Goal: Task Accomplishment & Management: Complete application form

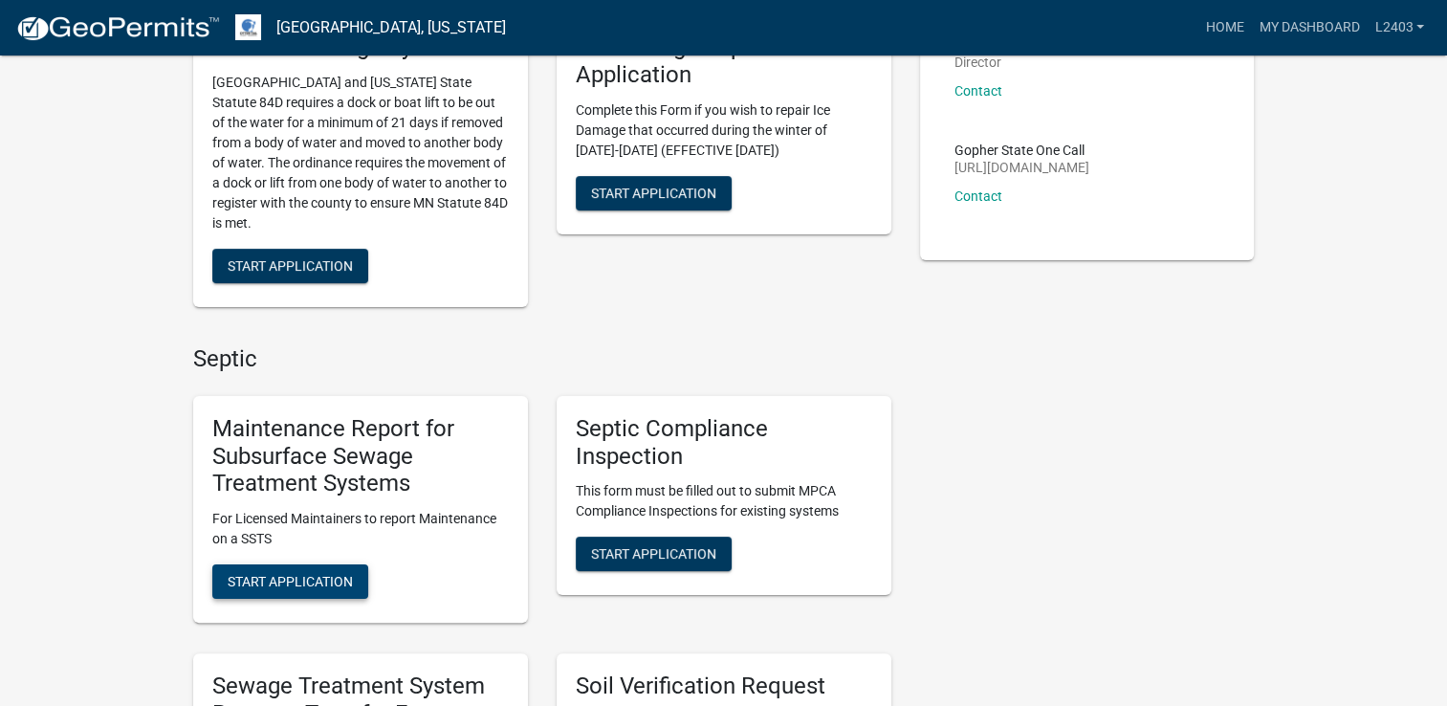
scroll to position [287, 0]
click at [318, 571] on button "Start Application" at bounding box center [290, 580] width 156 height 34
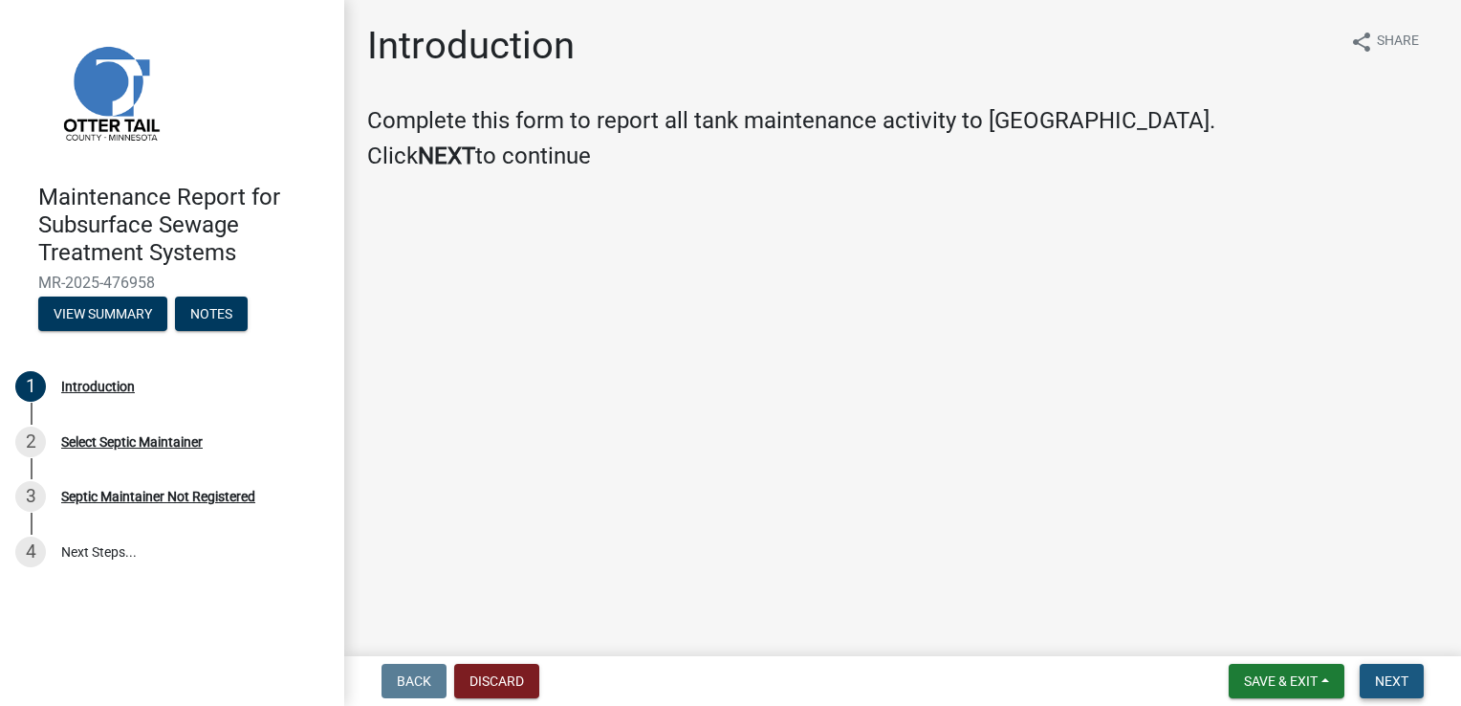
click at [1402, 679] on span "Next" at bounding box center [1391, 680] width 33 height 15
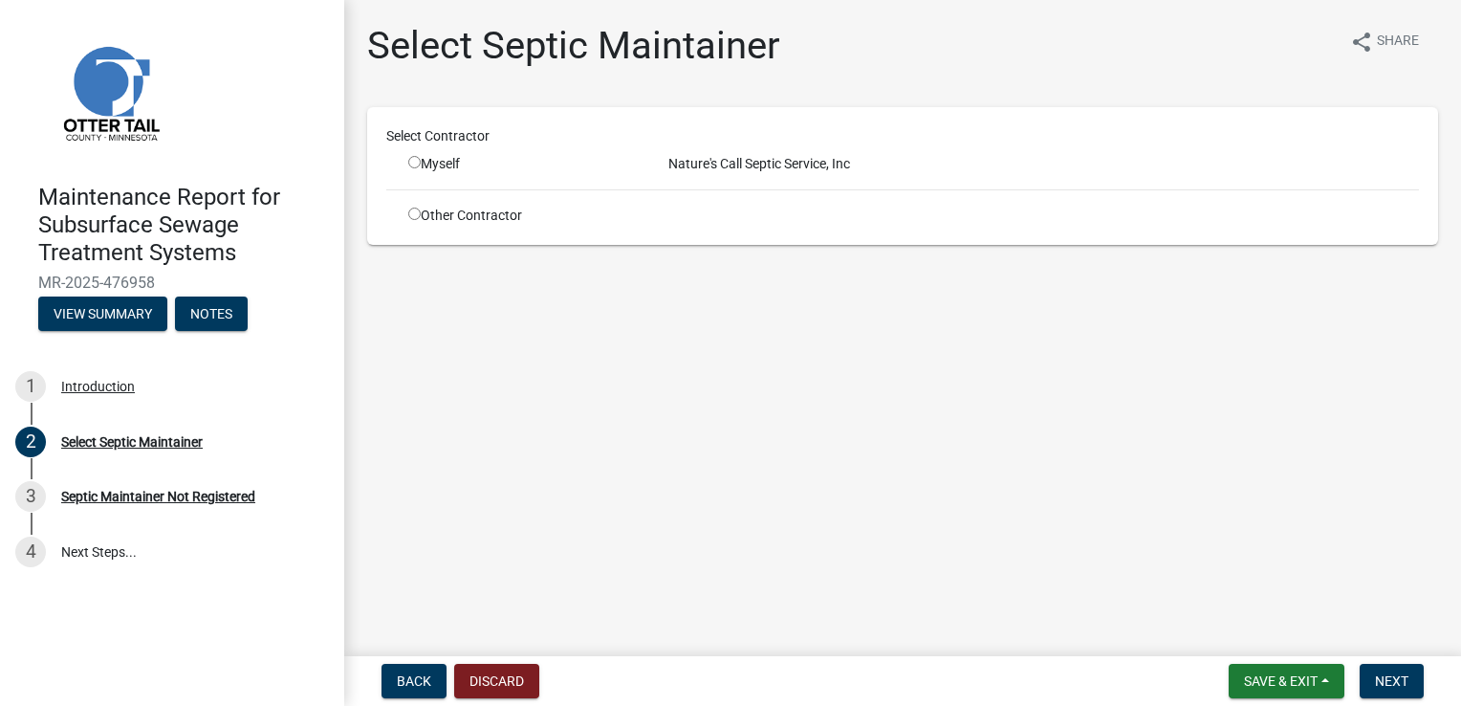
click at [414, 159] on input "radio" at bounding box center [414, 162] width 12 height 12
radio input "true"
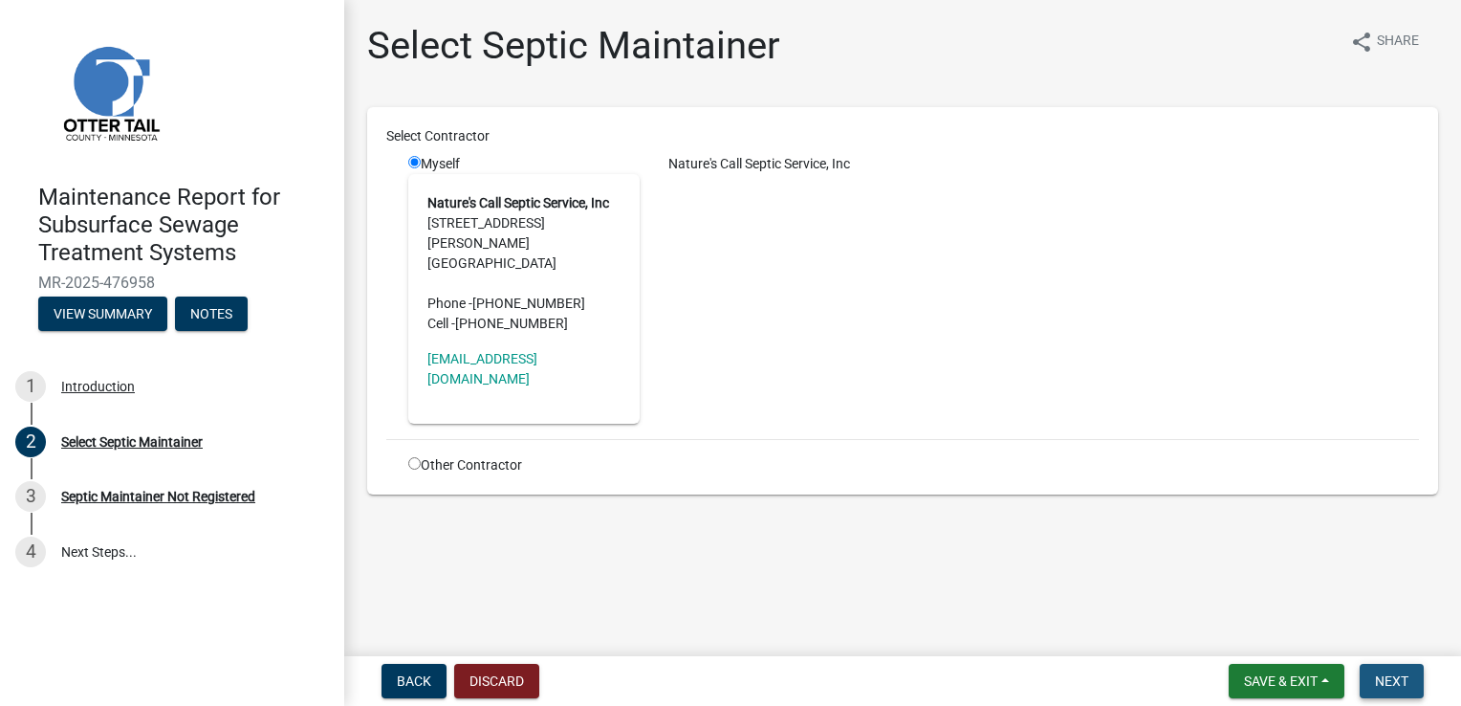
click at [1388, 683] on span "Next" at bounding box center [1391, 680] width 33 height 15
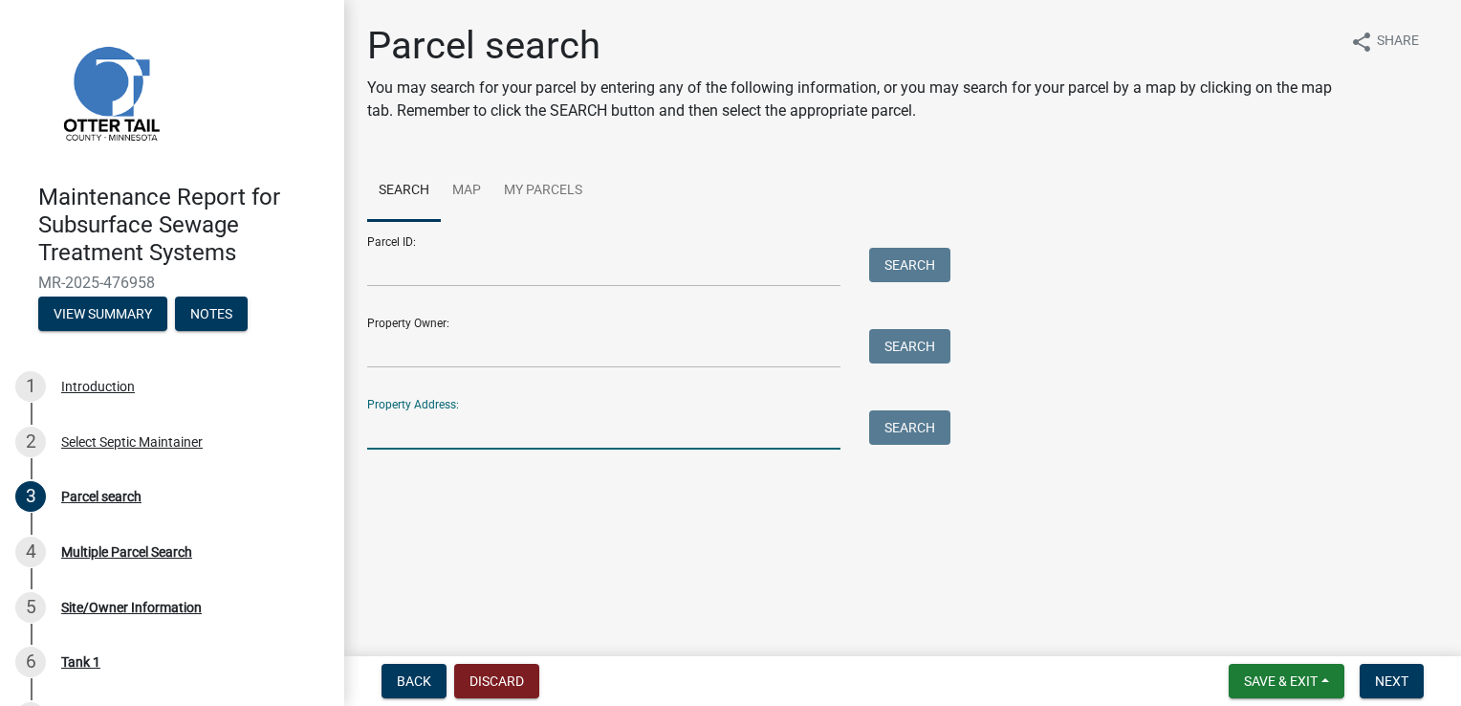
click at [441, 428] on input "Property Address:" at bounding box center [603, 429] width 473 height 39
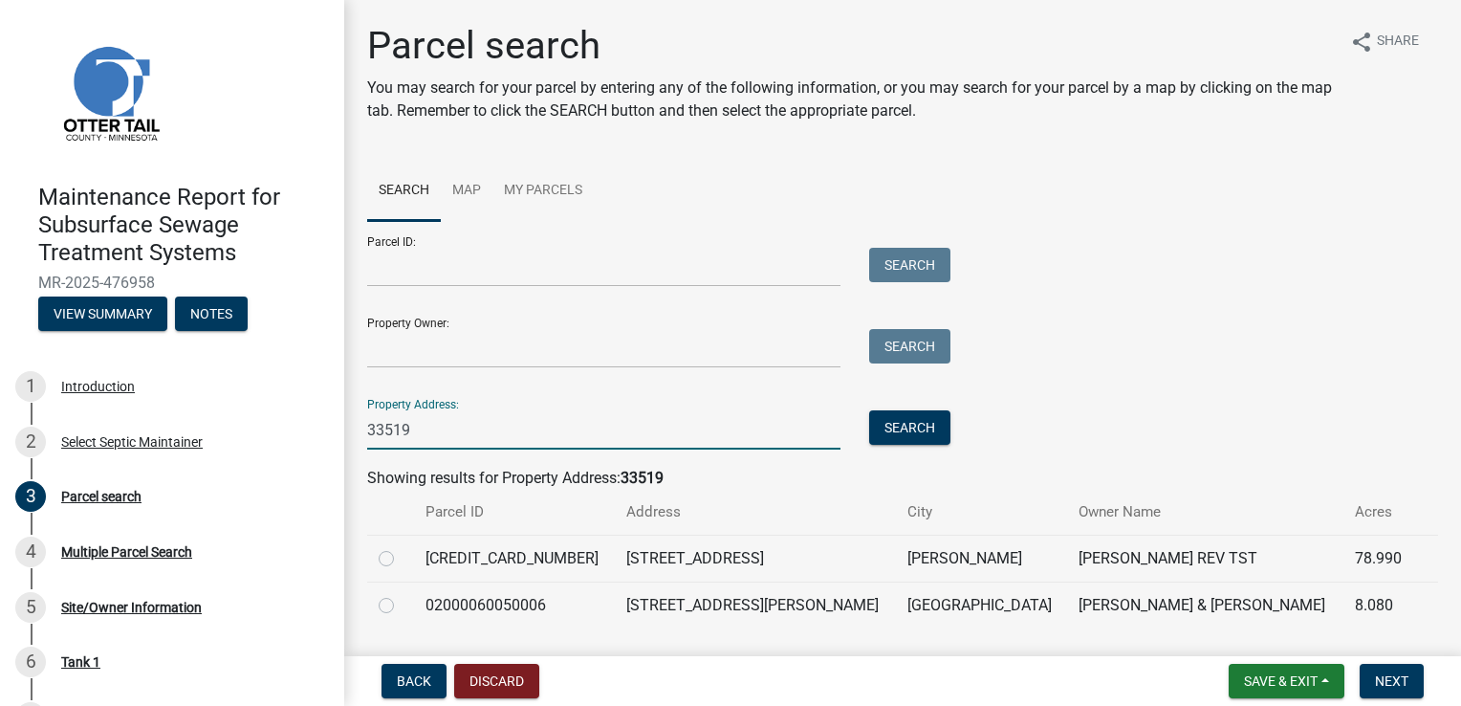
type input "33519"
click at [402, 547] on label at bounding box center [402, 547] width 0 height 0
click at [402, 559] on input "radio" at bounding box center [408, 553] width 12 height 12
radio input "true"
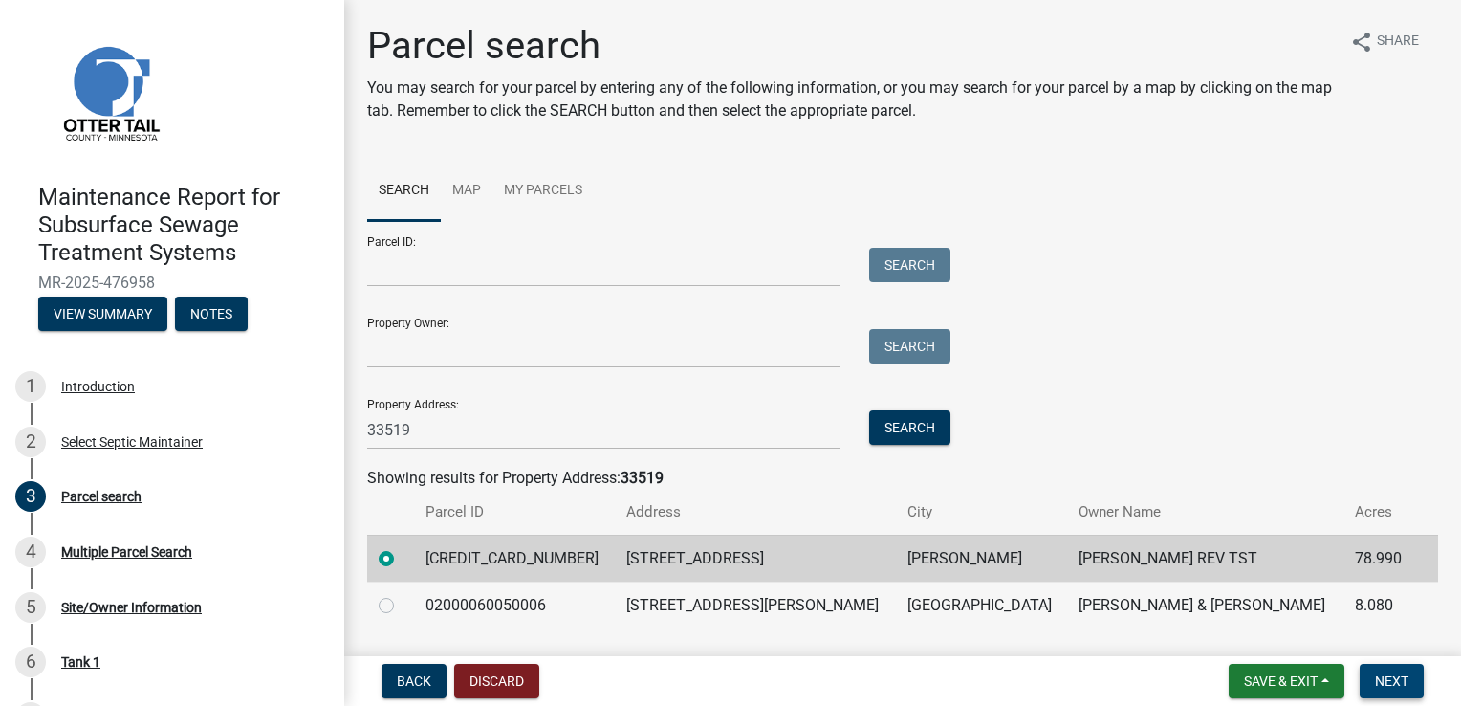
click at [1400, 676] on span "Next" at bounding box center [1391, 680] width 33 height 15
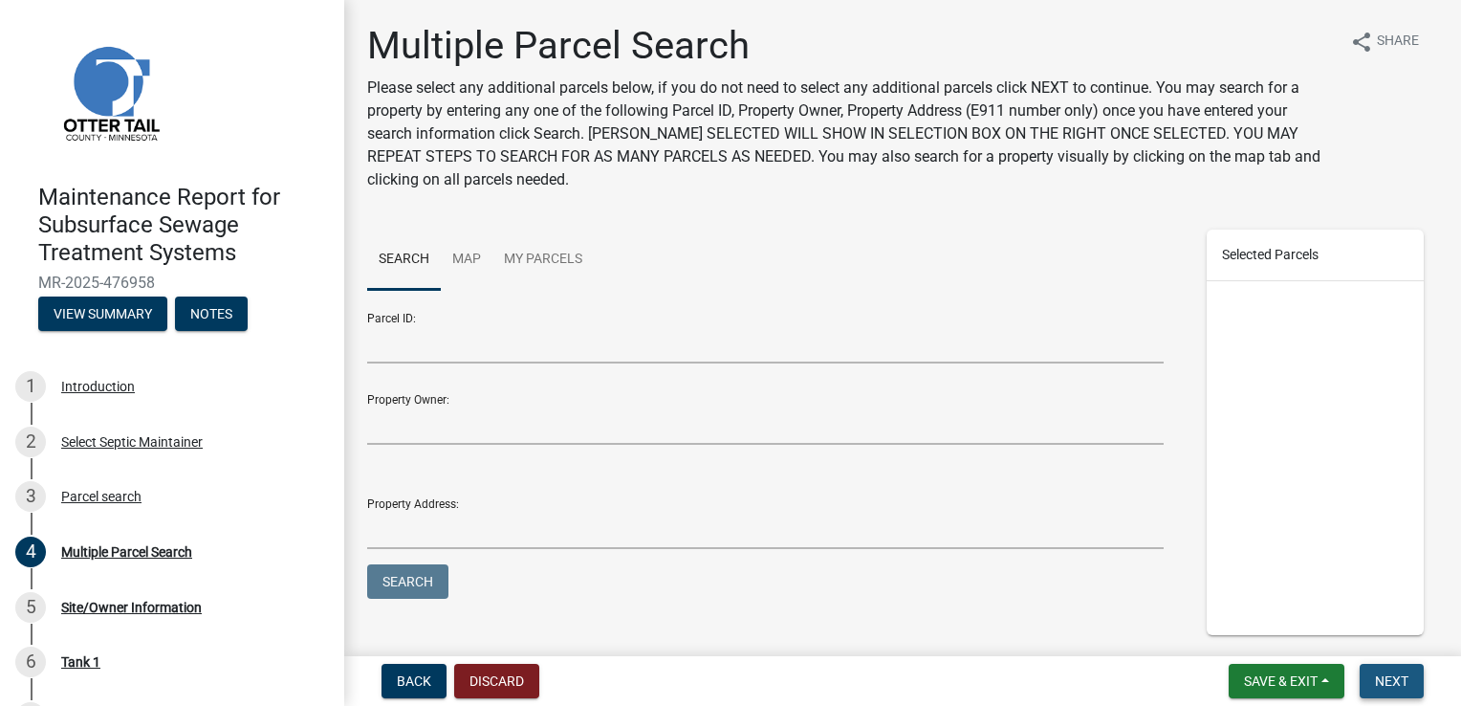
click at [1398, 681] on span "Next" at bounding box center [1391, 680] width 33 height 15
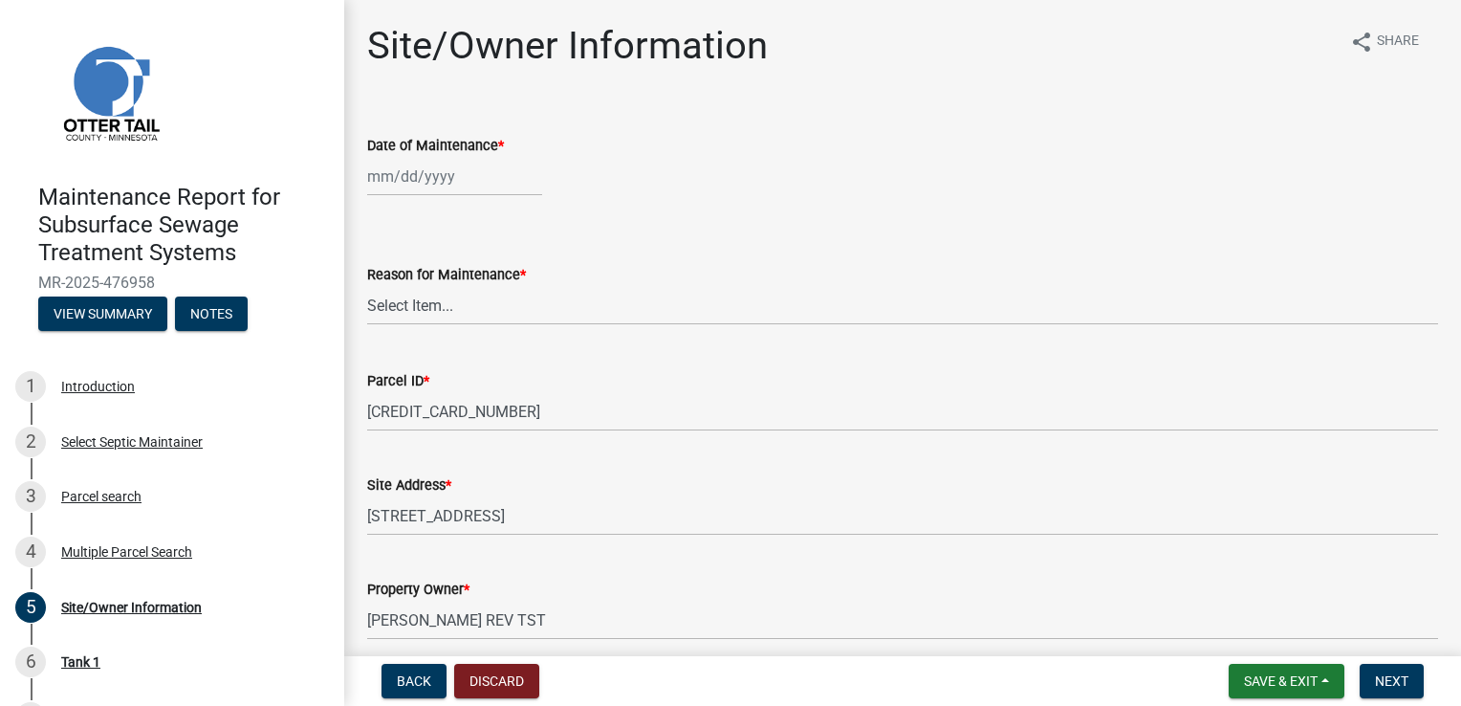
click at [413, 184] on div at bounding box center [454, 176] width 175 height 39
select select "9"
select select "2025"
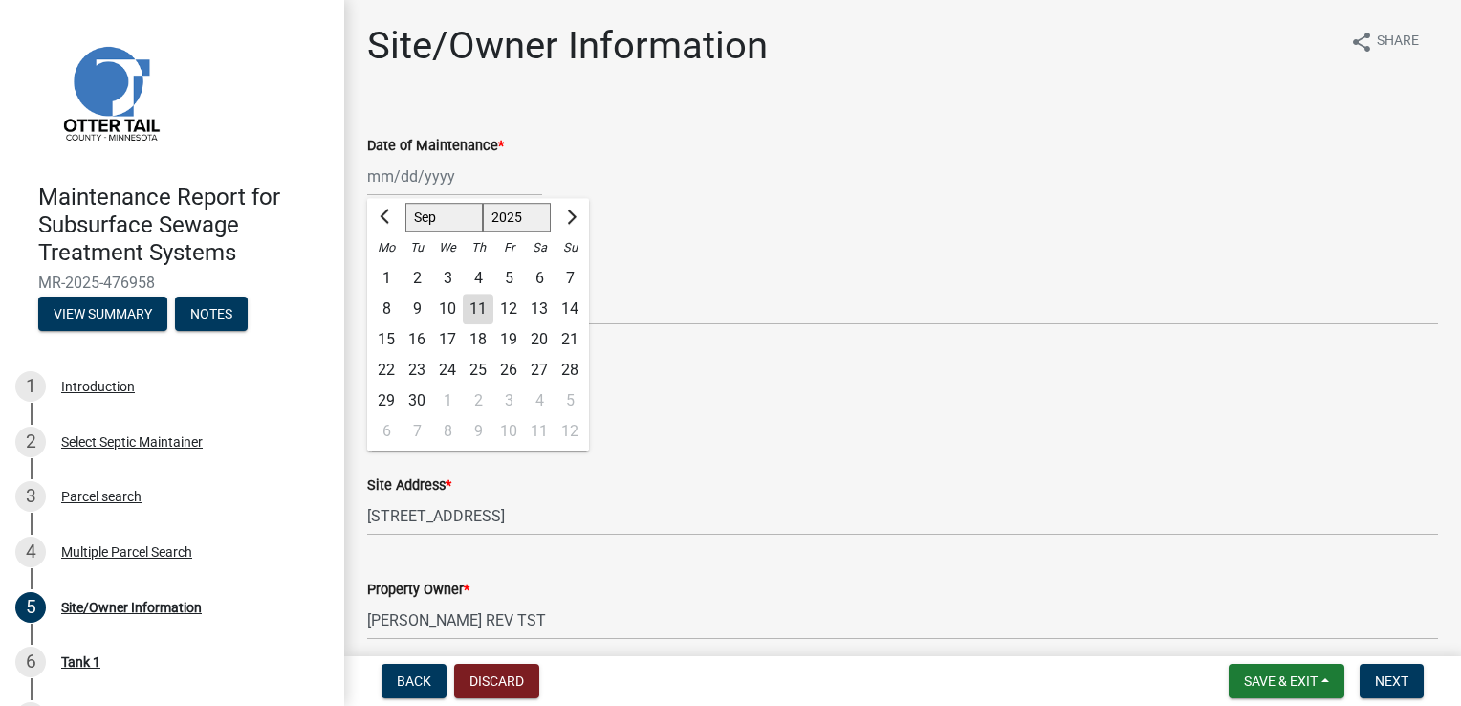
click at [578, 147] on div "Date of Maintenance *" at bounding box center [902, 145] width 1071 height 23
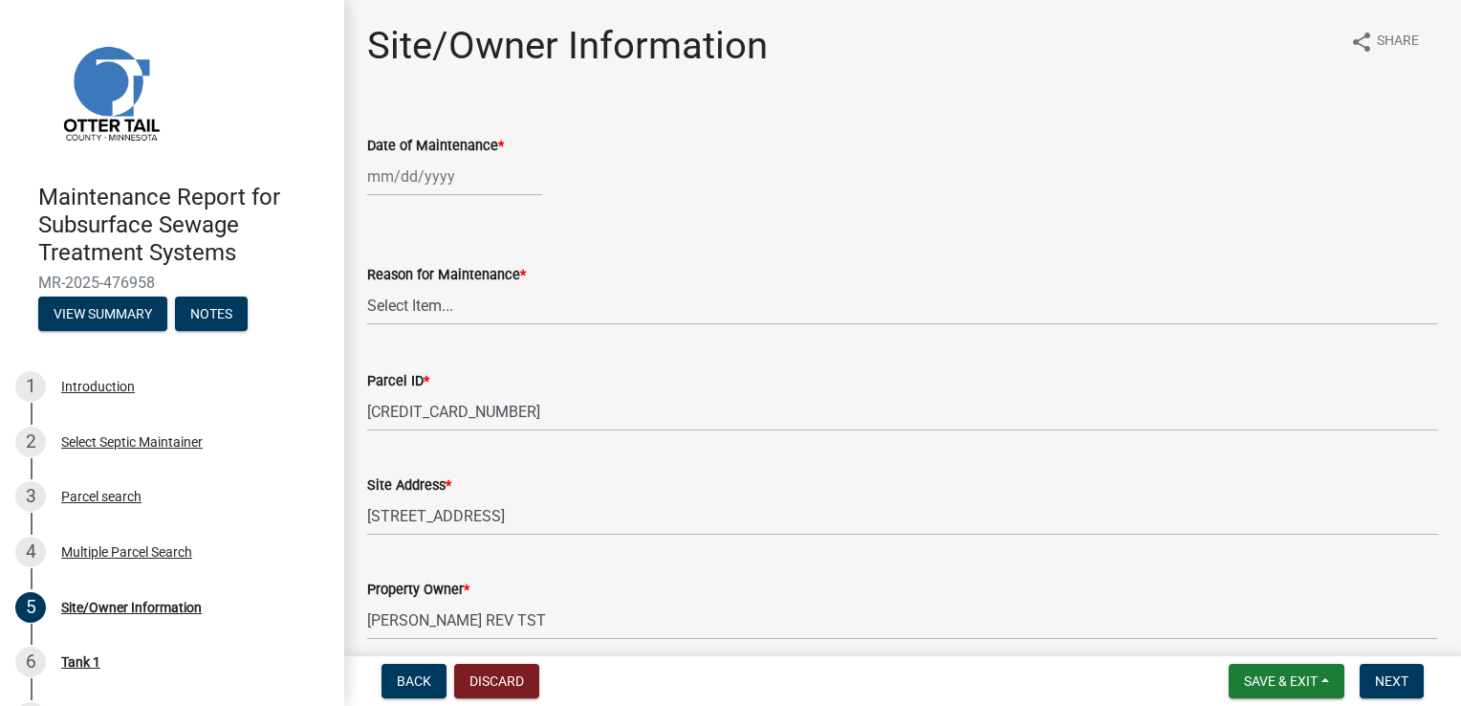
select select "9"
select select "2025"
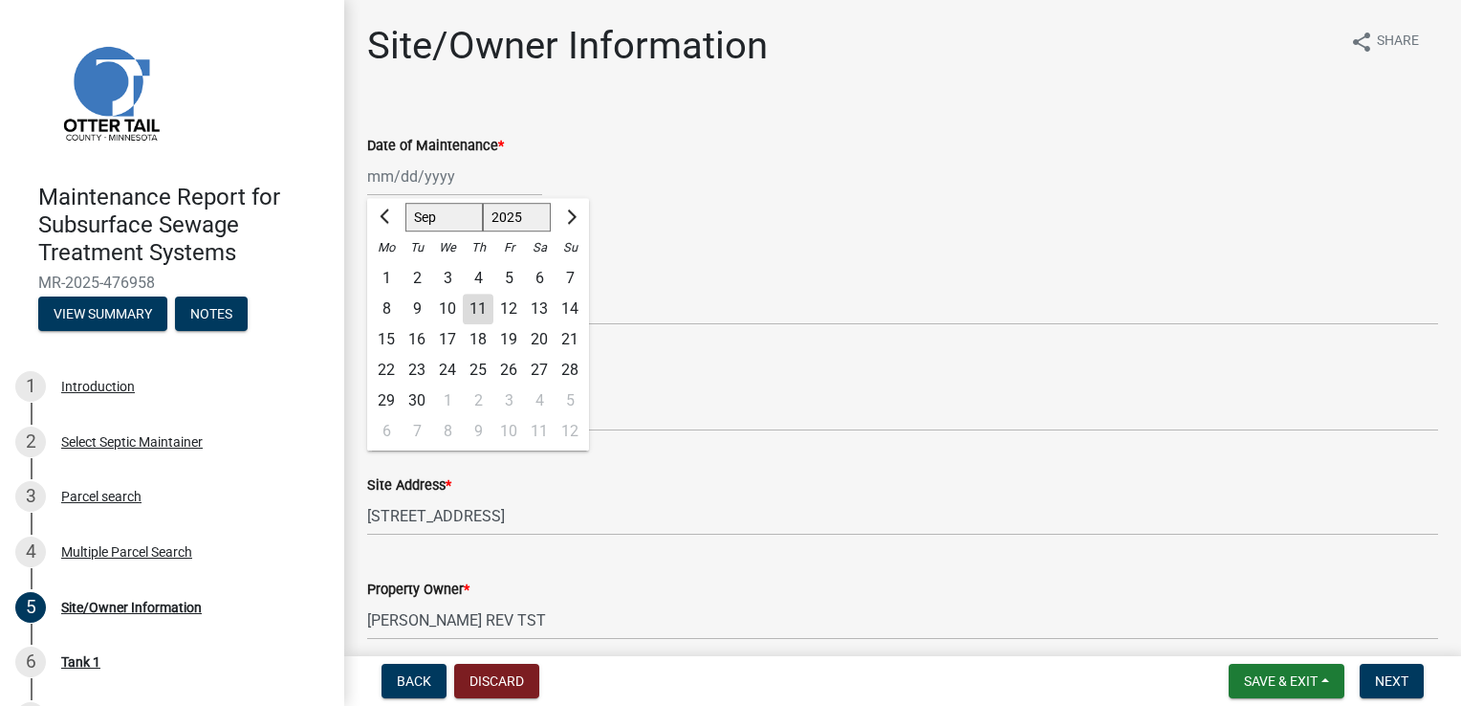
click at [409, 177] on div "[PERSON_NAME] Feb Mar Apr [PERSON_NAME][DATE] Oct Nov [DATE] 1526 1527 1528 152…" at bounding box center [454, 176] width 175 height 39
click at [447, 313] on div "10" at bounding box center [447, 309] width 31 height 31
type input "[DATE]"
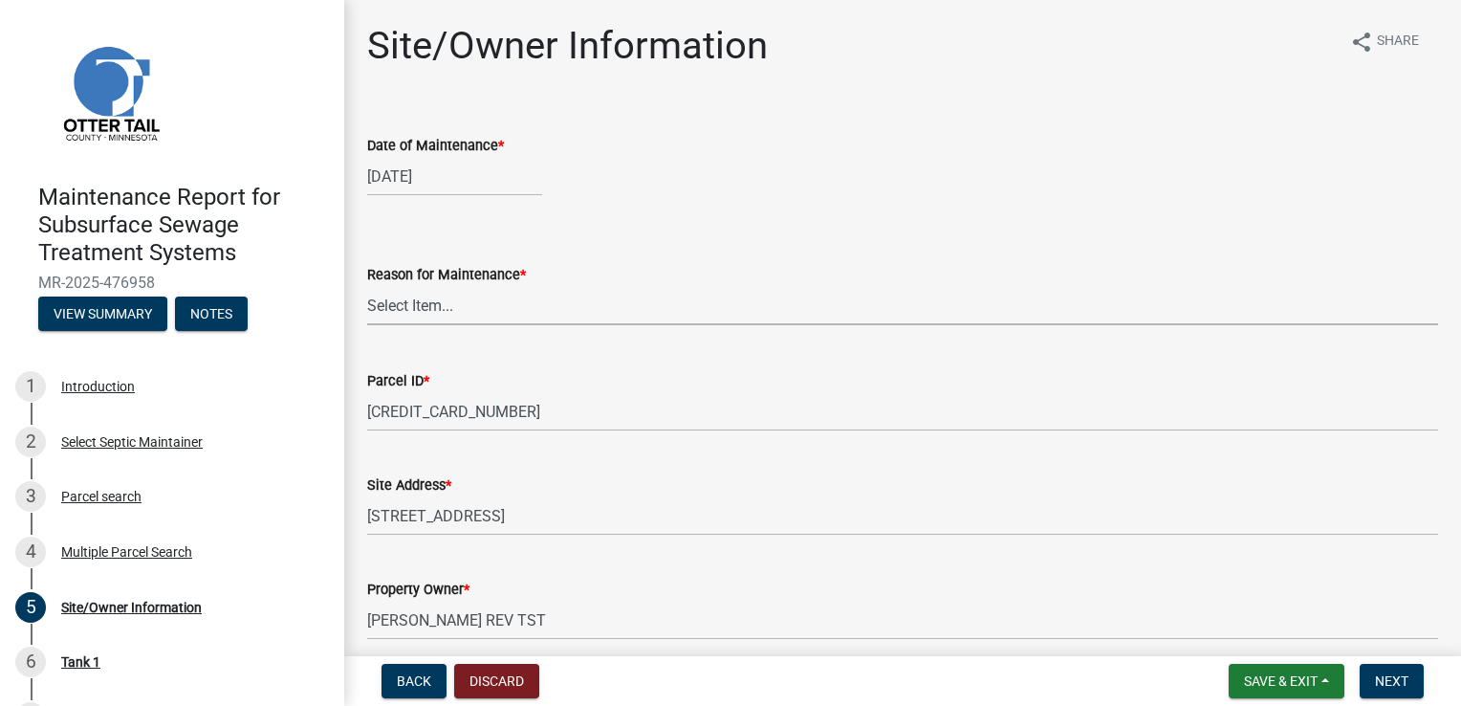
click at [425, 308] on select "Select Item... Called Routine Other" at bounding box center [902, 305] width 1071 height 39
click at [367, 286] on select "Select Item... Called Routine Other" at bounding box center [902, 305] width 1071 height 39
select select "3ac72b63-7b21-42e4-8192-806faae7a4f1"
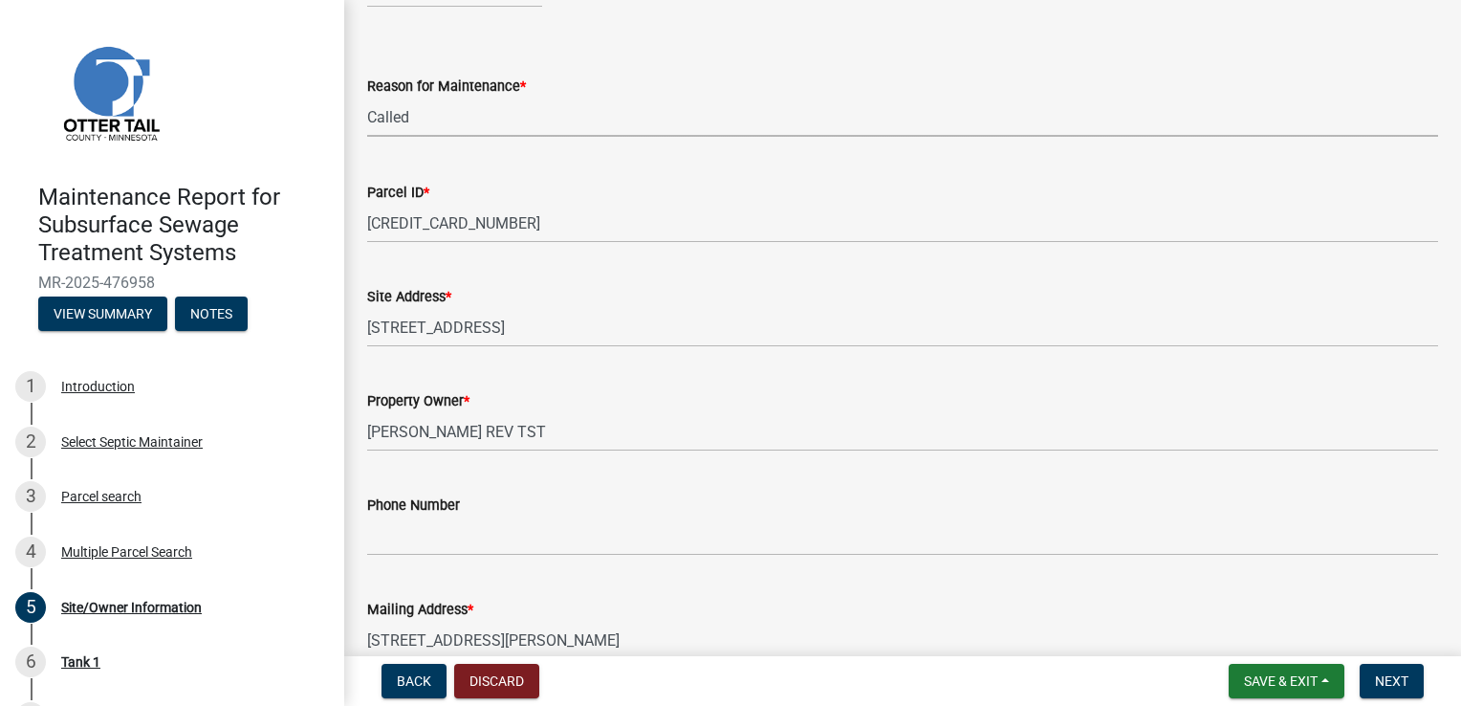
scroll to position [191, 0]
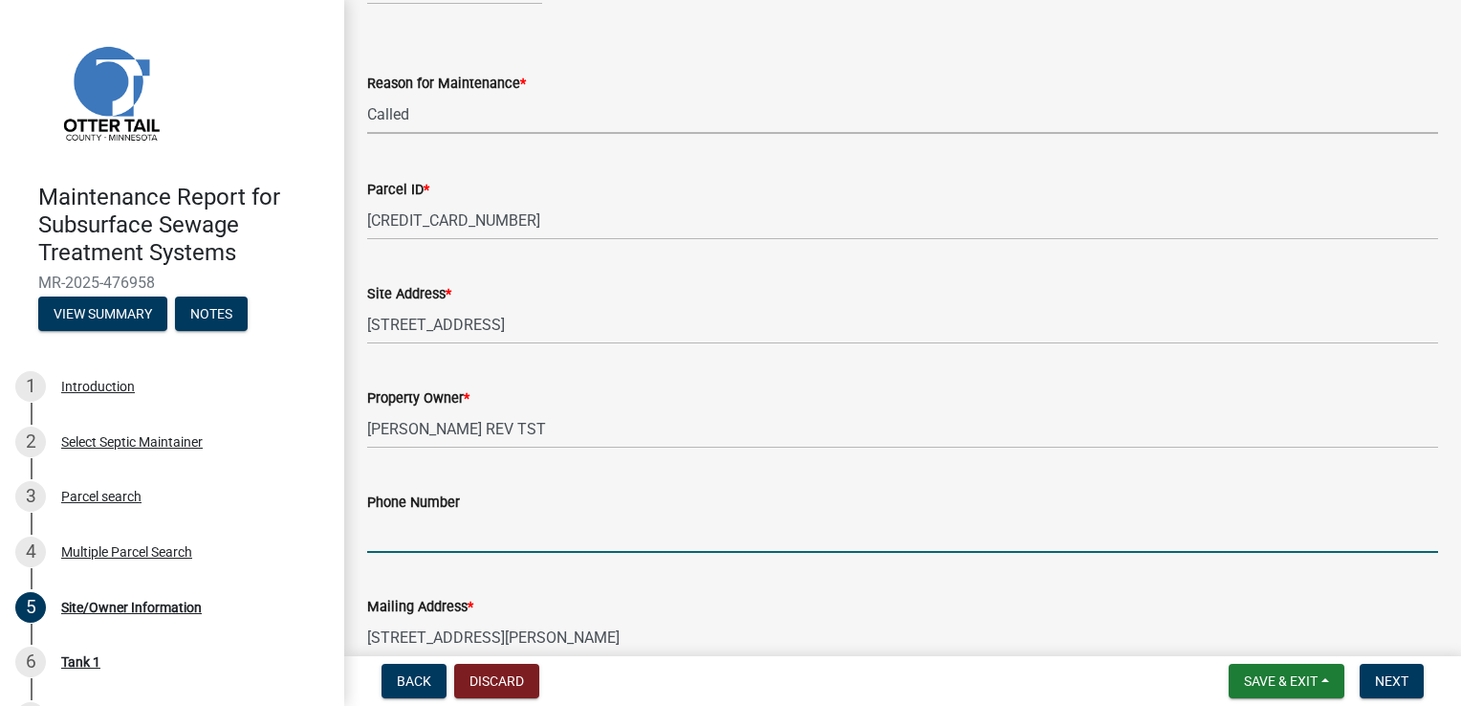
click at [414, 531] on input "Phone Number" at bounding box center [902, 532] width 1071 height 39
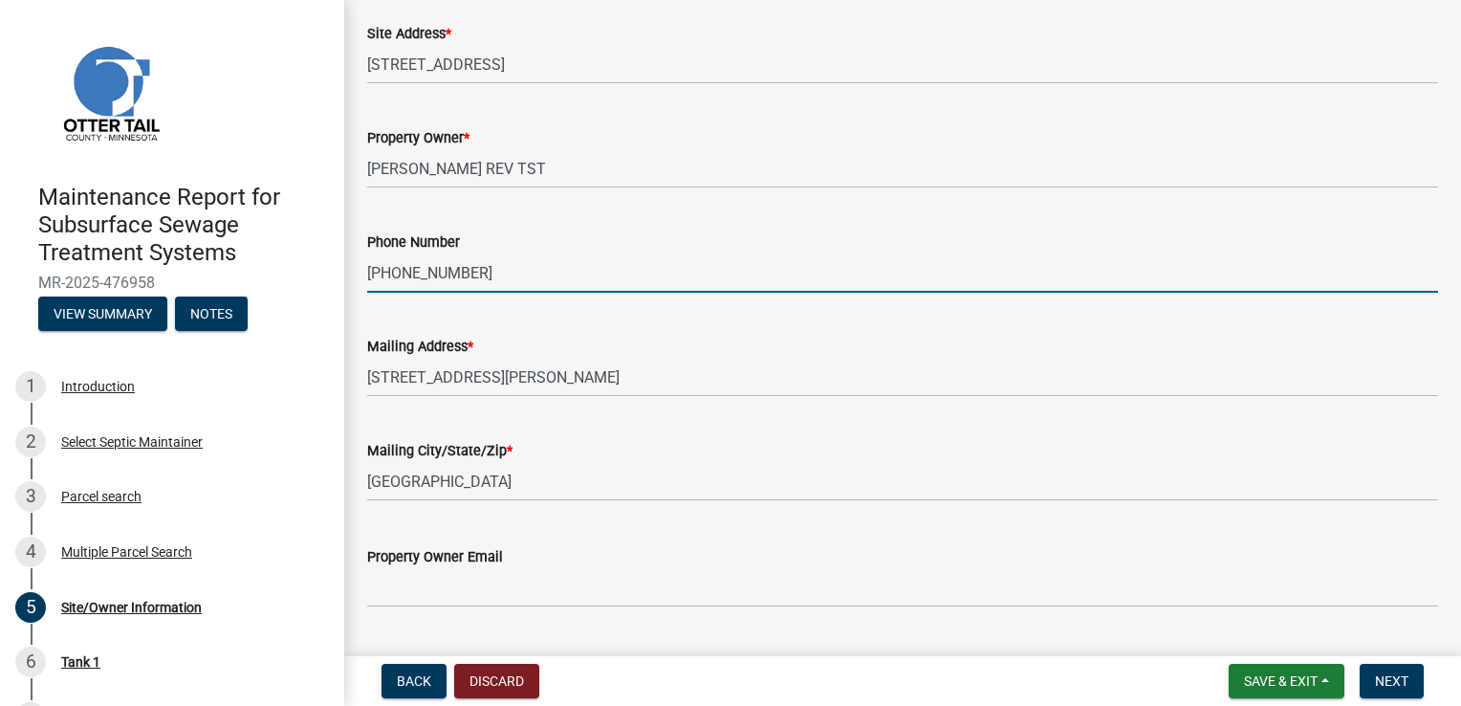
scroll to position [478, 0]
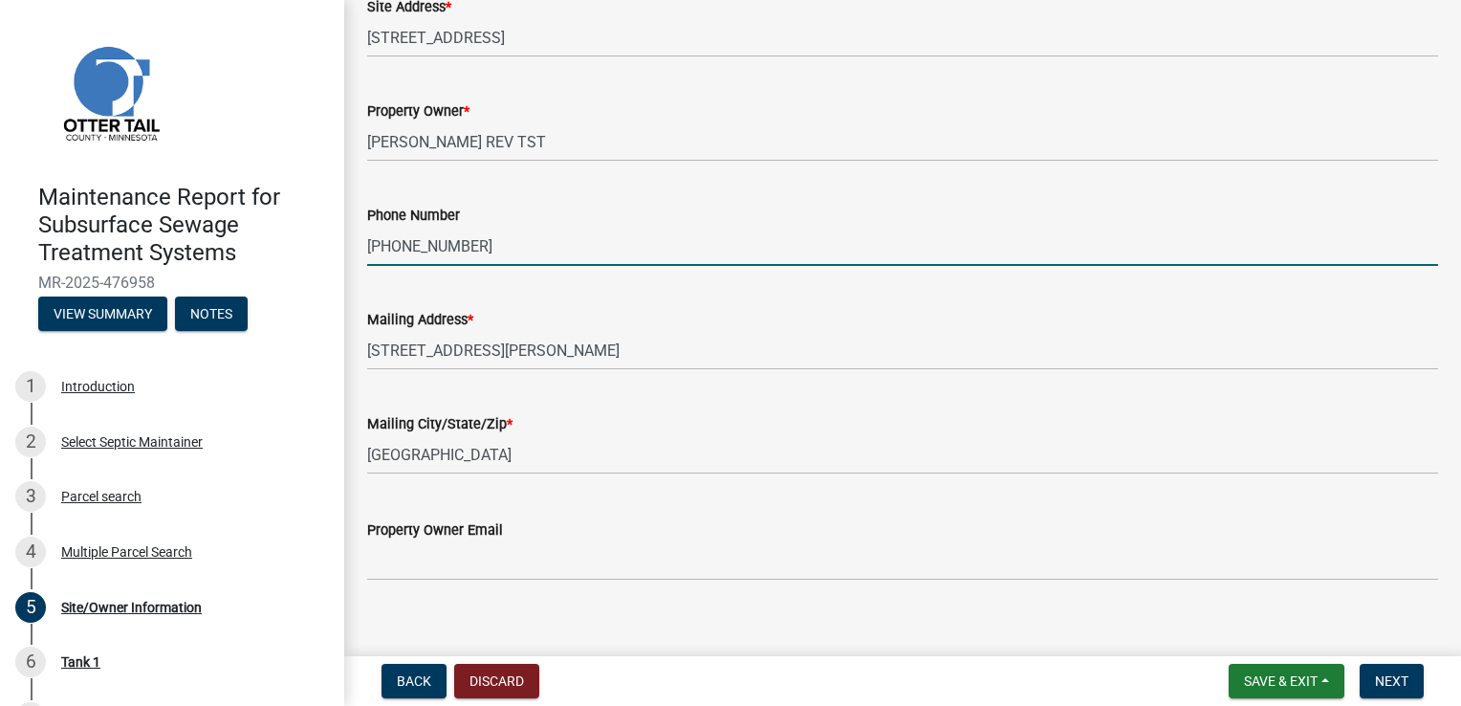
type input "[PHONE_NUMBER]"
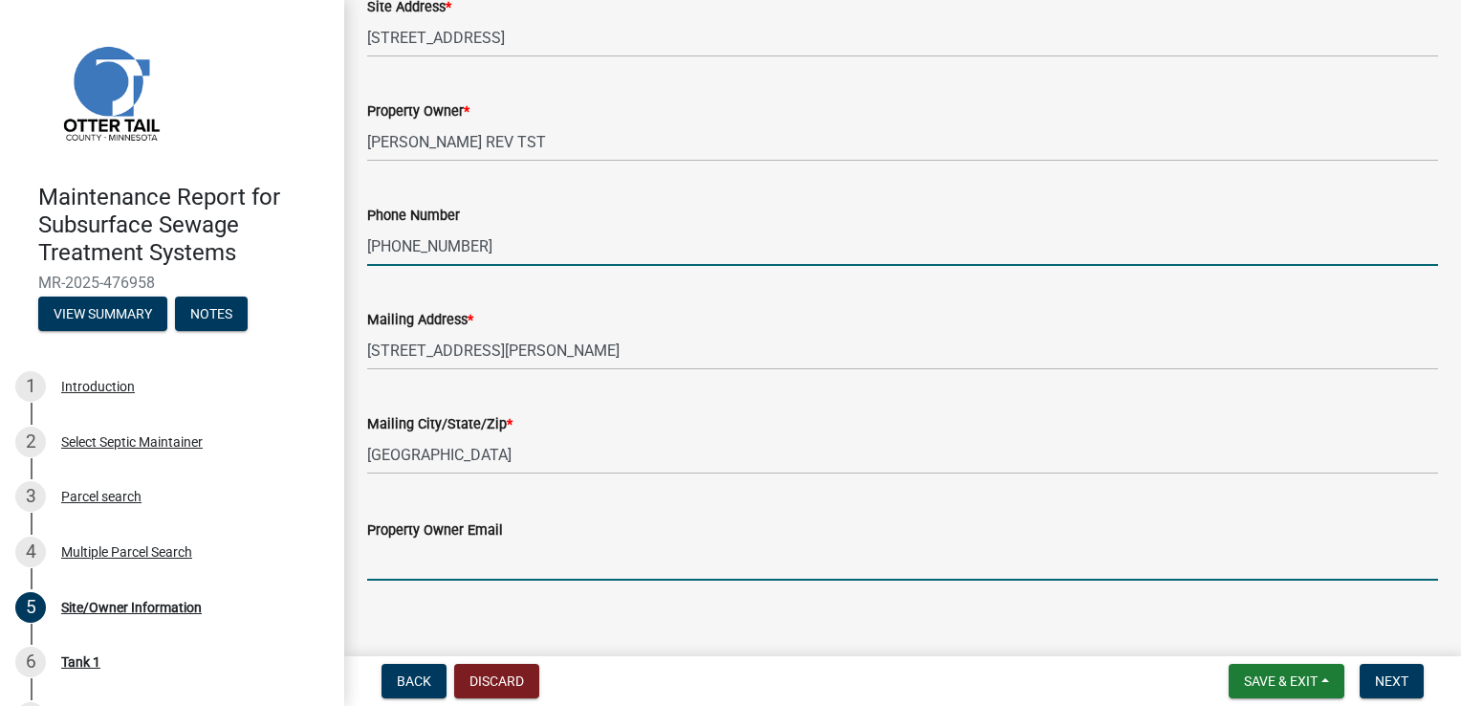
click at [410, 566] on input "Property Owner Email" at bounding box center [902, 560] width 1071 height 39
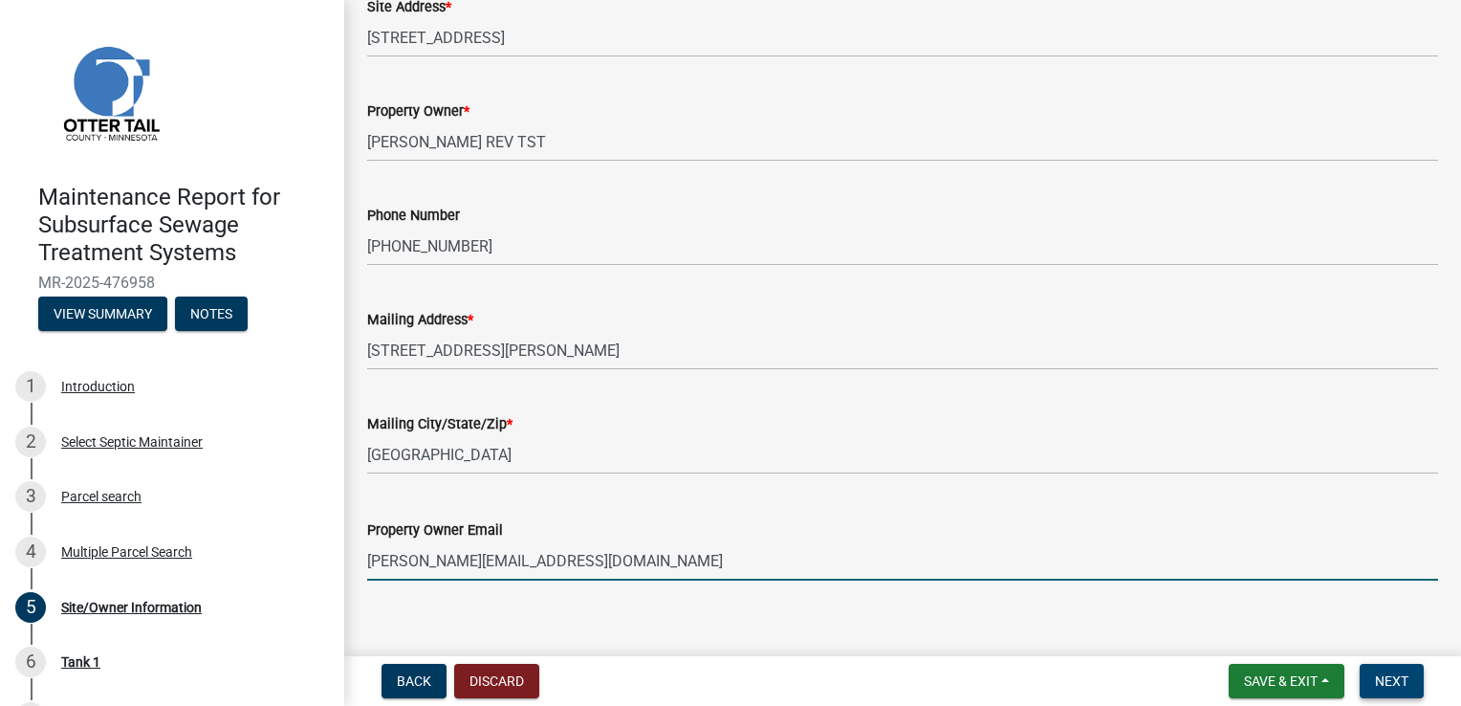
type input "[PERSON_NAME][EMAIL_ADDRESS][DOMAIN_NAME]"
click at [1377, 683] on span "Next" at bounding box center [1391, 680] width 33 height 15
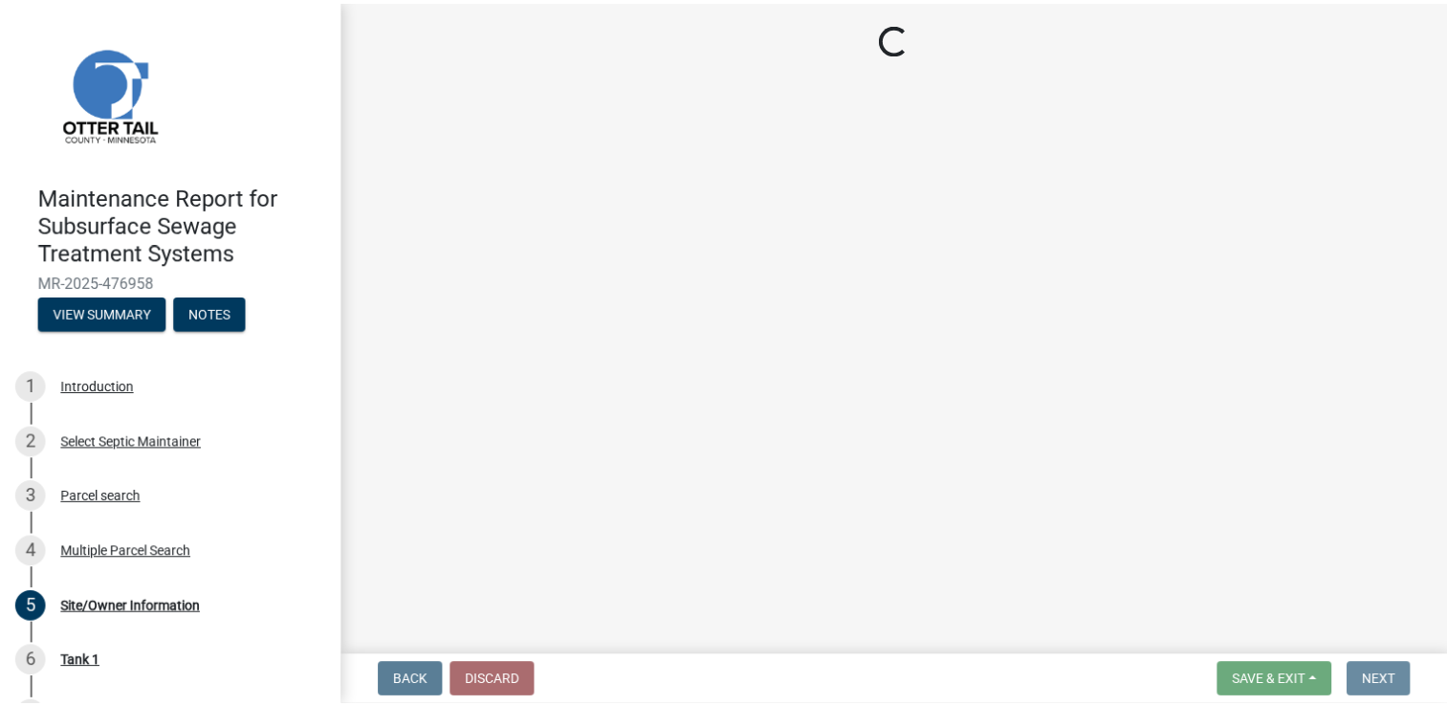
scroll to position [0, 0]
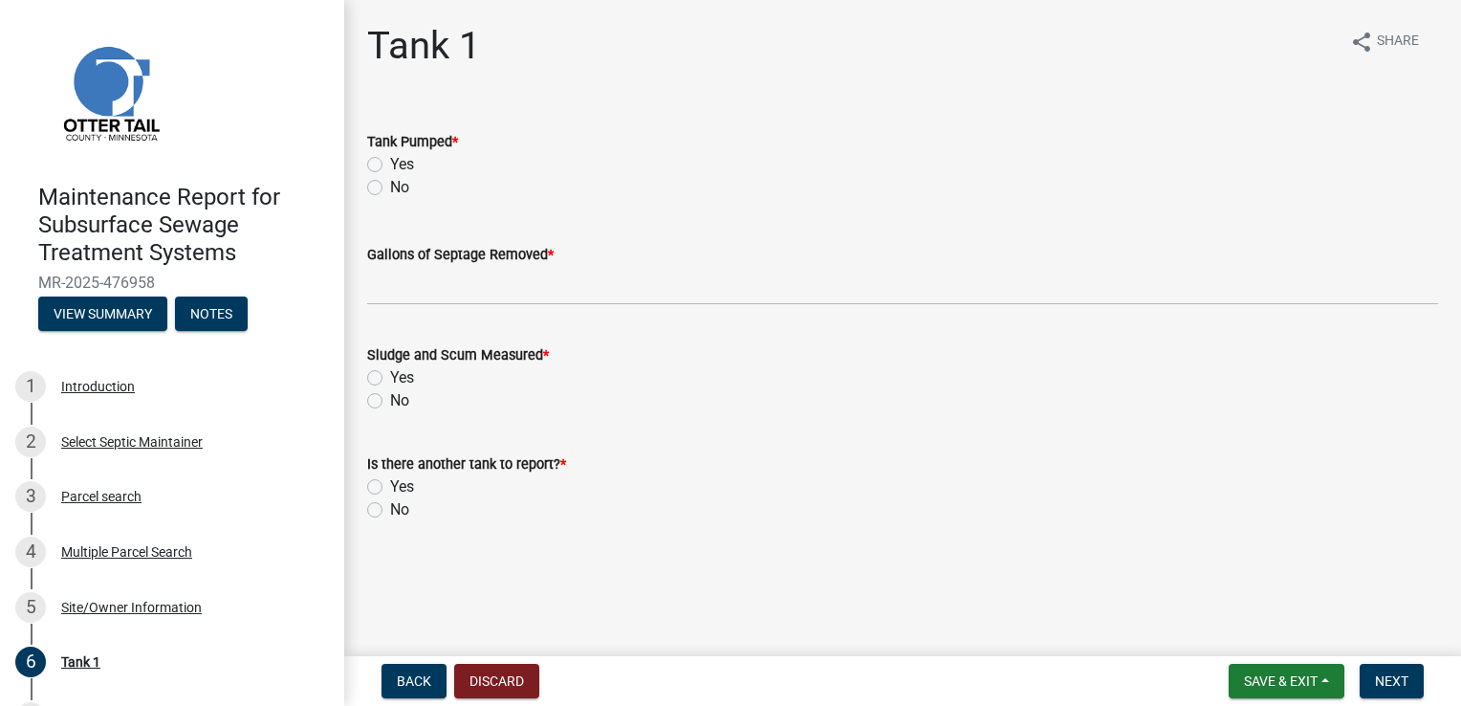
click at [405, 165] on label "Yes" at bounding box center [402, 164] width 24 height 23
click at [403, 165] on input "Yes" at bounding box center [396, 159] width 12 height 12
radio input "true"
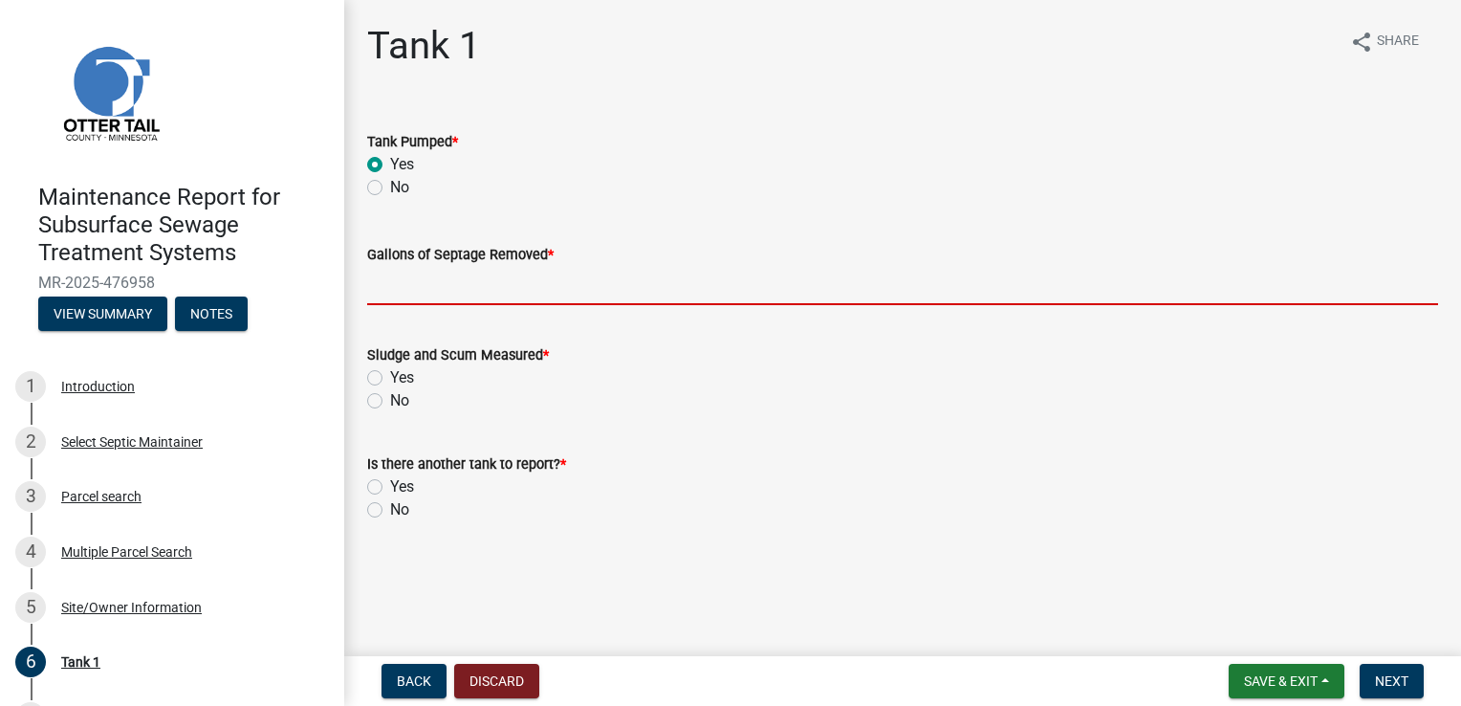
click at [417, 279] on input "Gallons of Septage Removed *" at bounding box center [902, 285] width 1071 height 39
type input "1500"
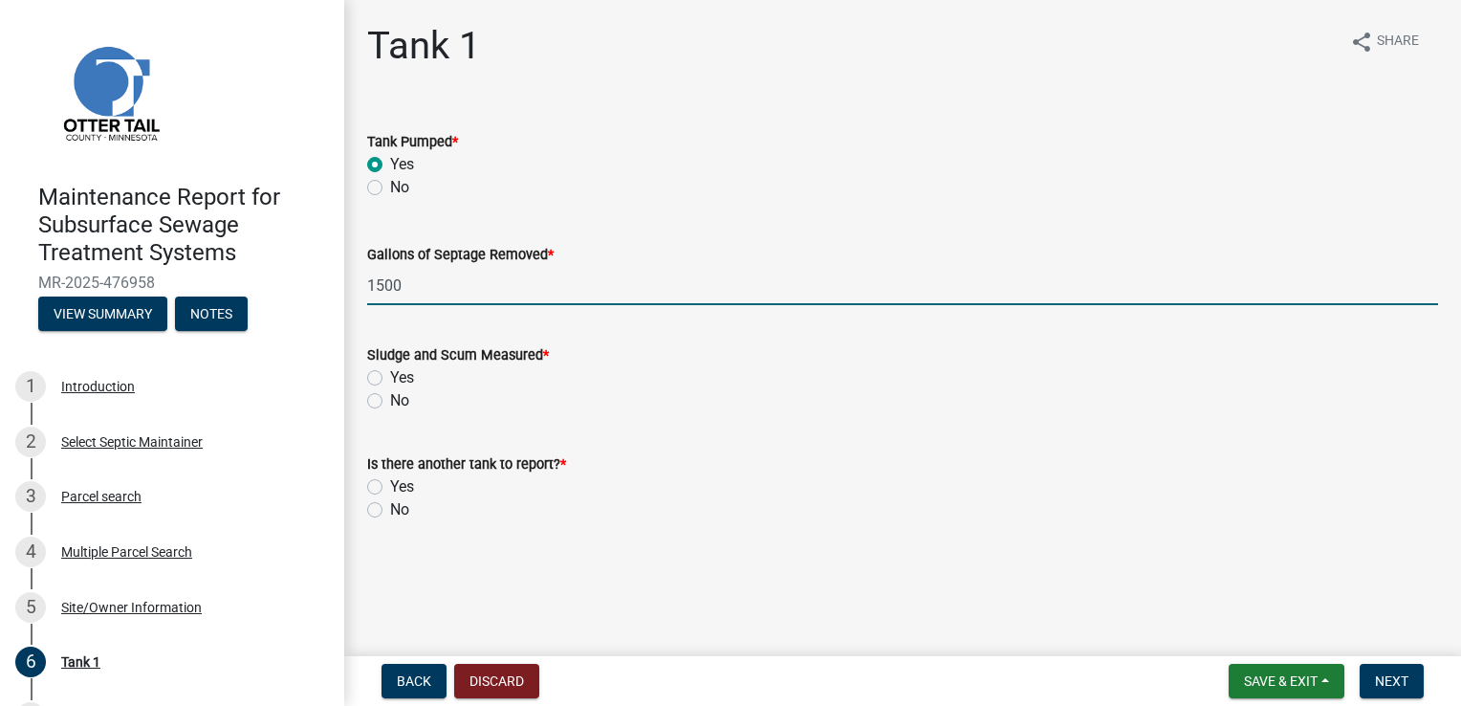
click at [405, 380] on label "Yes" at bounding box center [402, 377] width 24 height 23
click at [403, 379] on input "Yes" at bounding box center [396, 372] width 12 height 12
radio input "true"
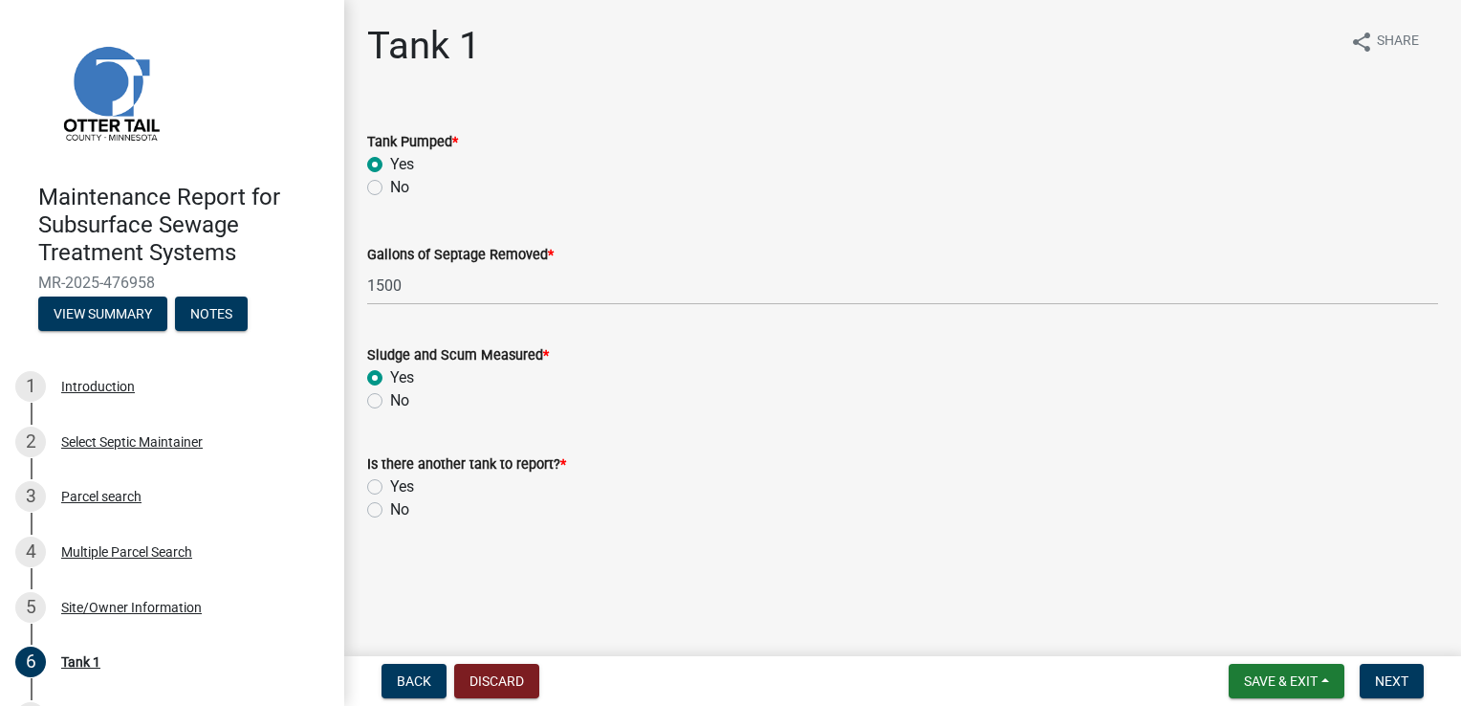
click at [393, 511] on label "No" at bounding box center [399, 509] width 19 height 23
click at [393, 511] on input "No" at bounding box center [396, 504] width 12 height 12
radio input "true"
click at [1401, 690] on button "Next" at bounding box center [1392, 681] width 64 height 34
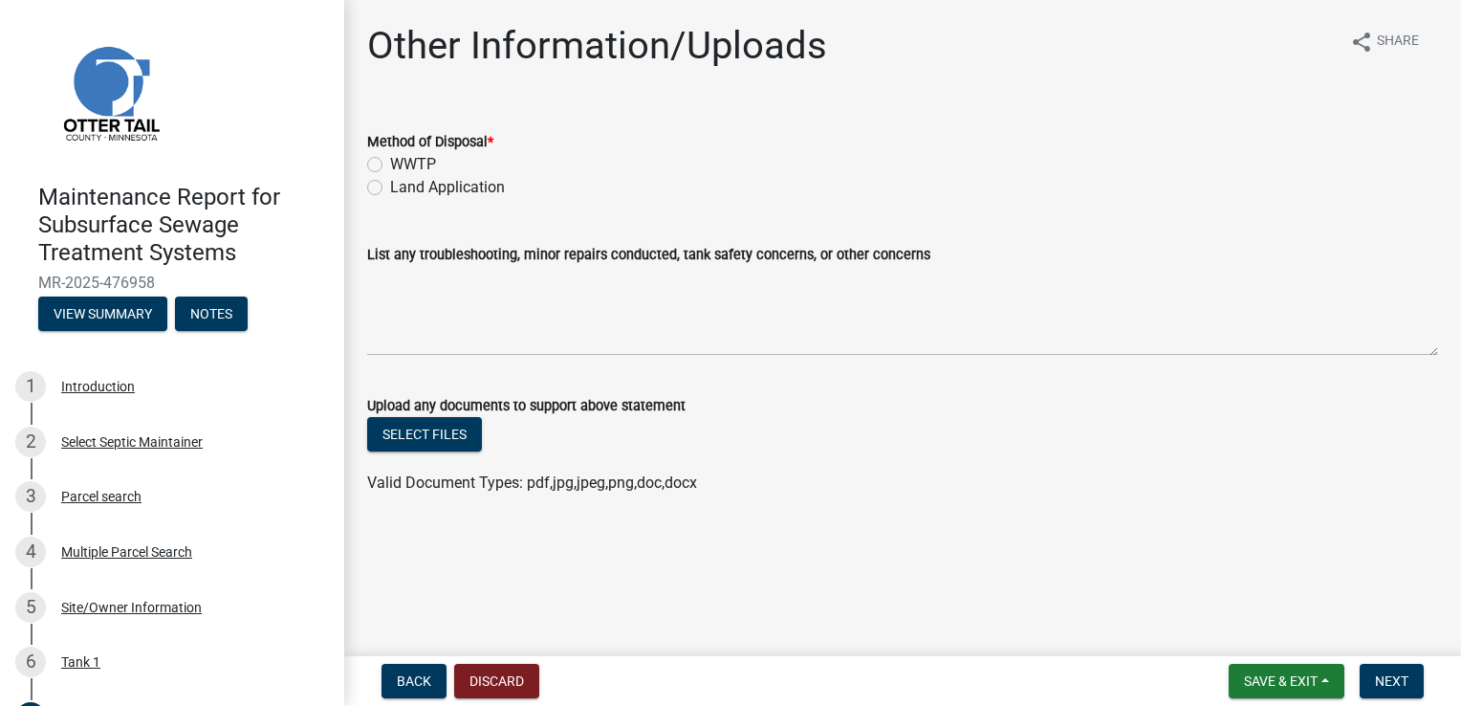
click at [432, 182] on label "Land Application" at bounding box center [447, 187] width 115 height 23
click at [403, 182] on input "Land Application" at bounding box center [396, 182] width 12 height 12
radio input "true"
click at [1404, 687] on span "Next" at bounding box center [1391, 680] width 33 height 15
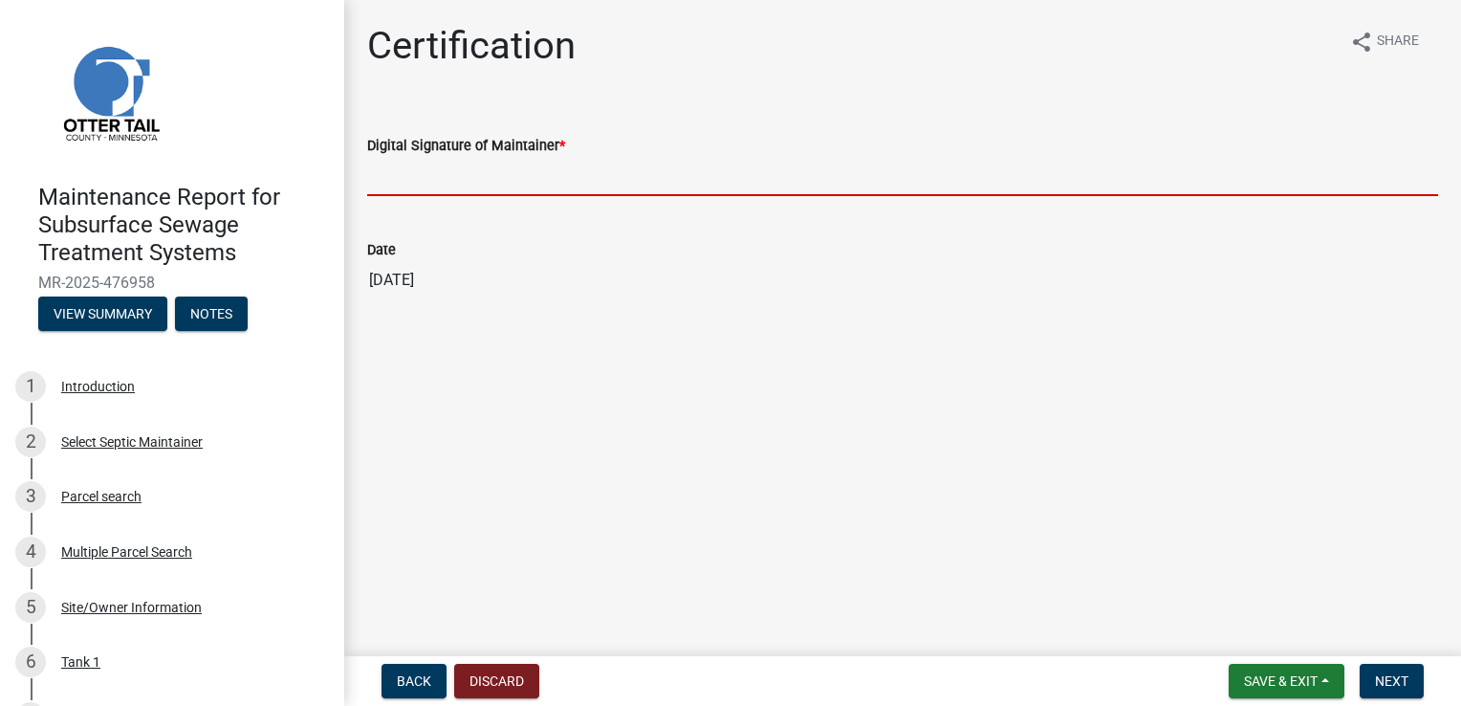
click at [453, 163] on input "Digital Signature of Maintainer *" at bounding box center [902, 176] width 1071 height 39
type input "[PERSON_NAME]"
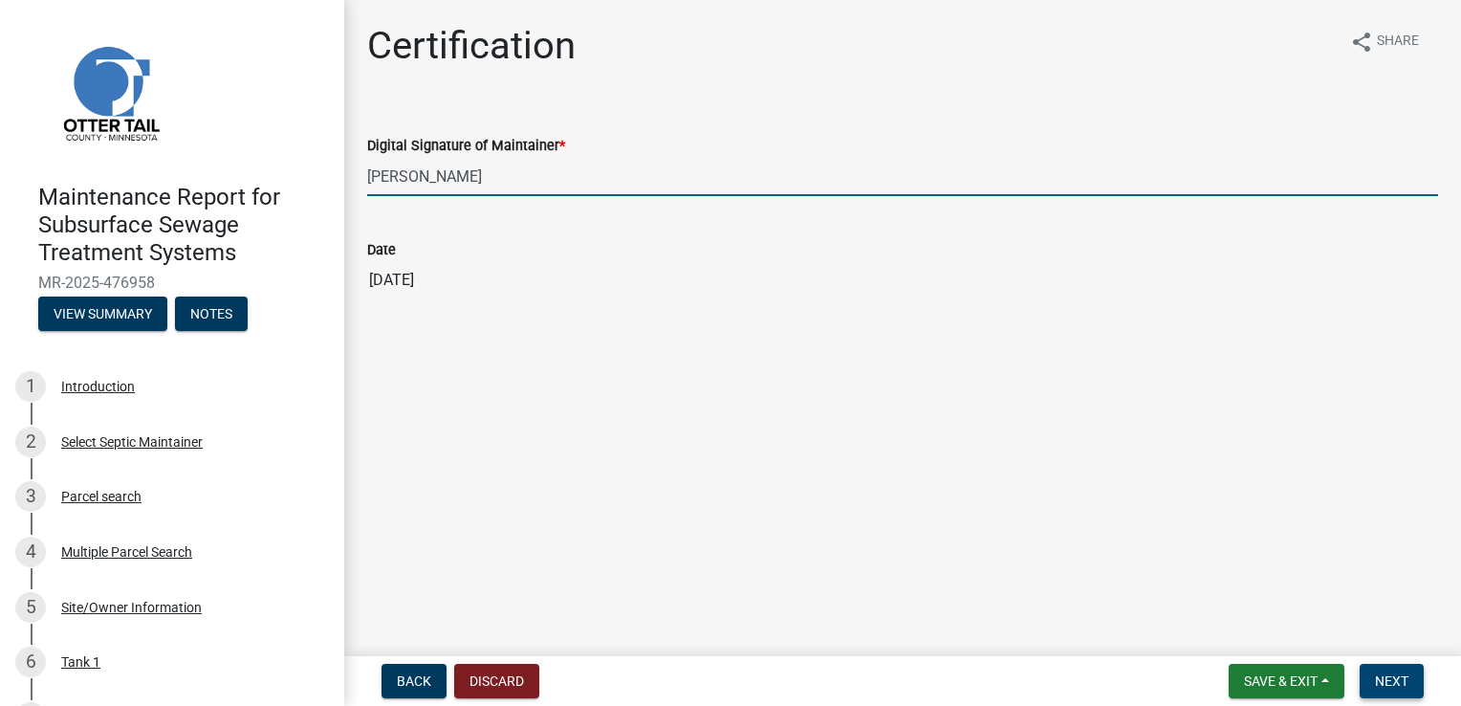
click at [1403, 684] on span "Next" at bounding box center [1391, 680] width 33 height 15
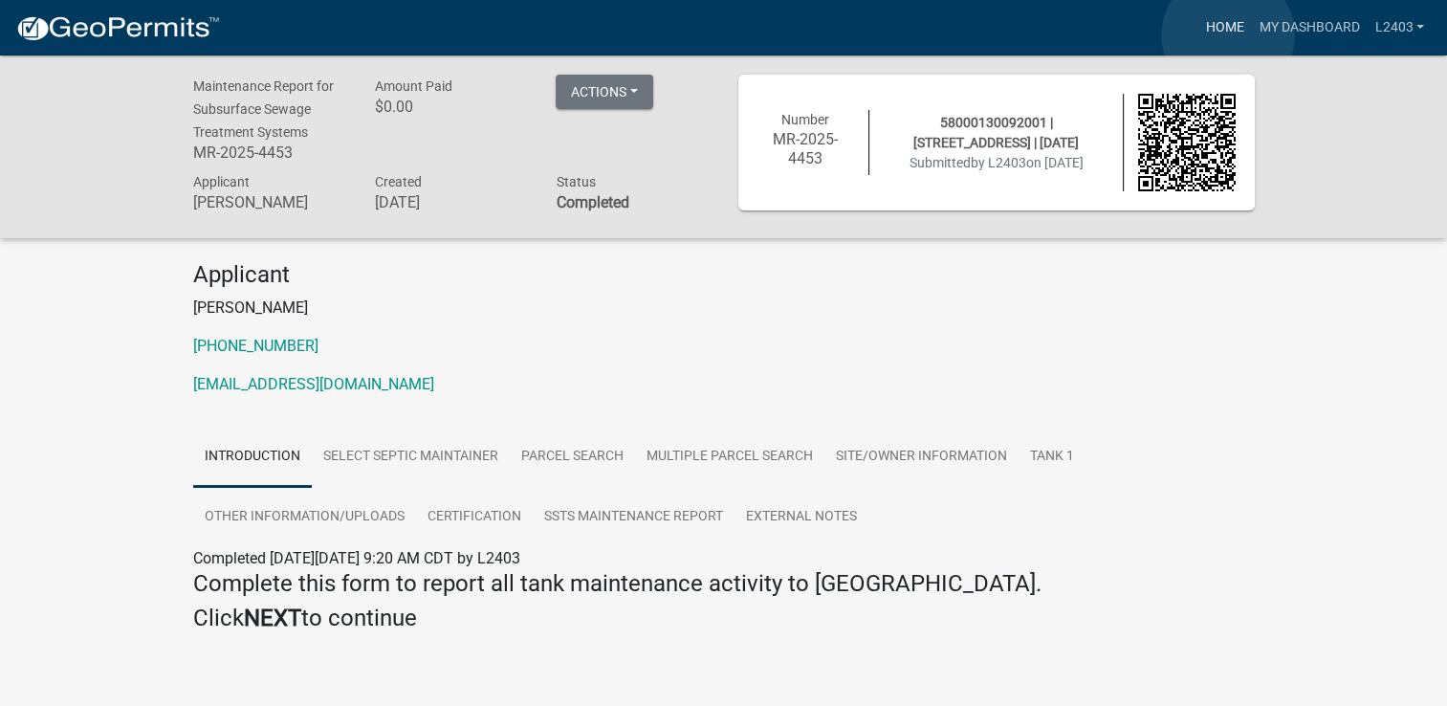
click at [1228, 35] on link "Home" at bounding box center [1224, 28] width 54 height 36
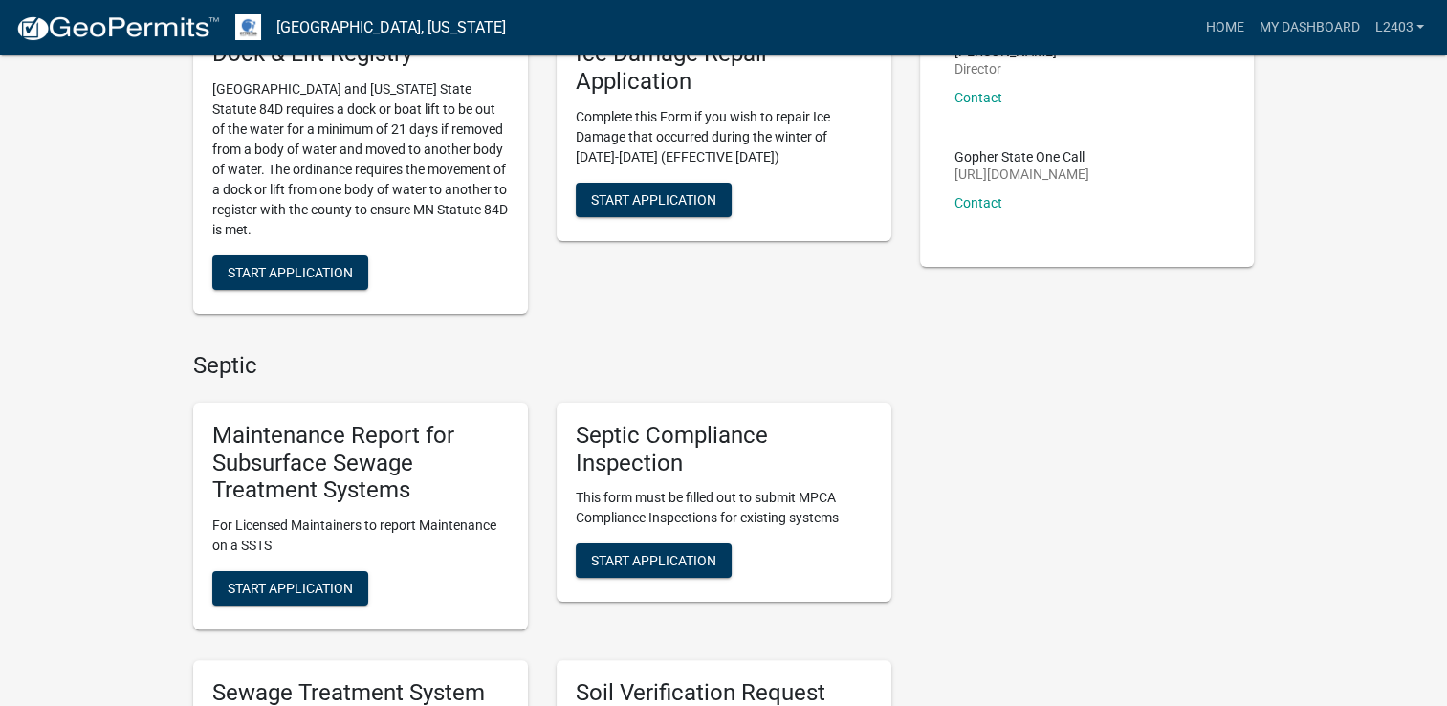
scroll to position [287, 0]
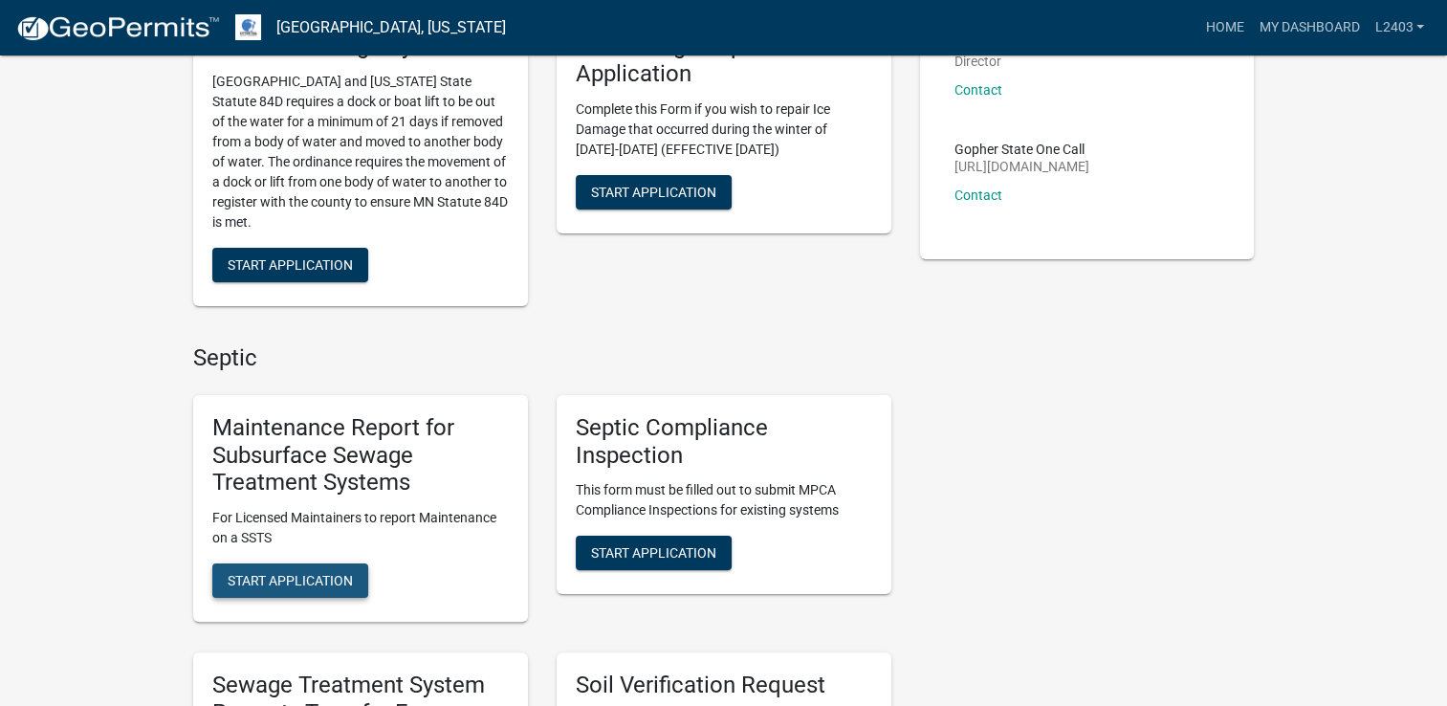
click at [321, 578] on span "Start Application" at bounding box center [290, 580] width 125 height 15
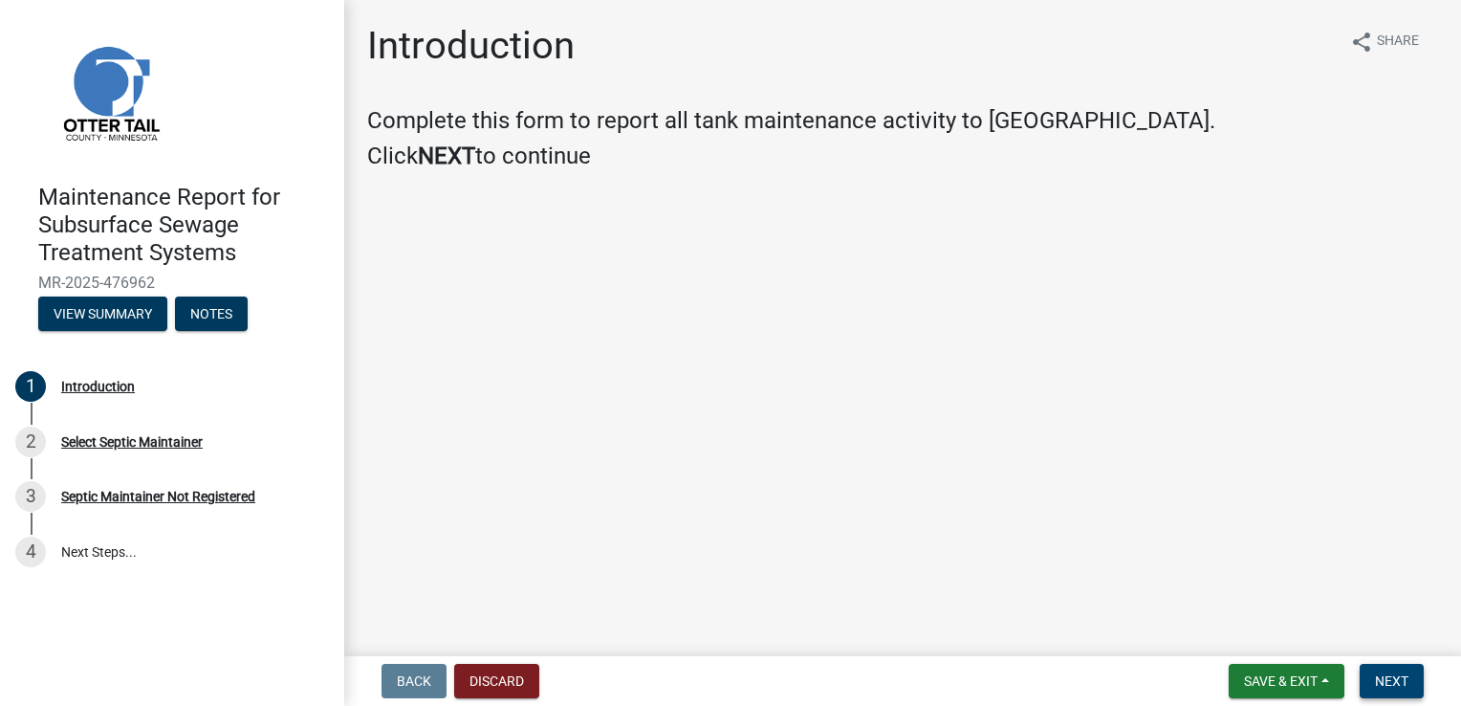
click at [1375, 674] on span "Next" at bounding box center [1391, 680] width 33 height 15
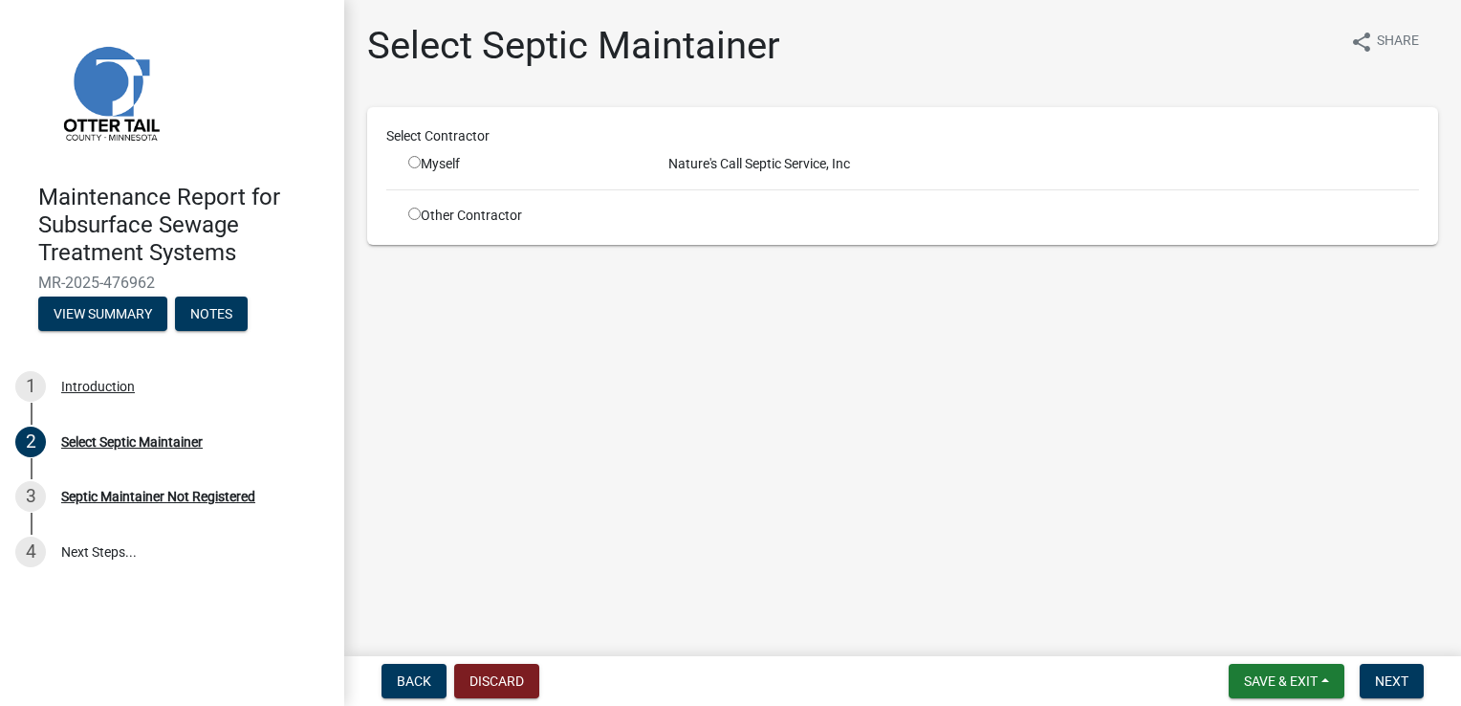
click at [413, 160] on input "radio" at bounding box center [414, 162] width 12 height 12
radio input "true"
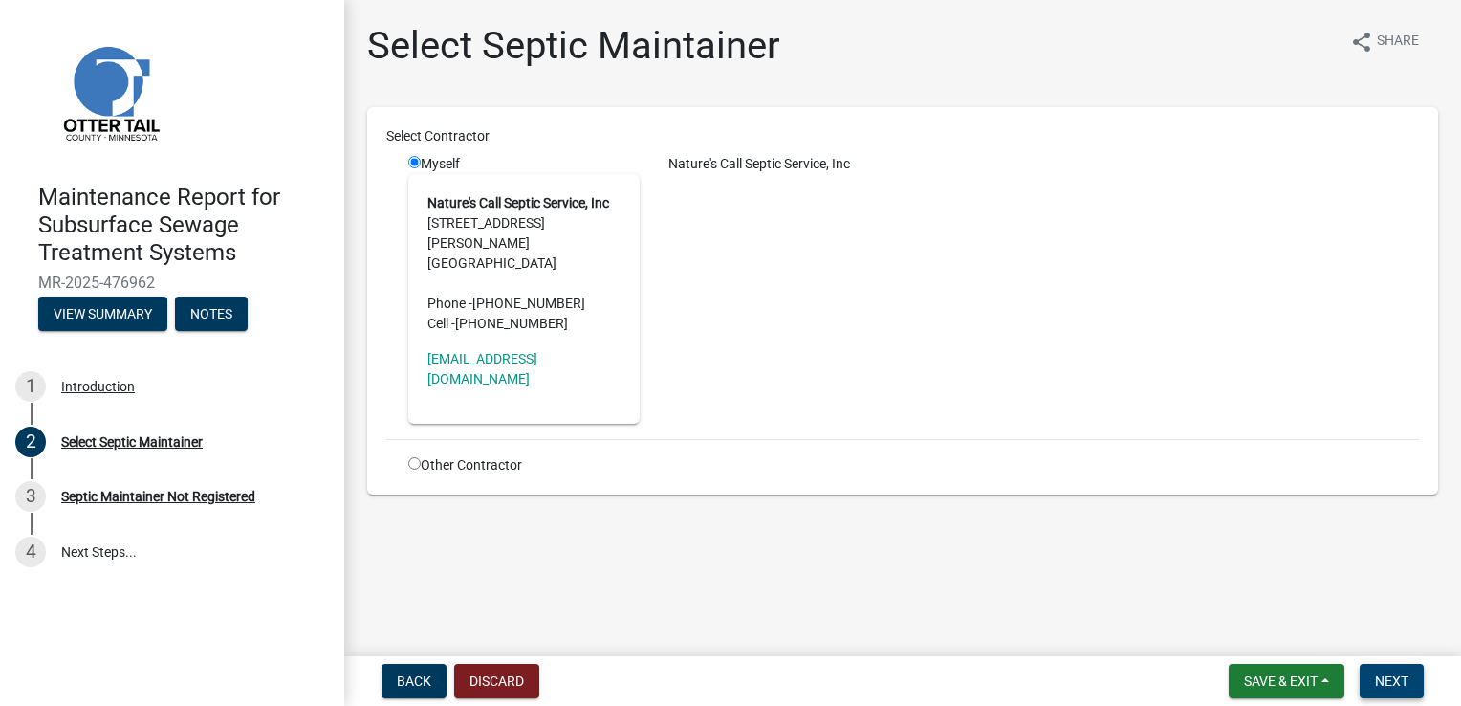
click at [1381, 664] on button "Next" at bounding box center [1392, 681] width 64 height 34
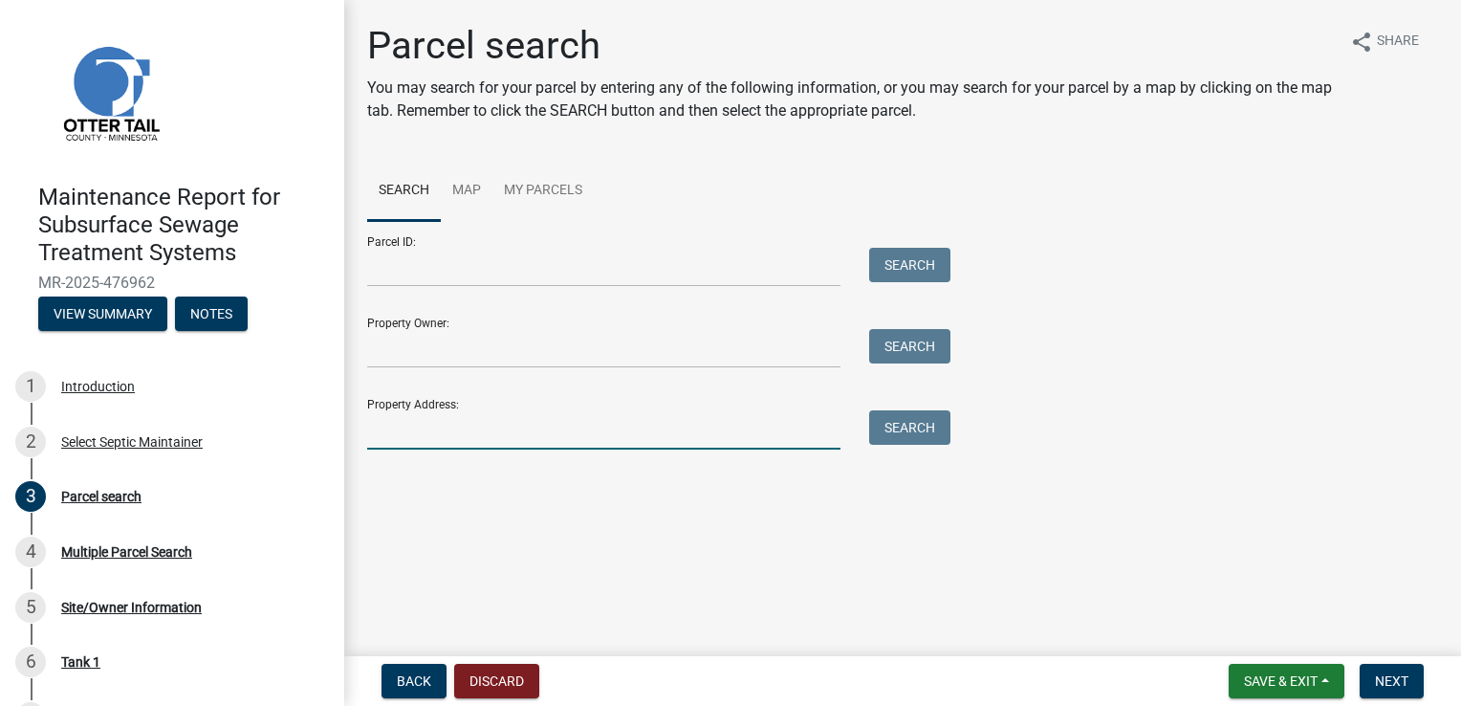
click at [451, 432] on input "Property Address:" at bounding box center [603, 429] width 473 height 39
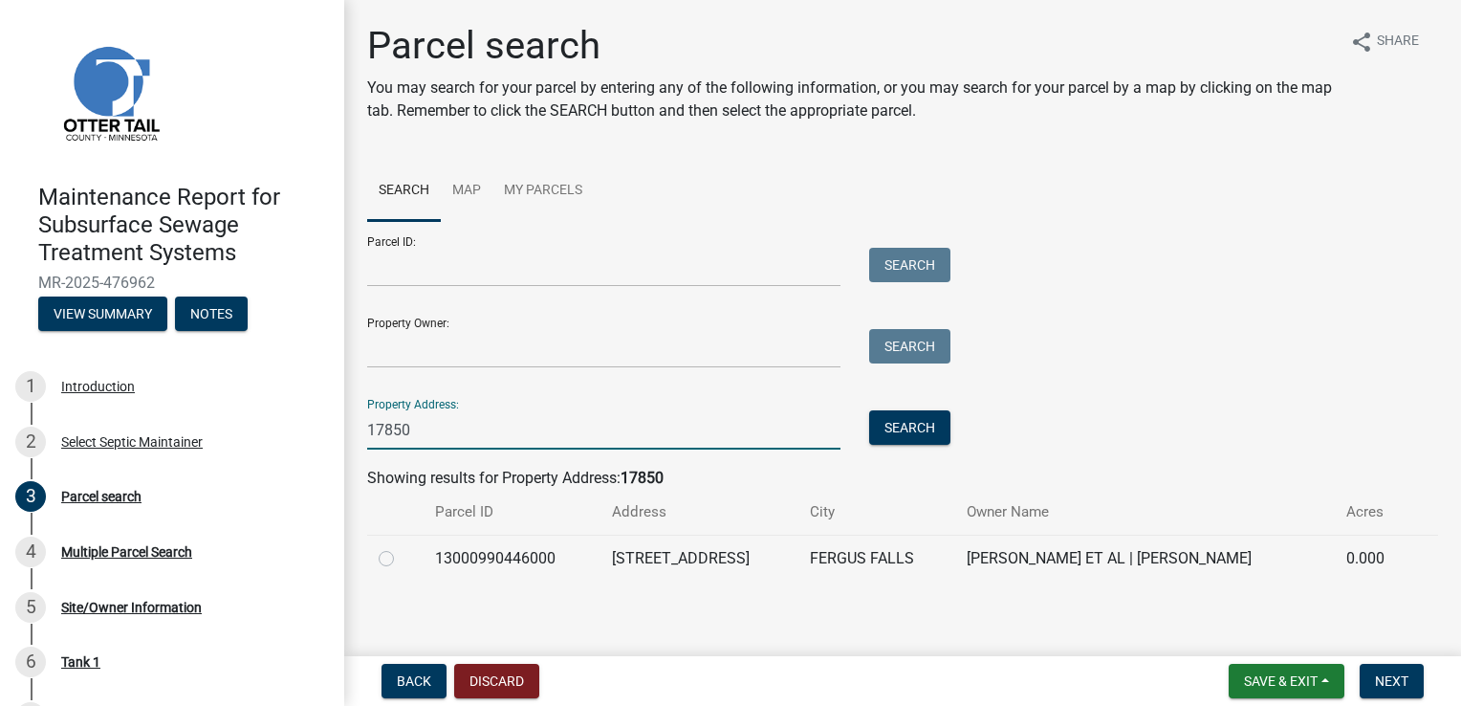
type input "17850"
click at [402, 547] on label at bounding box center [402, 547] width 0 height 0
click at [402, 556] on input "radio" at bounding box center [408, 553] width 12 height 12
radio input "true"
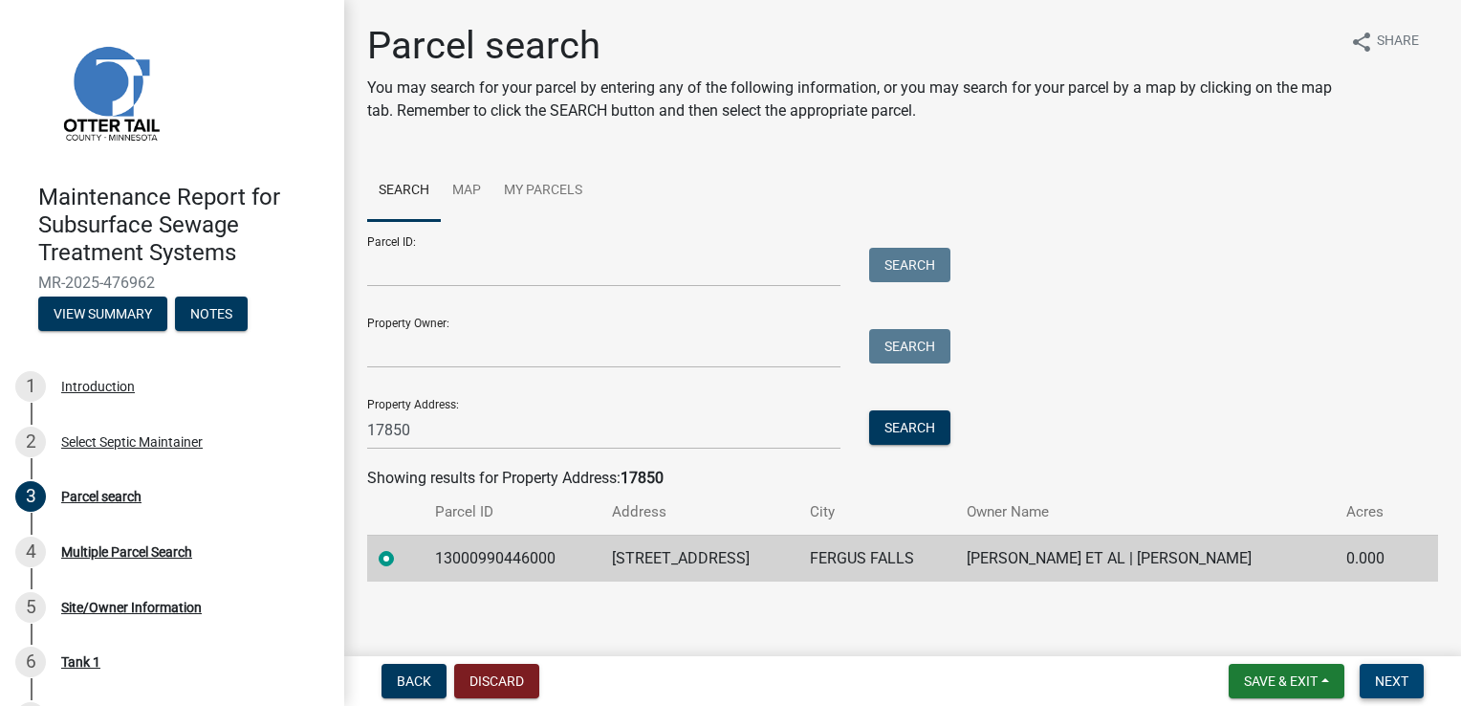
click at [1397, 682] on span "Next" at bounding box center [1391, 680] width 33 height 15
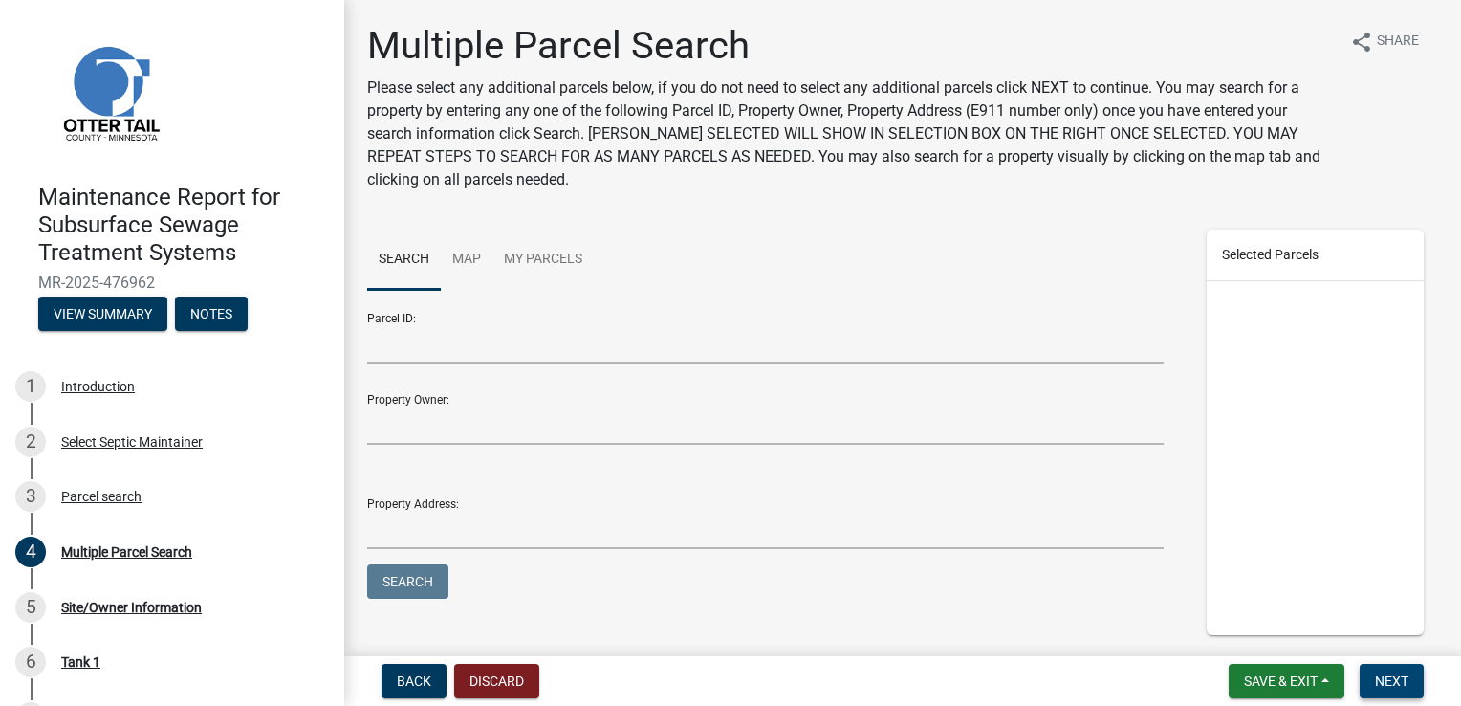
click at [1397, 669] on button "Next" at bounding box center [1392, 681] width 64 height 34
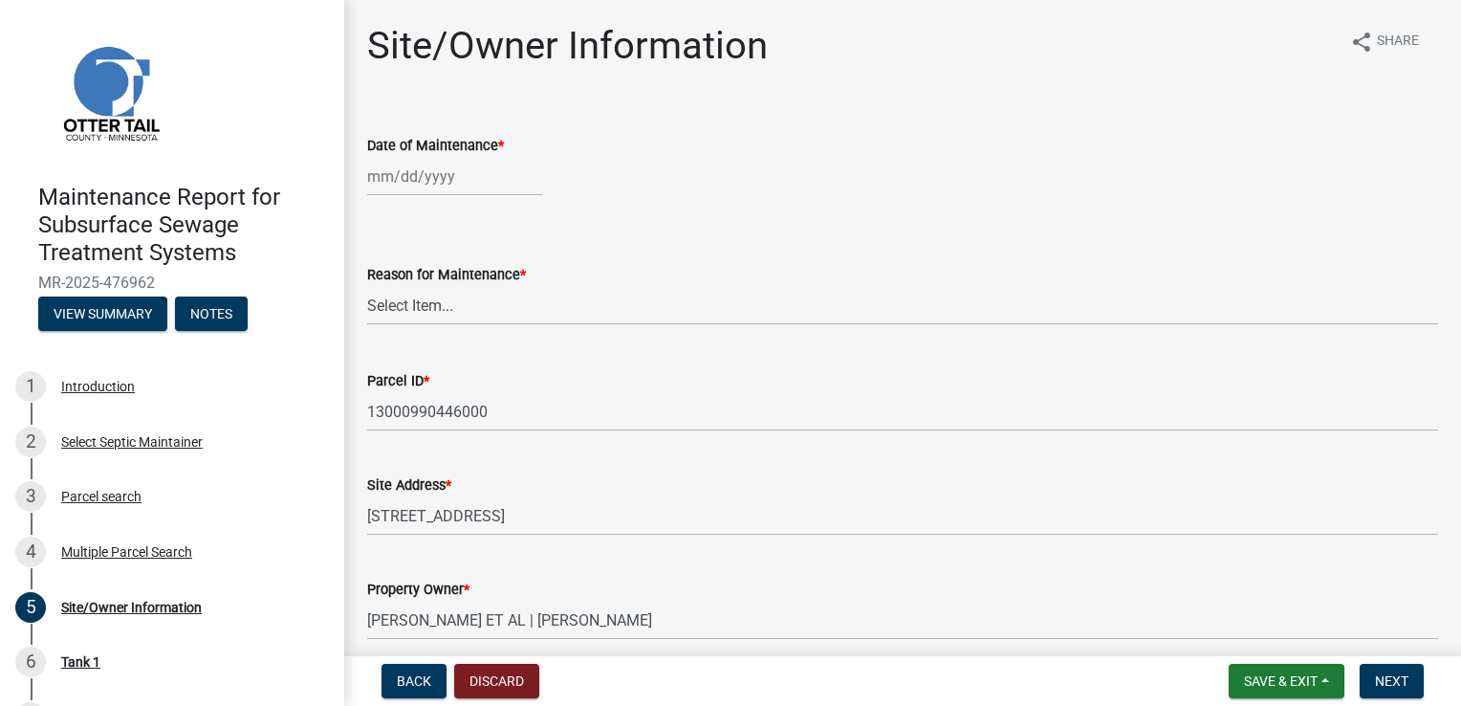
select select "9"
select select "2025"
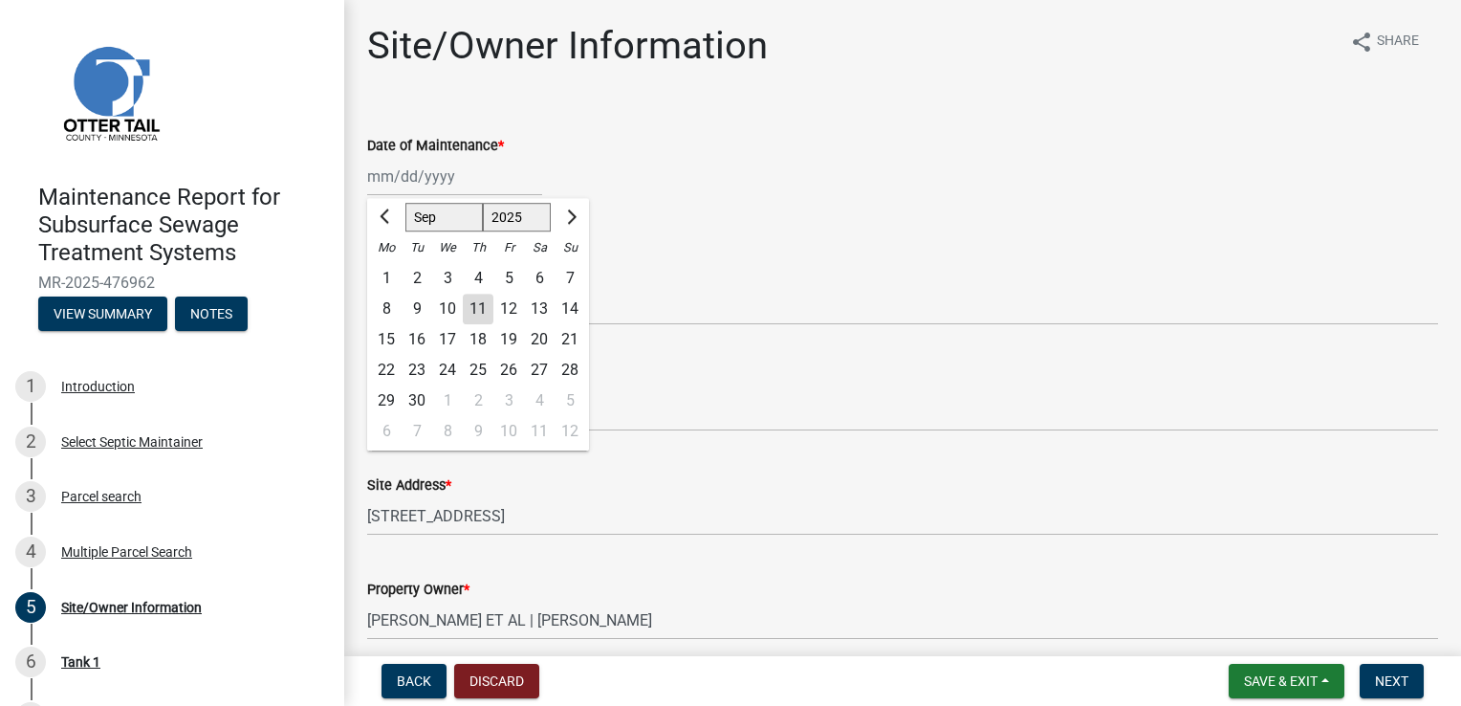
click at [406, 178] on div "[PERSON_NAME] Feb Mar Apr [PERSON_NAME][DATE] Oct Nov [DATE] 1526 1527 1528 152…" at bounding box center [454, 176] width 175 height 39
click at [449, 303] on div "10" at bounding box center [447, 309] width 31 height 31
type input "[DATE]"
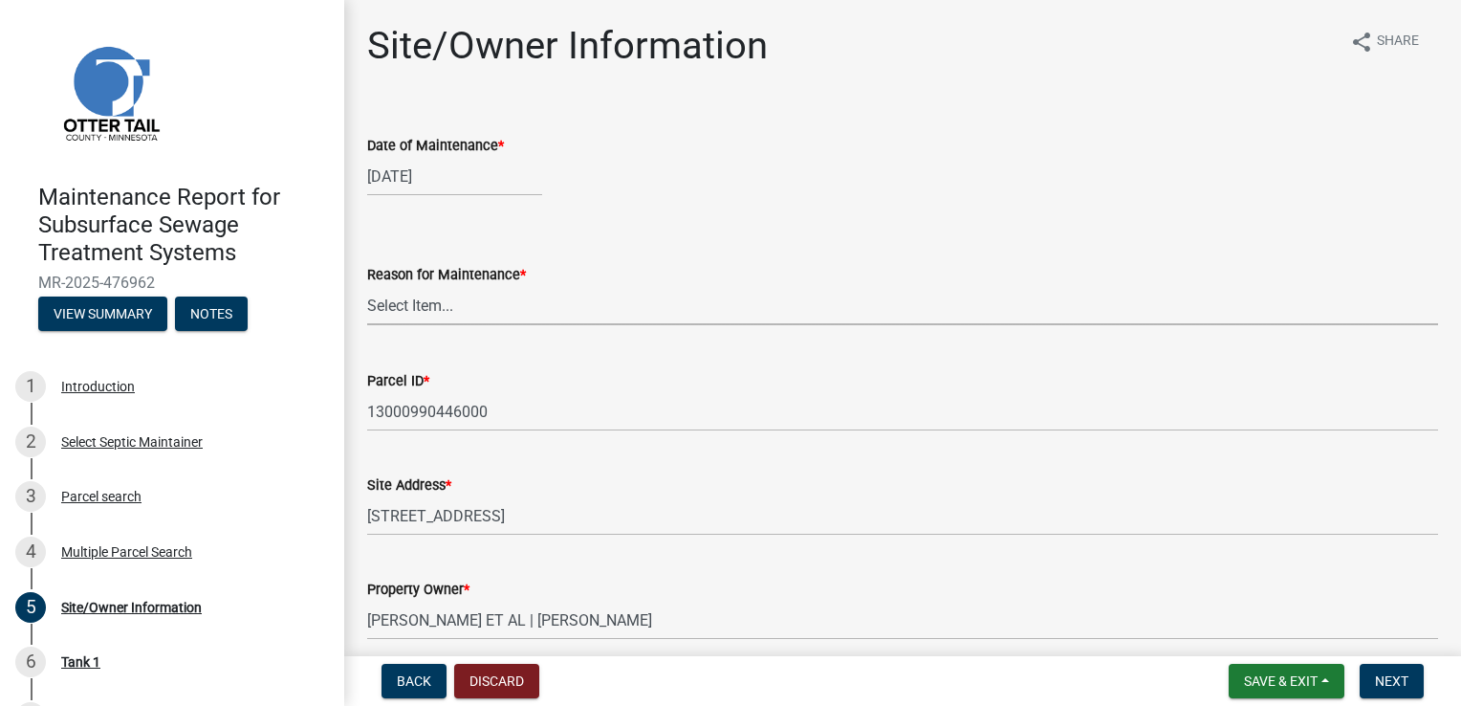
drag, startPoint x: 420, startPoint y: 308, endPoint x: 414, endPoint y: 327, distance: 20.0
click at [420, 308] on select "Select Item... Called Routine Other" at bounding box center [902, 305] width 1071 height 39
click at [367, 286] on select "Select Item... Called Routine Other" at bounding box center [902, 305] width 1071 height 39
select select "3ac72b63-7b21-42e4-8192-806faae7a4f1"
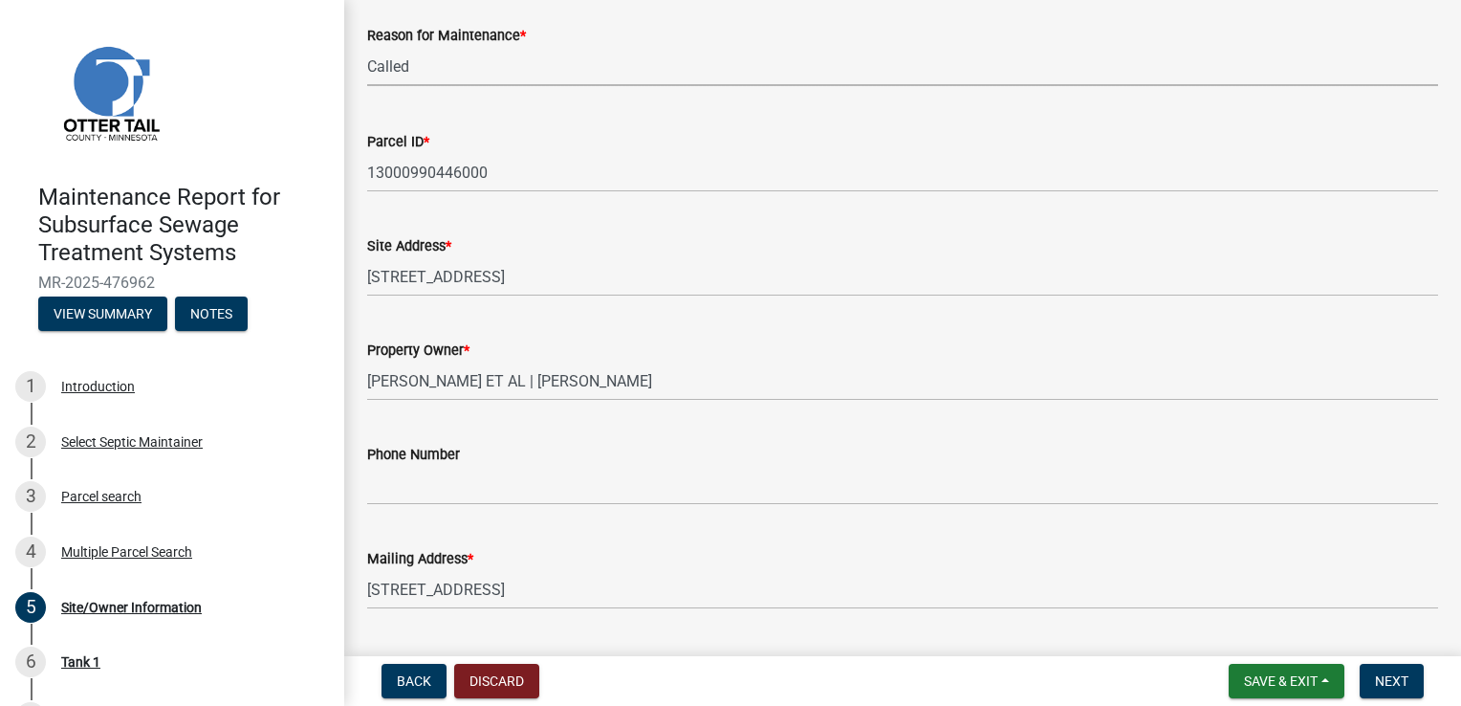
scroll to position [287, 0]
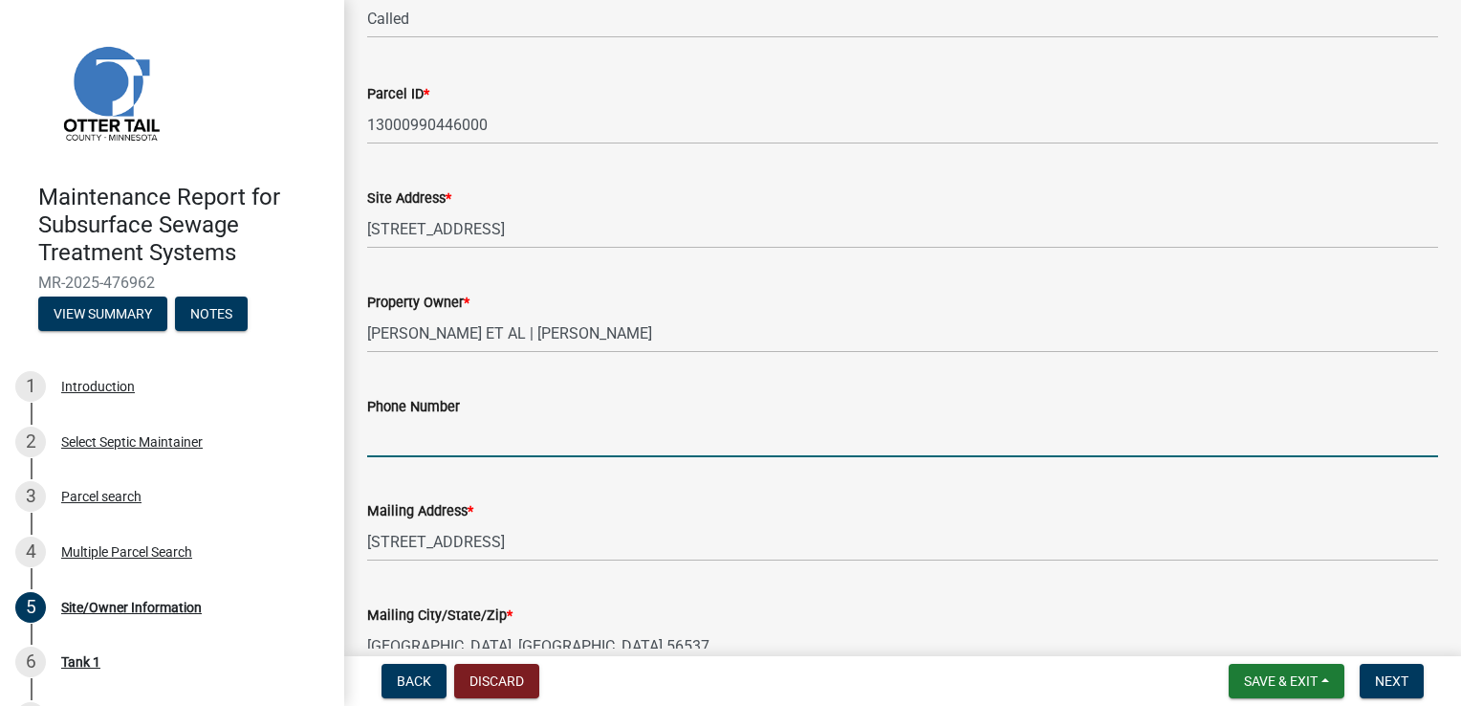
click at [417, 439] on input "Phone Number" at bounding box center [902, 437] width 1071 height 39
click at [424, 427] on input "Phone Number" at bounding box center [902, 437] width 1071 height 39
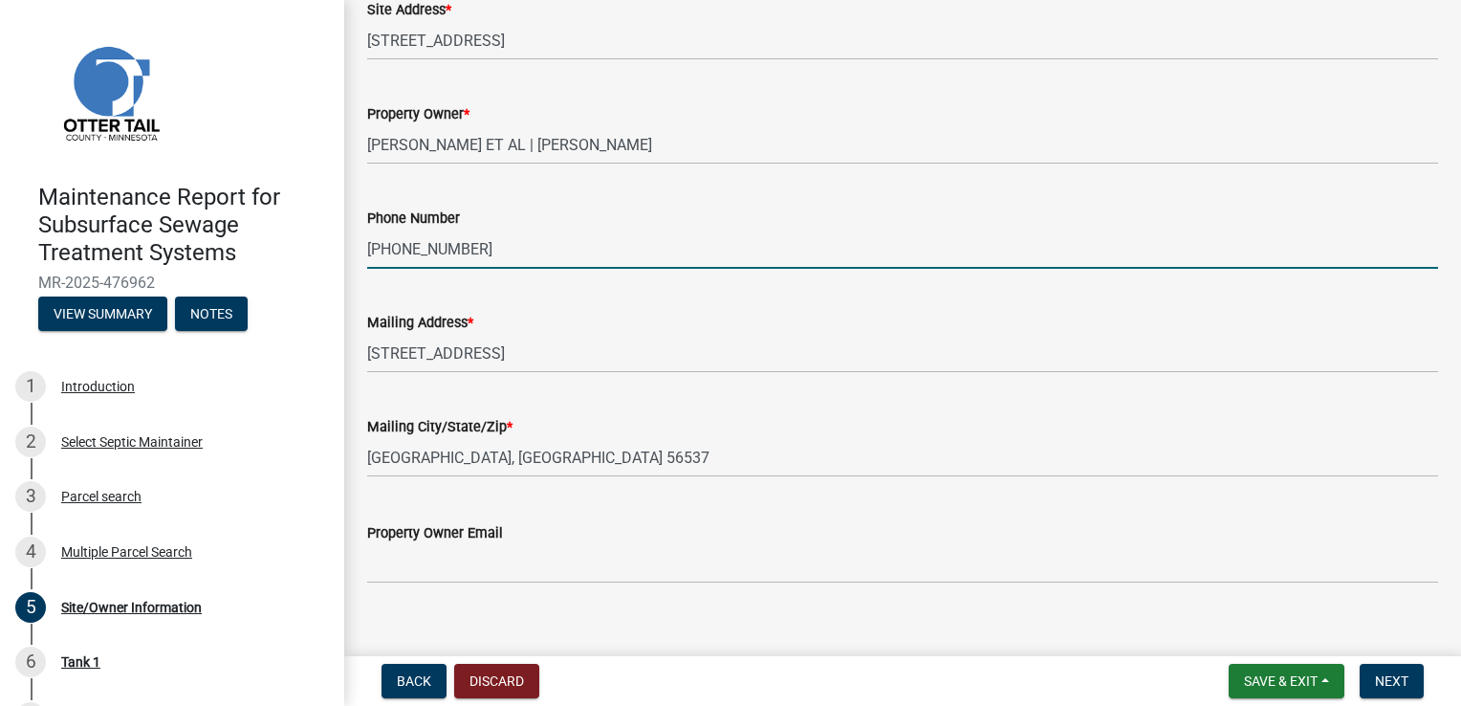
scroll to position [499, 0]
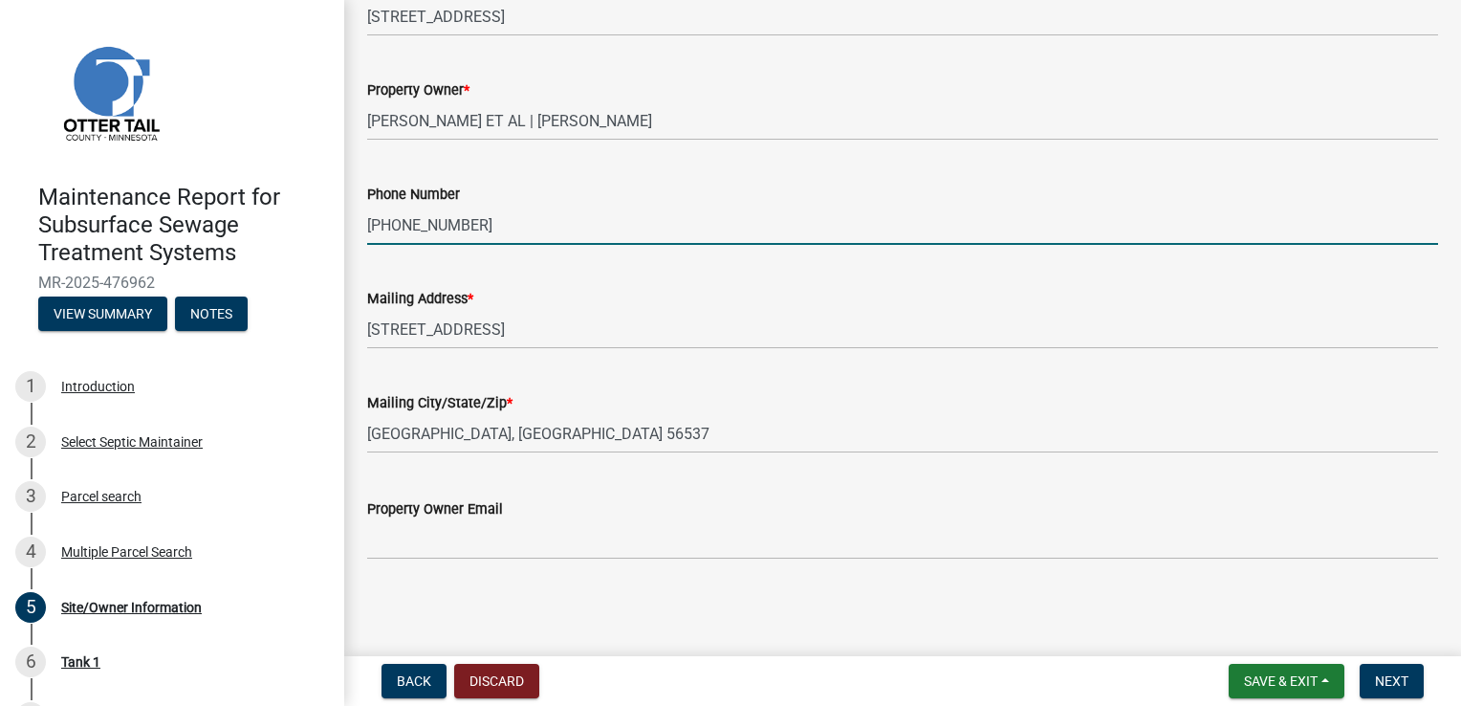
type input "[PHONE_NUMBER]"
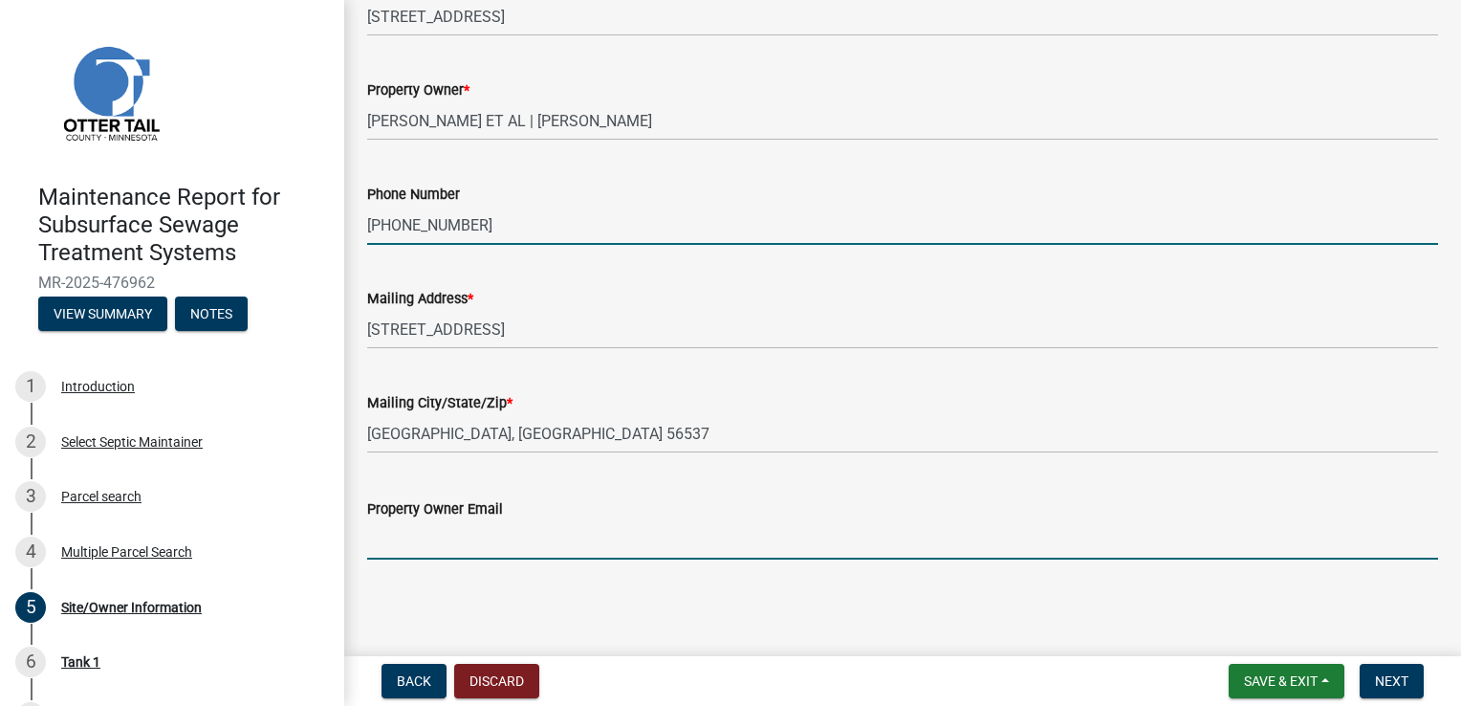
click at [407, 529] on input "Property Owner Email" at bounding box center [902, 539] width 1071 height 39
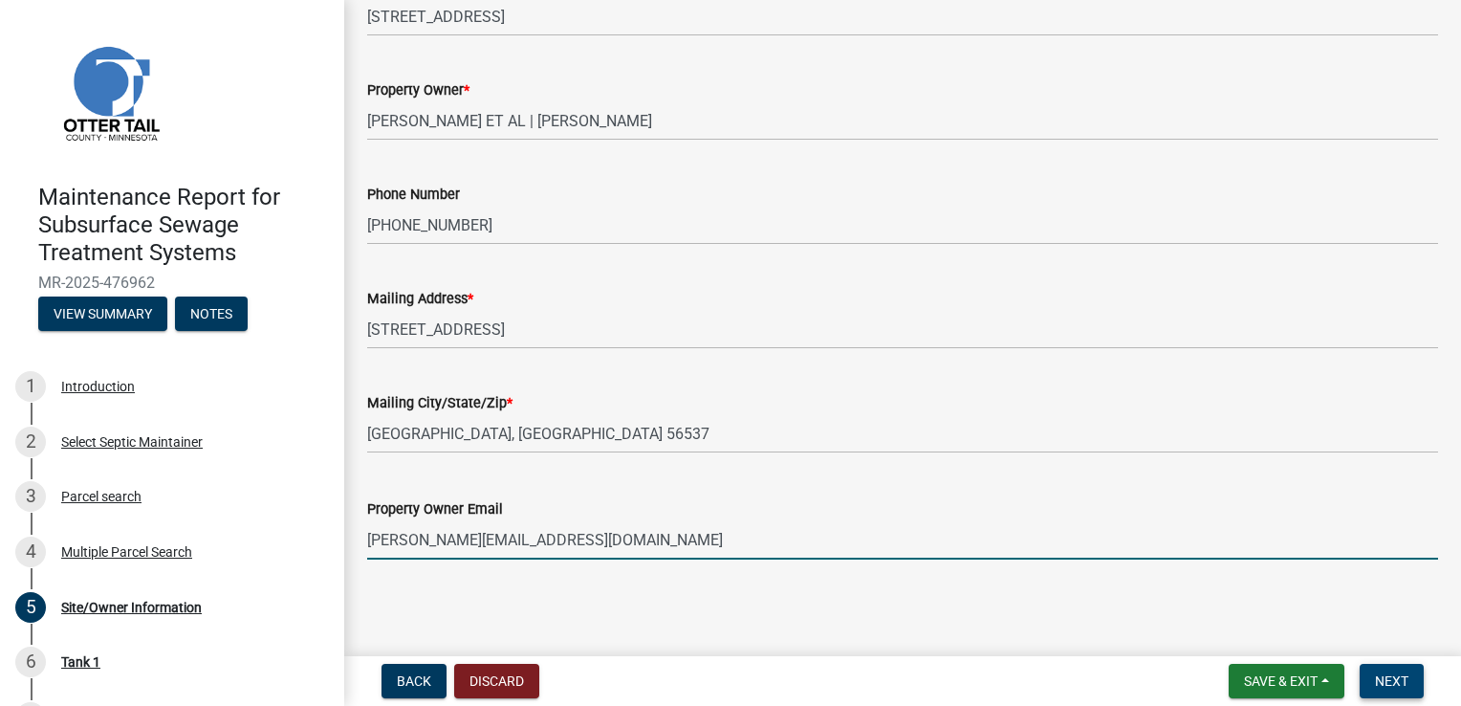
type input "[PERSON_NAME][EMAIL_ADDRESS][DOMAIN_NAME]"
click at [1404, 674] on span "Next" at bounding box center [1391, 680] width 33 height 15
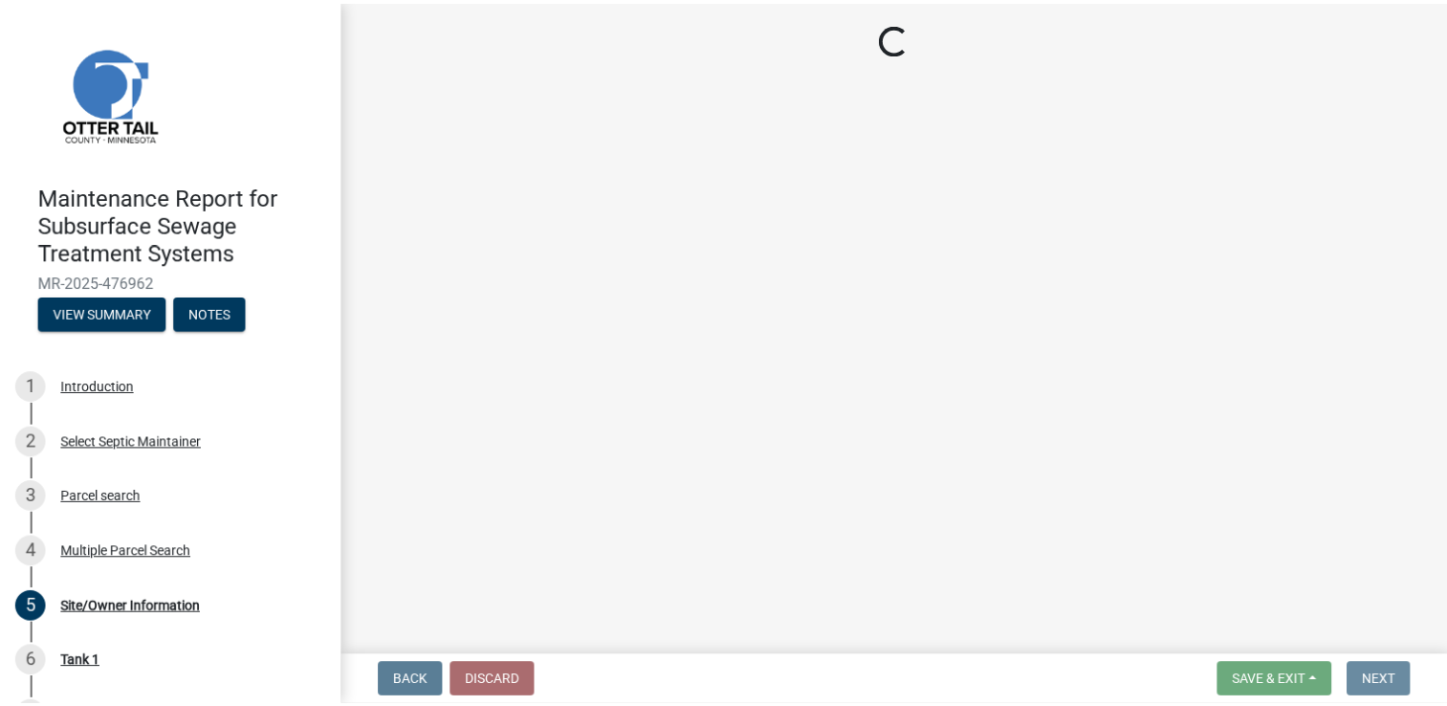
scroll to position [0, 0]
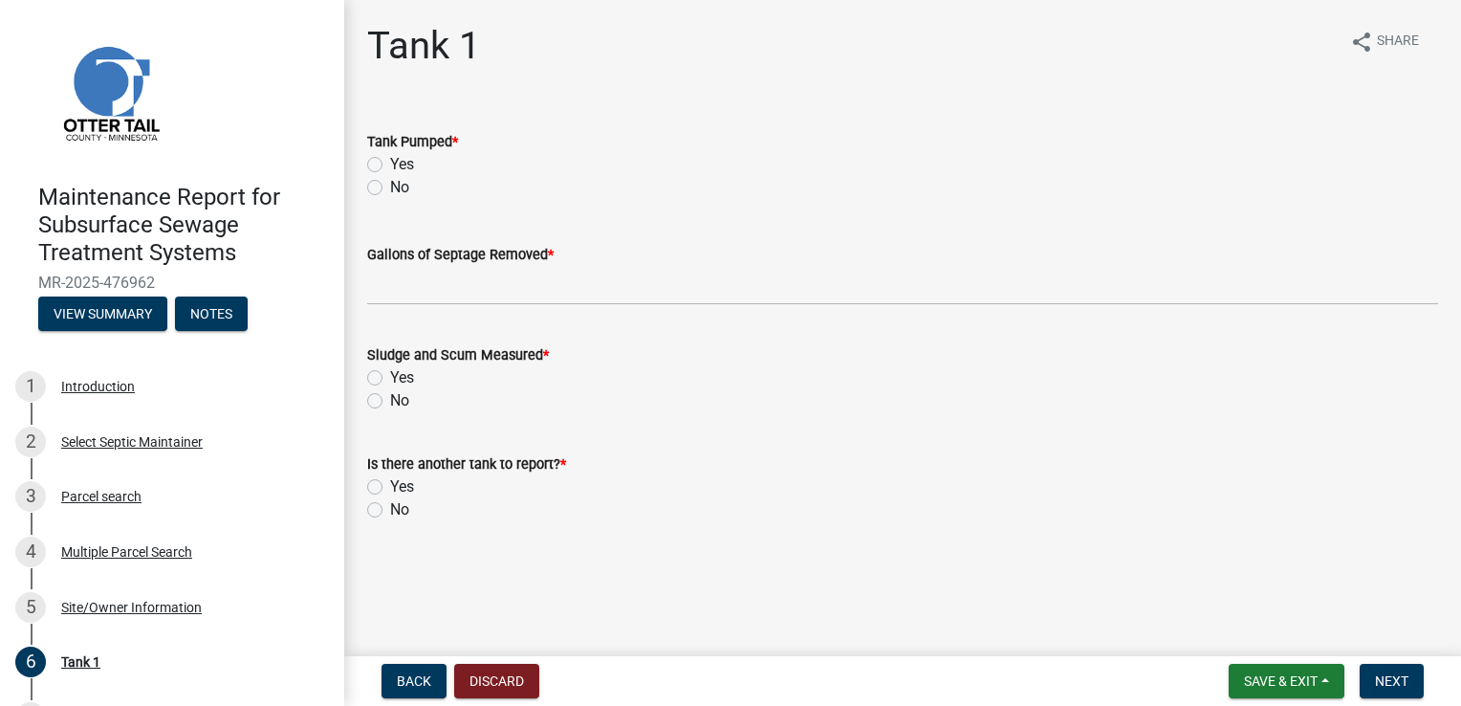
drag, startPoint x: 413, startPoint y: 164, endPoint x: 408, endPoint y: 220, distance: 56.6
click at [412, 164] on label "Yes" at bounding box center [402, 164] width 24 height 23
click at [403, 164] on input "Yes" at bounding box center [396, 159] width 12 height 12
radio input "true"
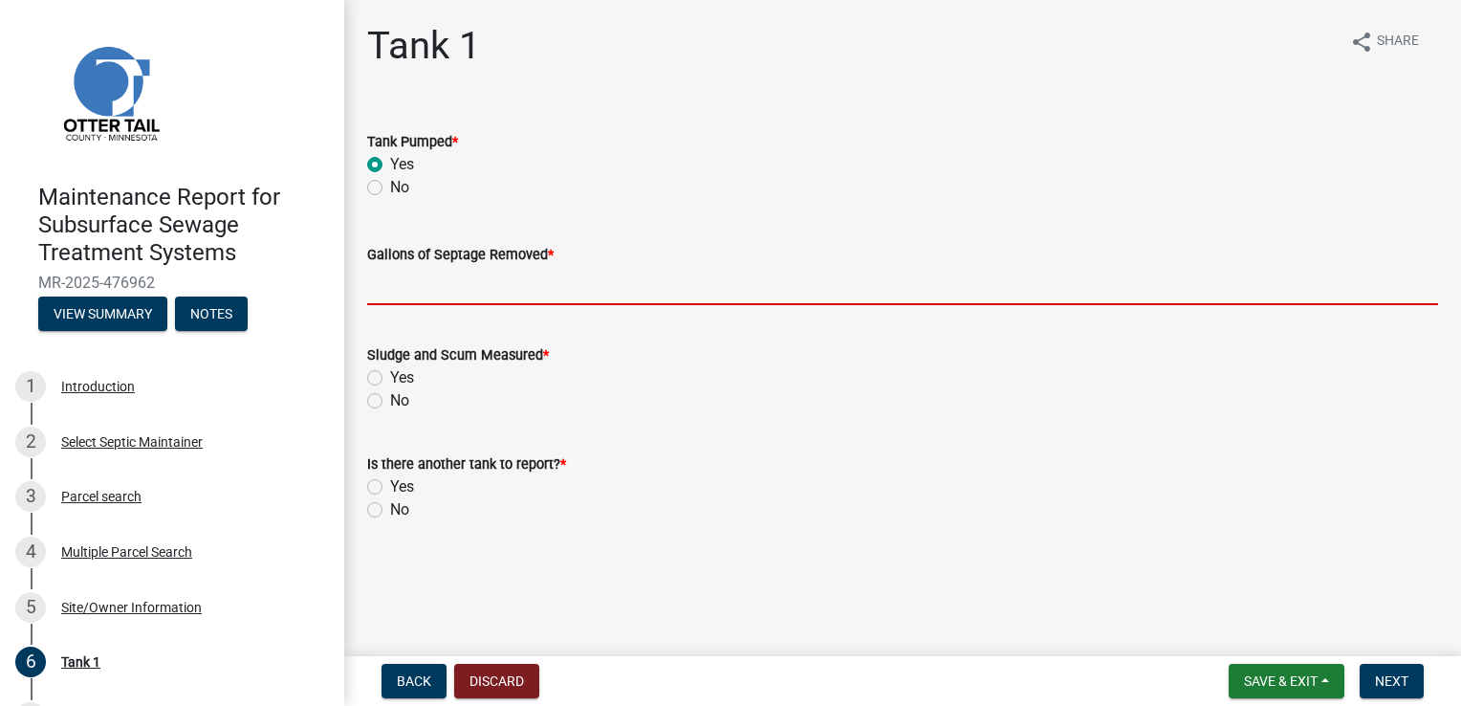
click at [411, 277] on input "Gallons of Septage Removed *" at bounding box center [902, 285] width 1071 height 39
type input "1000"
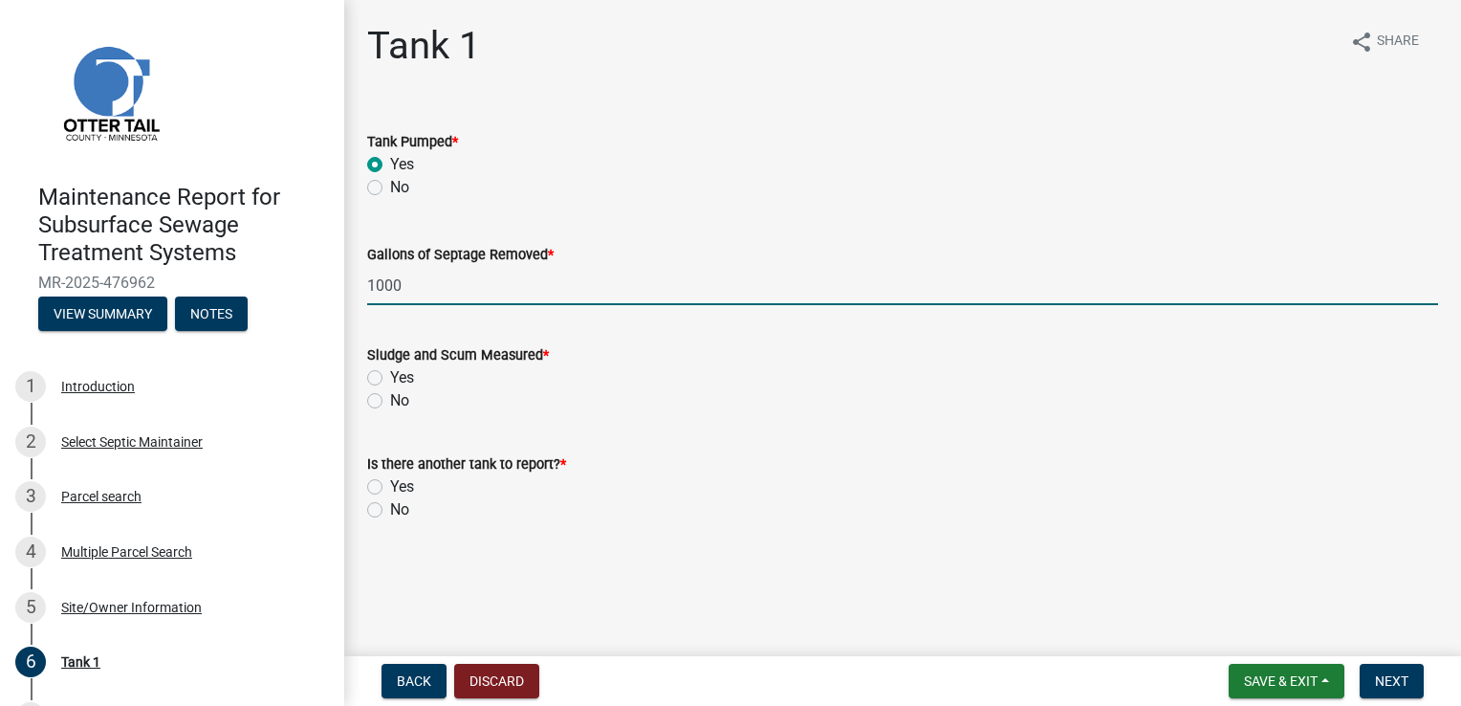
click at [398, 382] on label "Yes" at bounding box center [402, 377] width 24 height 23
click at [398, 379] on input "Yes" at bounding box center [396, 372] width 12 height 12
radio input "true"
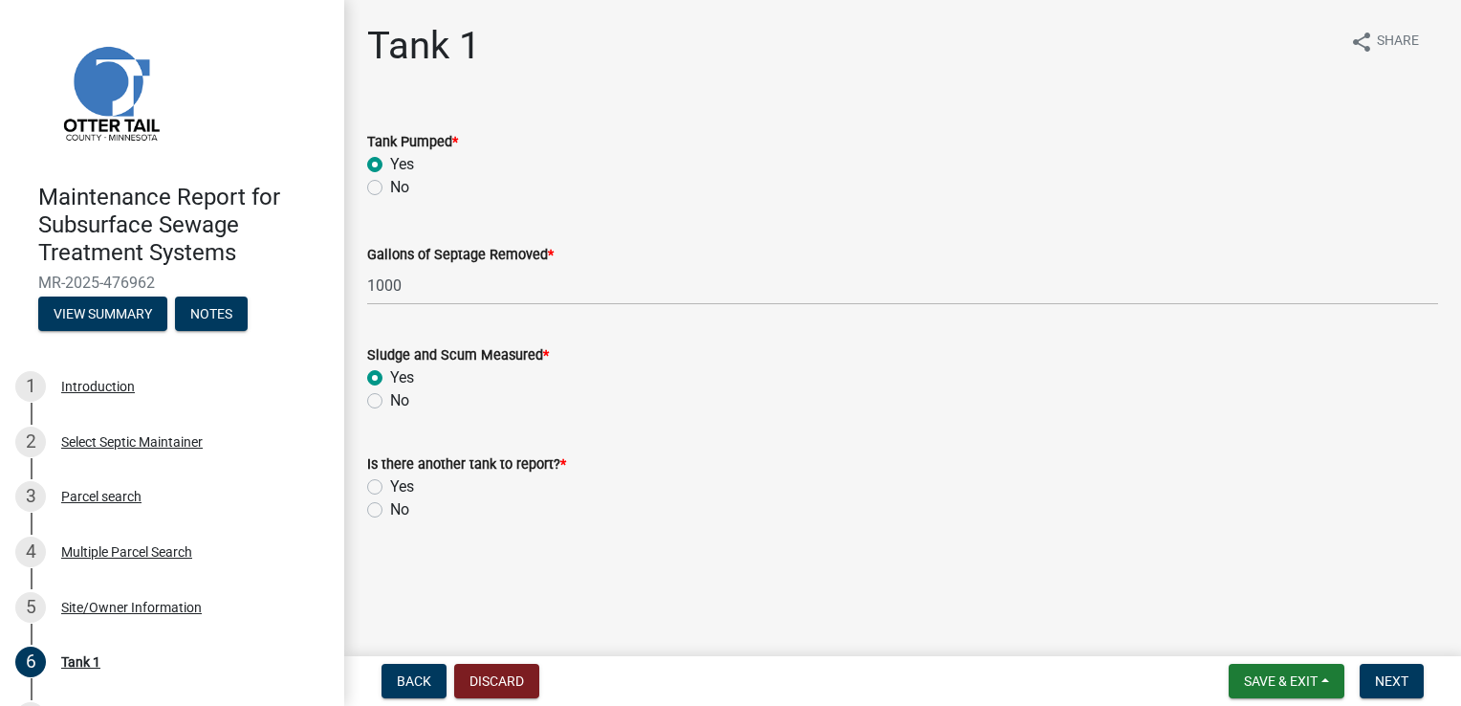
click at [398, 510] on label "No" at bounding box center [399, 509] width 19 height 23
click at [398, 510] on input "No" at bounding box center [396, 504] width 12 height 12
radio input "true"
click at [1373, 673] on button "Next" at bounding box center [1392, 681] width 64 height 34
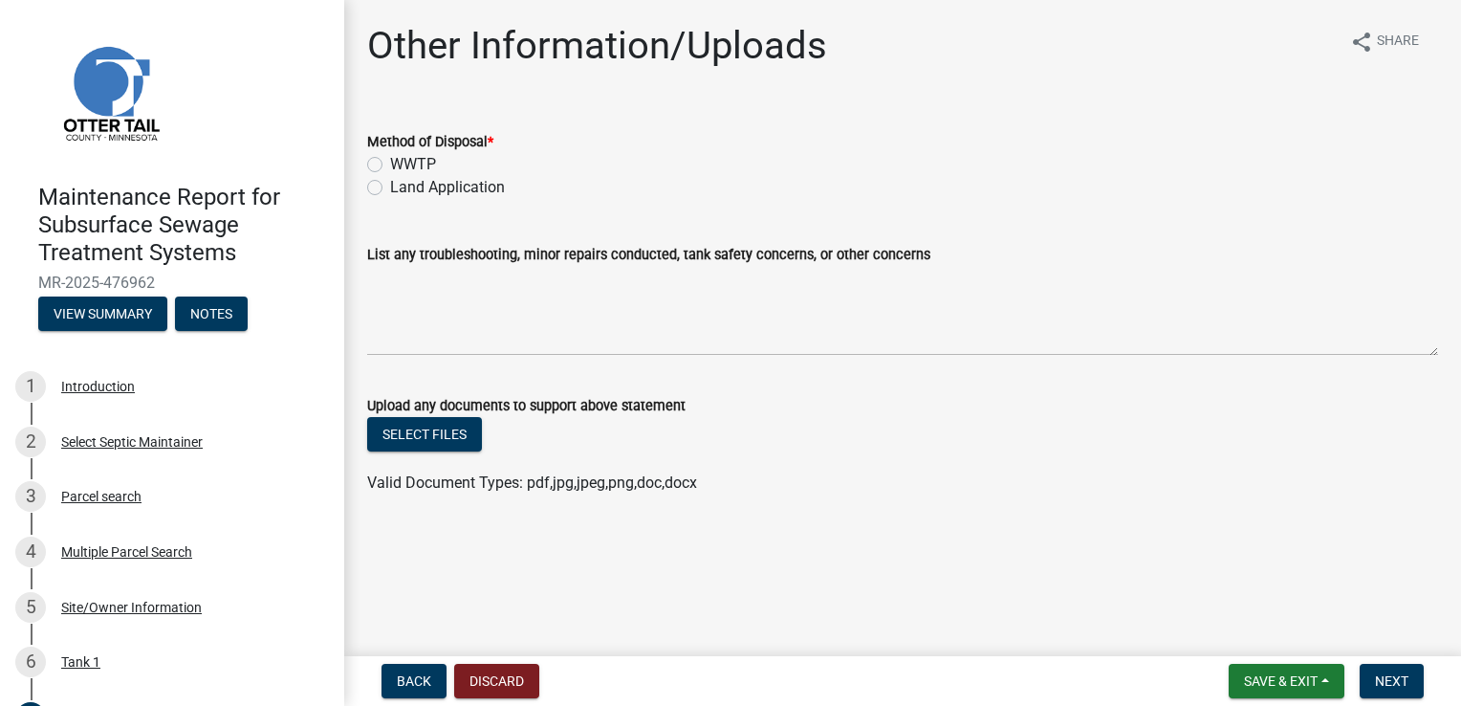
click at [427, 190] on label "Land Application" at bounding box center [447, 187] width 115 height 23
click at [403, 188] on input "Land Application" at bounding box center [396, 182] width 12 height 12
radio input "true"
click at [1383, 679] on span "Next" at bounding box center [1391, 680] width 33 height 15
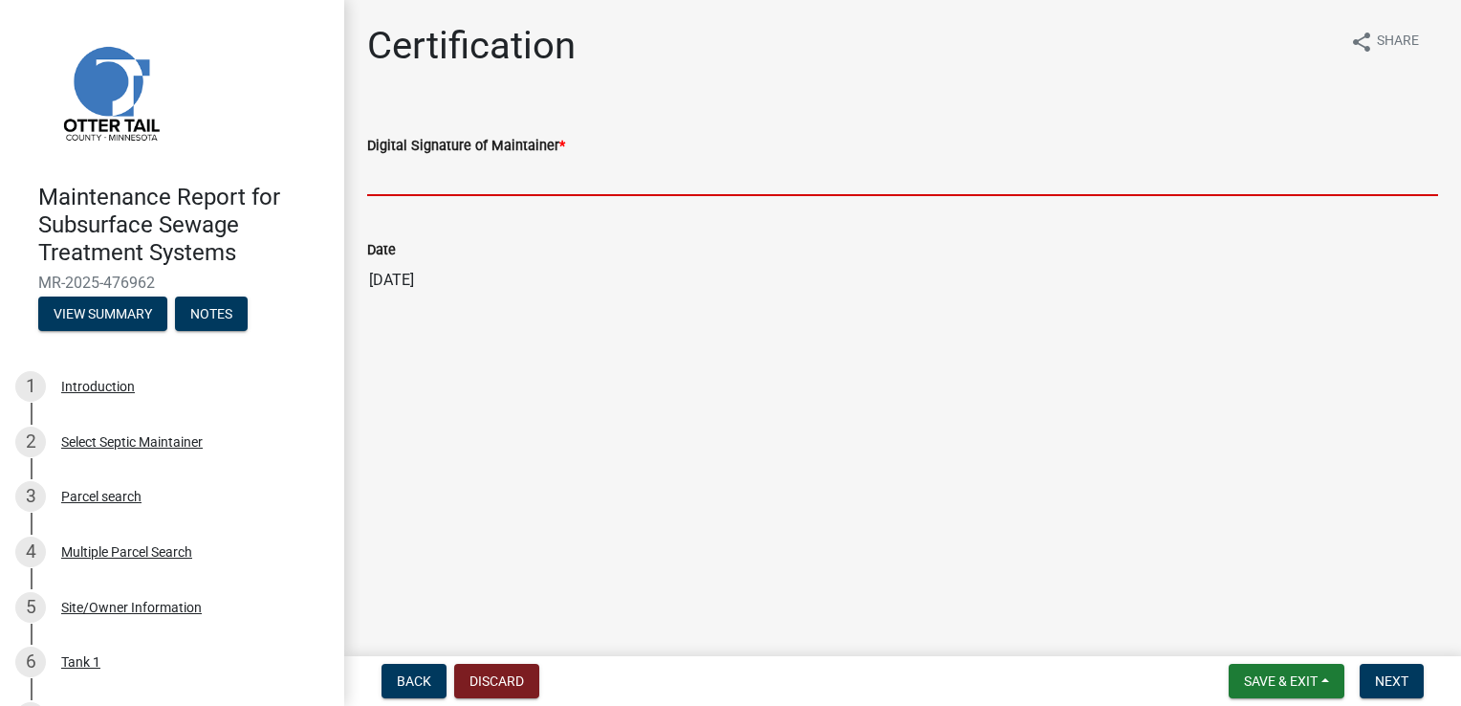
click at [488, 185] on input "Digital Signature of Maintainer *" at bounding box center [902, 176] width 1071 height 39
type input "[PERSON_NAME]"
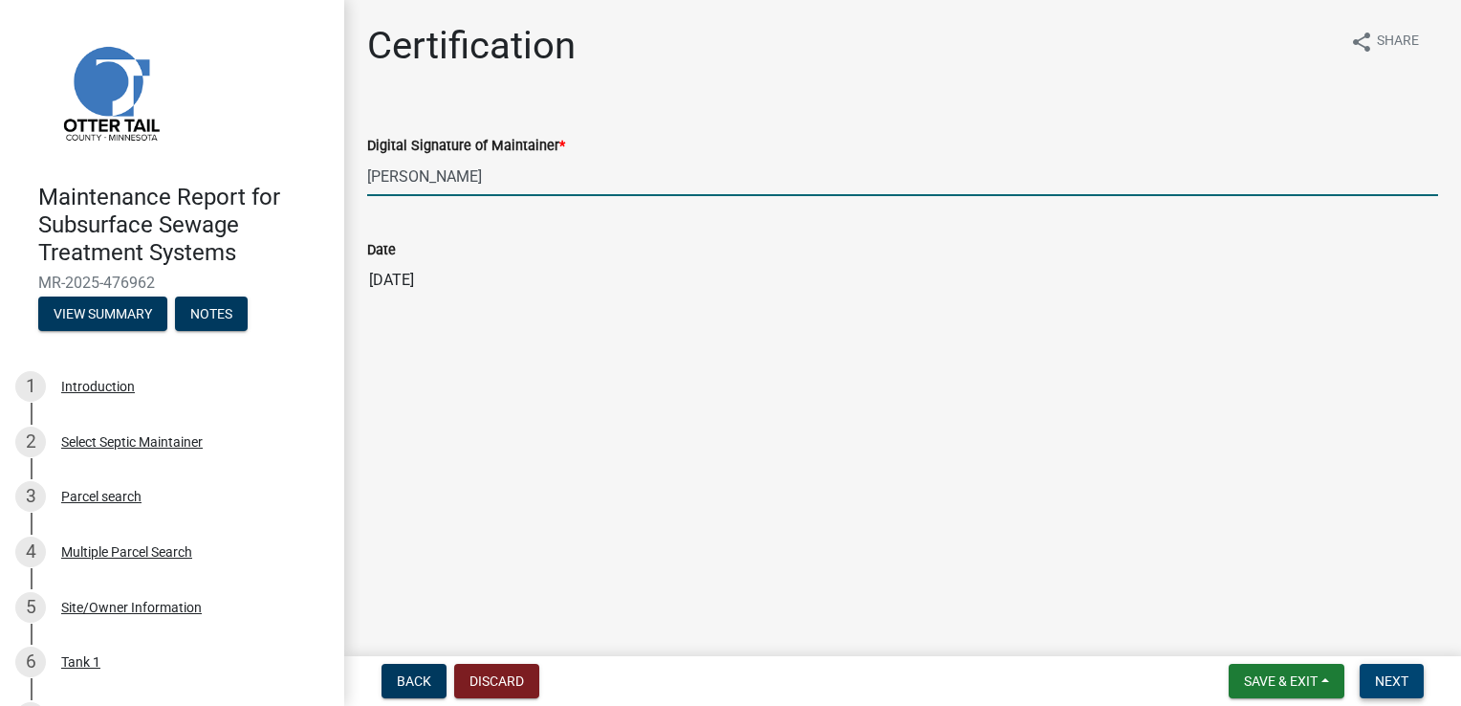
click at [1396, 678] on span "Next" at bounding box center [1391, 680] width 33 height 15
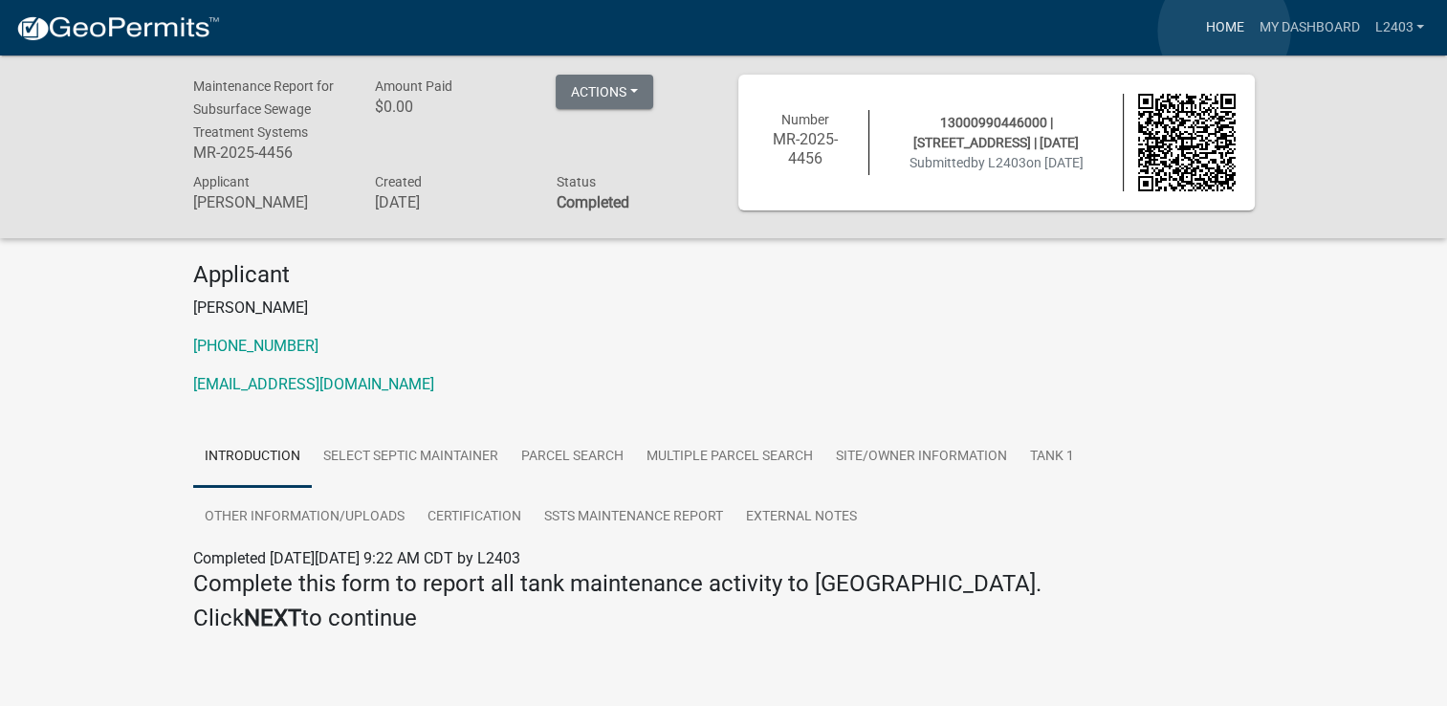
click at [1224, 31] on link "Home" at bounding box center [1224, 28] width 54 height 36
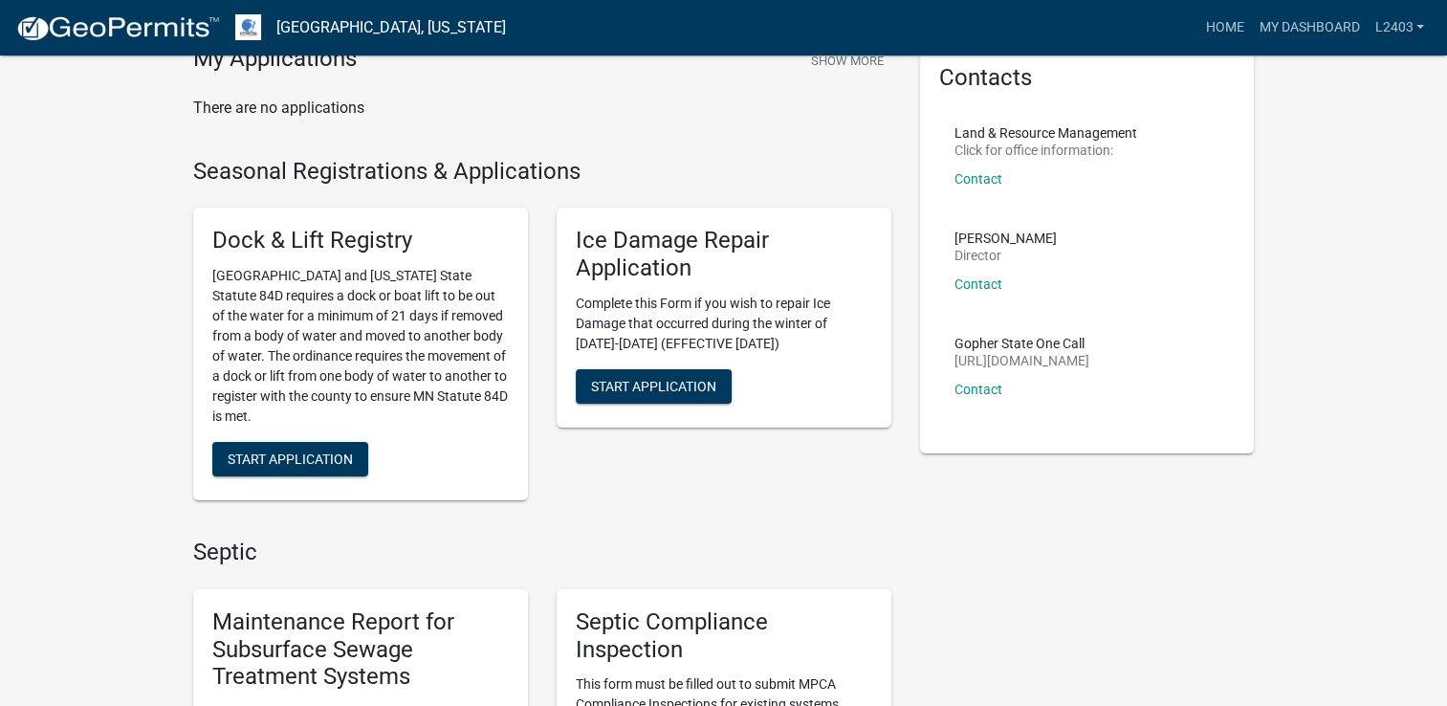
scroll to position [382, 0]
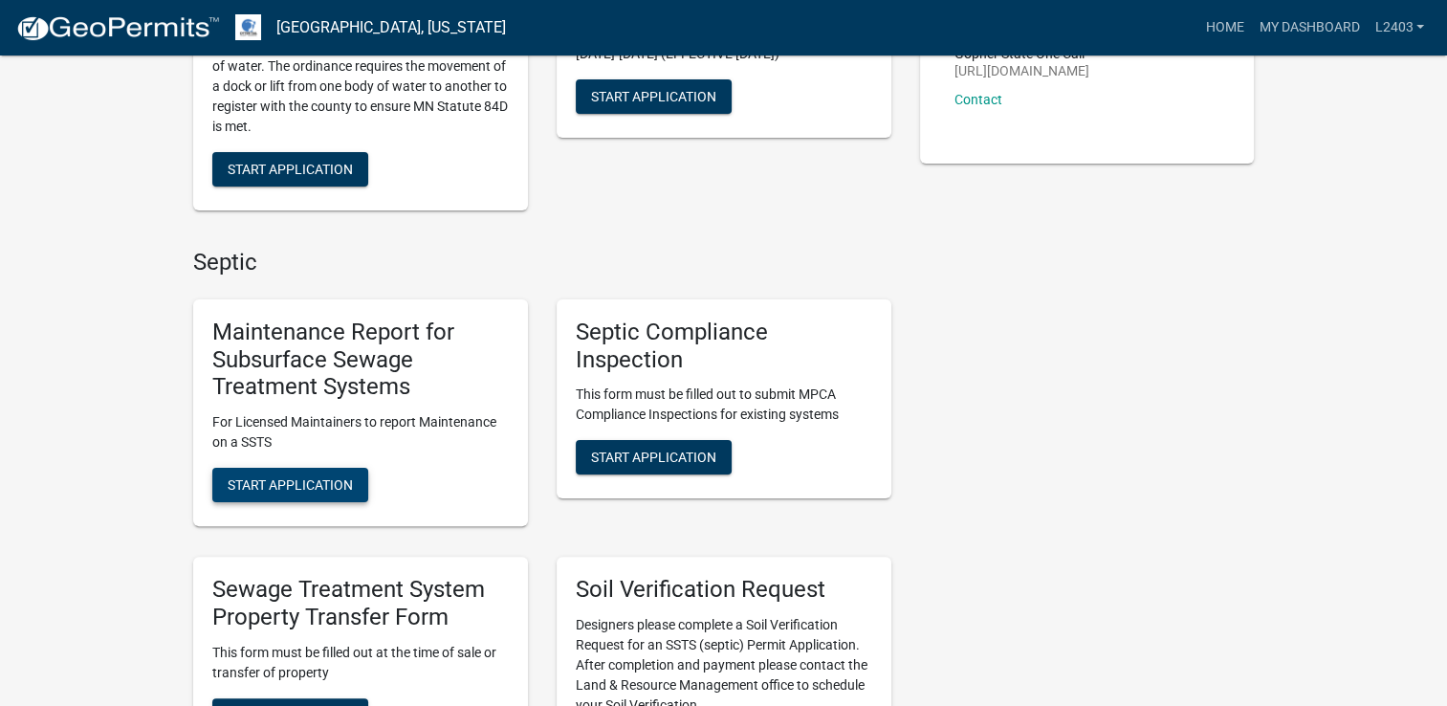
click at [269, 480] on span "Start Application" at bounding box center [290, 484] width 125 height 15
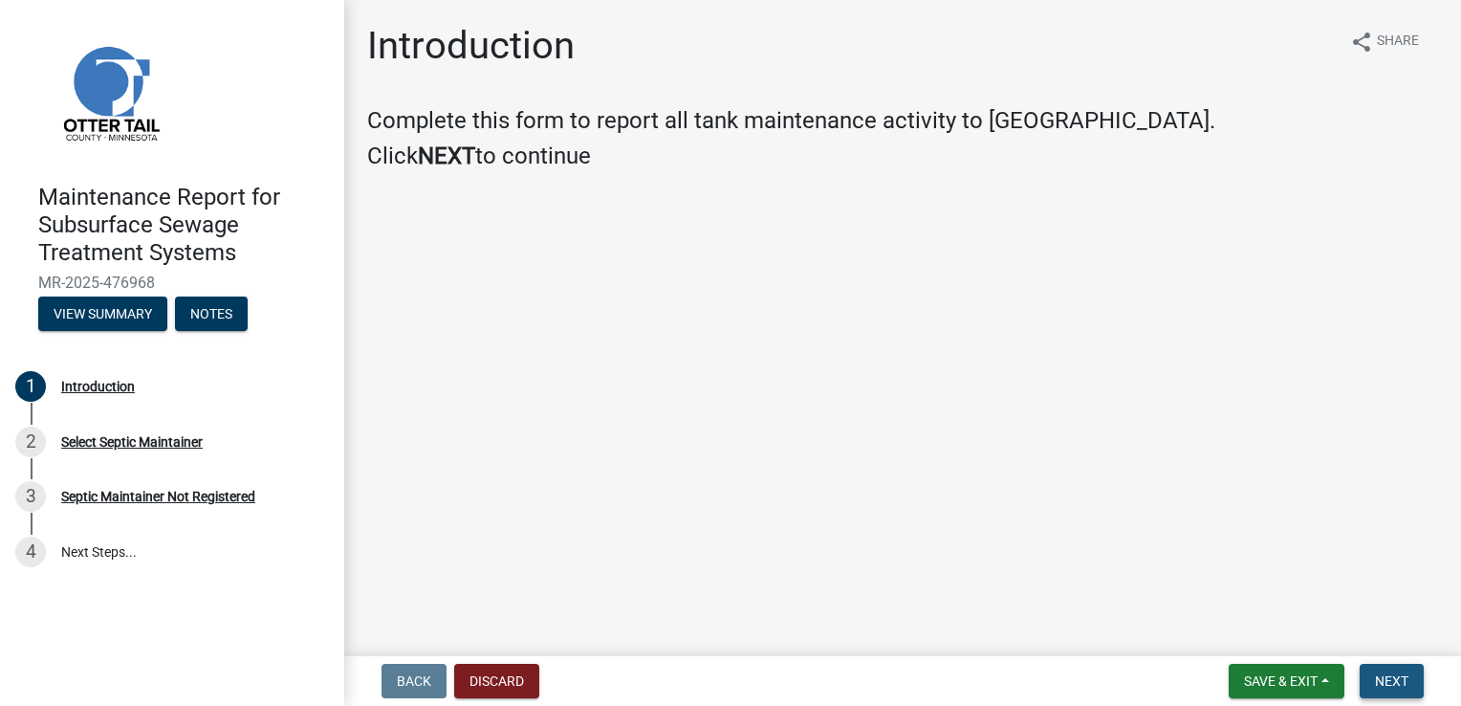
click at [1395, 670] on button "Next" at bounding box center [1392, 681] width 64 height 34
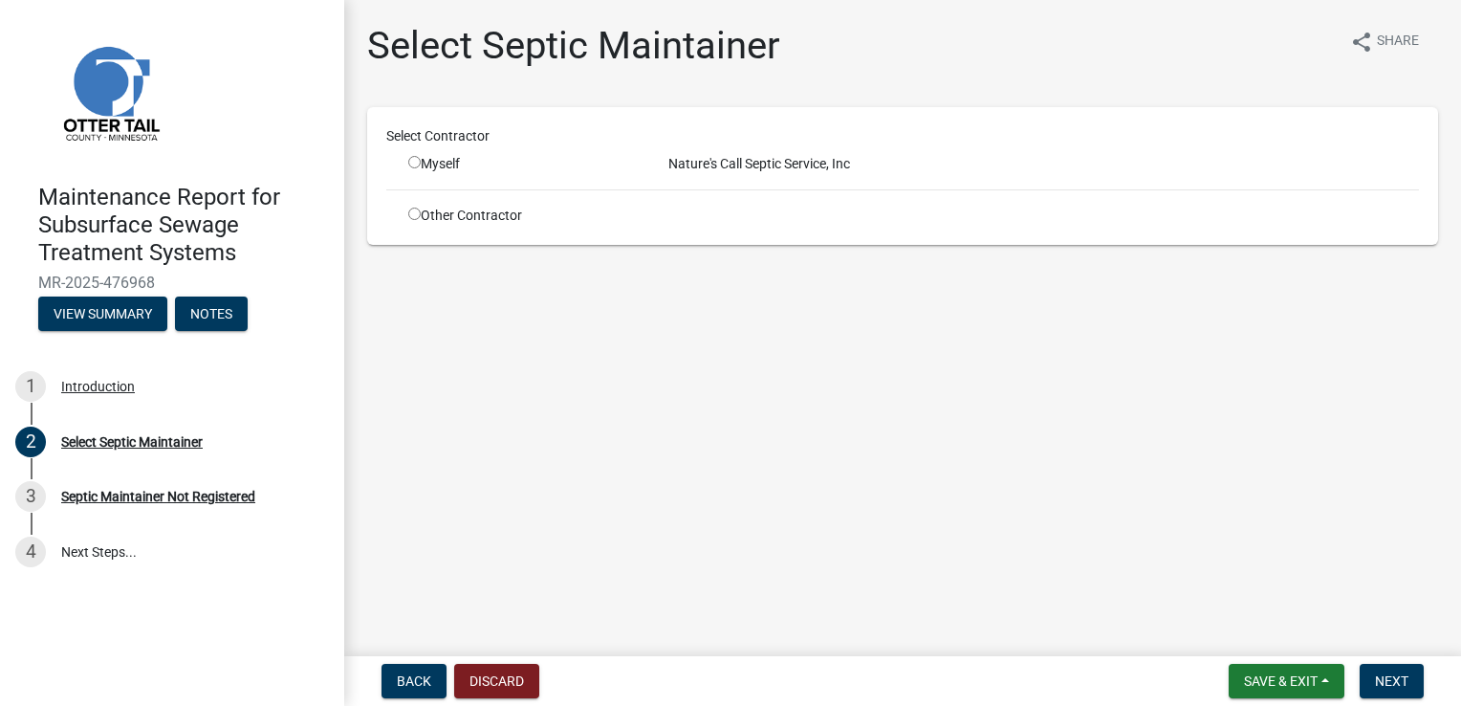
click at [409, 157] on input "radio" at bounding box center [414, 162] width 12 height 12
radio input "true"
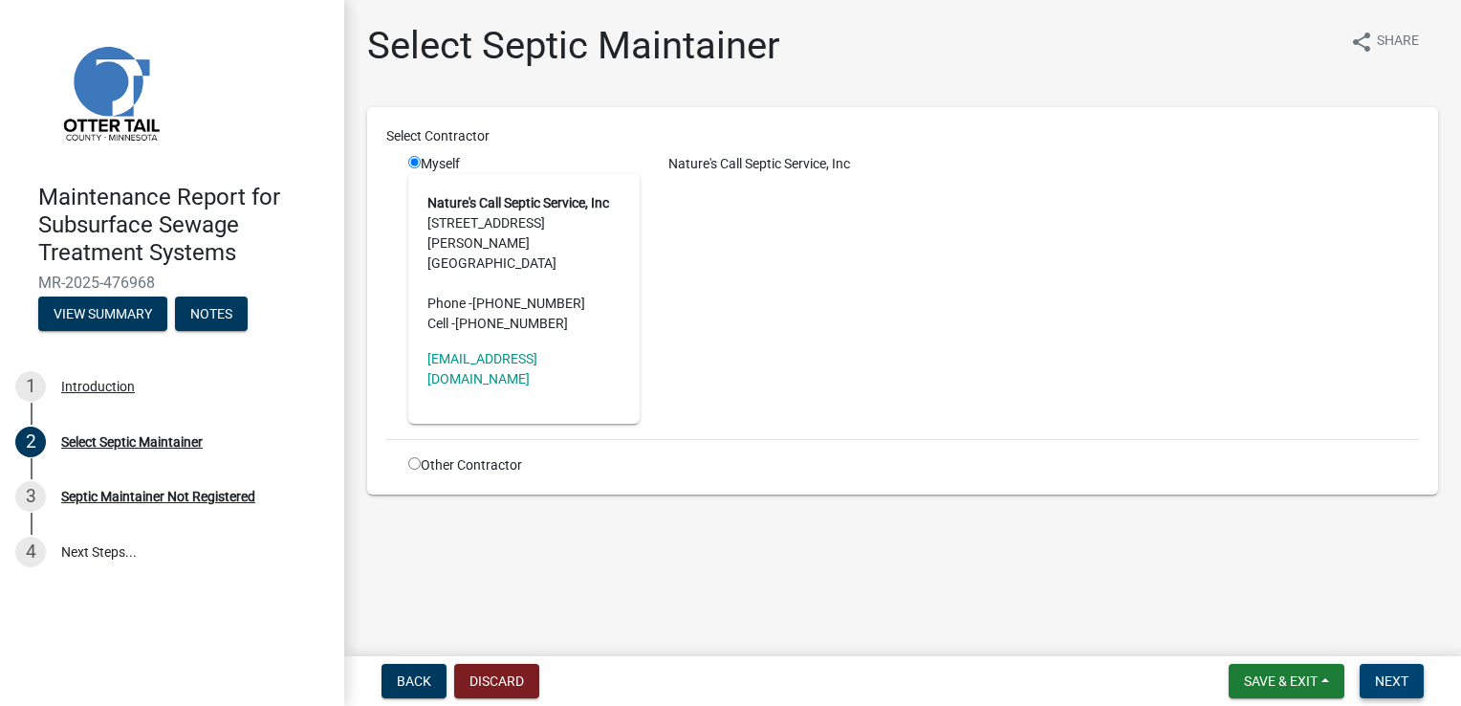
click at [1397, 687] on span "Next" at bounding box center [1391, 680] width 33 height 15
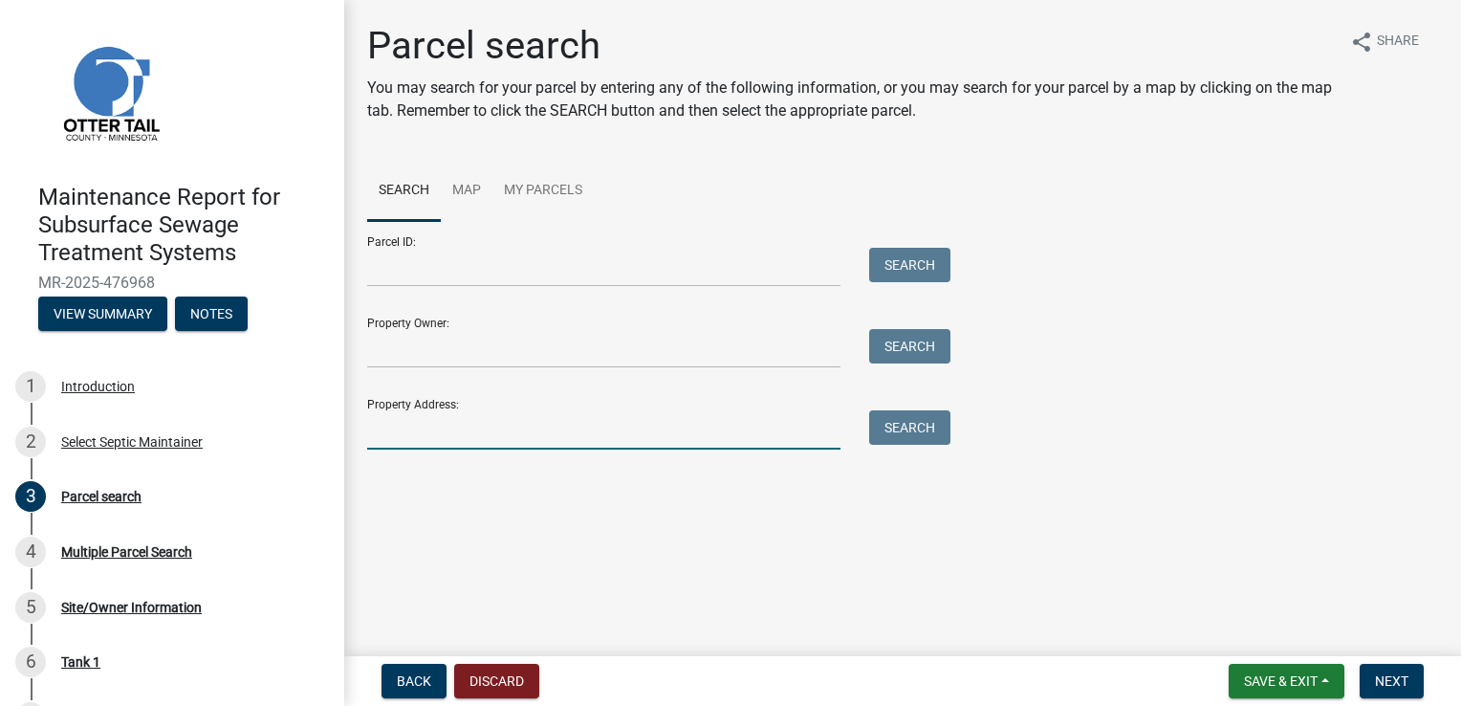
click at [432, 435] on input "Property Address:" at bounding box center [603, 429] width 473 height 39
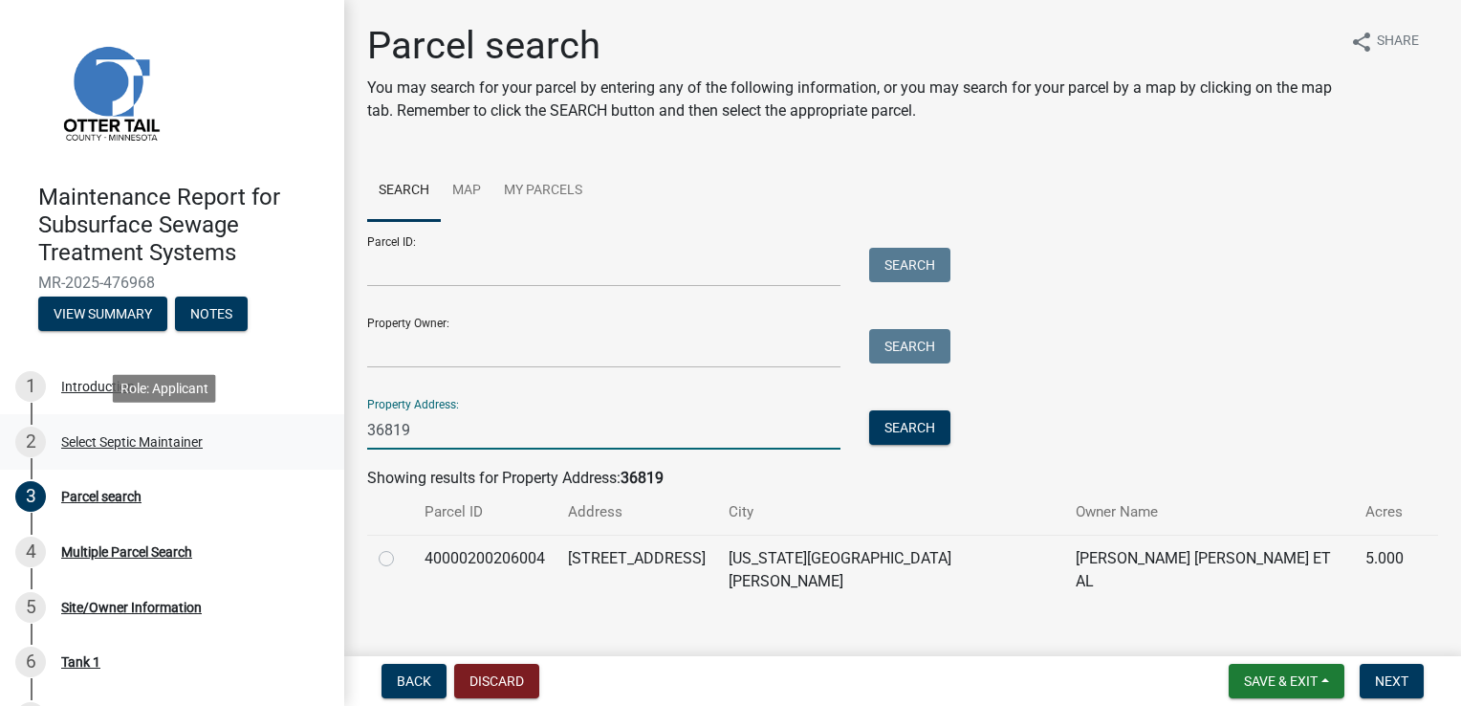
drag, startPoint x: 424, startPoint y: 435, endPoint x: 273, endPoint y: 428, distance: 150.3
click at [273, 428] on div "Maintenance Report for Subsurface Sewage Treatment Systems MR-2025-476968 View …" at bounding box center [730, 353] width 1461 height 706
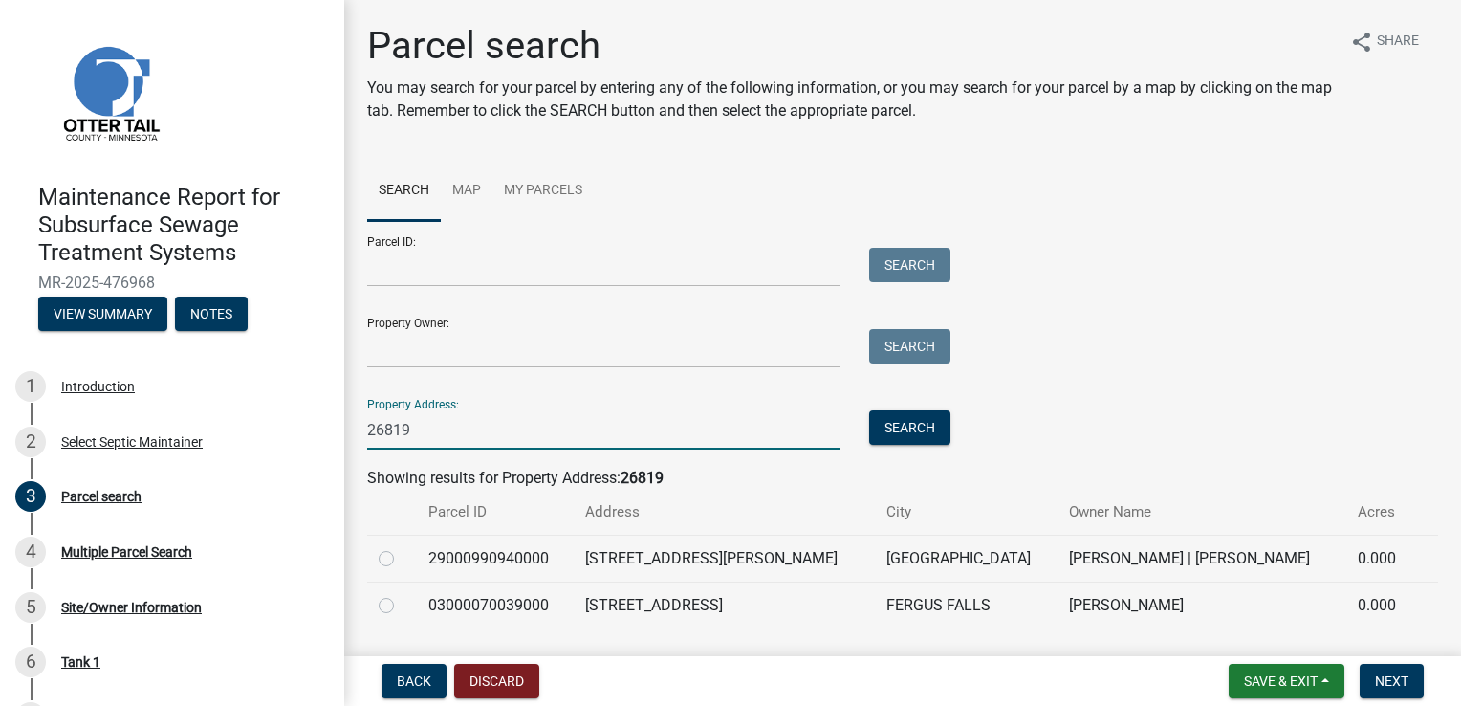
type input "26819"
click at [402, 594] on label at bounding box center [402, 594] width 0 height 0
click at [402, 603] on input "radio" at bounding box center [408, 600] width 12 height 12
radio input "true"
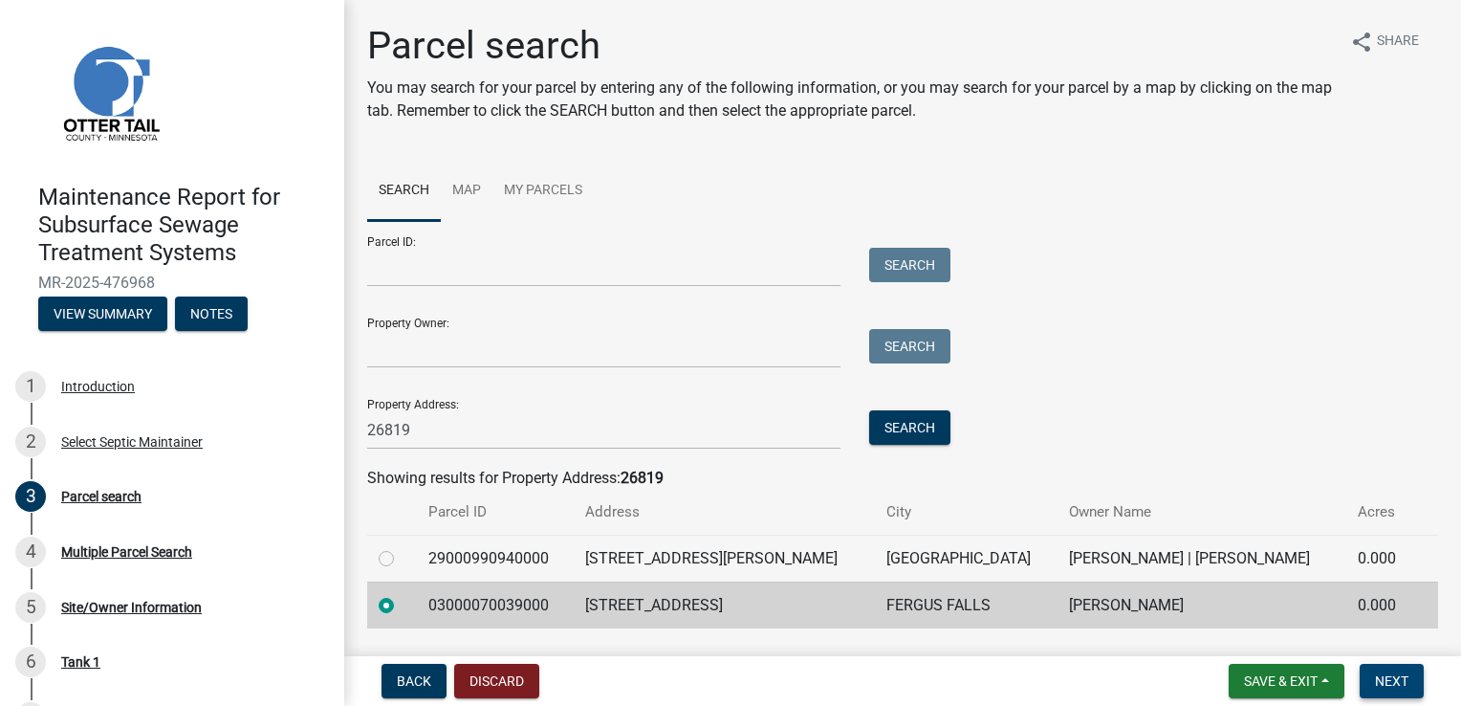
click at [1394, 682] on span "Next" at bounding box center [1391, 680] width 33 height 15
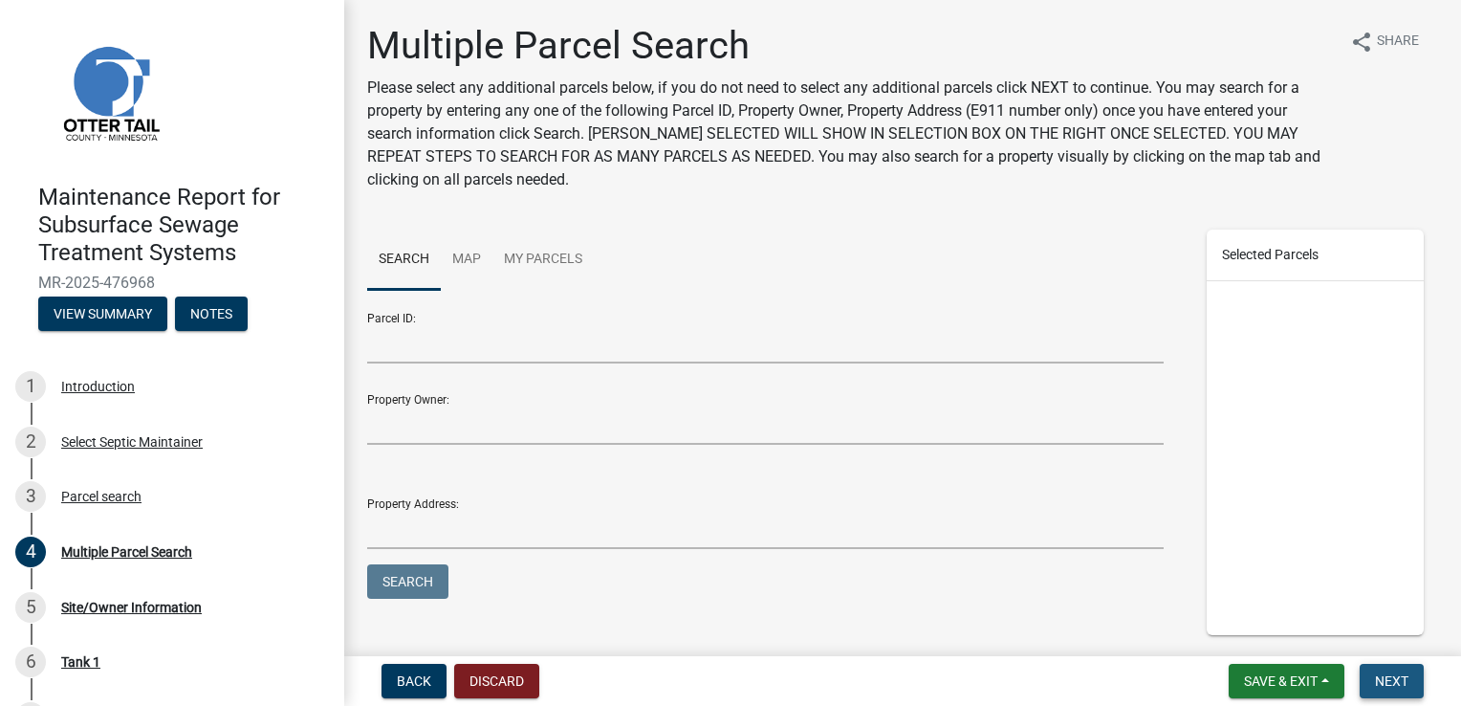
click at [1393, 683] on span "Next" at bounding box center [1391, 680] width 33 height 15
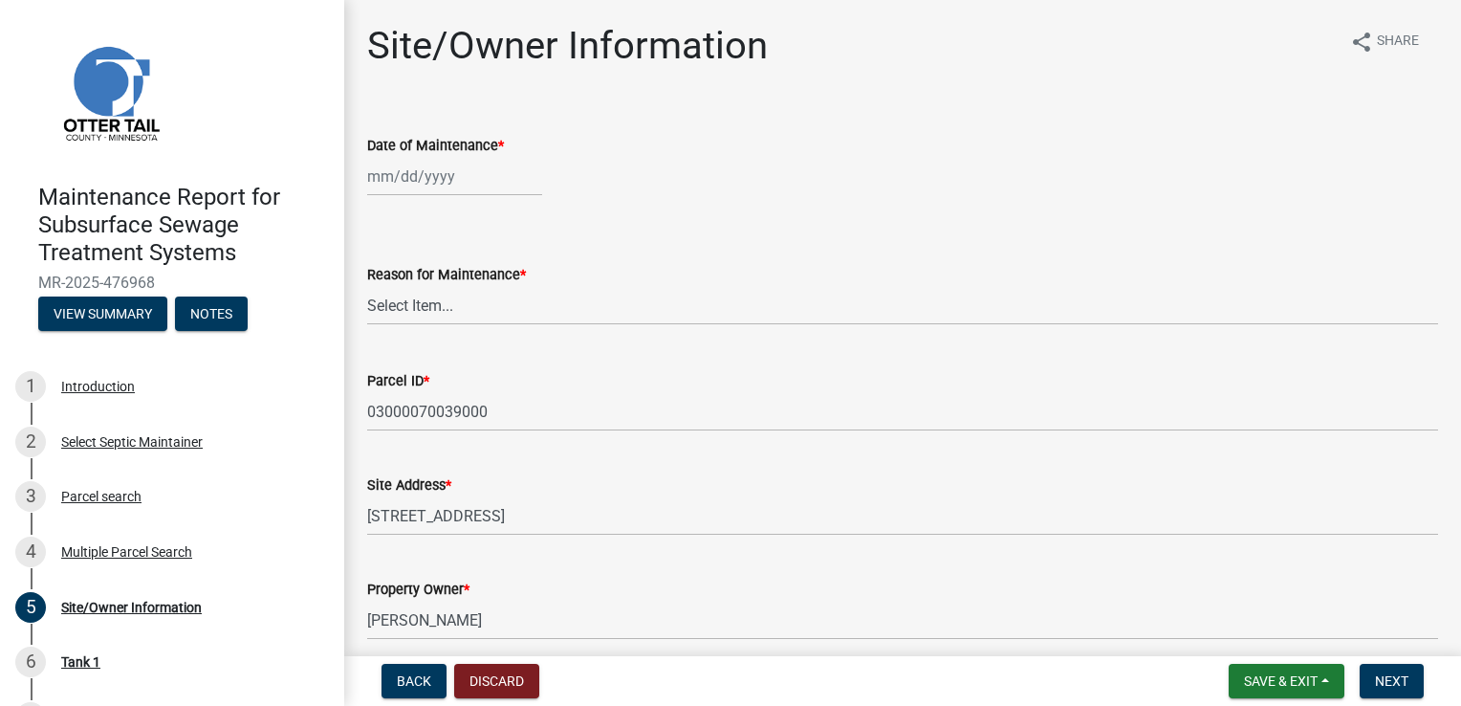
click at [400, 176] on div at bounding box center [454, 176] width 175 height 39
select select "9"
select select "2025"
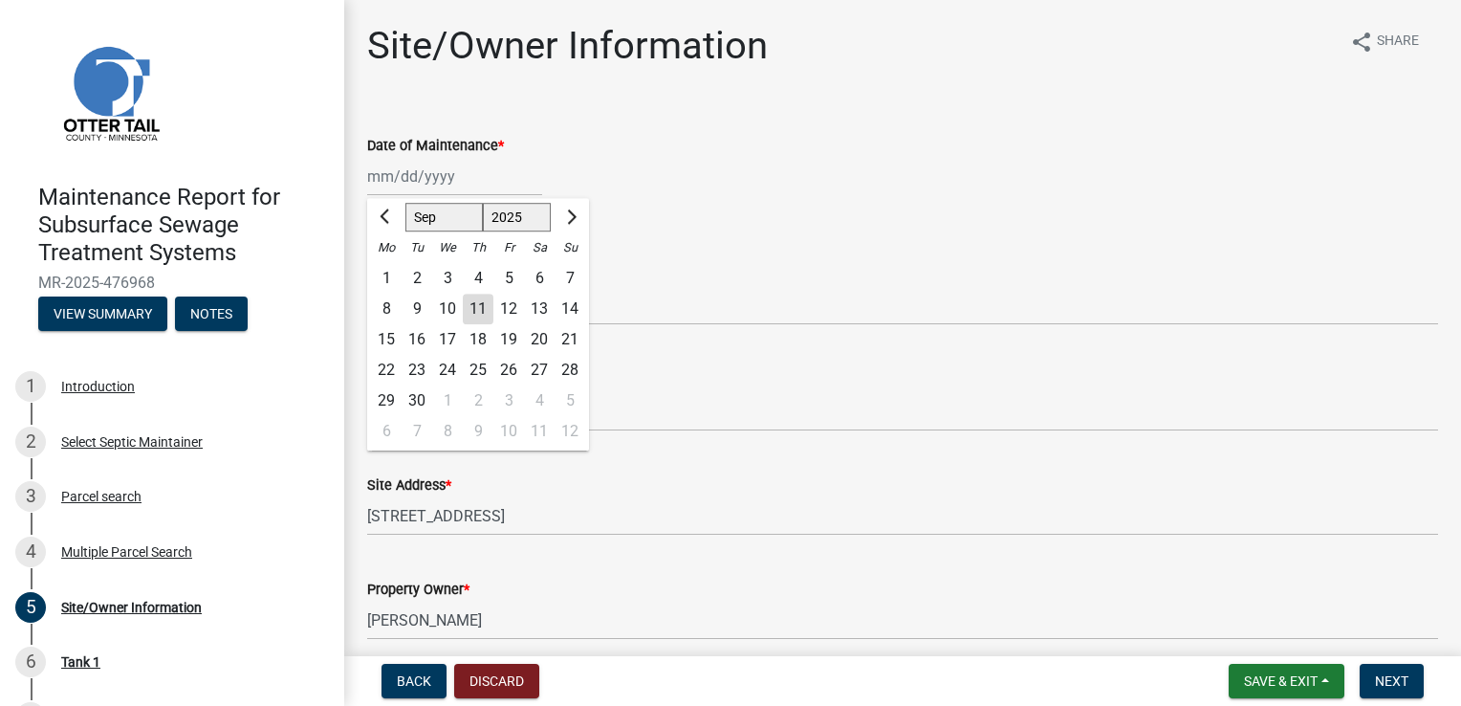
click at [622, 140] on div "Date of Maintenance *" at bounding box center [902, 145] width 1071 height 23
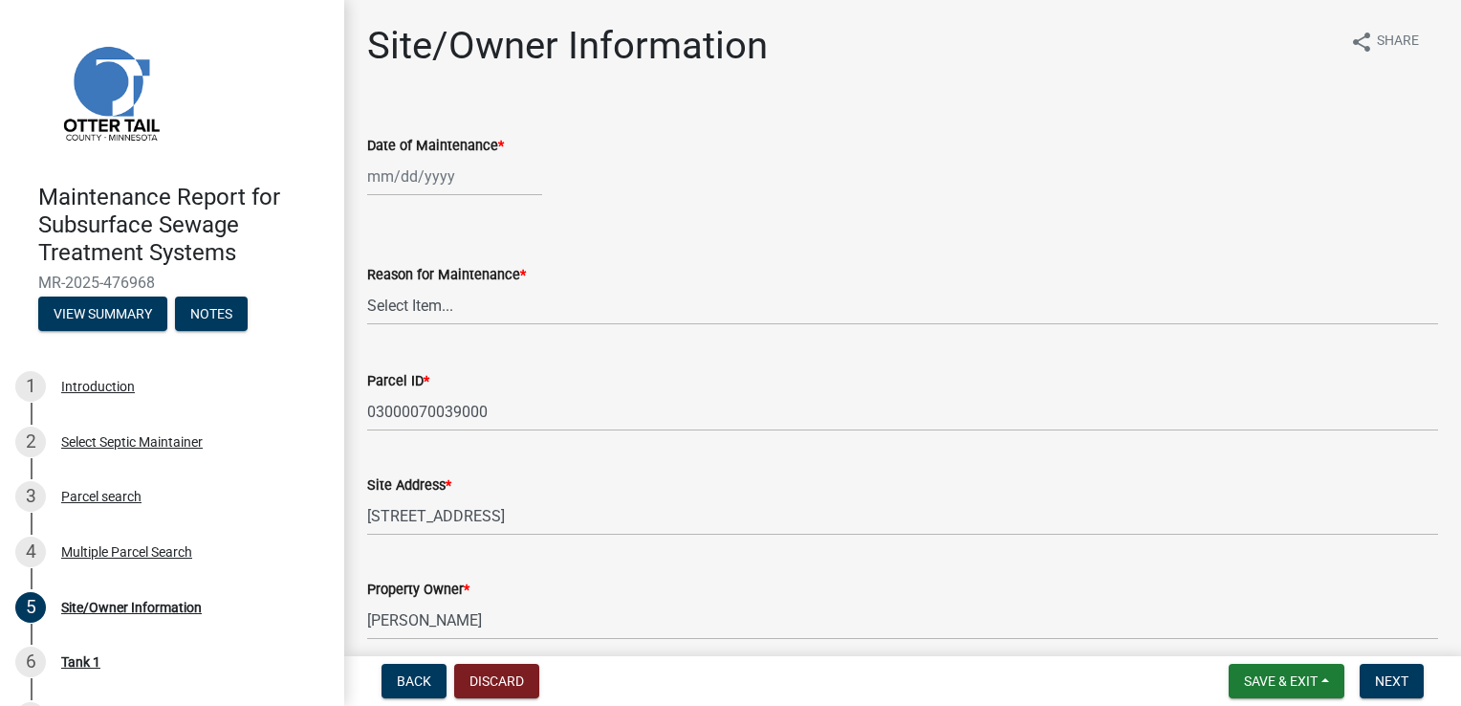
click at [413, 174] on div at bounding box center [454, 176] width 175 height 39
select select "9"
select select "2025"
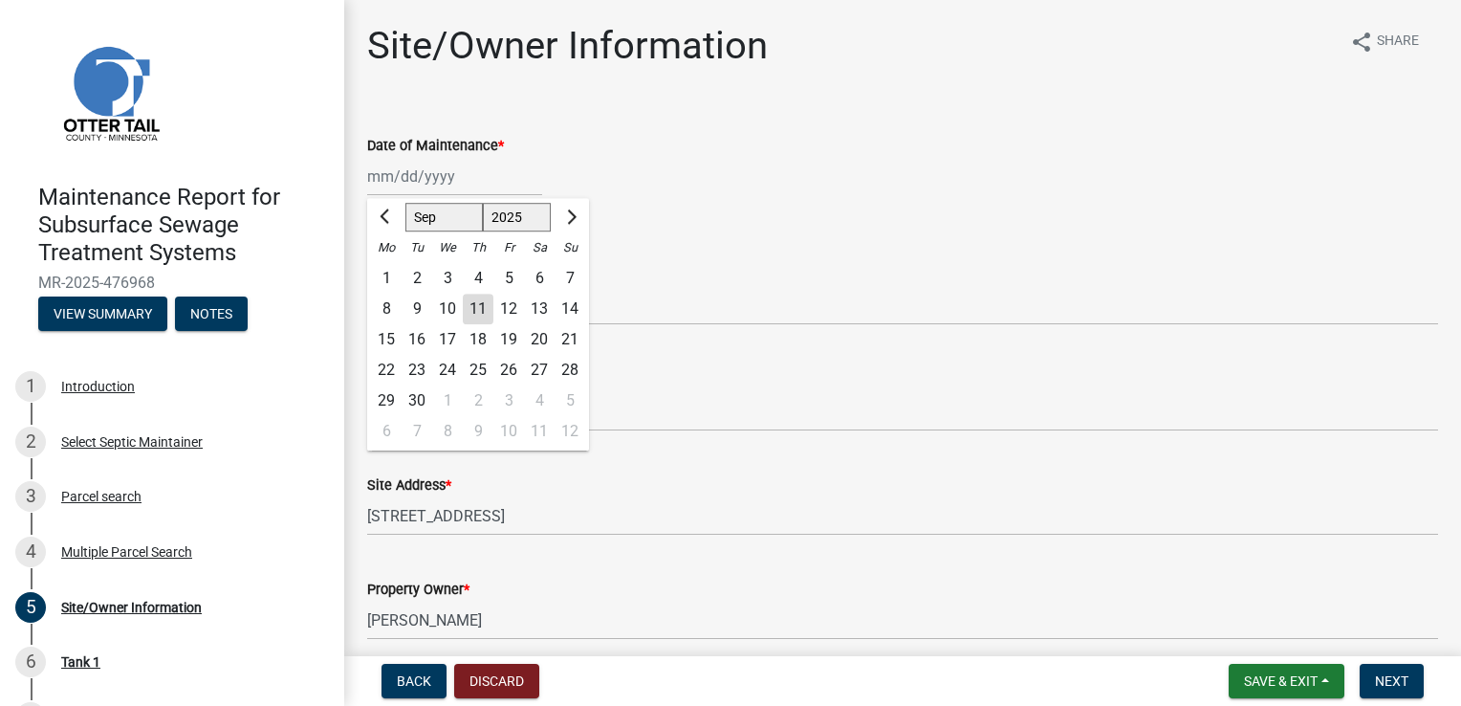
click at [450, 308] on div "10" at bounding box center [447, 309] width 31 height 31
type input "[DATE]"
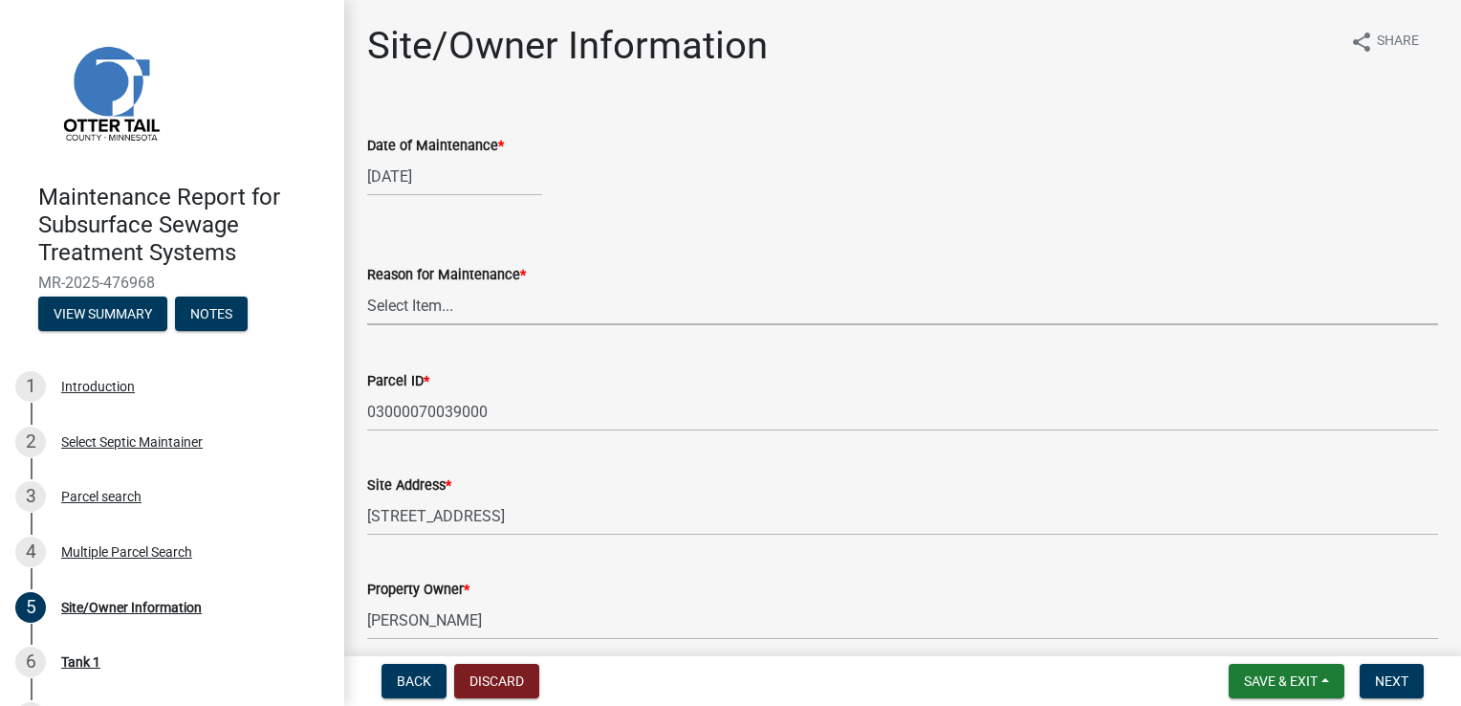
drag, startPoint x: 411, startPoint y: 295, endPoint x: 412, endPoint y: 317, distance: 22.0
click at [411, 295] on select "Select Item... Called Routine Other" at bounding box center [902, 305] width 1071 height 39
click at [367, 286] on select "Select Item... Called Routine Other" at bounding box center [902, 305] width 1071 height 39
select select "3ac72b63-7b21-42e4-8192-806faae7a4f1"
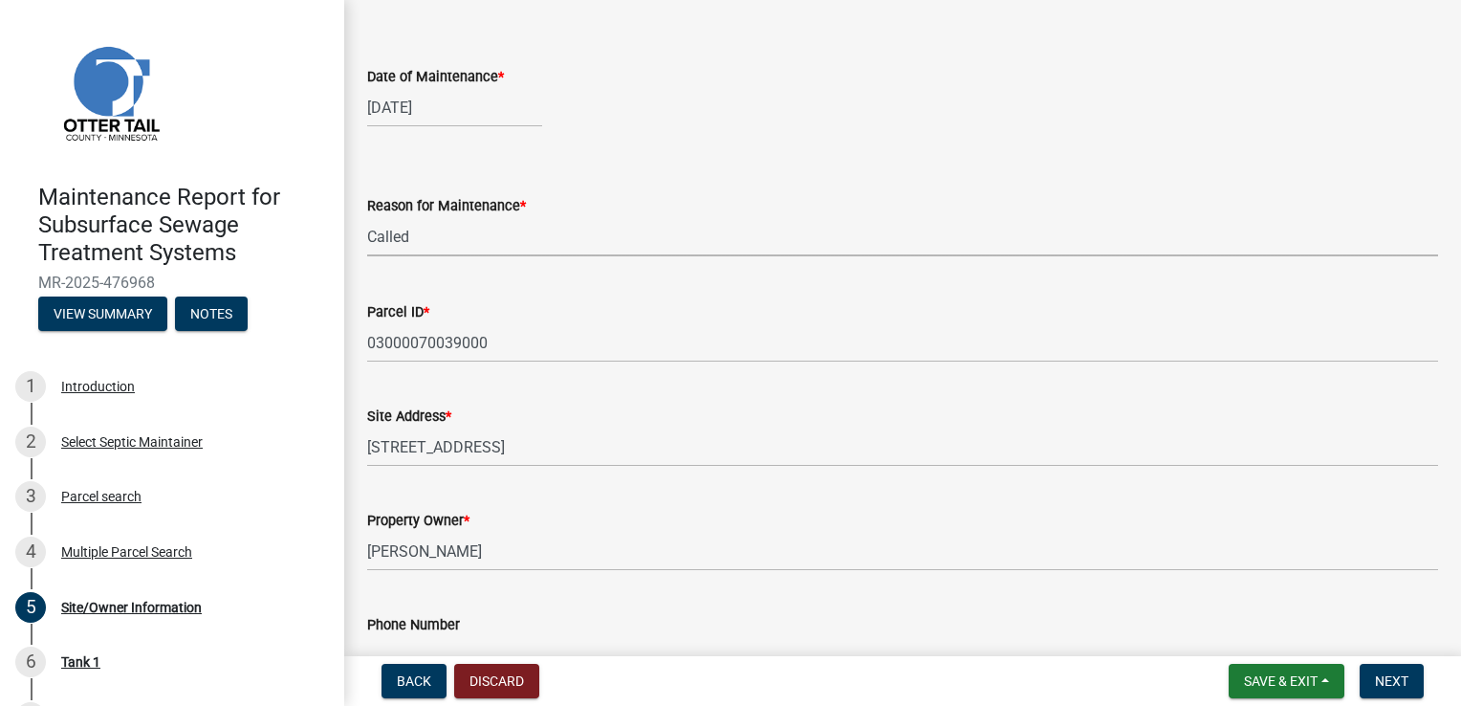
scroll to position [287, 0]
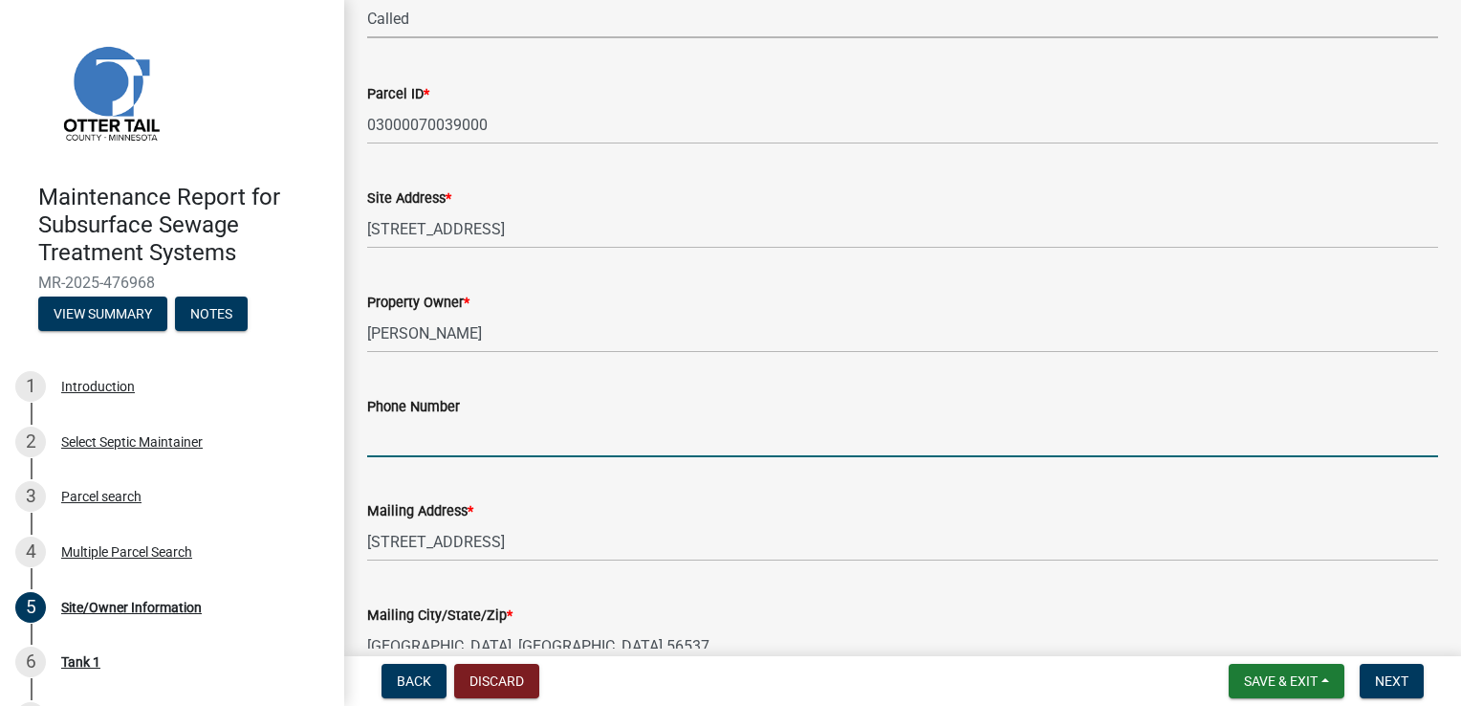
click at [418, 425] on input "Phone Number" at bounding box center [902, 437] width 1071 height 39
type input "[PHONE_NUMBER]"
click at [1394, 679] on span "Next" at bounding box center [1391, 680] width 33 height 15
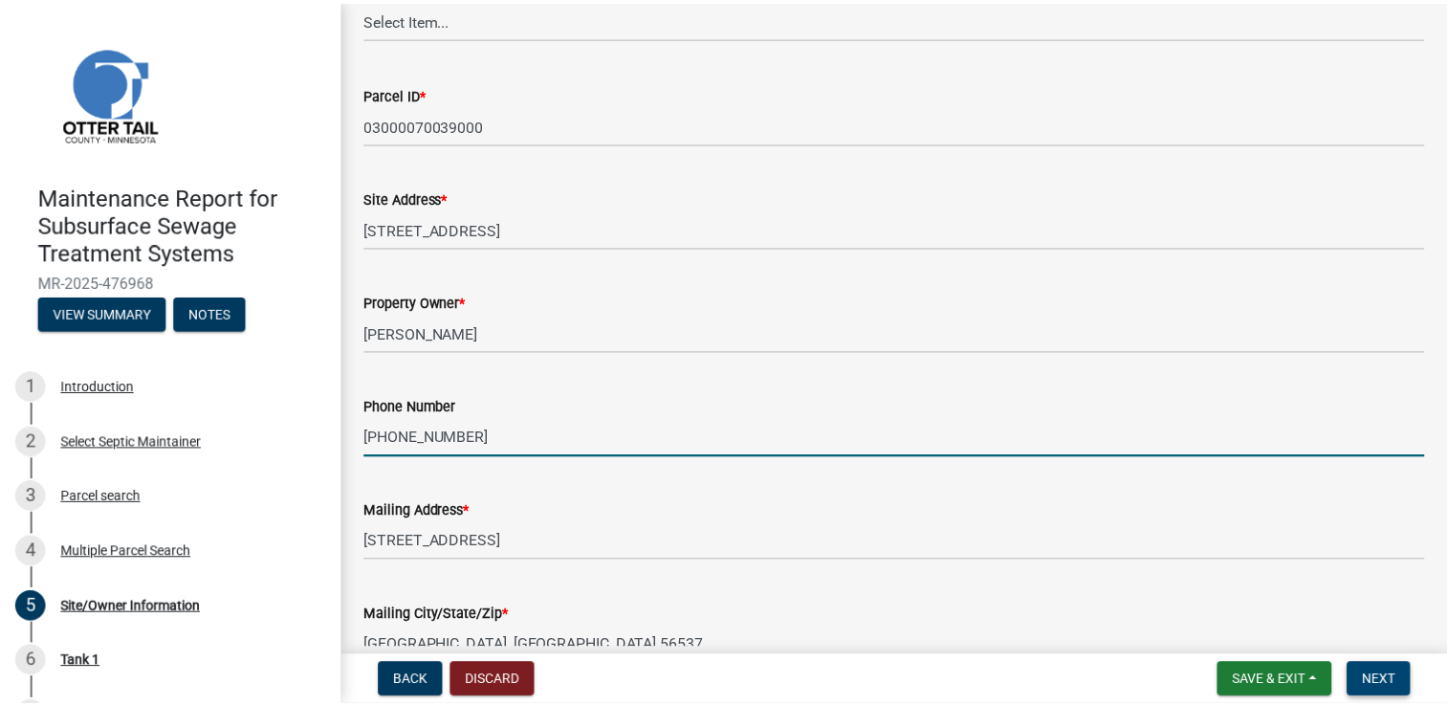
scroll to position [0, 0]
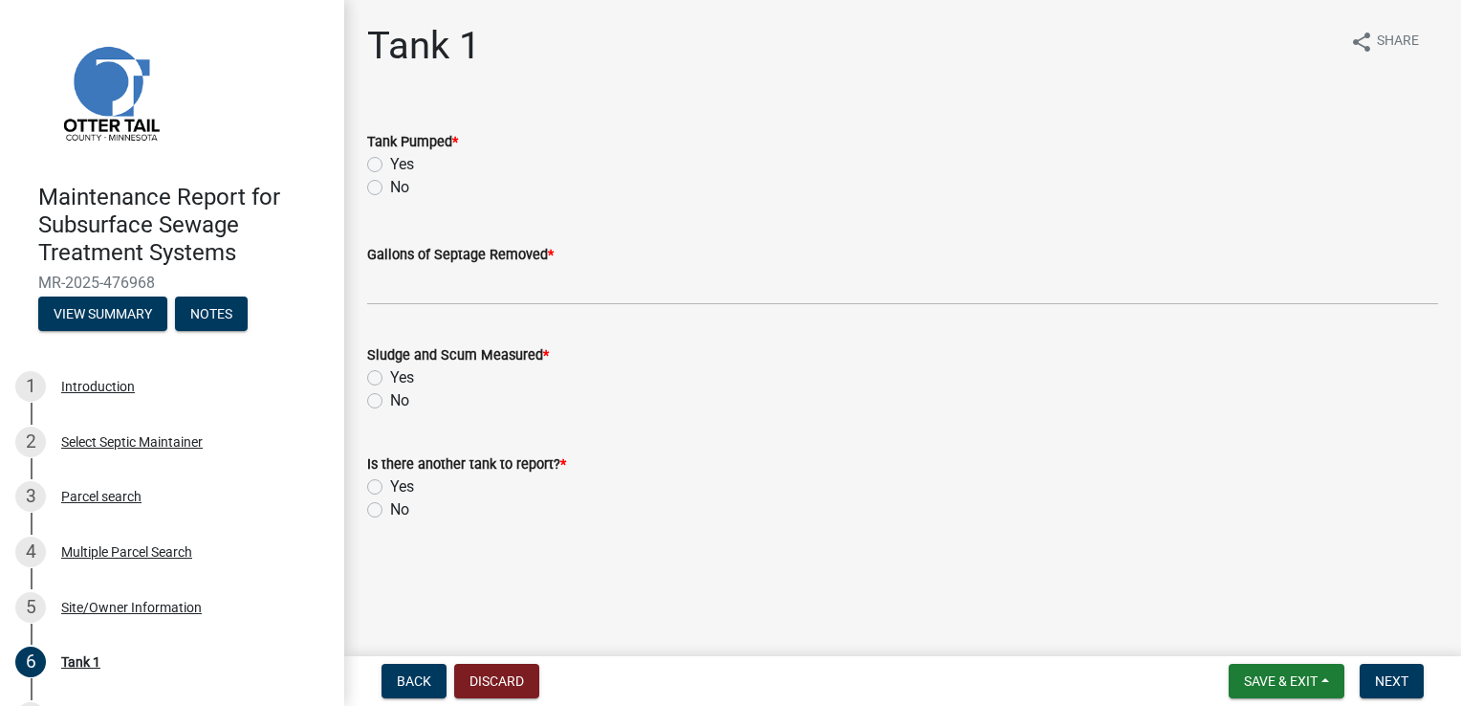
click at [406, 153] on label "Yes" at bounding box center [402, 164] width 24 height 23
click at [403, 153] on input "Yes" at bounding box center [396, 159] width 12 height 12
radio input "true"
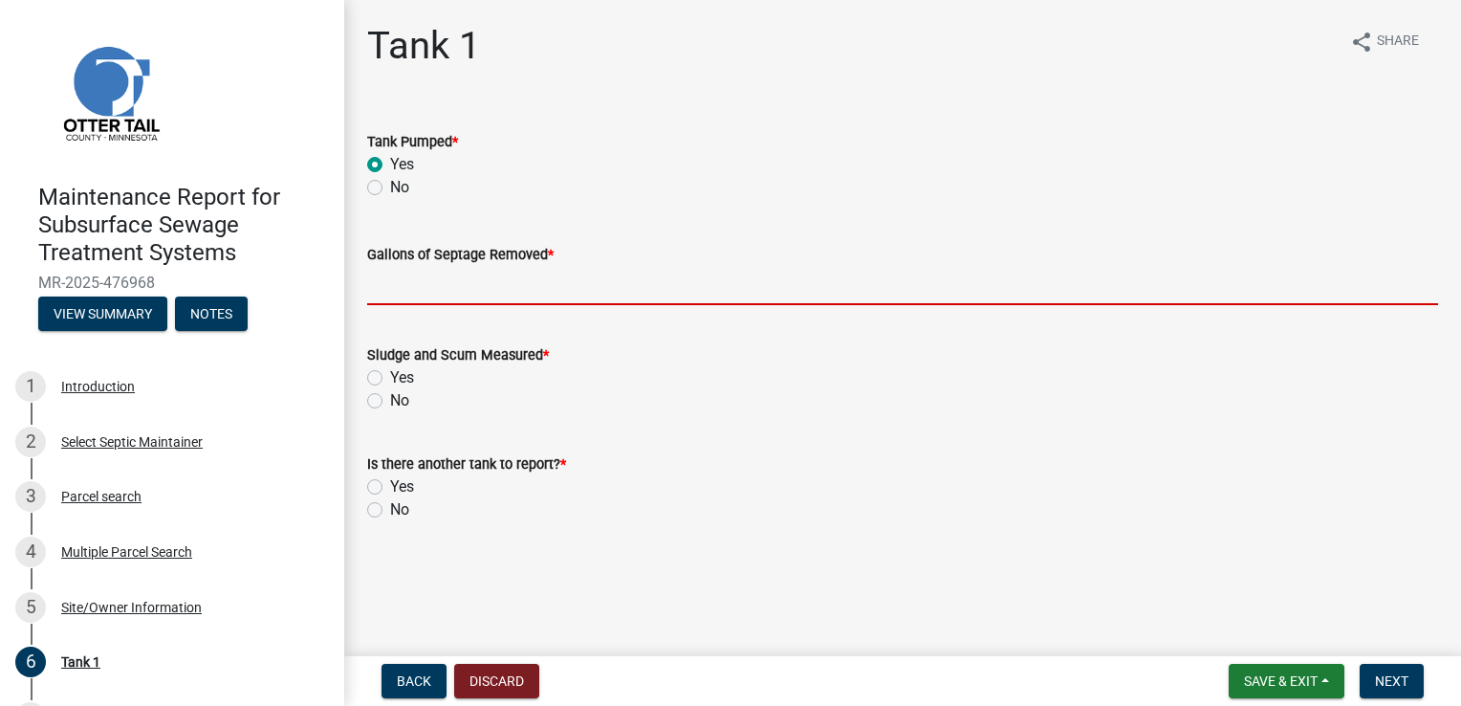
click at [412, 283] on input "Gallons of Septage Removed *" at bounding box center [902, 285] width 1071 height 39
type input "1000"
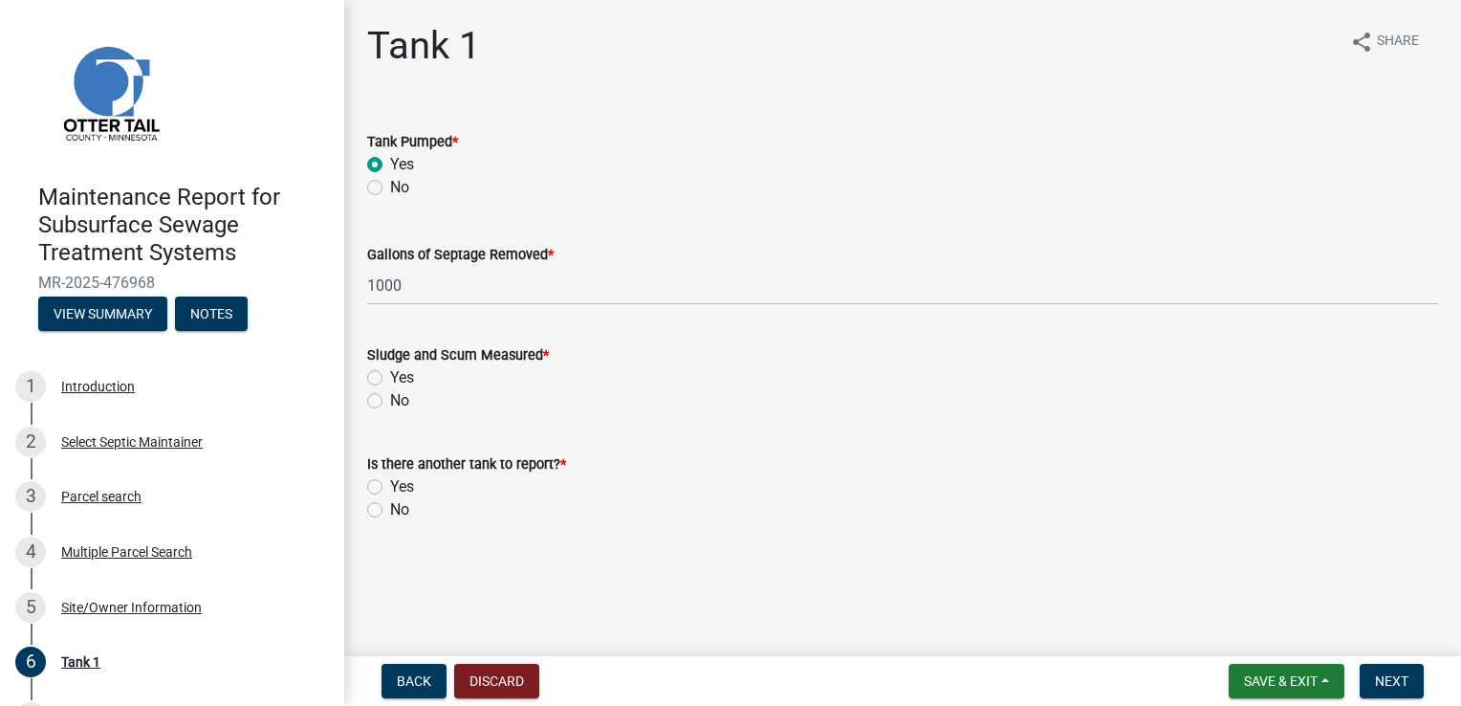
click at [403, 380] on label "Yes" at bounding box center [402, 377] width 24 height 23
click at [403, 379] on input "Yes" at bounding box center [396, 372] width 12 height 12
radio input "true"
click at [399, 507] on label "No" at bounding box center [399, 509] width 19 height 23
click at [399, 507] on input "No" at bounding box center [396, 504] width 12 height 12
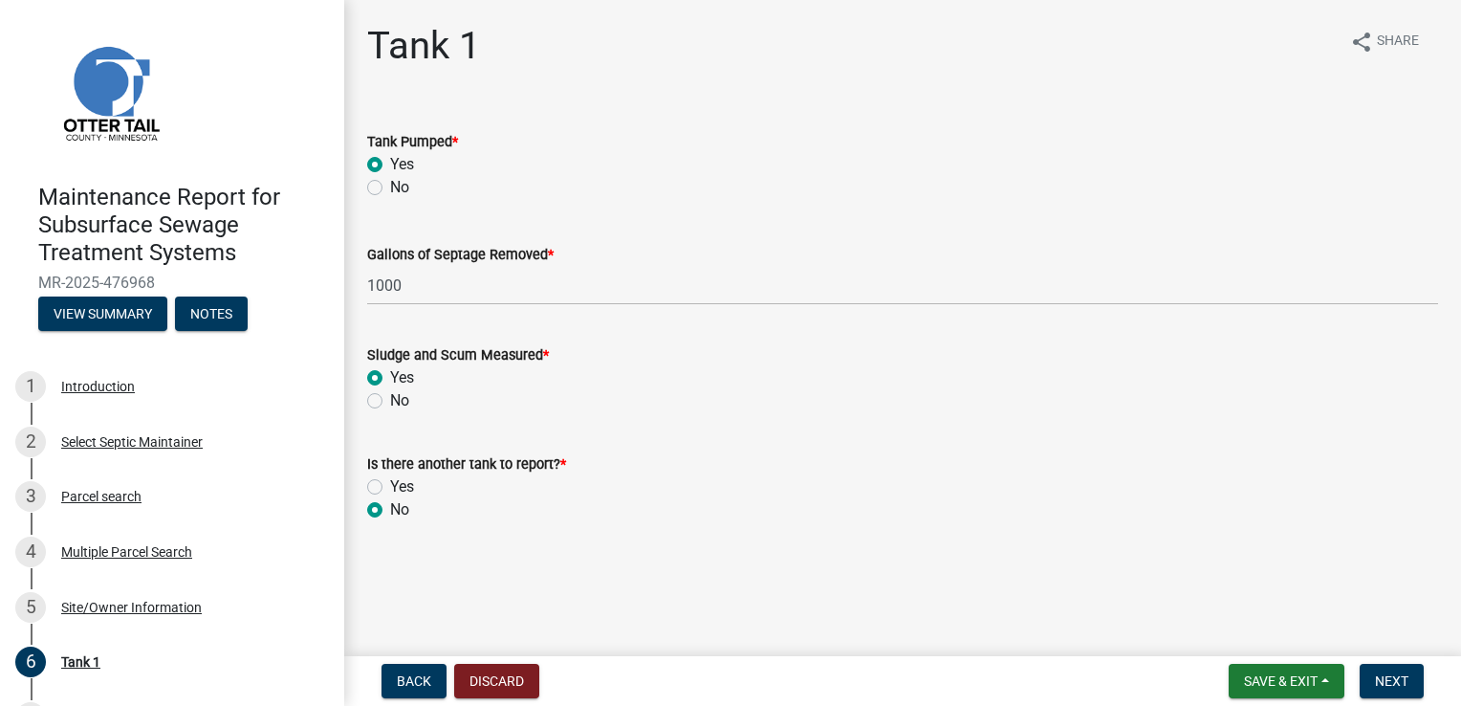
radio input "true"
click at [1391, 678] on span "Next" at bounding box center [1391, 680] width 33 height 15
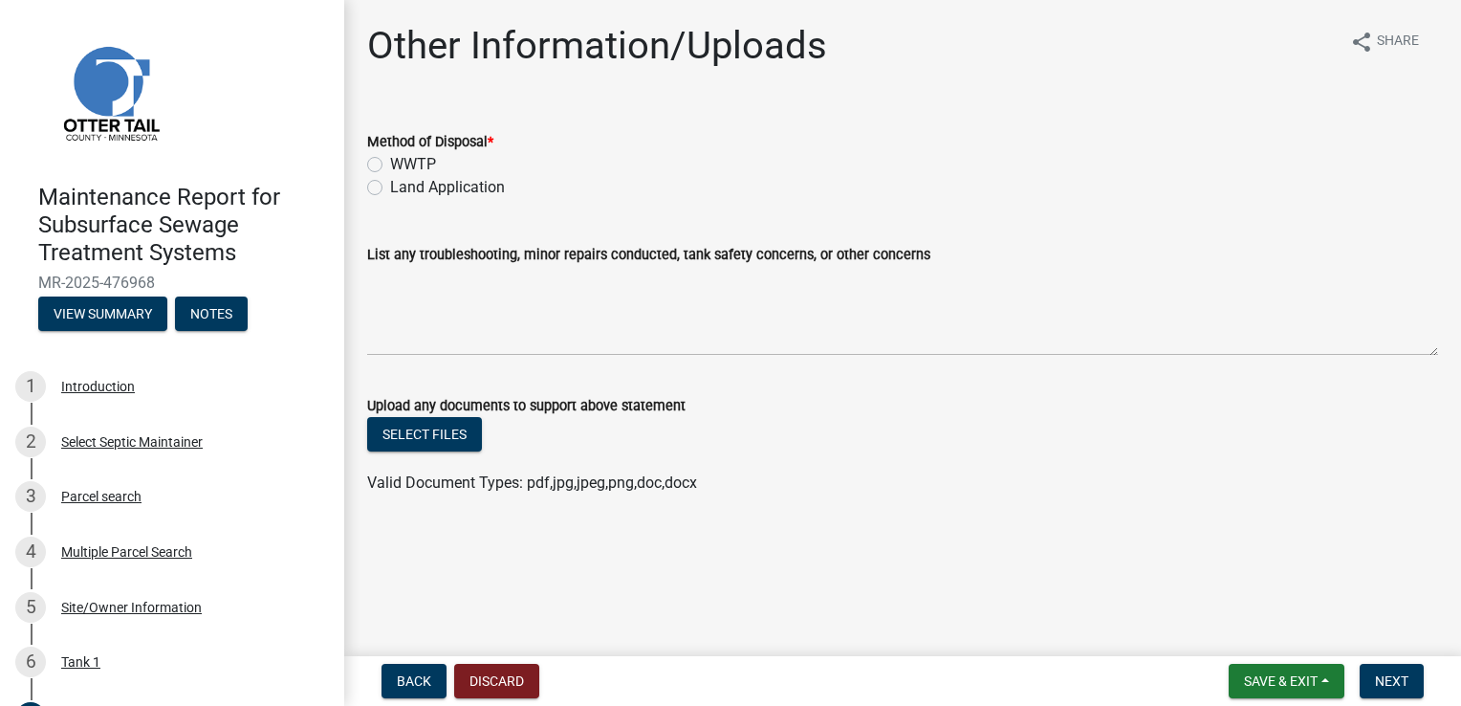
click at [444, 184] on label "Land Application" at bounding box center [447, 187] width 115 height 23
click at [403, 184] on input "Land Application" at bounding box center [396, 182] width 12 height 12
radio input "true"
click at [1396, 687] on span "Next" at bounding box center [1391, 680] width 33 height 15
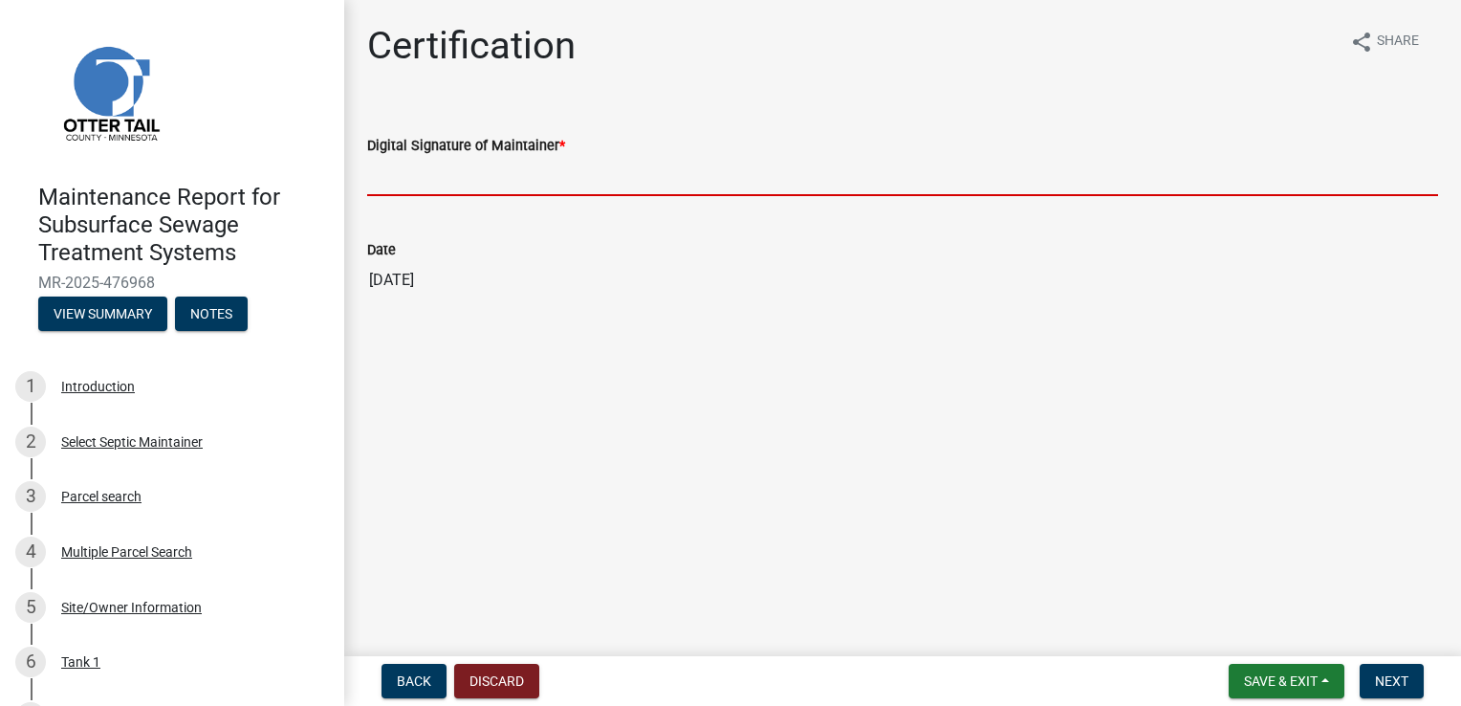
click at [428, 178] on input "Digital Signature of Maintainer *" at bounding box center [902, 176] width 1071 height 39
type input "[PERSON_NAME]"
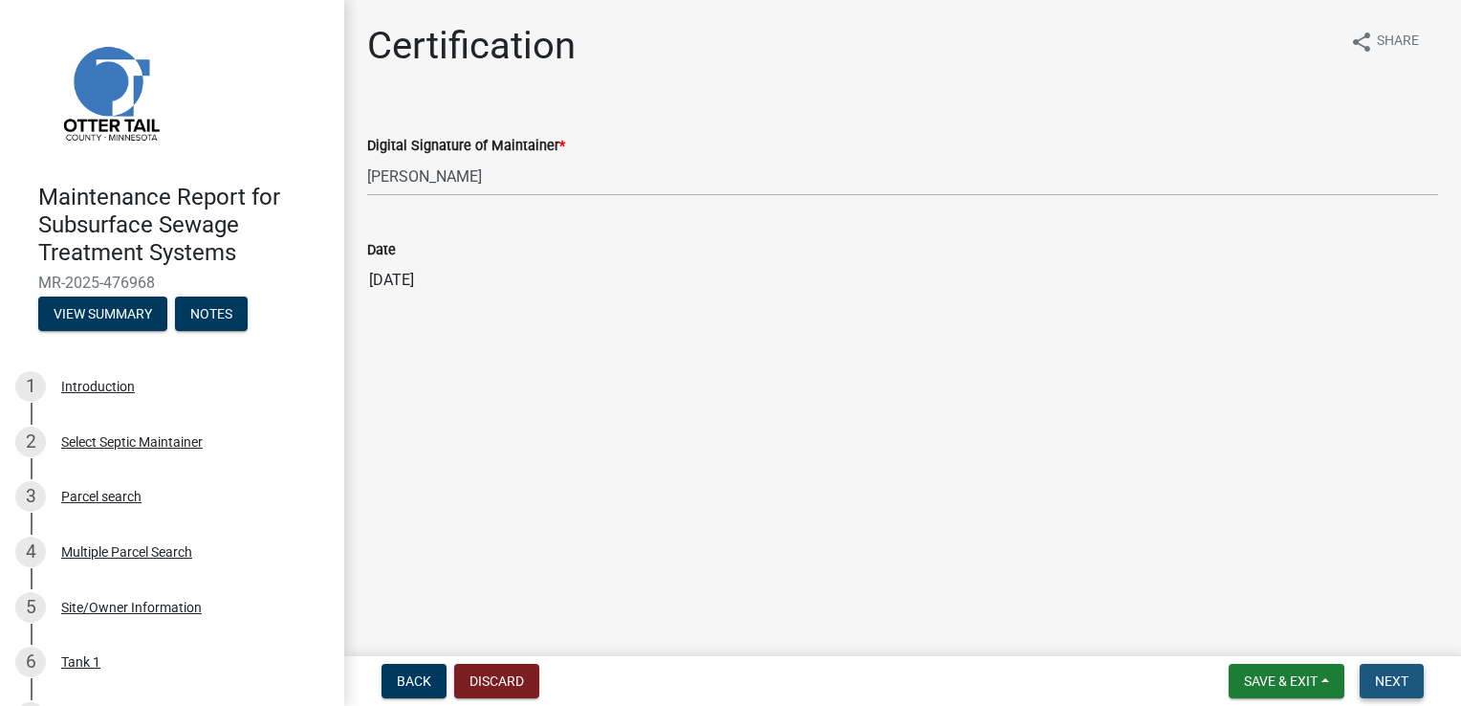
click at [1388, 681] on span "Next" at bounding box center [1391, 680] width 33 height 15
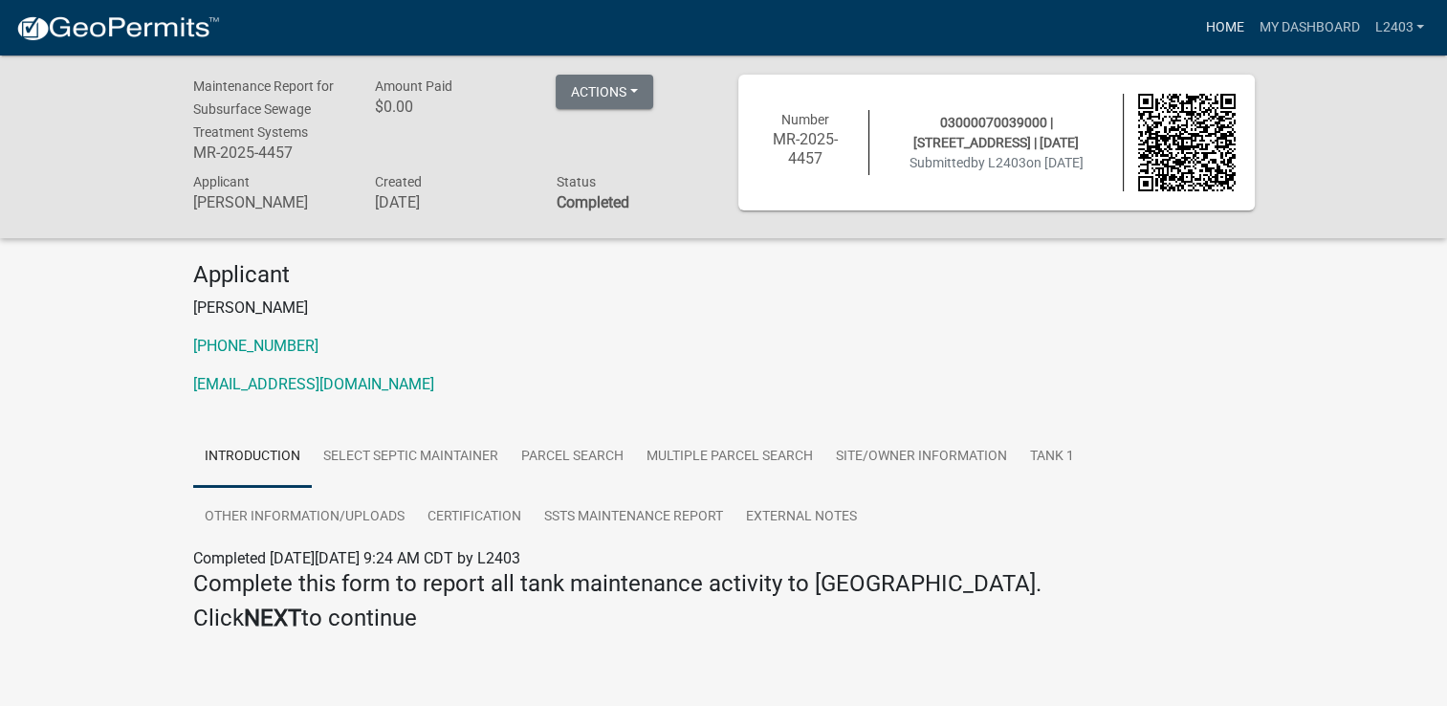
click at [1224, 30] on link "Home" at bounding box center [1224, 28] width 54 height 36
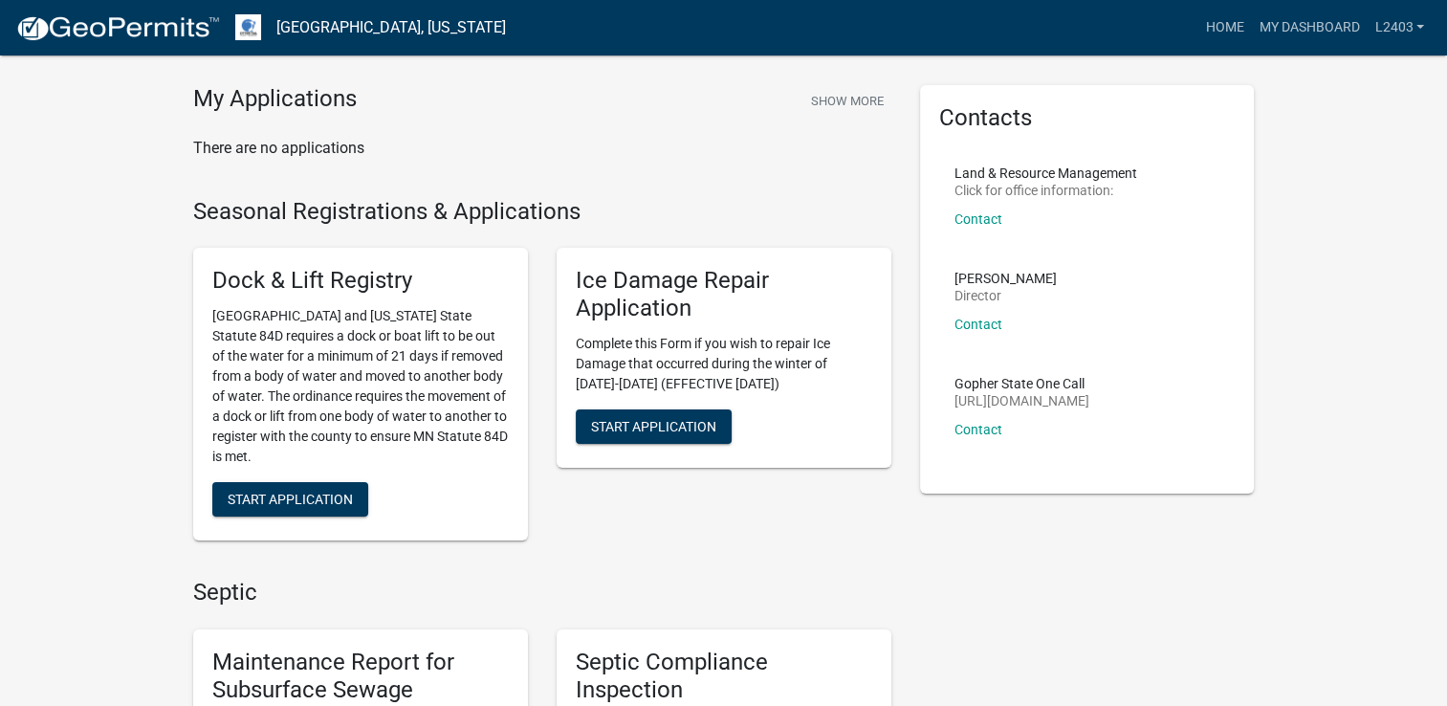
scroll to position [287, 0]
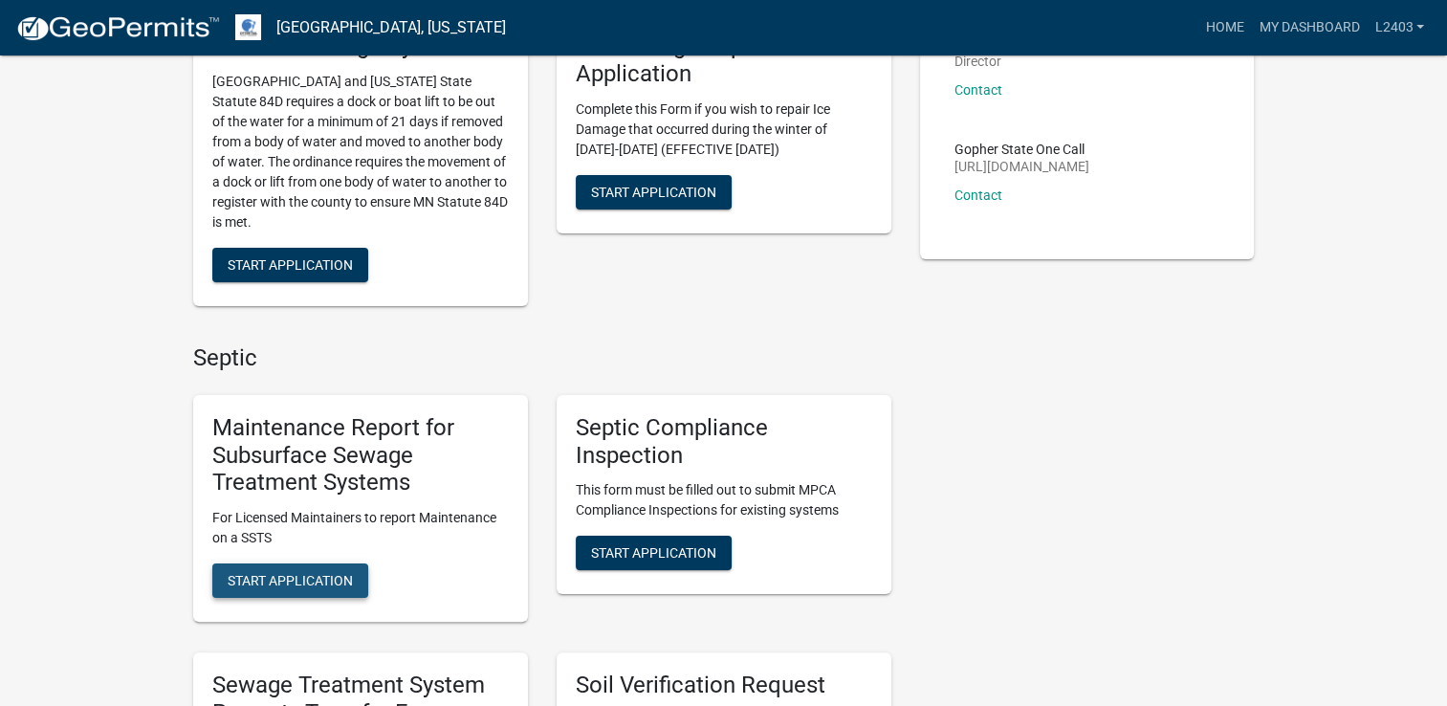
click at [291, 589] on button "Start Application" at bounding box center [290, 580] width 156 height 34
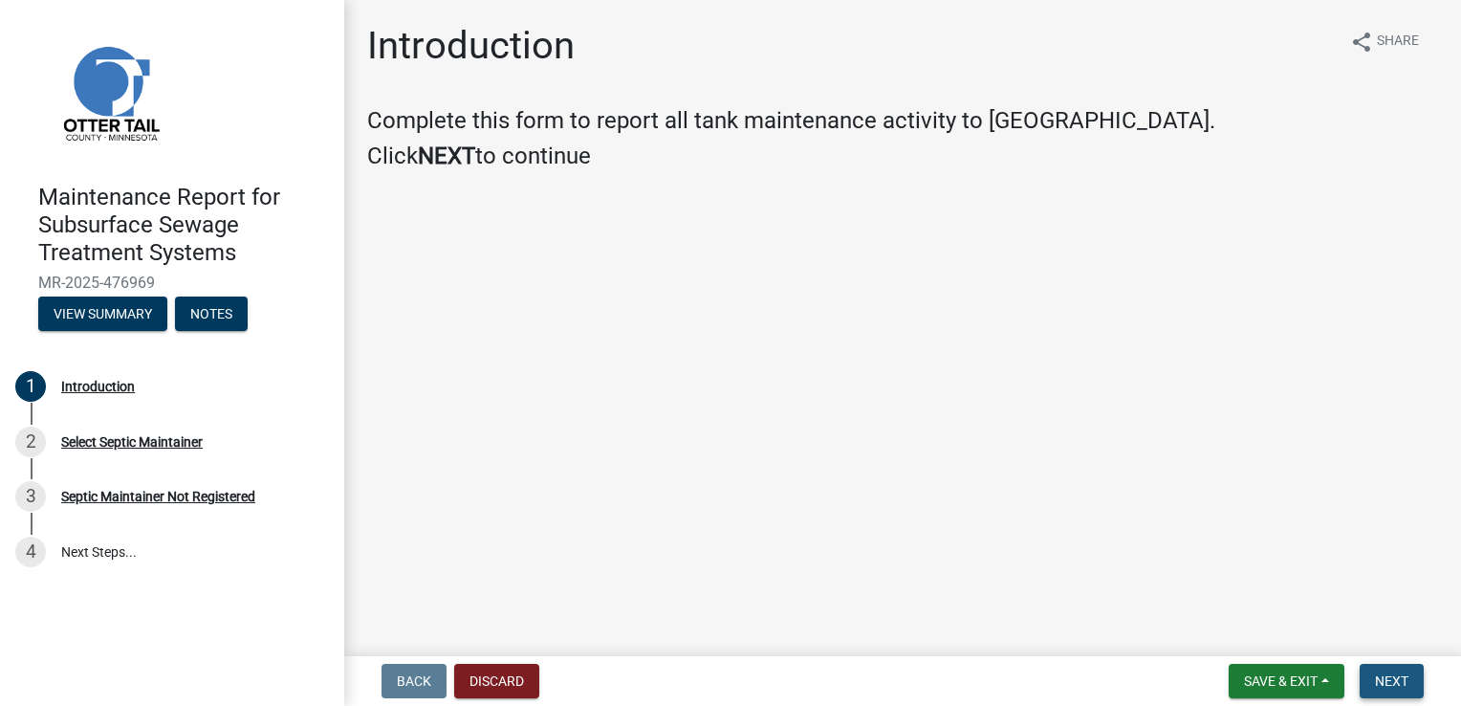
click at [1392, 683] on span "Next" at bounding box center [1391, 680] width 33 height 15
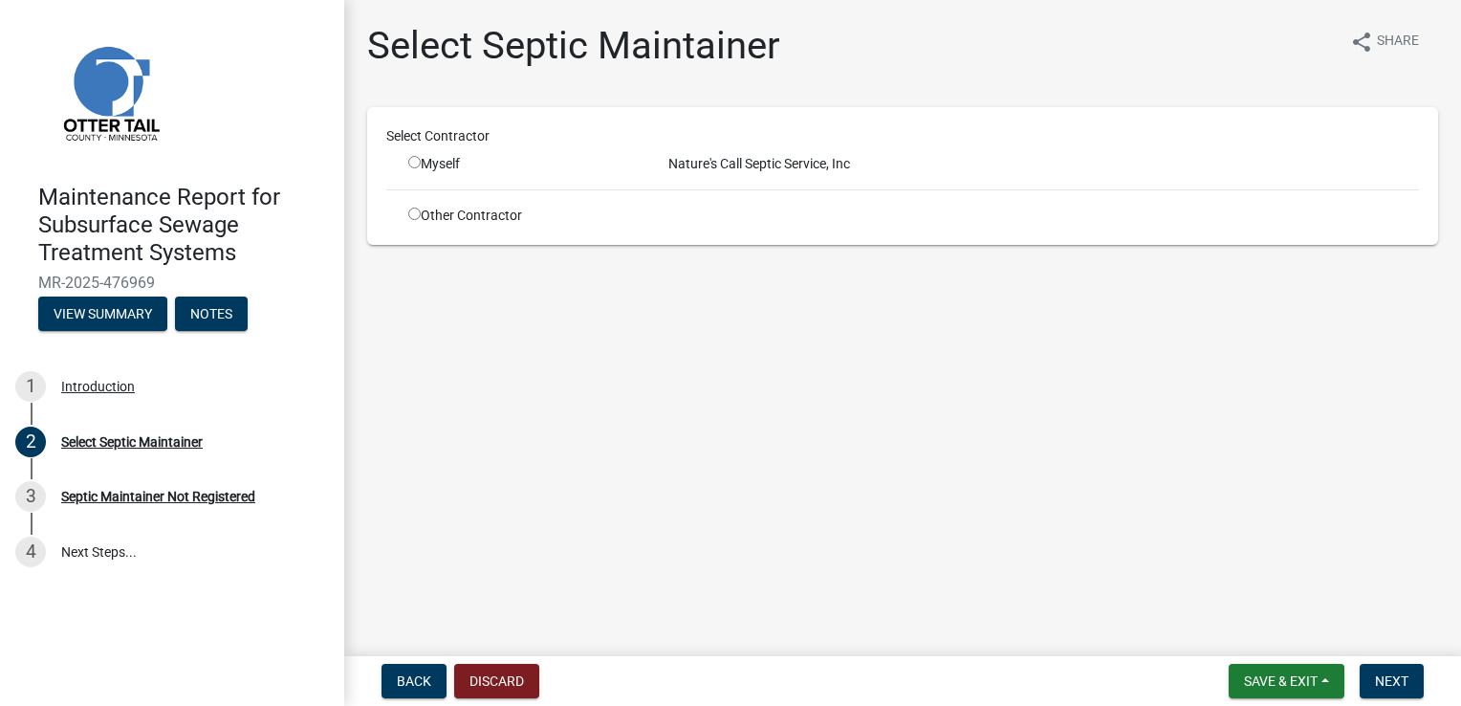
click at [411, 162] on input "radio" at bounding box center [414, 162] width 12 height 12
radio input "true"
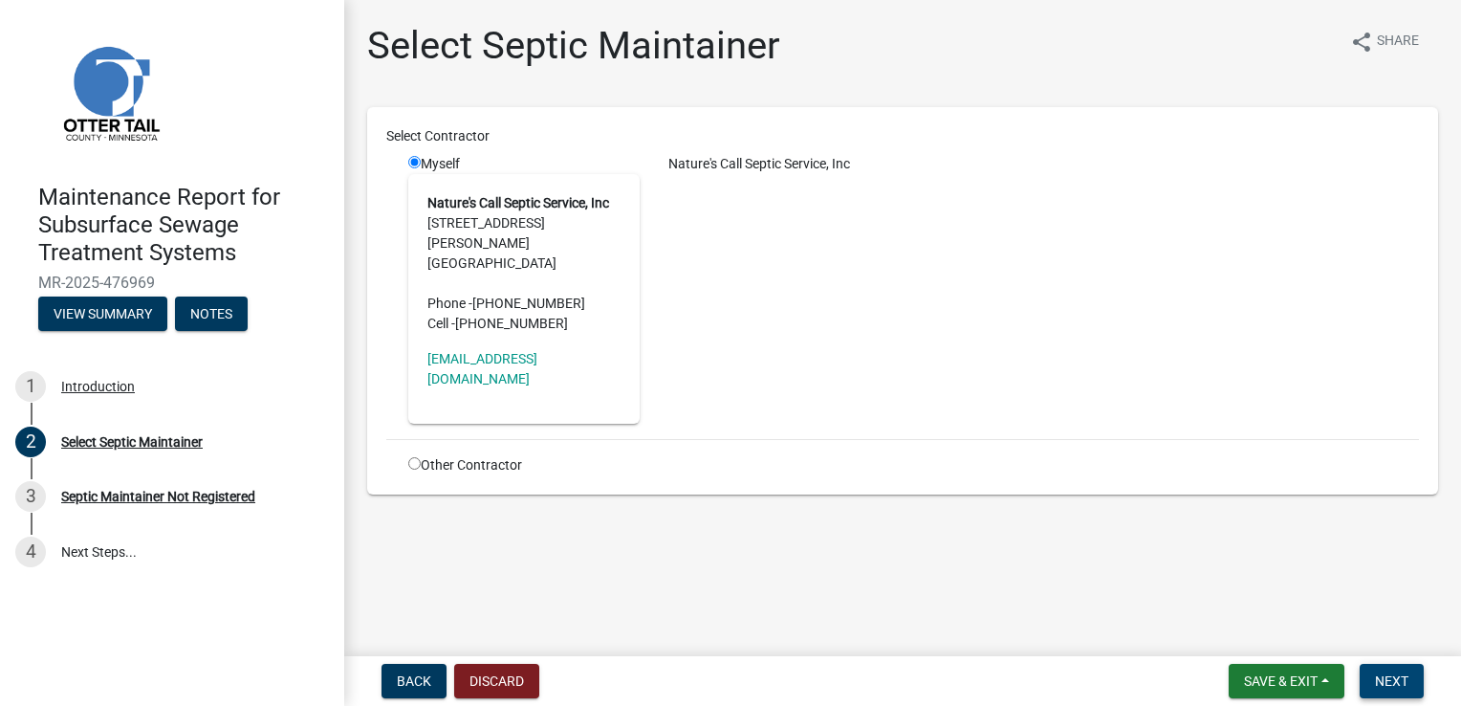
click at [1401, 683] on span "Next" at bounding box center [1391, 680] width 33 height 15
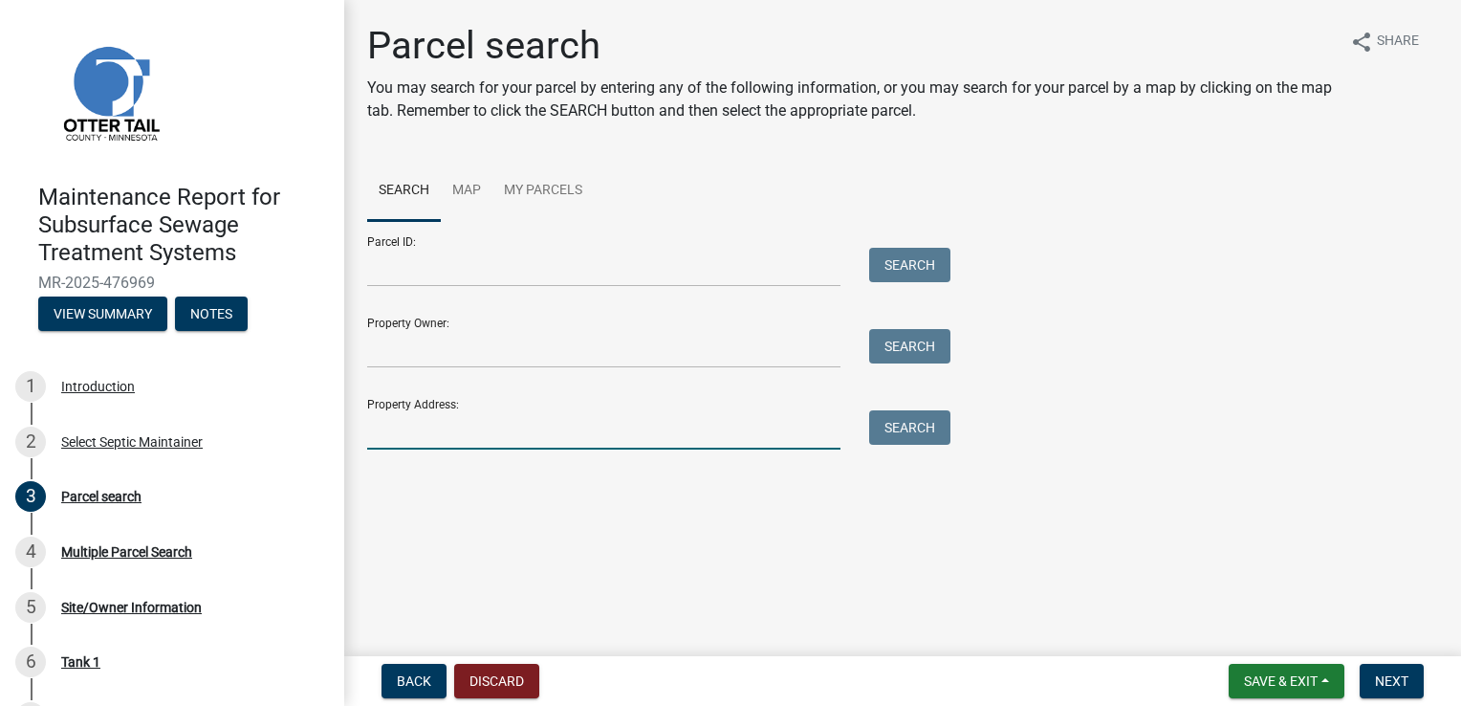
click at [423, 424] on input "Property Address:" at bounding box center [603, 429] width 473 height 39
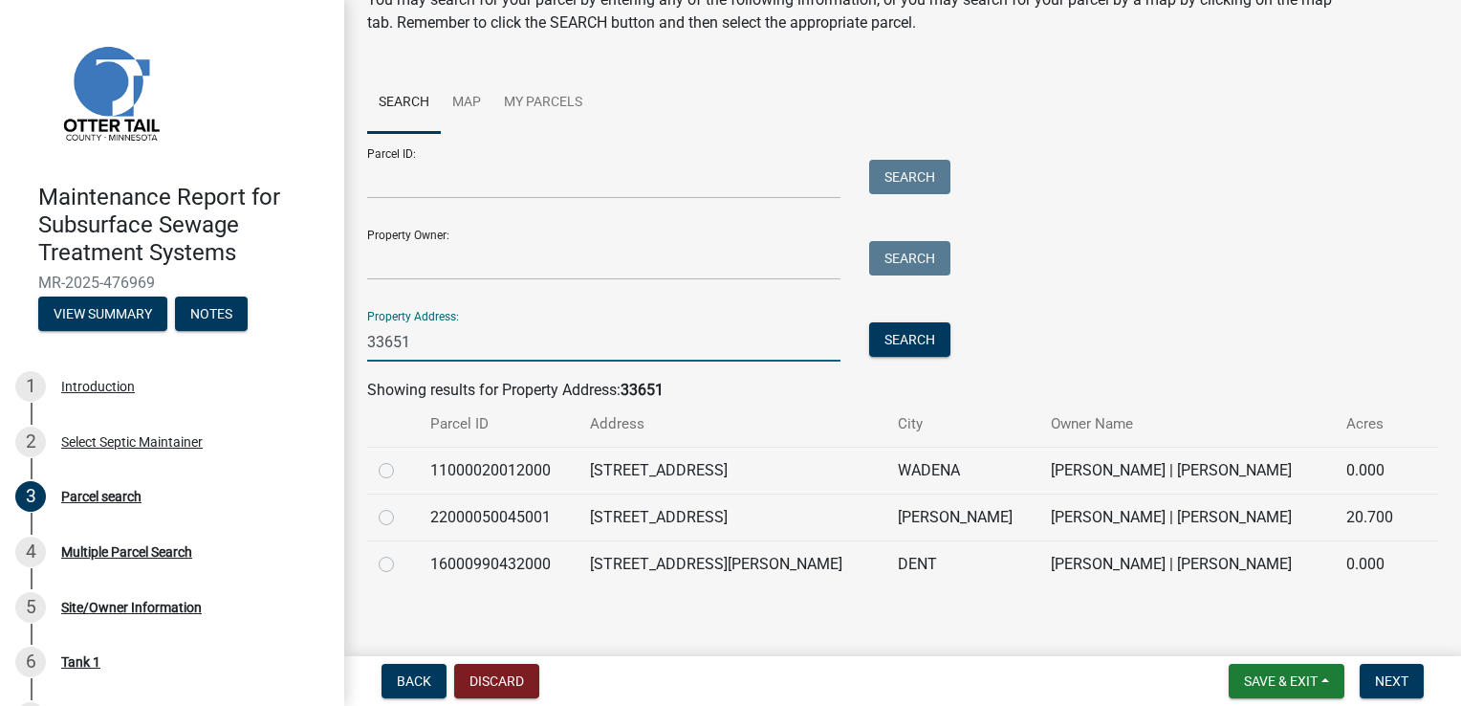
scroll to position [99, 0]
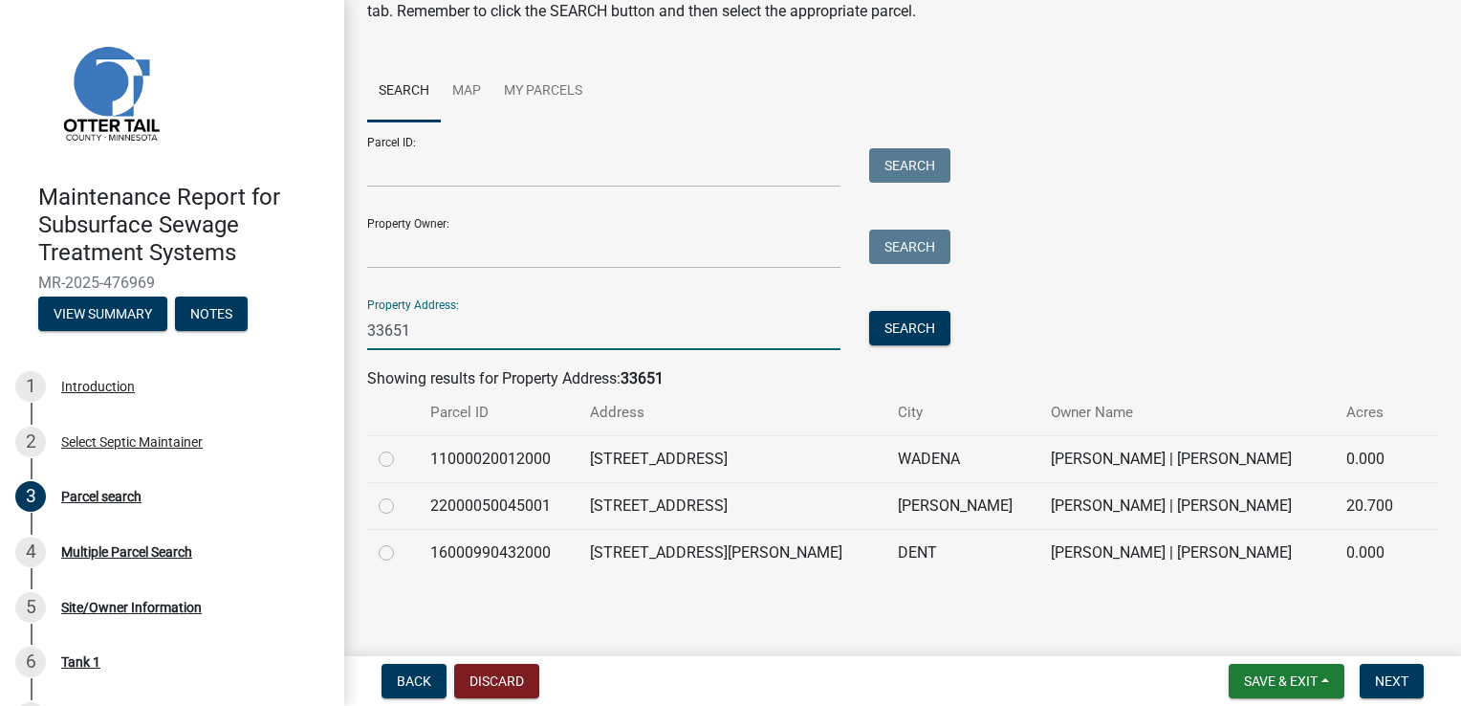
type input "33651"
click at [402, 494] on label at bounding box center [402, 494] width 0 height 0
click at [402, 507] on input "radio" at bounding box center [408, 500] width 12 height 12
radio input "true"
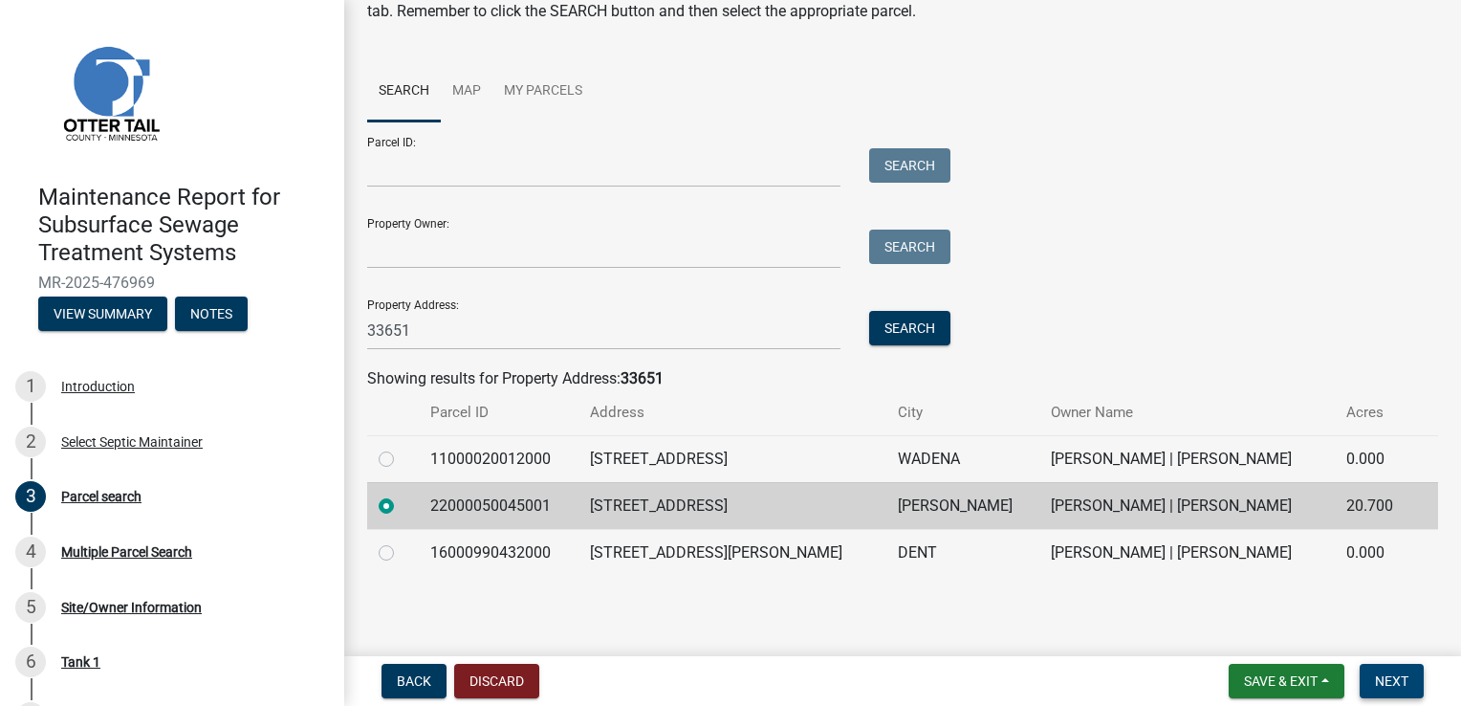
click at [1381, 673] on span "Next" at bounding box center [1391, 680] width 33 height 15
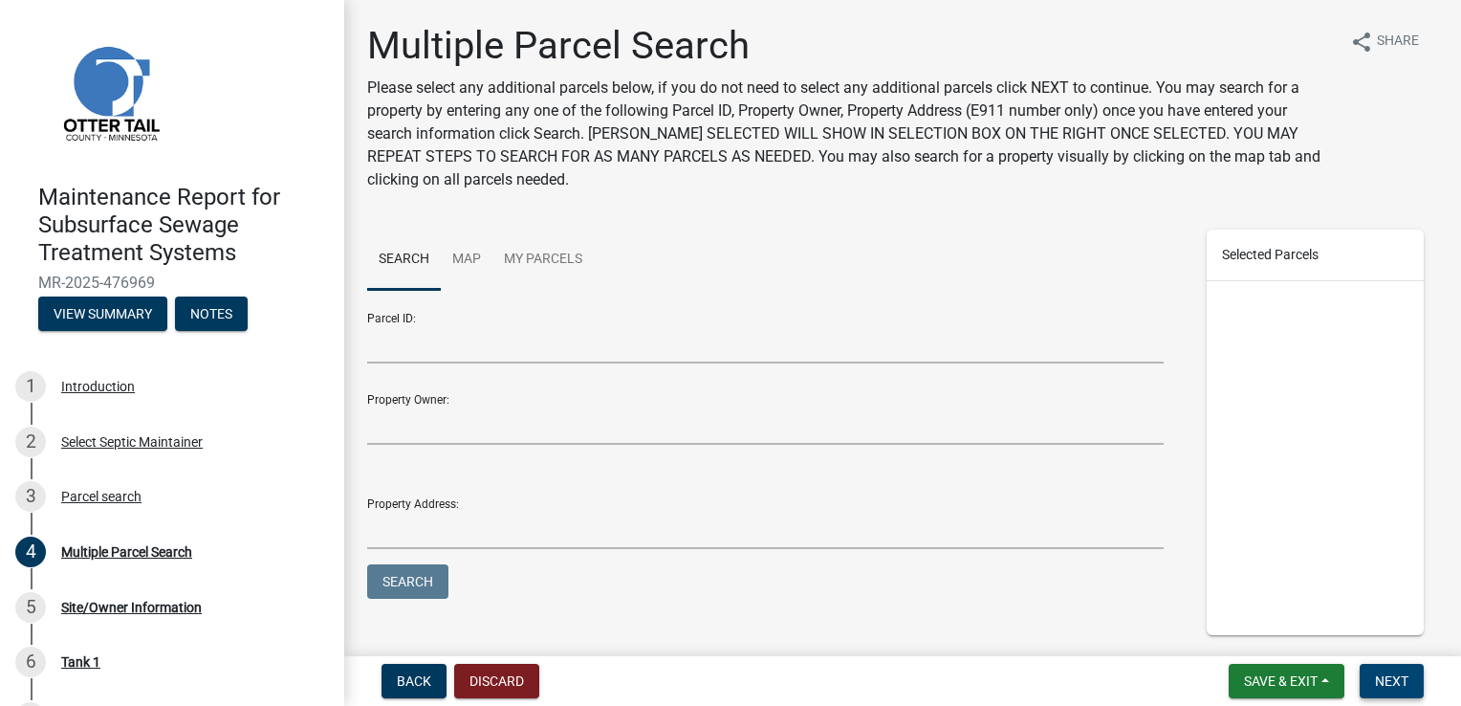
click at [1381, 673] on span "Next" at bounding box center [1391, 680] width 33 height 15
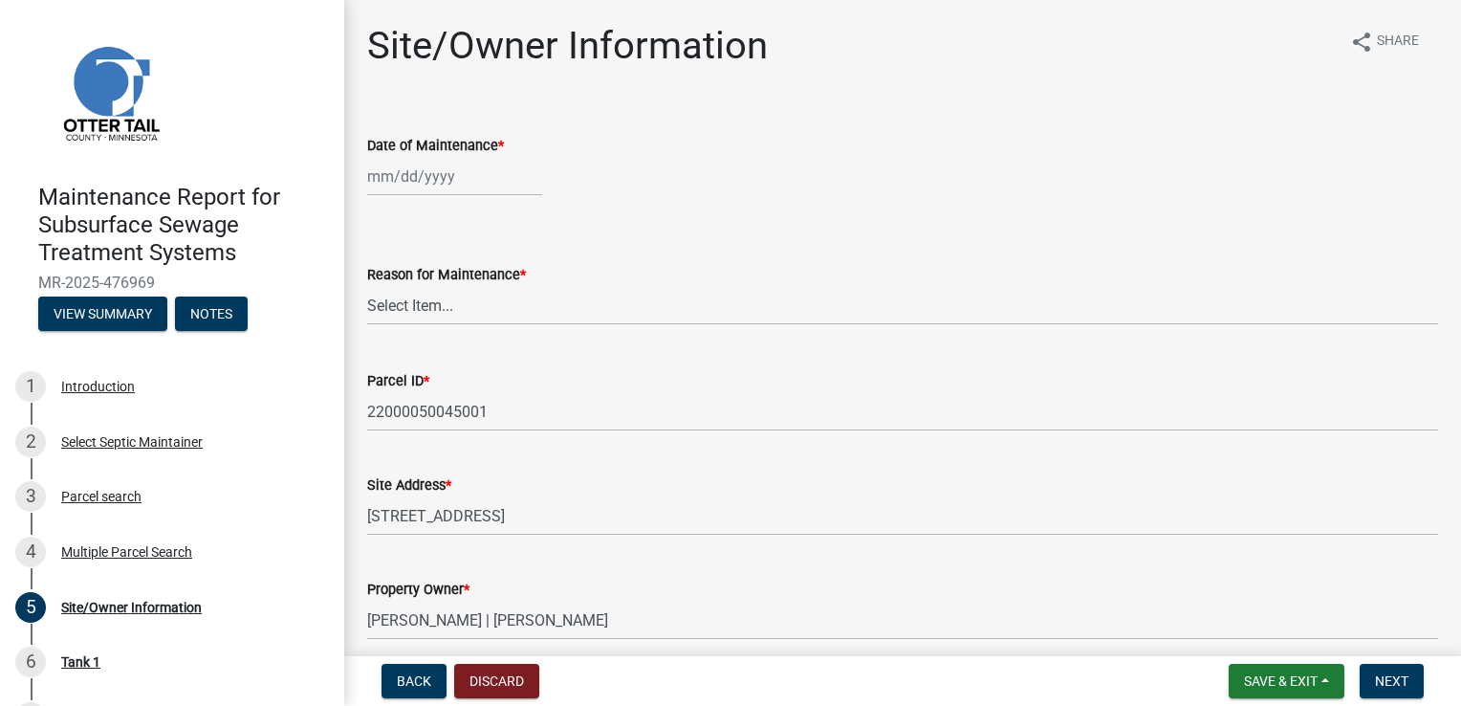
click at [417, 184] on div at bounding box center [454, 176] width 175 height 39
select select "9"
select select "2025"
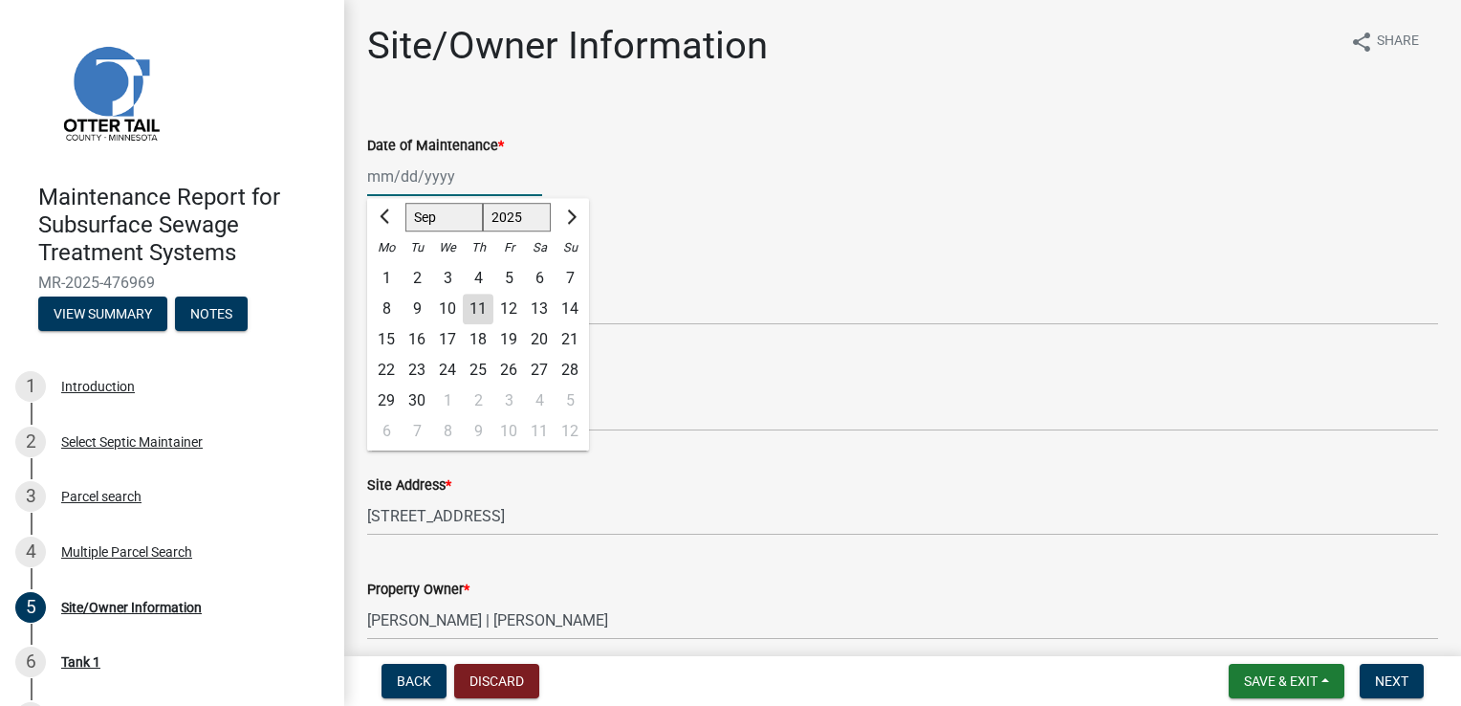
type input "[DATE]"
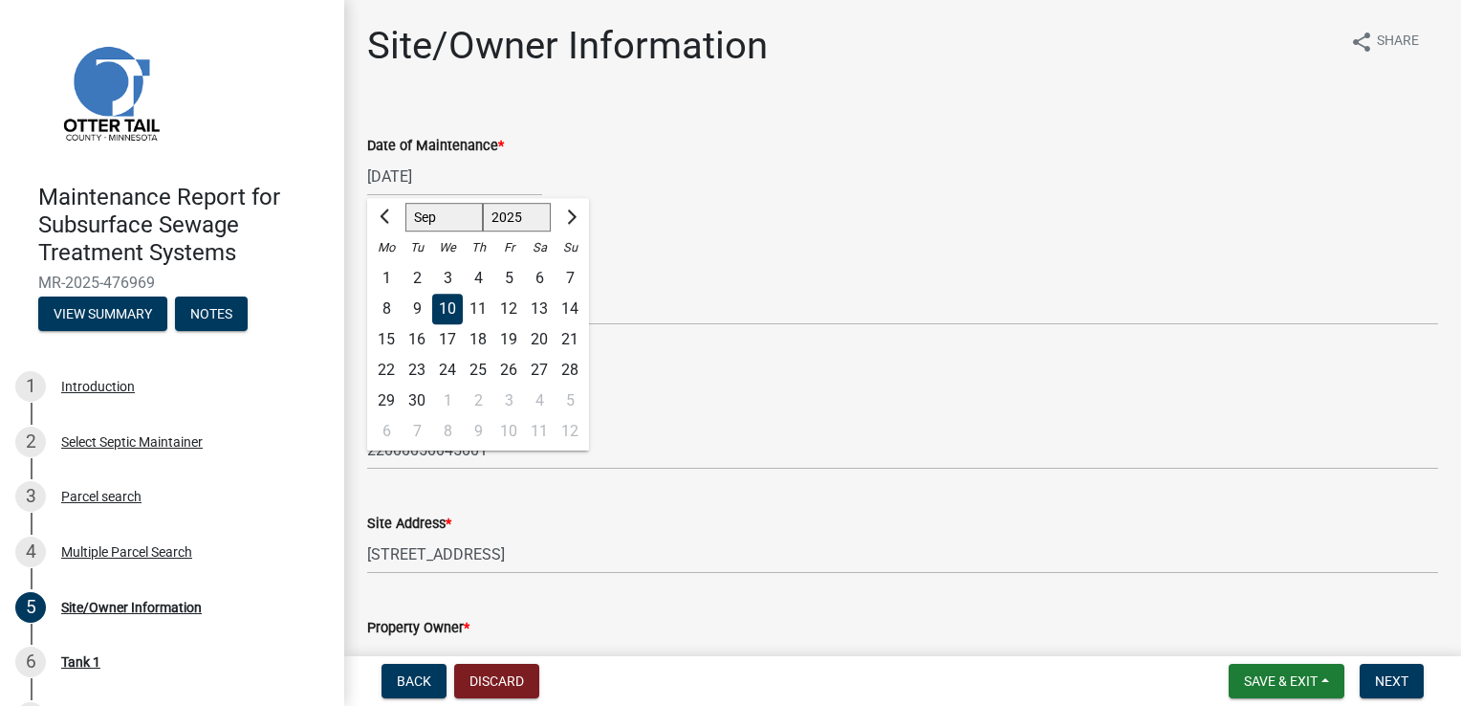
click at [711, 167] on div "[DATE] [PERSON_NAME] Apr May Jun [DATE] Aug Sep Oct Nov [DATE] 1526 1527 1528 1…" at bounding box center [902, 176] width 1071 height 39
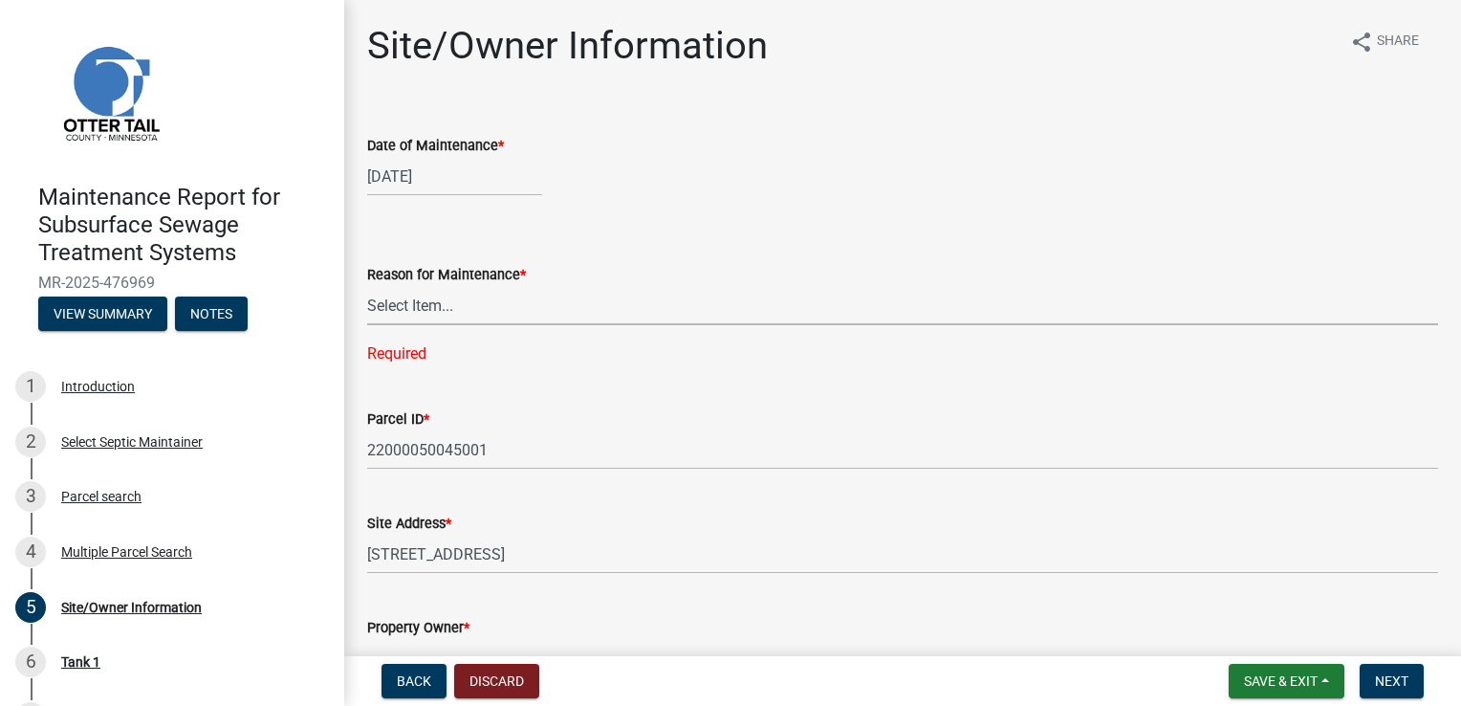
drag, startPoint x: 421, startPoint y: 310, endPoint x: 420, endPoint y: 322, distance: 12.5
click at [421, 310] on select "Select Item... Called Routine Other" at bounding box center [902, 305] width 1071 height 39
click at [367, 286] on select "Select Item... Called Routine Other" at bounding box center [902, 305] width 1071 height 39
select select "3ac72b63-7b21-42e4-8192-806faae7a4f1"
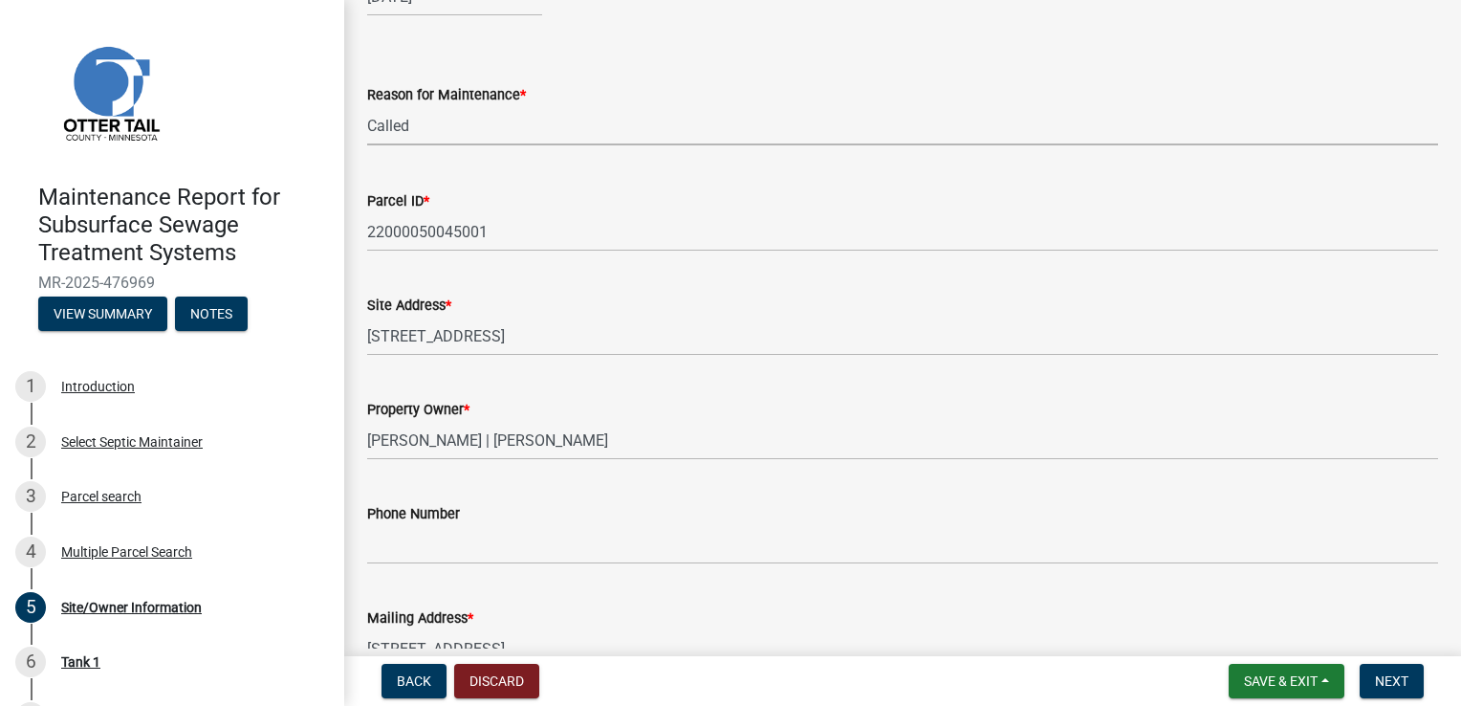
scroll to position [191, 0]
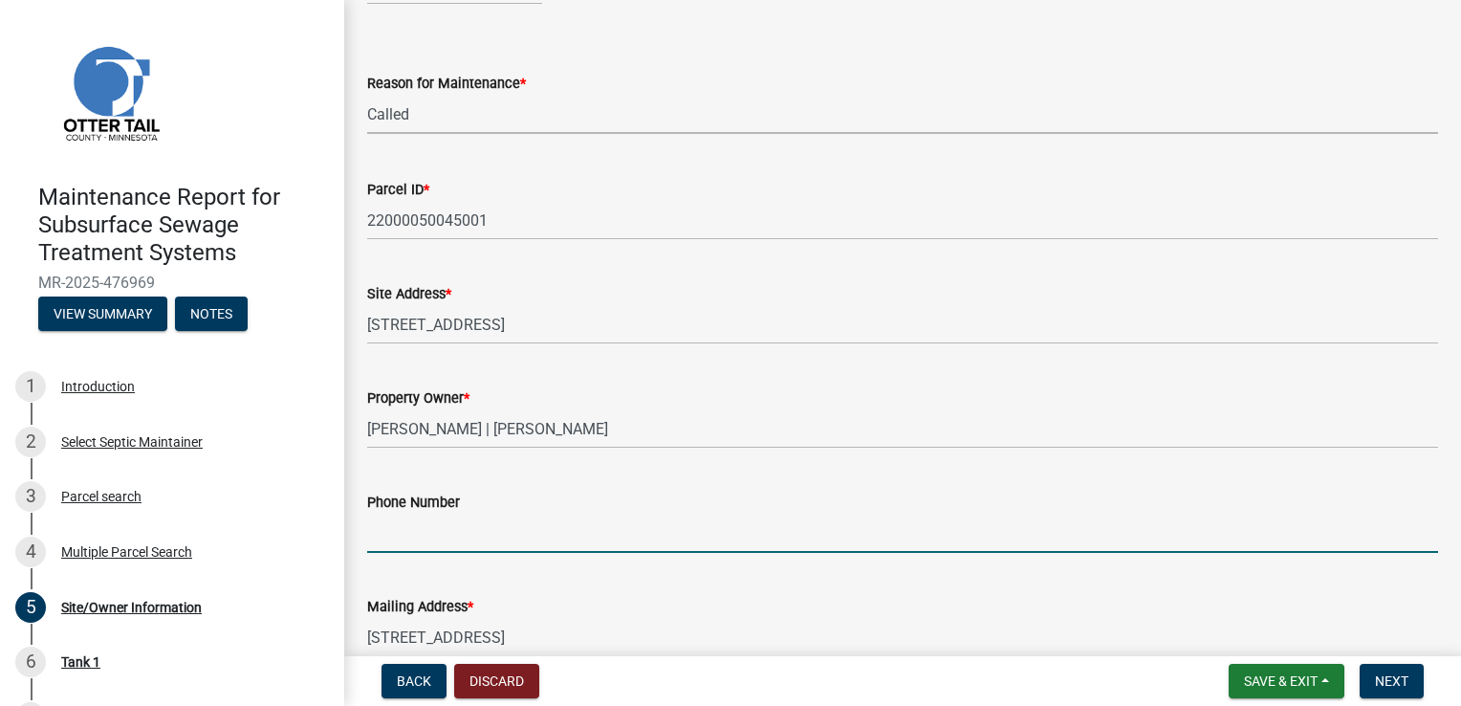
click at [399, 522] on input "Phone Number" at bounding box center [902, 532] width 1071 height 39
type input "[PHONE_NUMBER]"
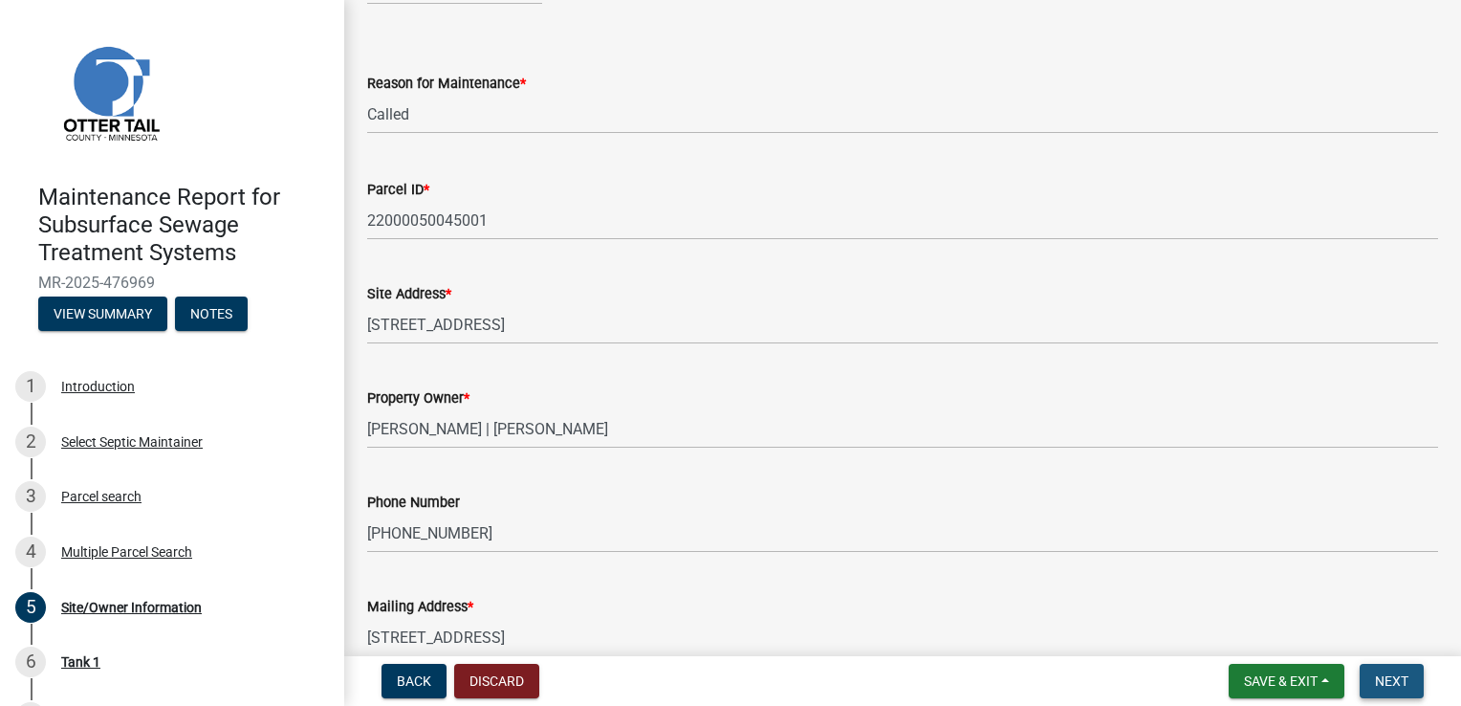
click at [1401, 674] on span "Next" at bounding box center [1391, 680] width 33 height 15
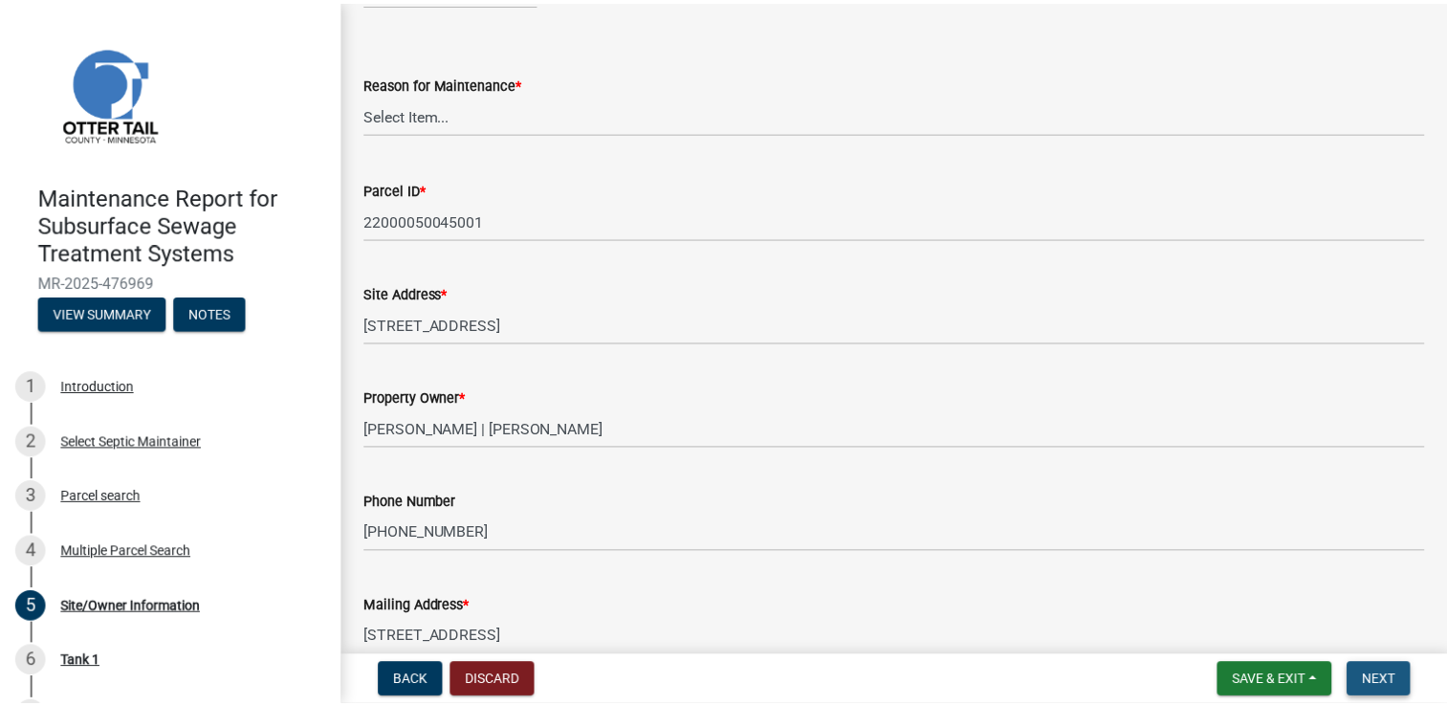
scroll to position [0, 0]
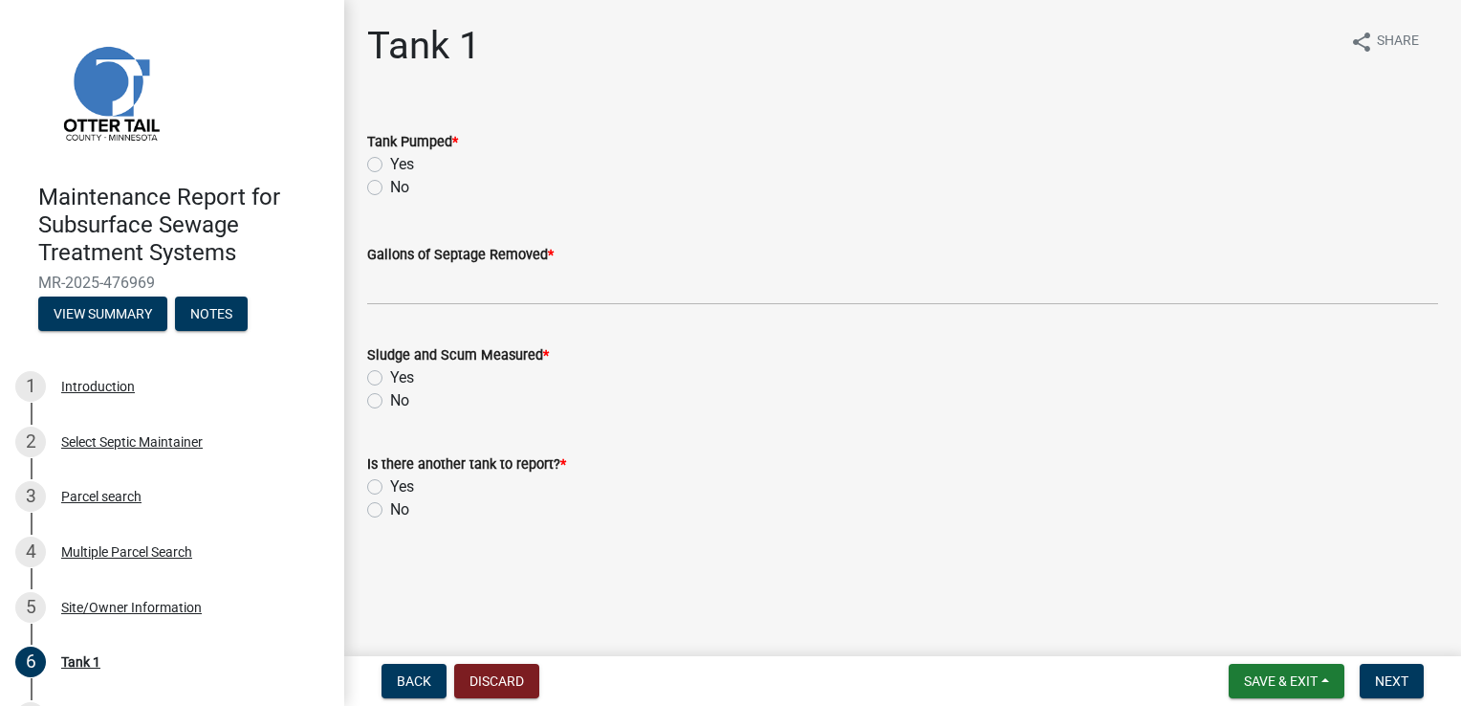
click at [405, 162] on label "Yes" at bounding box center [402, 164] width 24 height 23
click at [403, 162] on input "Yes" at bounding box center [396, 159] width 12 height 12
radio input "true"
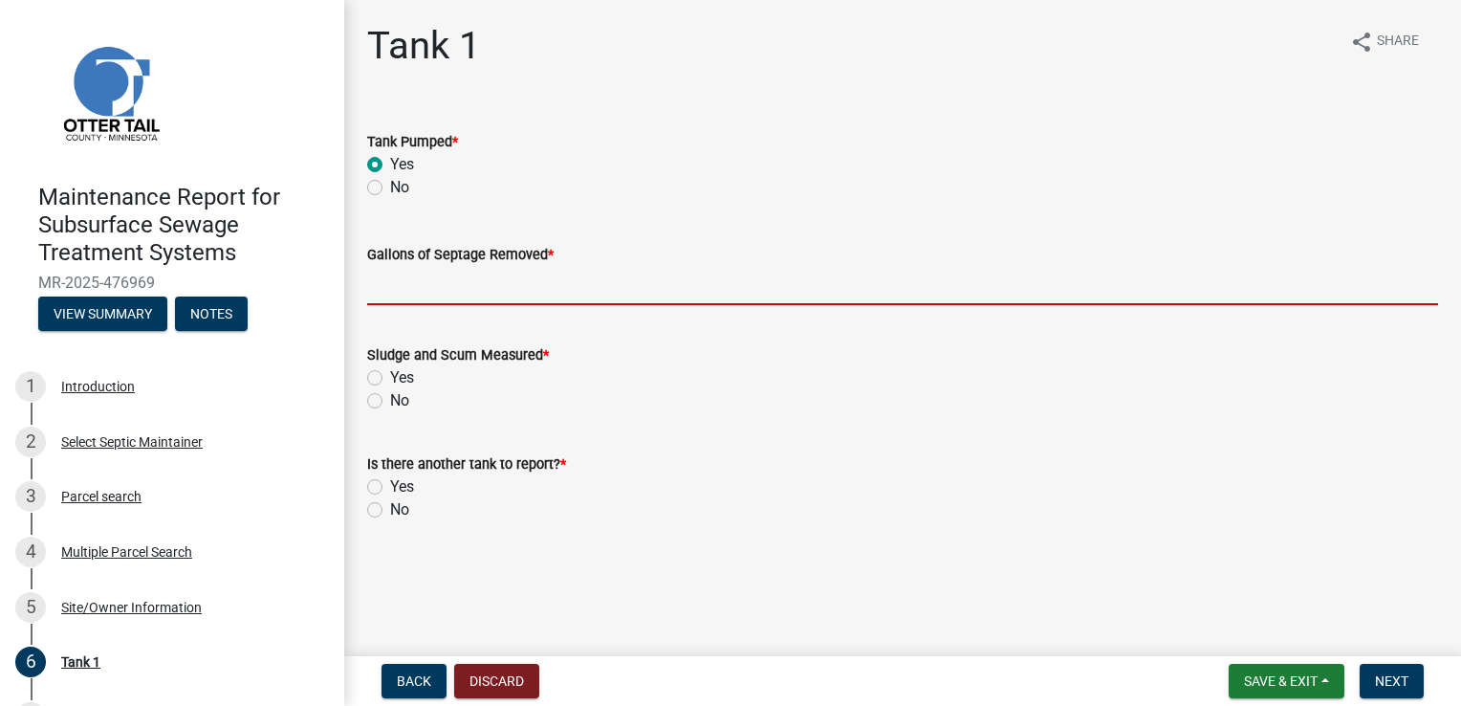
click at [428, 273] on input "Gallons of Septage Removed *" at bounding box center [902, 285] width 1071 height 39
type input "1000"
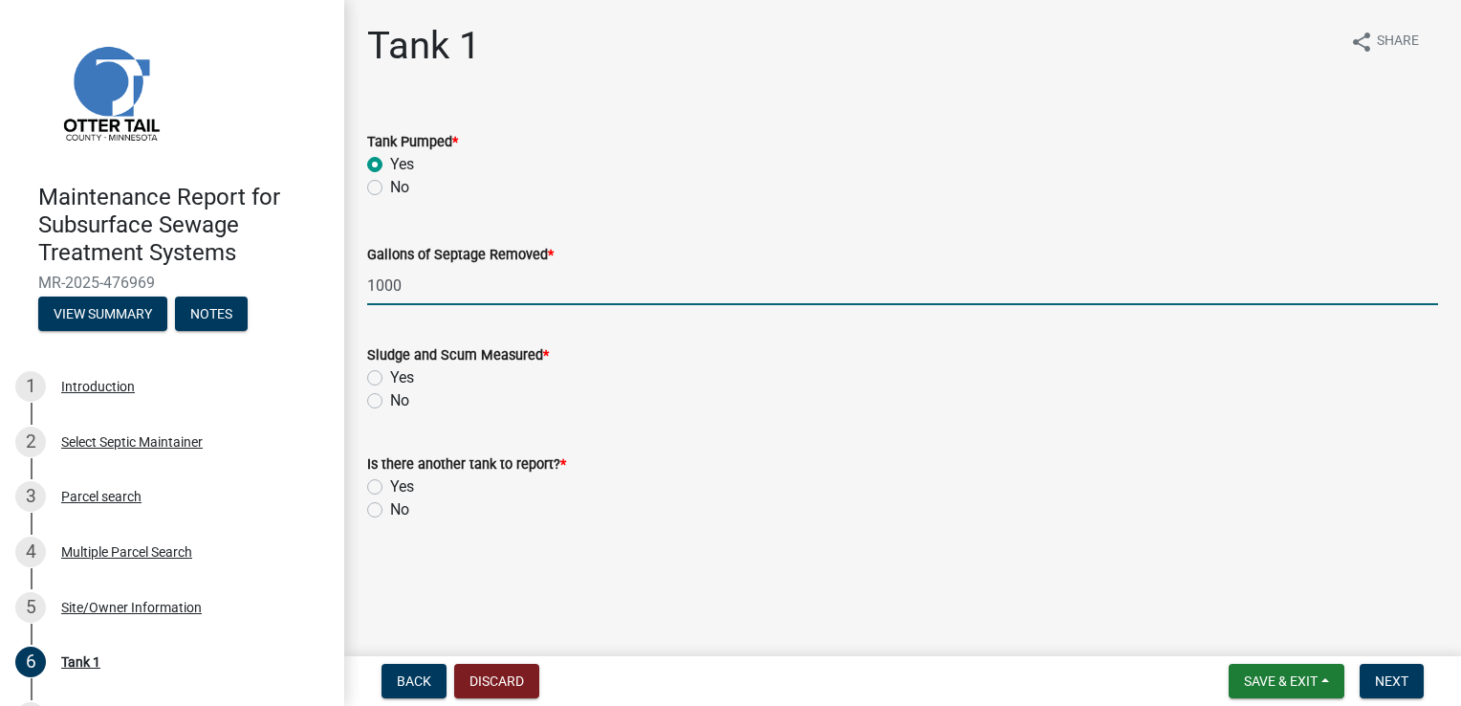
click at [409, 373] on label "Yes" at bounding box center [402, 377] width 24 height 23
click at [403, 373] on input "Yes" at bounding box center [396, 372] width 12 height 12
radio input "true"
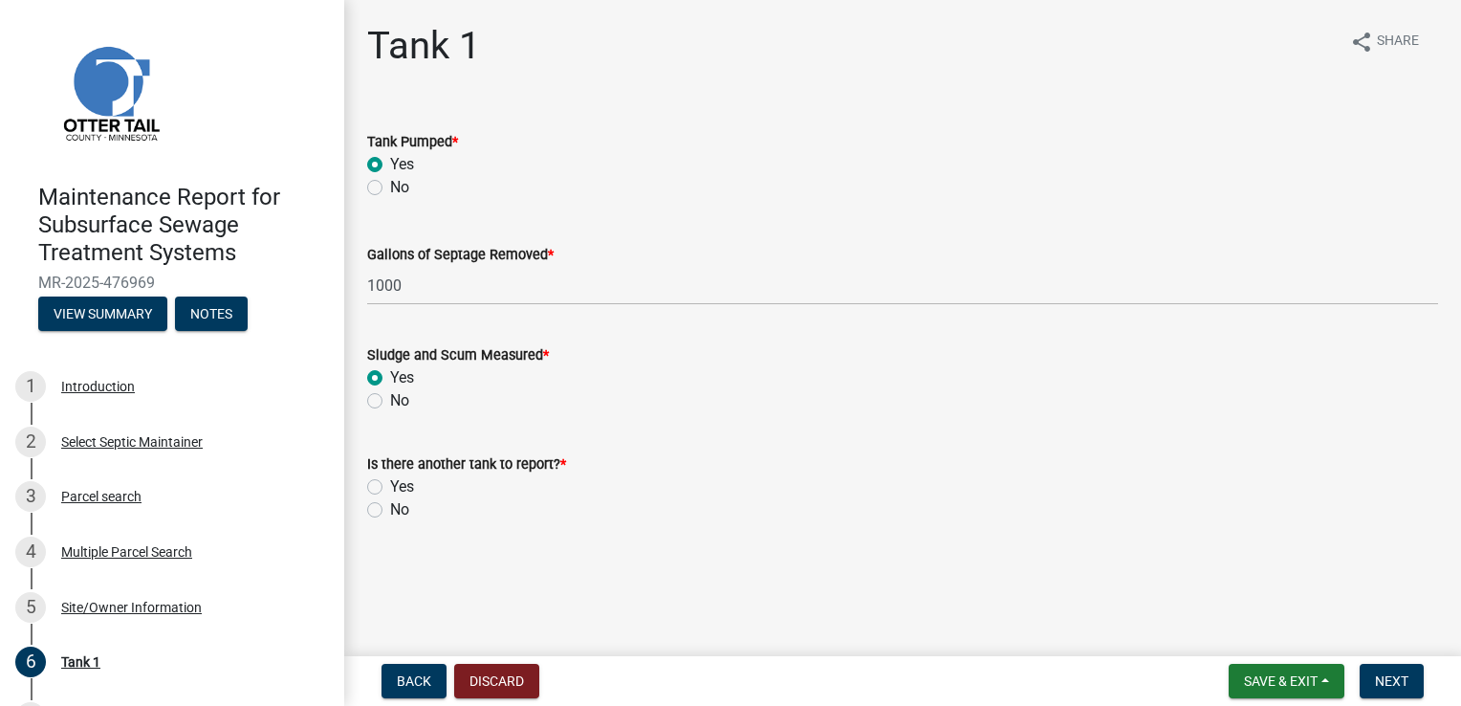
click at [401, 511] on label "No" at bounding box center [399, 509] width 19 height 23
click at [401, 511] on input "No" at bounding box center [396, 504] width 12 height 12
radio input "true"
click at [1381, 680] on span "Next" at bounding box center [1391, 680] width 33 height 15
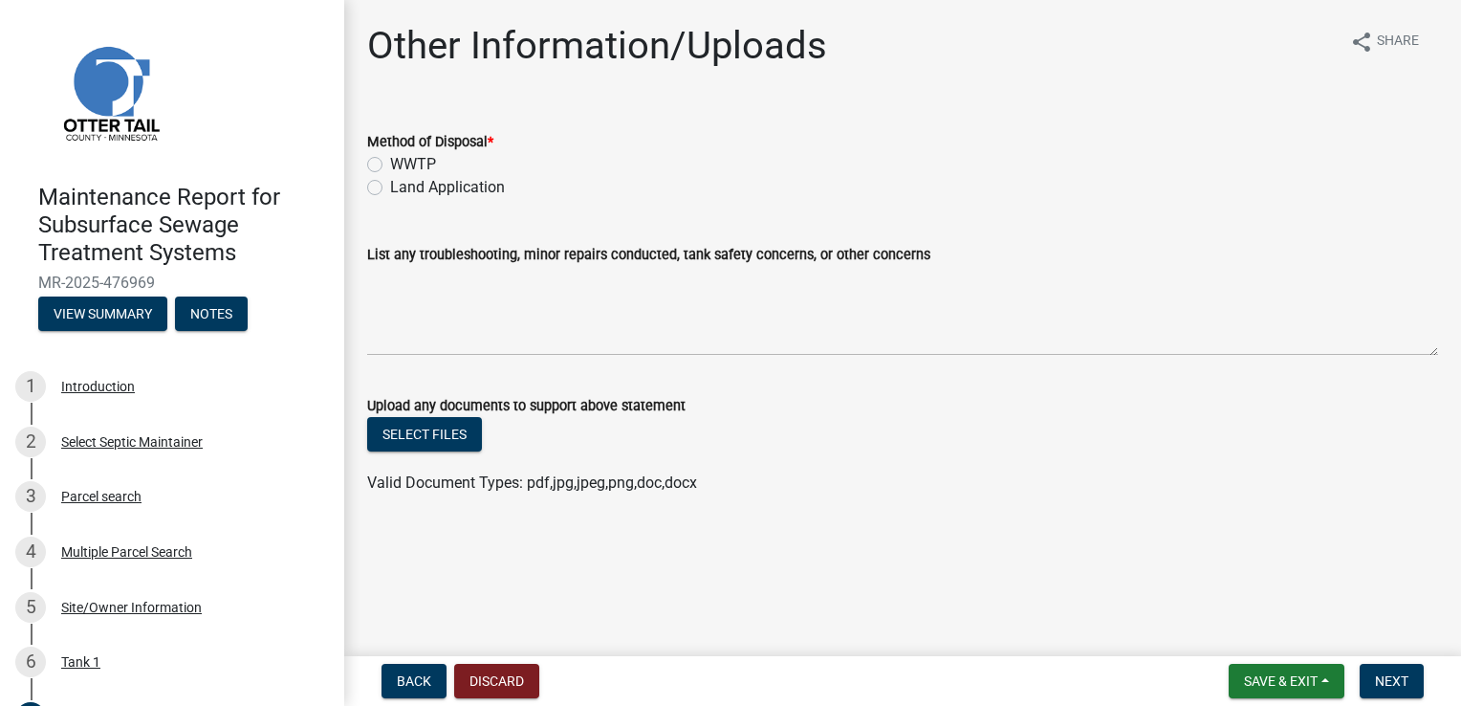
click at [413, 166] on label "WWTP" at bounding box center [413, 164] width 46 height 23
click at [403, 165] on input "WWTP" at bounding box center [396, 159] width 12 height 12
radio input "true"
click at [1382, 662] on nav "Back Discard Save & Exit Save Save & Exit Next" at bounding box center [902, 681] width 1117 height 50
click at [1380, 680] on span "Next" at bounding box center [1391, 680] width 33 height 15
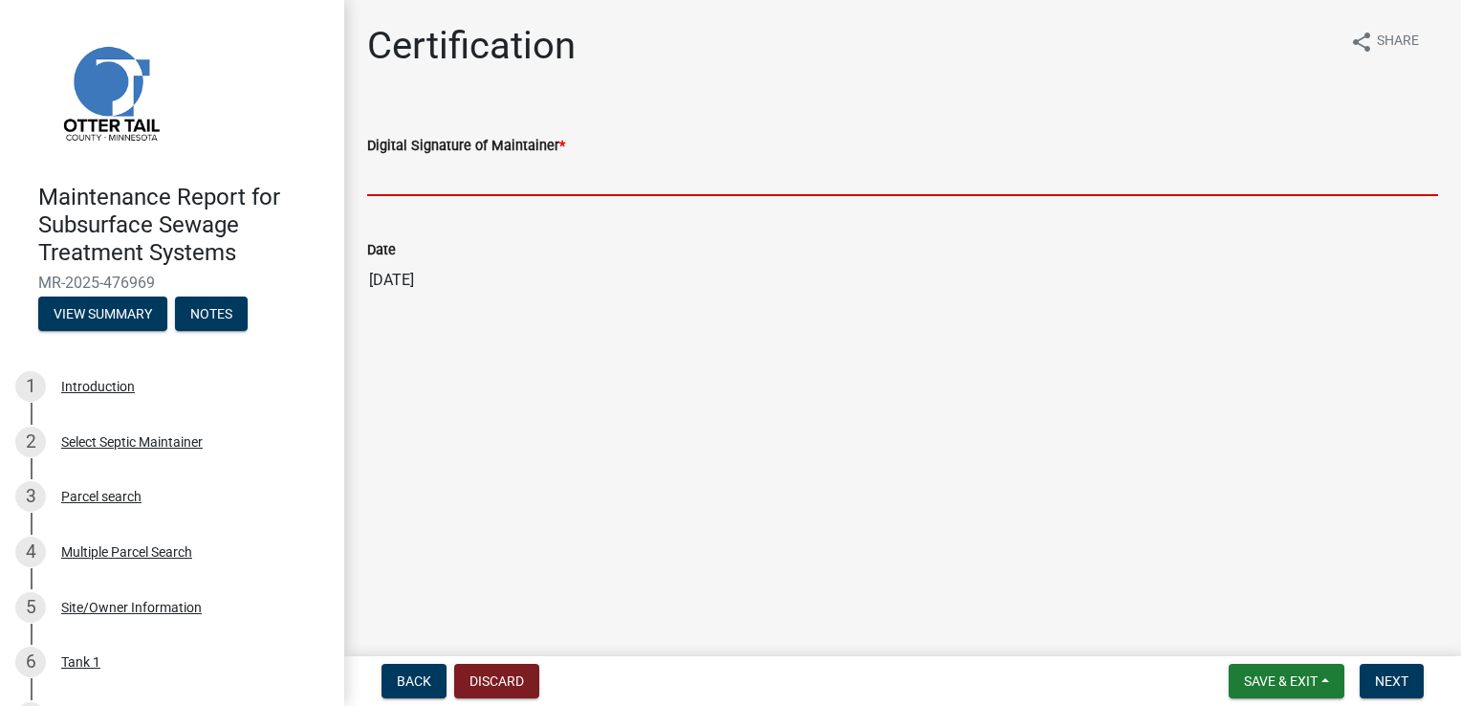
click at [429, 176] on input "Digital Signature of Maintainer *" at bounding box center [902, 176] width 1071 height 39
type input "[PERSON_NAME]"
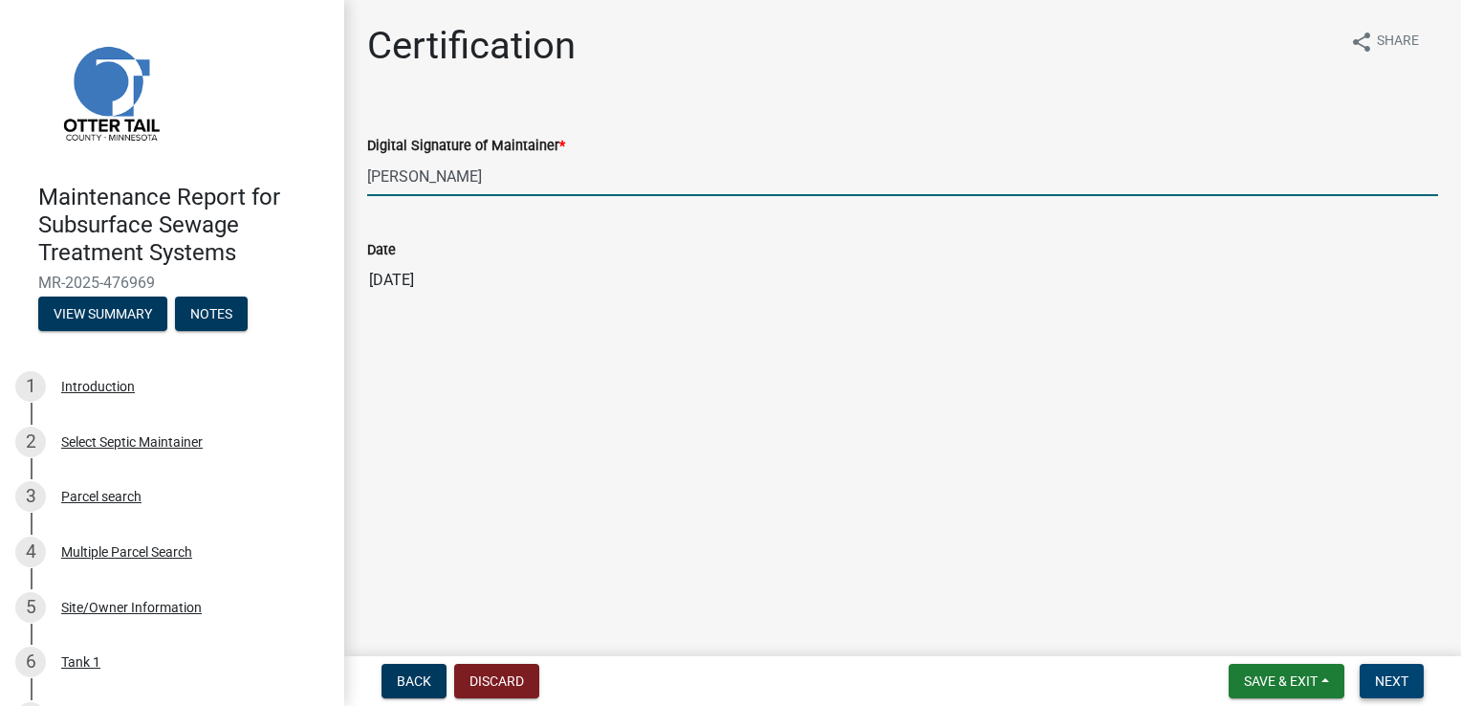
click at [1389, 673] on span "Next" at bounding box center [1391, 680] width 33 height 15
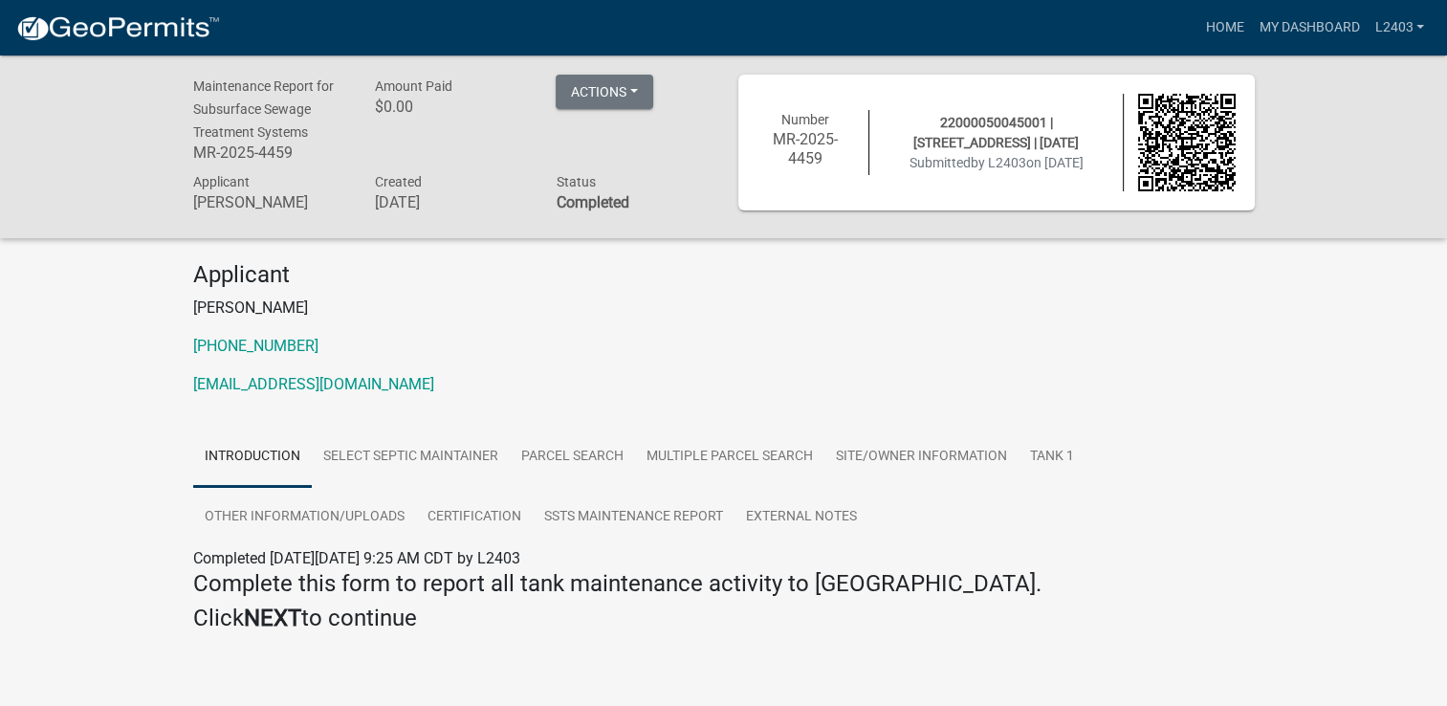
click at [1032, 303] on p "[PERSON_NAME]" at bounding box center [723, 307] width 1061 height 23
click at [1228, 26] on link "Home" at bounding box center [1224, 28] width 54 height 36
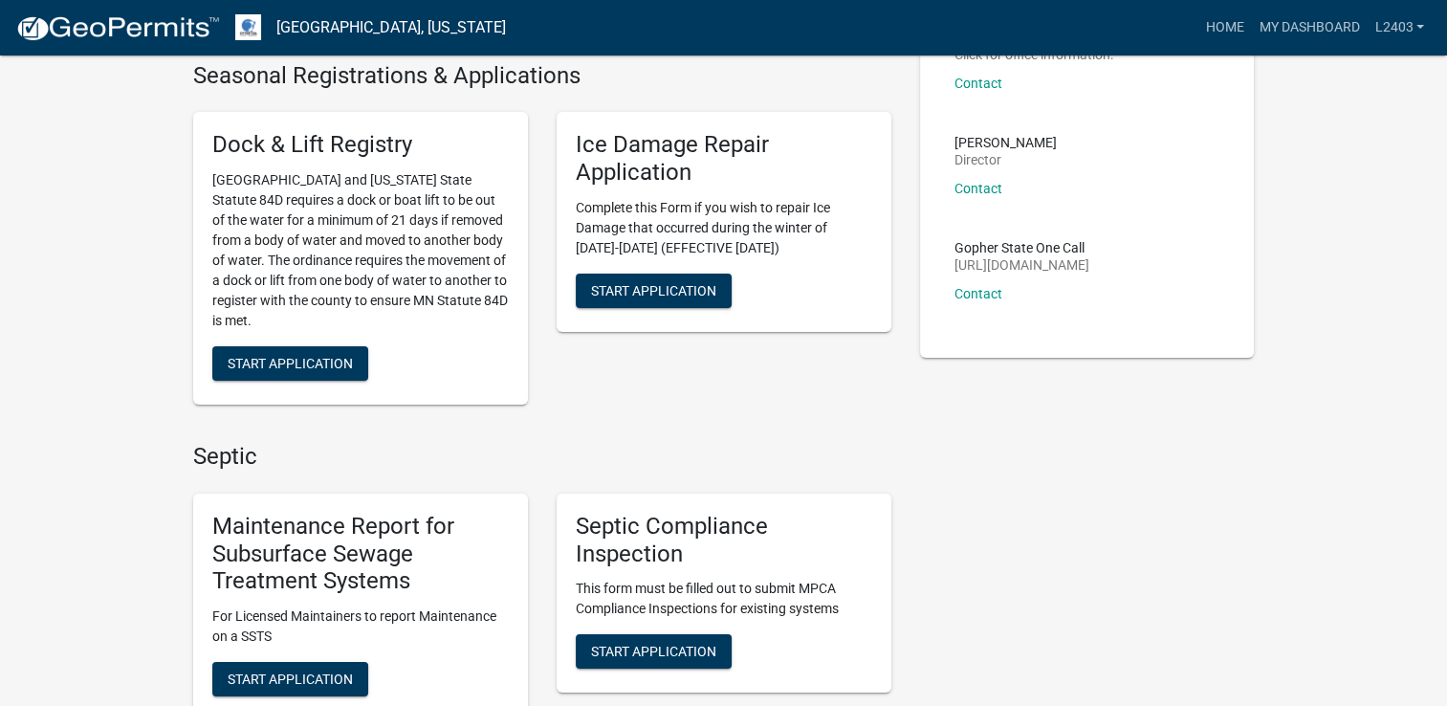
scroll to position [191, 0]
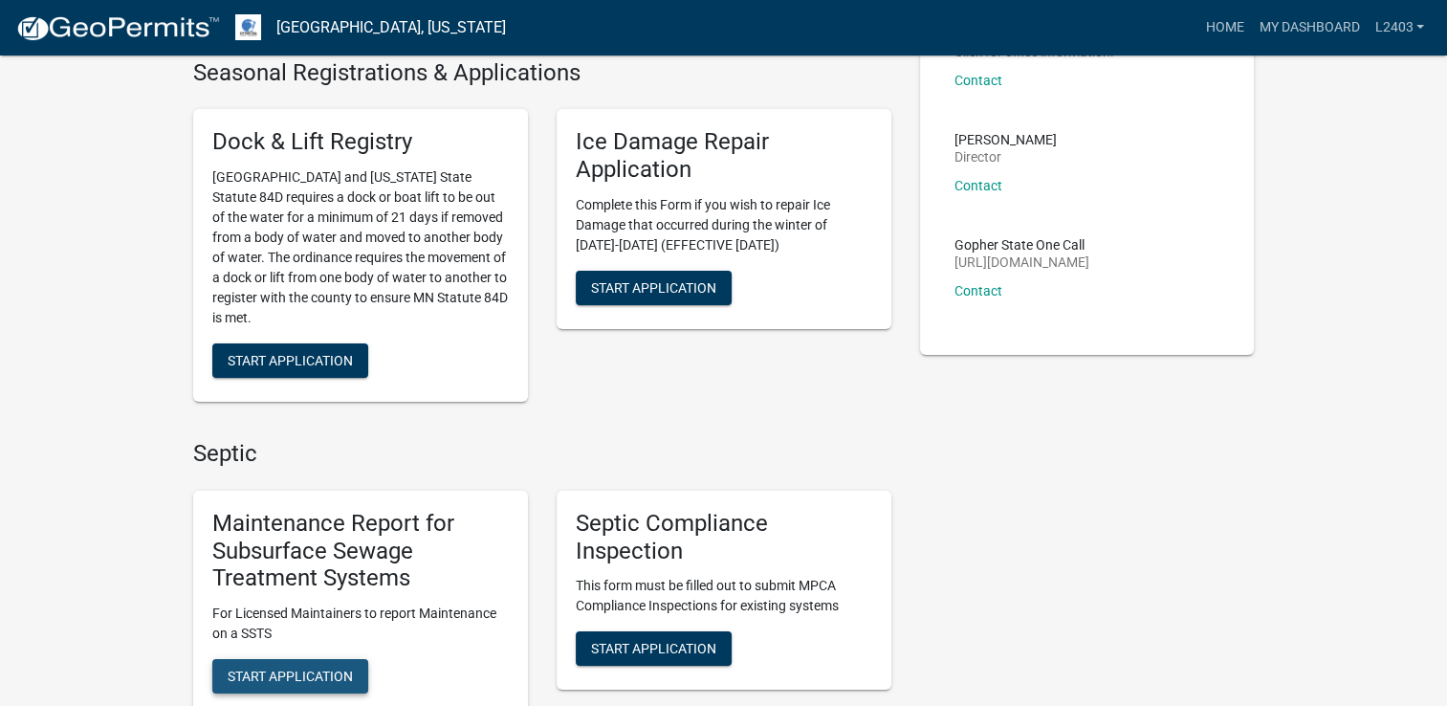
click at [321, 689] on button "Start Application" at bounding box center [290, 676] width 156 height 34
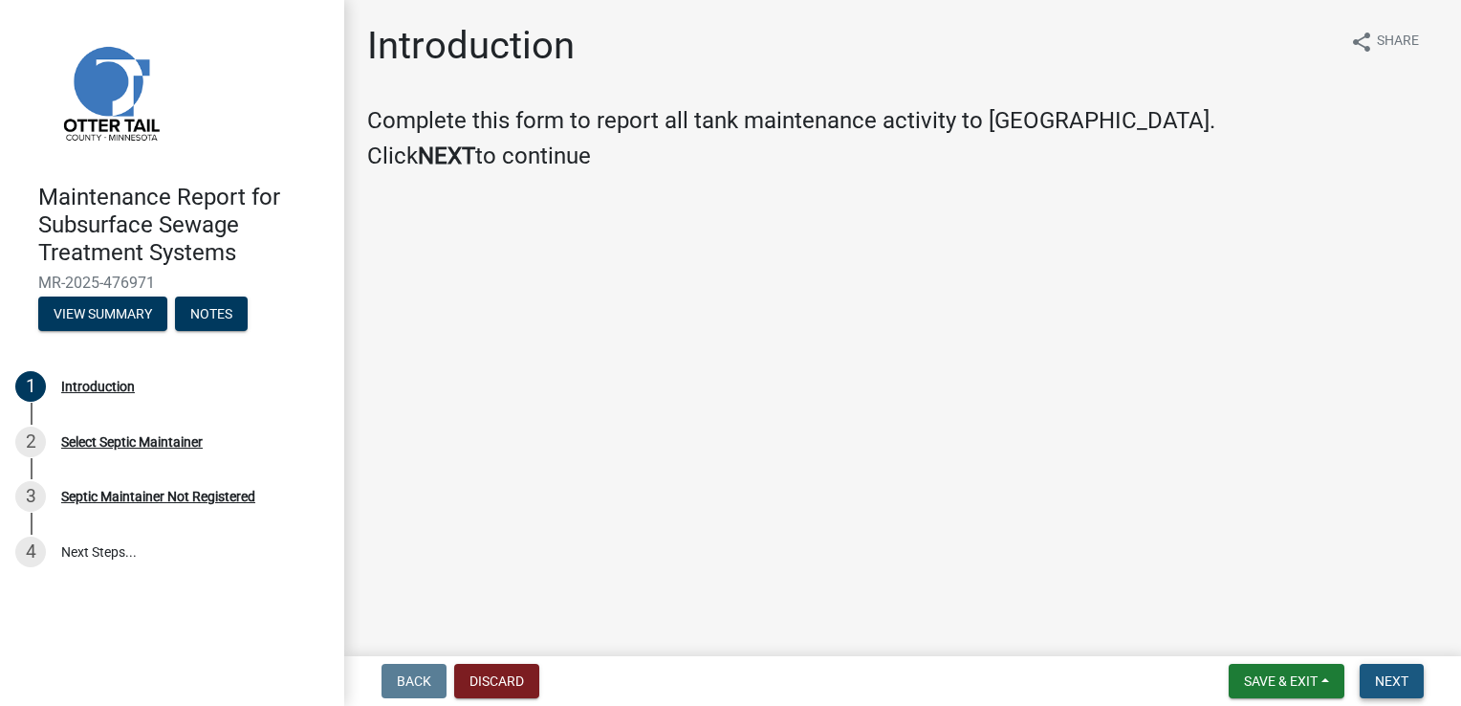
click at [1396, 679] on span "Next" at bounding box center [1391, 680] width 33 height 15
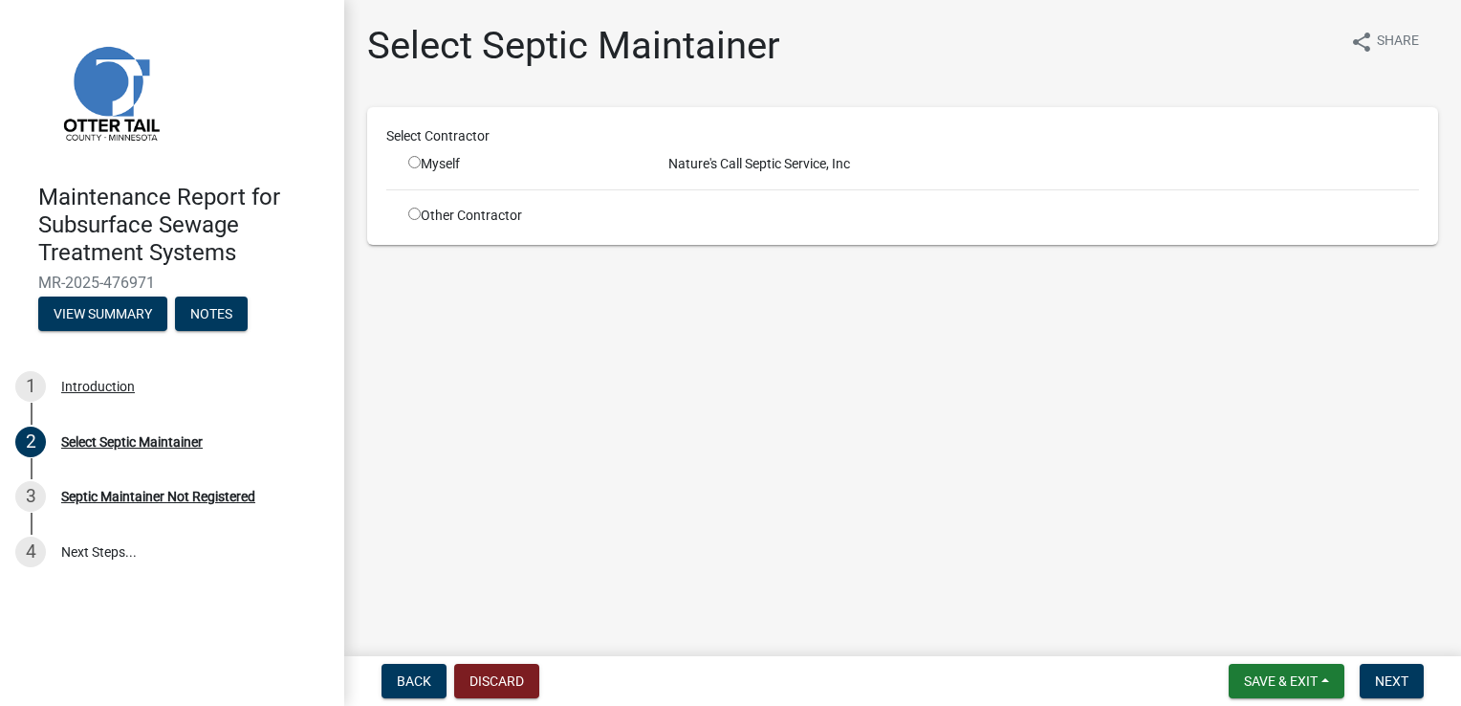
click at [443, 165] on div "Myself" at bounding box center [523, 164] width 231 height 20
click at [411, 159] on input "radio" at bounding box center [414, 162] width 12 height 12
radio input "true"
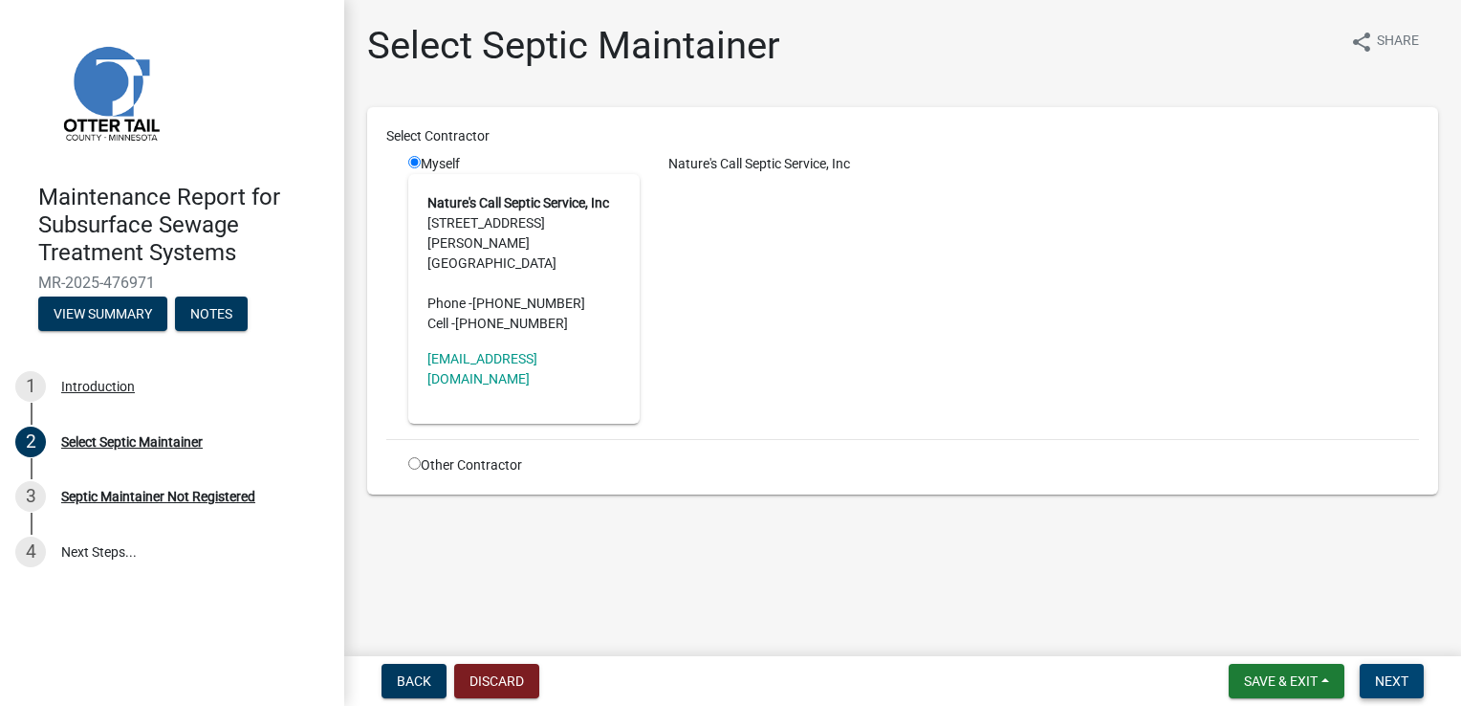
click at [1382, 681] on span "Next" at bounding box center [1391, 680] width 33 height 15
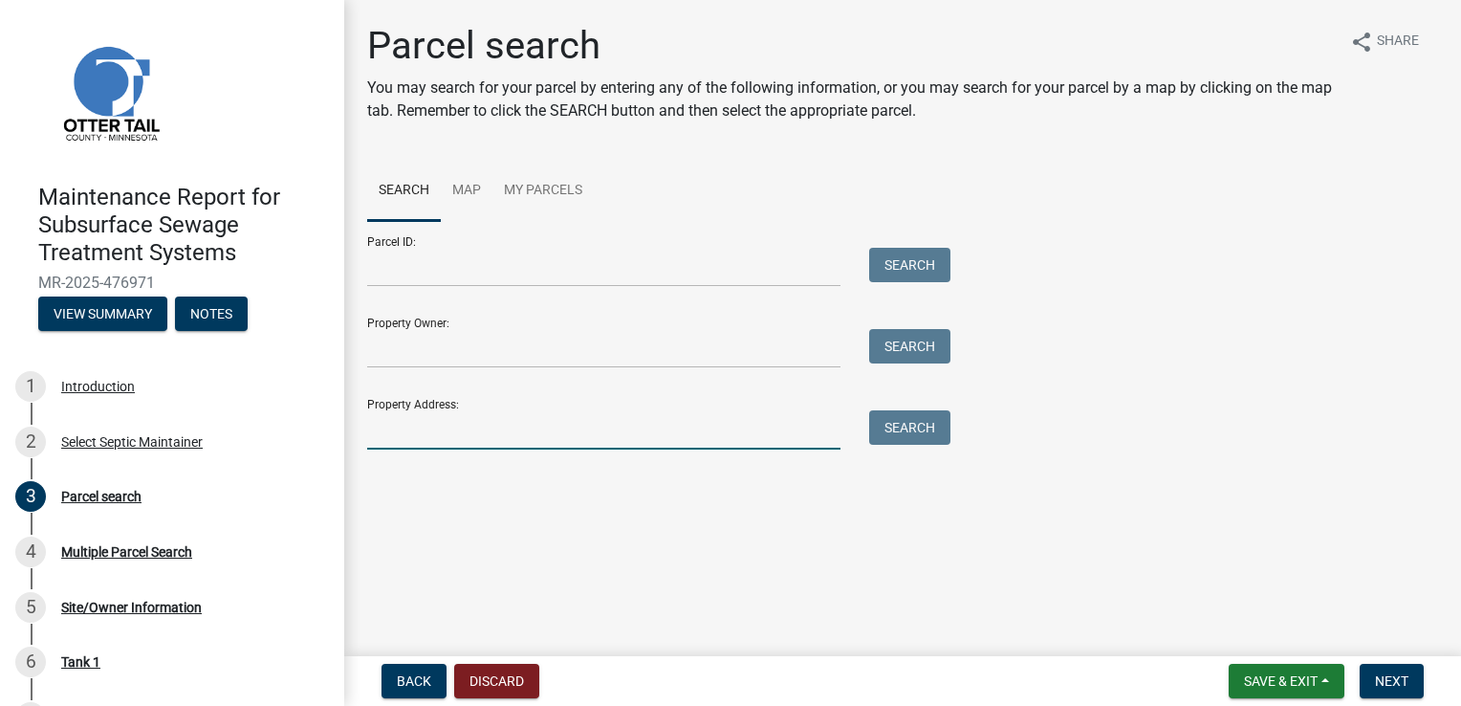
click at [390, 429] on input "Property Address:" at bounding box center [603, 429] width 473 height 39
type input "32978"
click at [911, 437] on button "Search" at bounding box center [909, 427] width 81 height 34
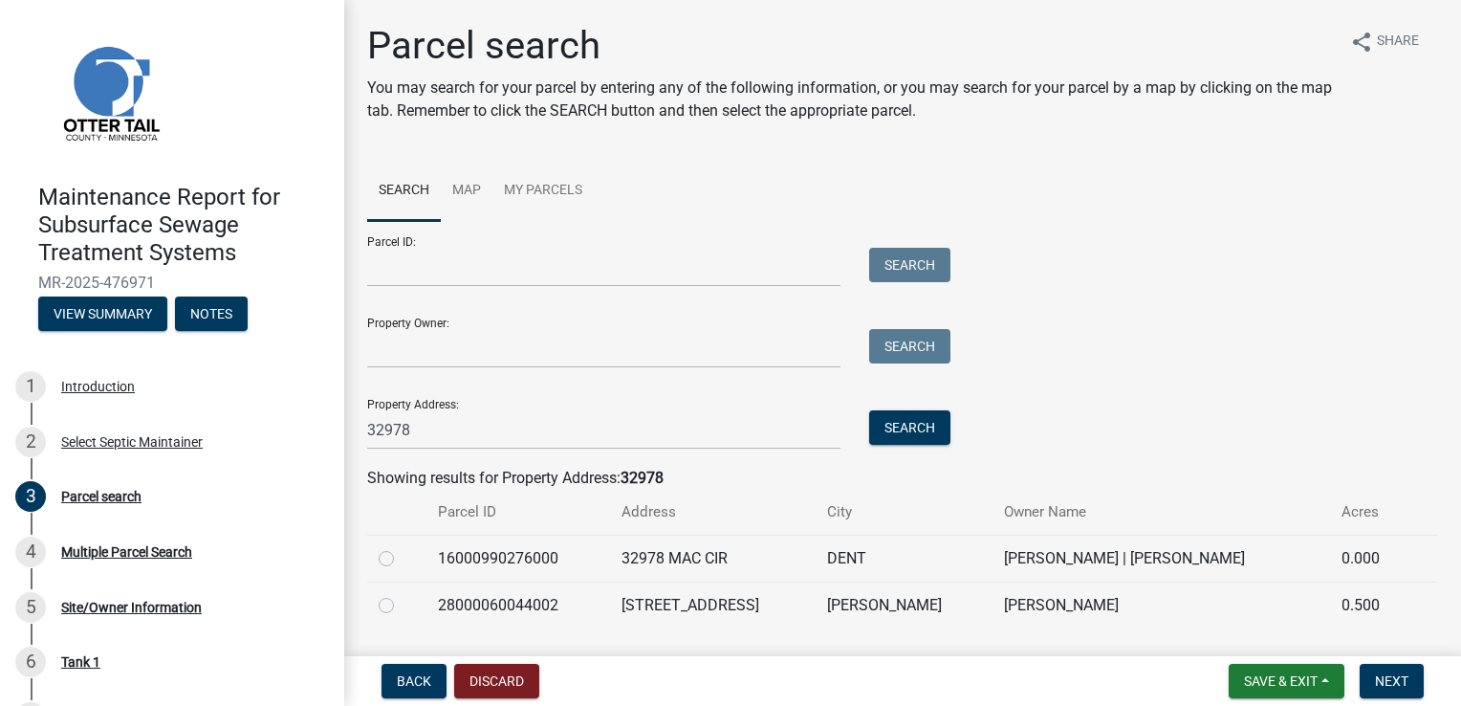
click at [402, 594] on label at bounding box center [402, 594] width 0 height 0
click at [402, 606] on input "radio" at bounding box center [408, 600] width 12 height 12
radio input "true"
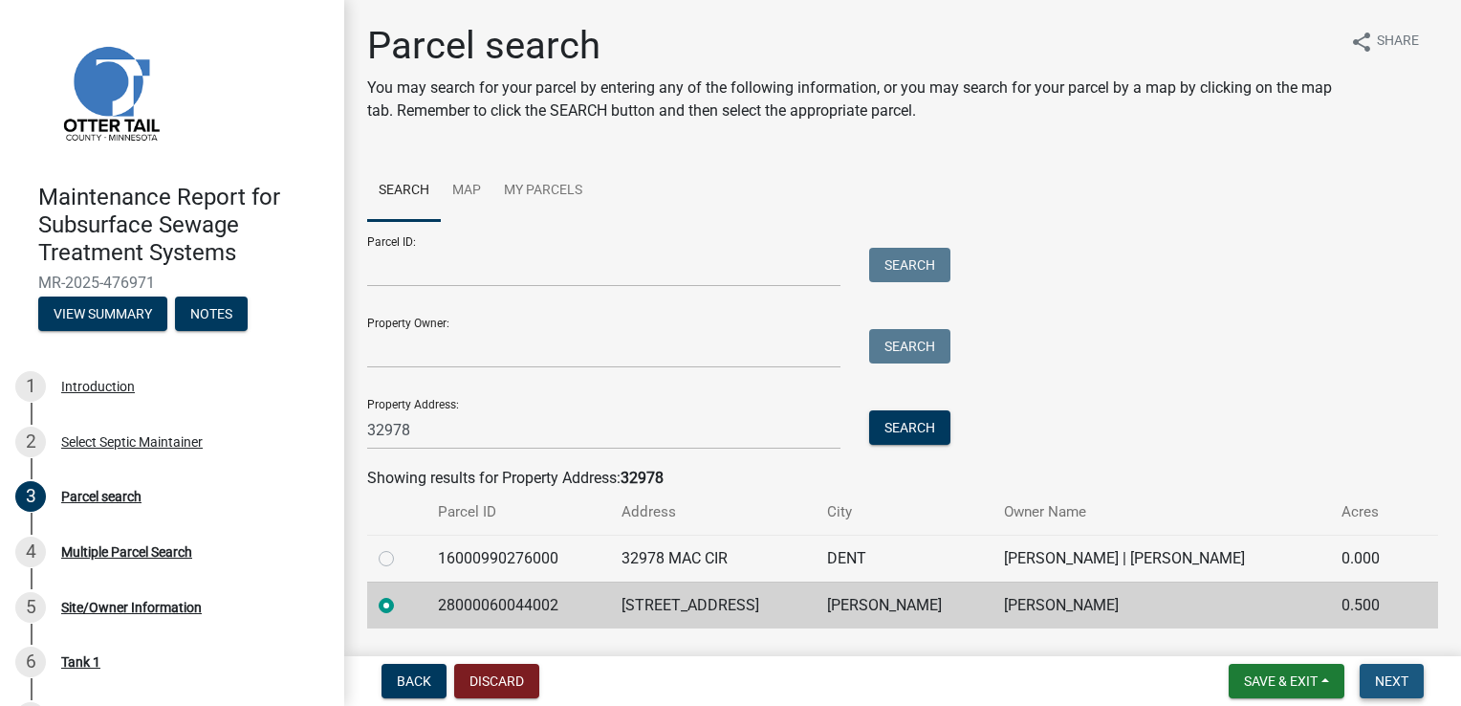
click at [1399, 682] on span "Next" at bounding box center [1391, 680] width 33 height 15
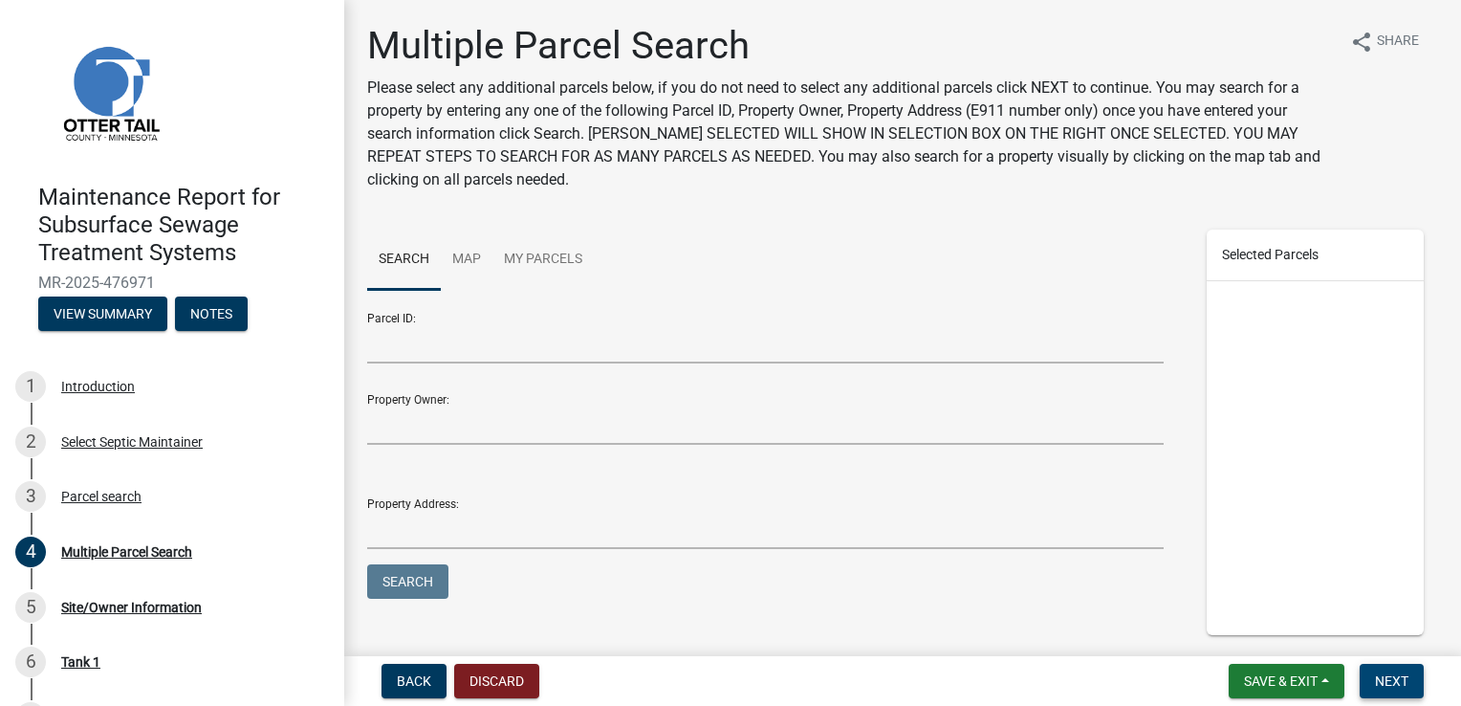
click at [1399, 682] on span "Next" at bounding box center [1391, 680] width 33 height 15
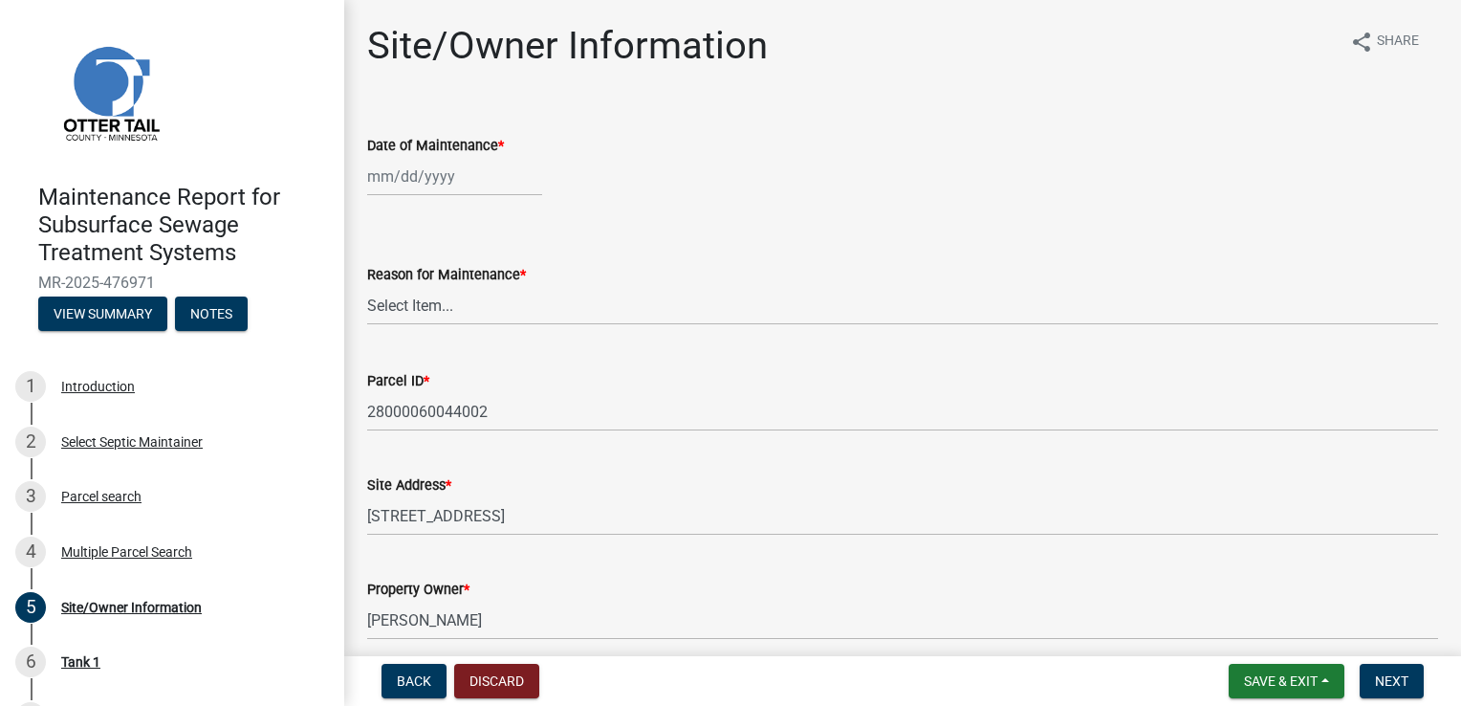
click at [402, 176] on div at bounding box center [454, 176] width 175 height 39
select select "9"
select select "2025"
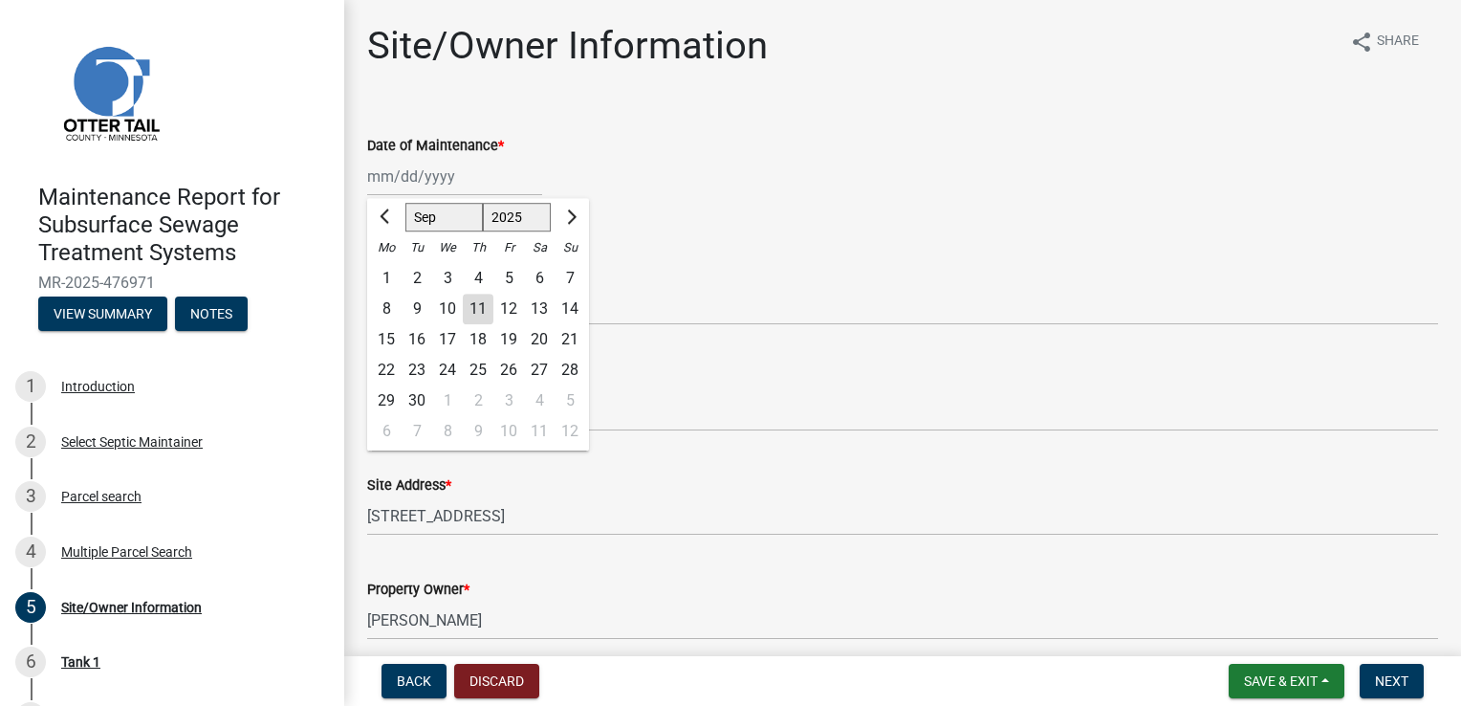
click at [447, 302] on div "10" at bounding box center [447, 309] width 31 height 31
type input "[DATE]"
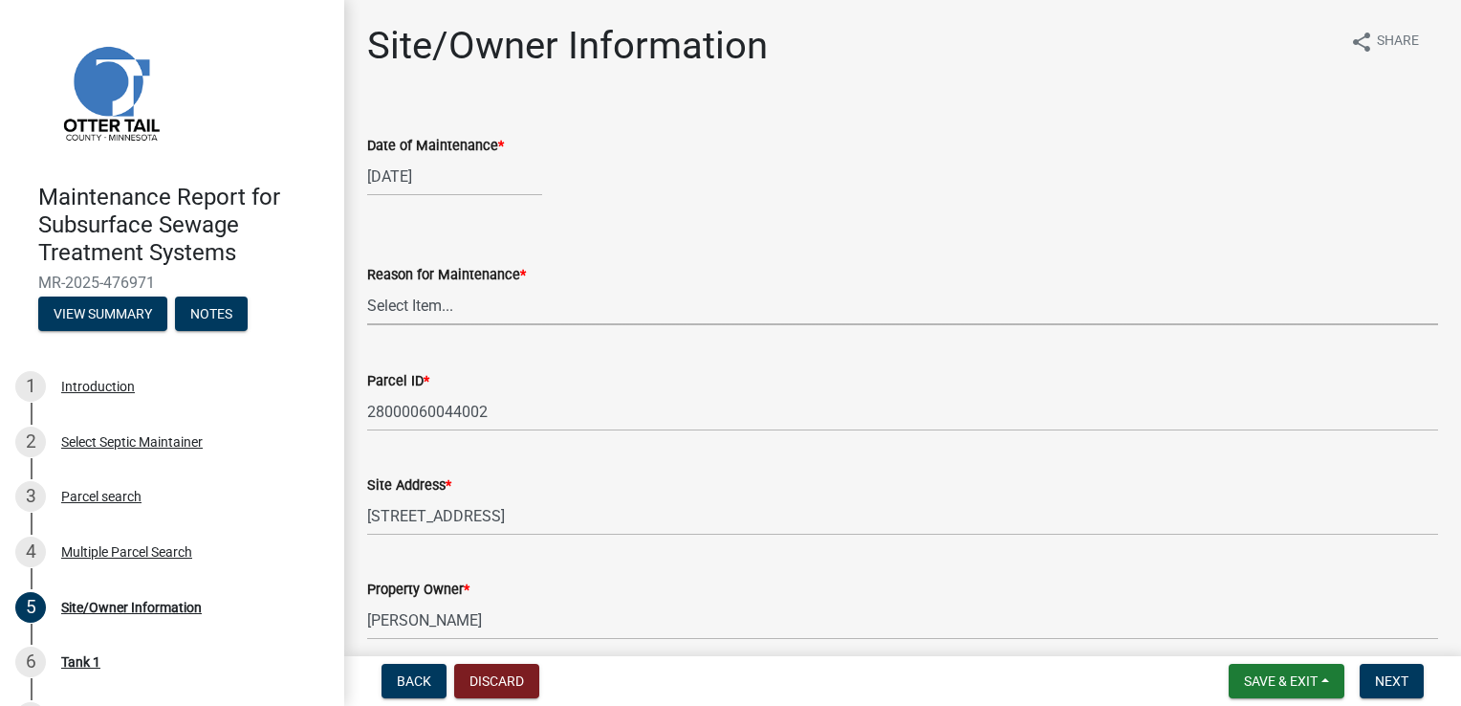
click at [416, 307] on select "Select Item... Called Routine Other" at bounding box center [902, 305] width 1071 height 39
click at [367, 286] on select "Select Item... Called Routine Other" at bounding box center [902, 305] width 1071 height 39
select select "3ac72b63-7b21-42e4-8192-806faae7a4f1"
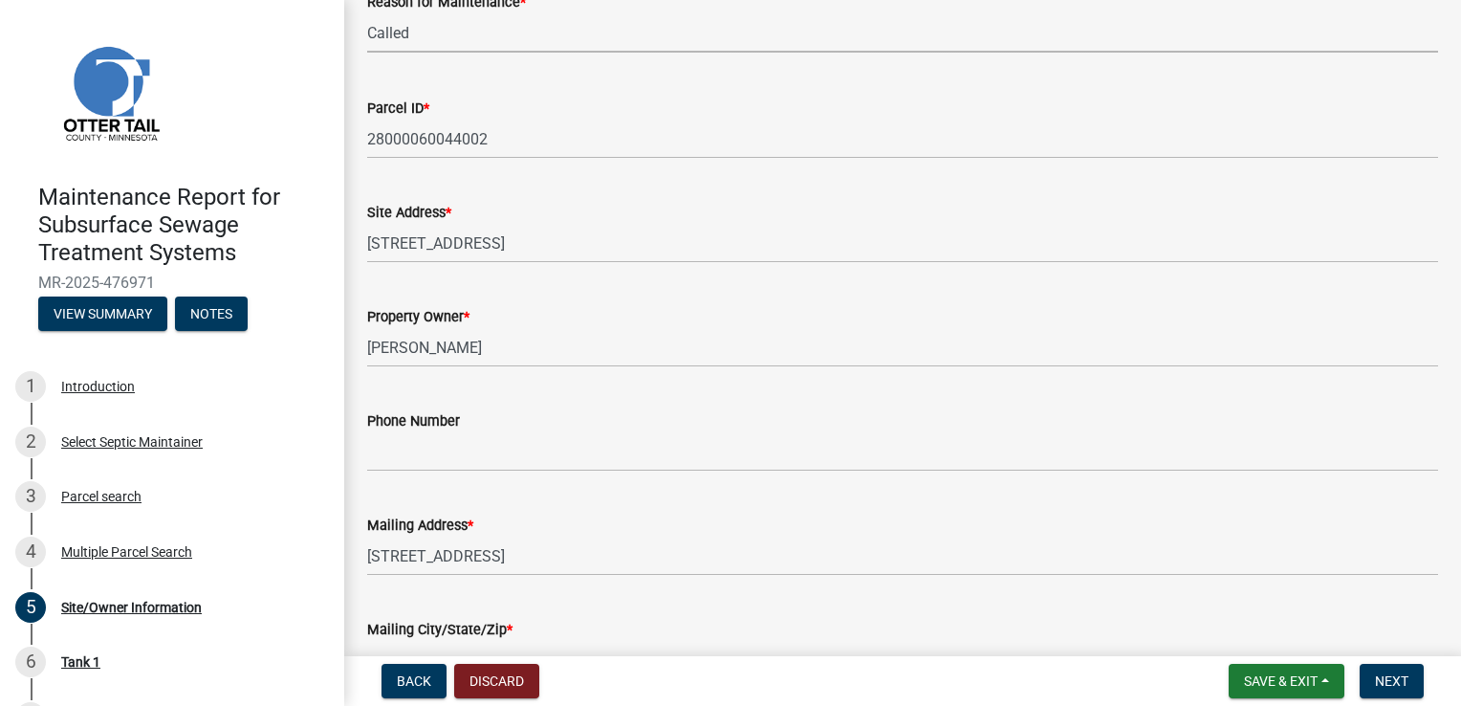
scroll to position [287, 0]
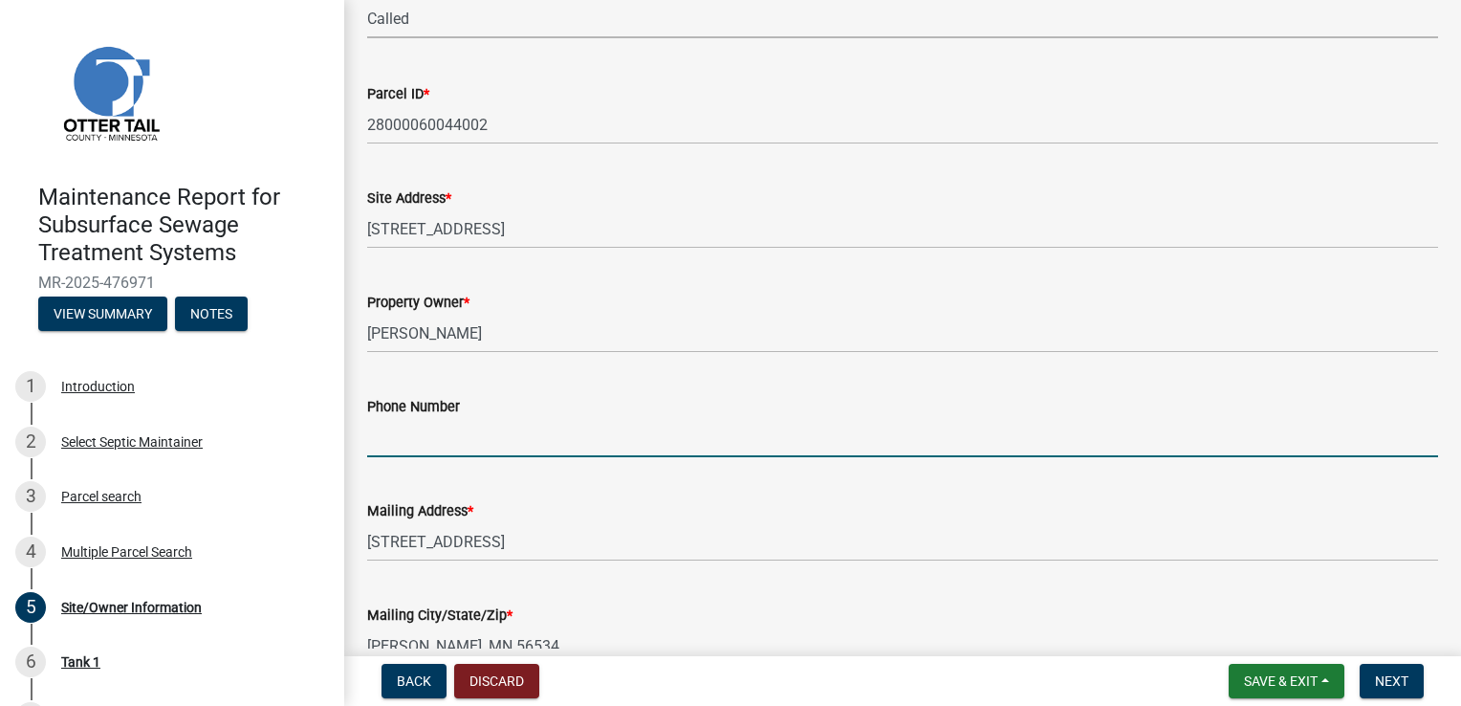
click at [410, 439] on input "Phone Number" at bounding box center [902, 437] width 1071 height 39
type input "[PHONE_NUMBER]"
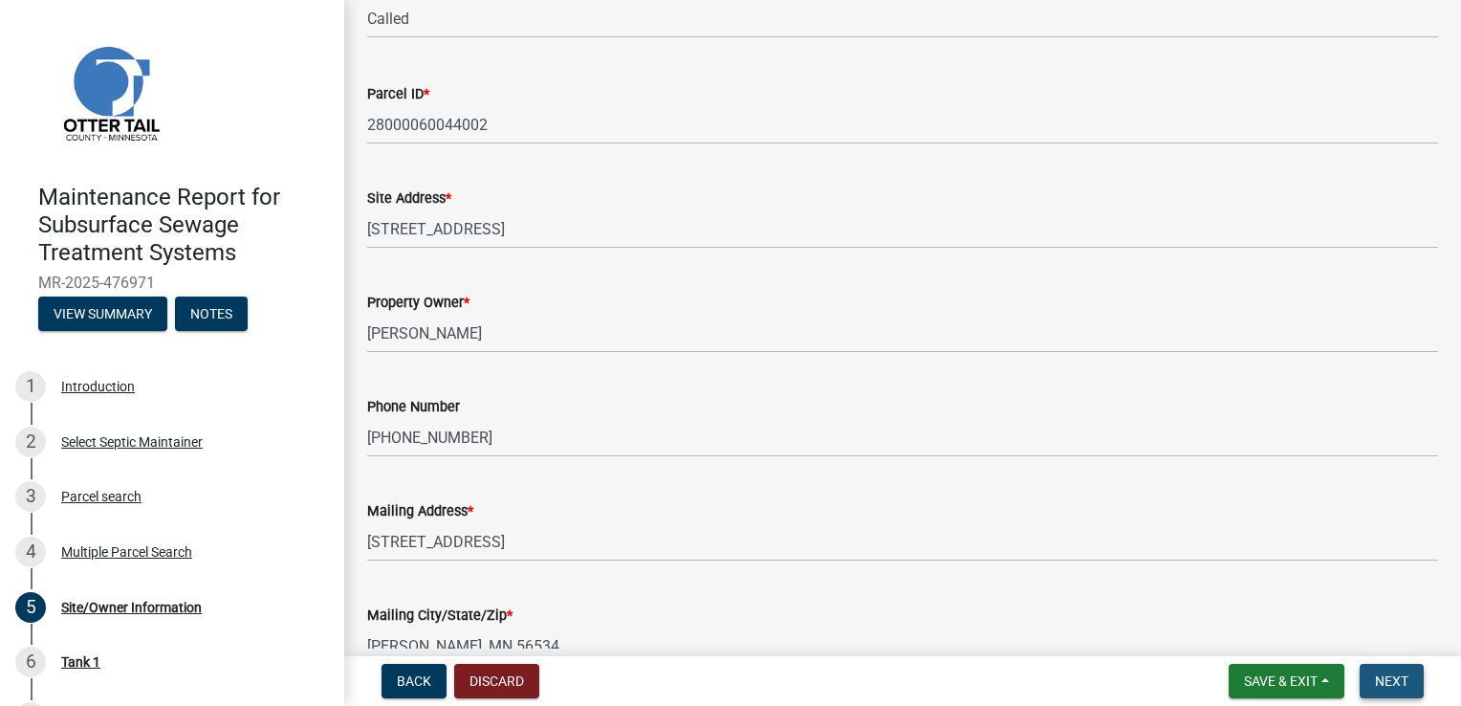
click at [1394, 690] on button "Next" at bounding box center [1392, 681] width 64 height 34
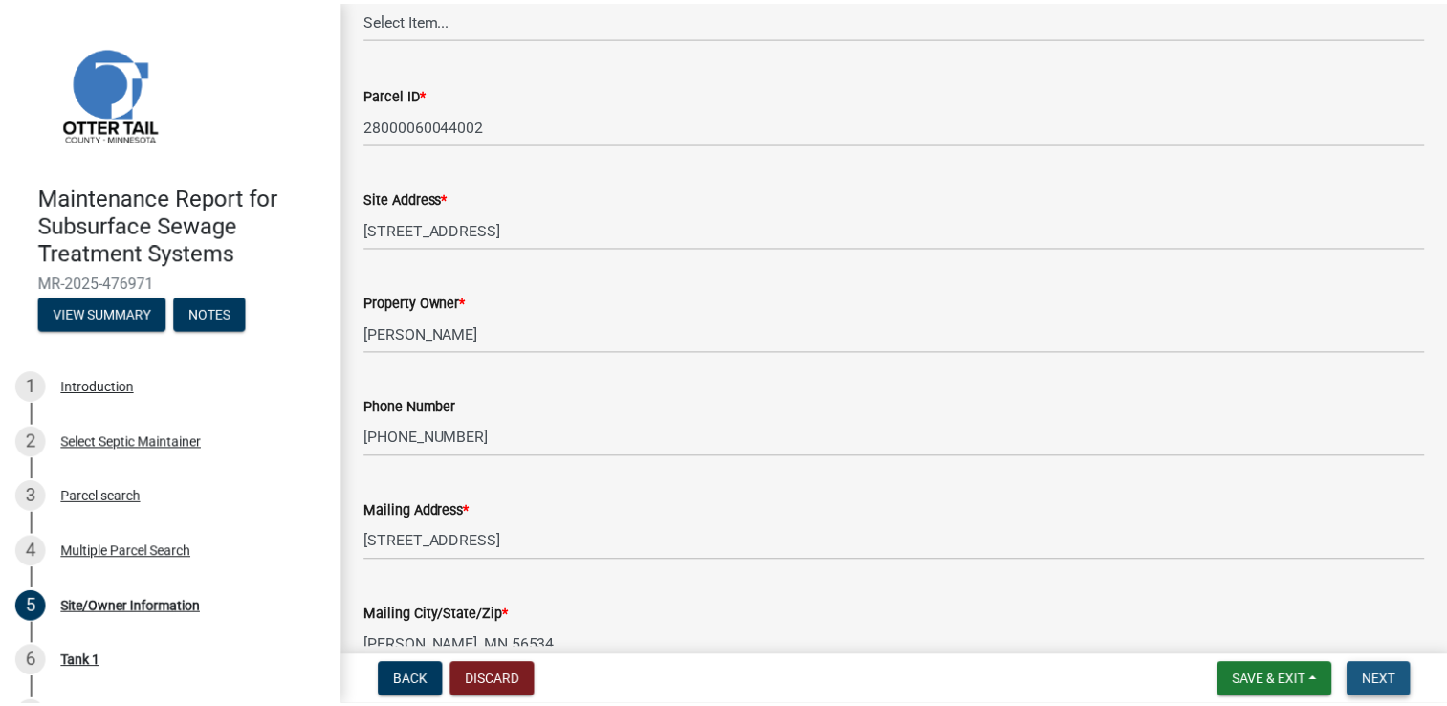
scroll to position [0, 0]
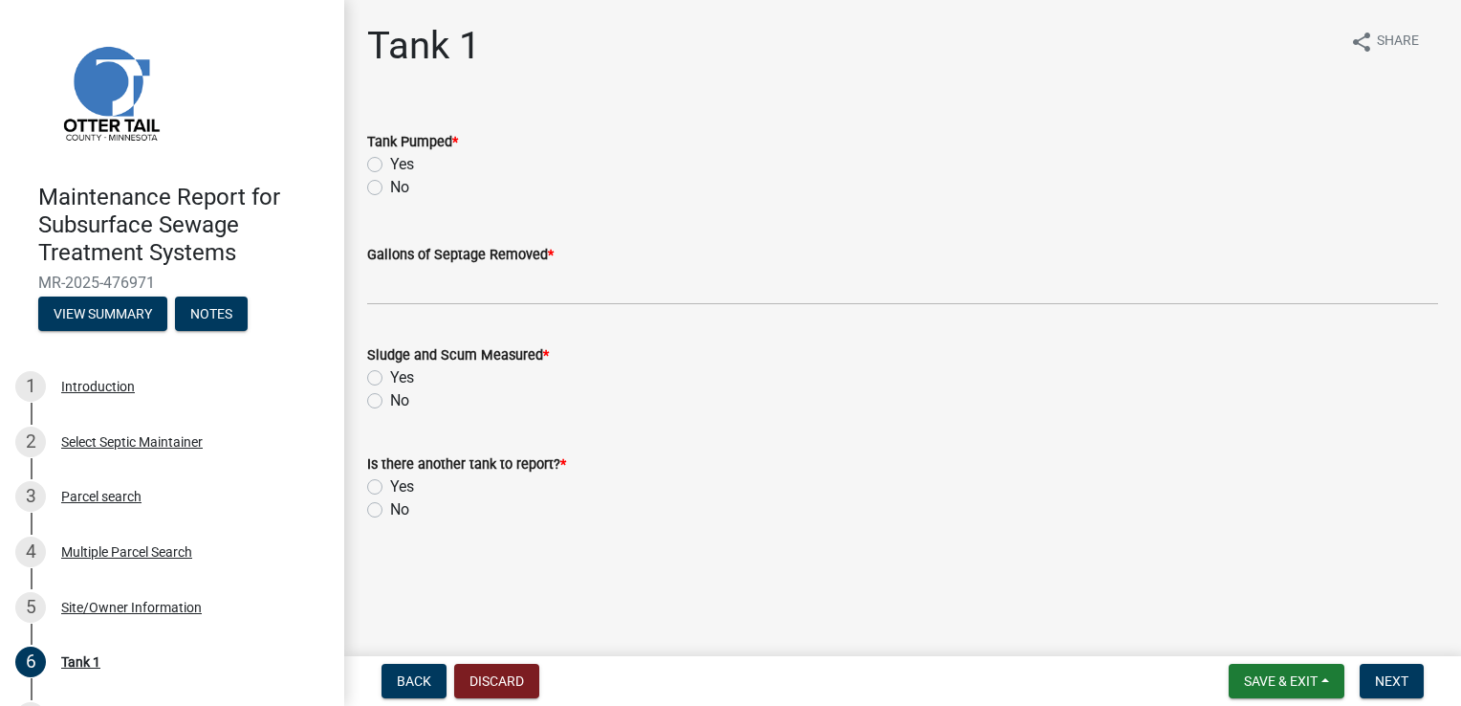
click at [413, 165] on label "Yes" at bounding box center [402, 164] width 24 height 23
click at [403, 165] on input "Yes" at bounding box center [396, 159] width 12 height 12
radio input "true"
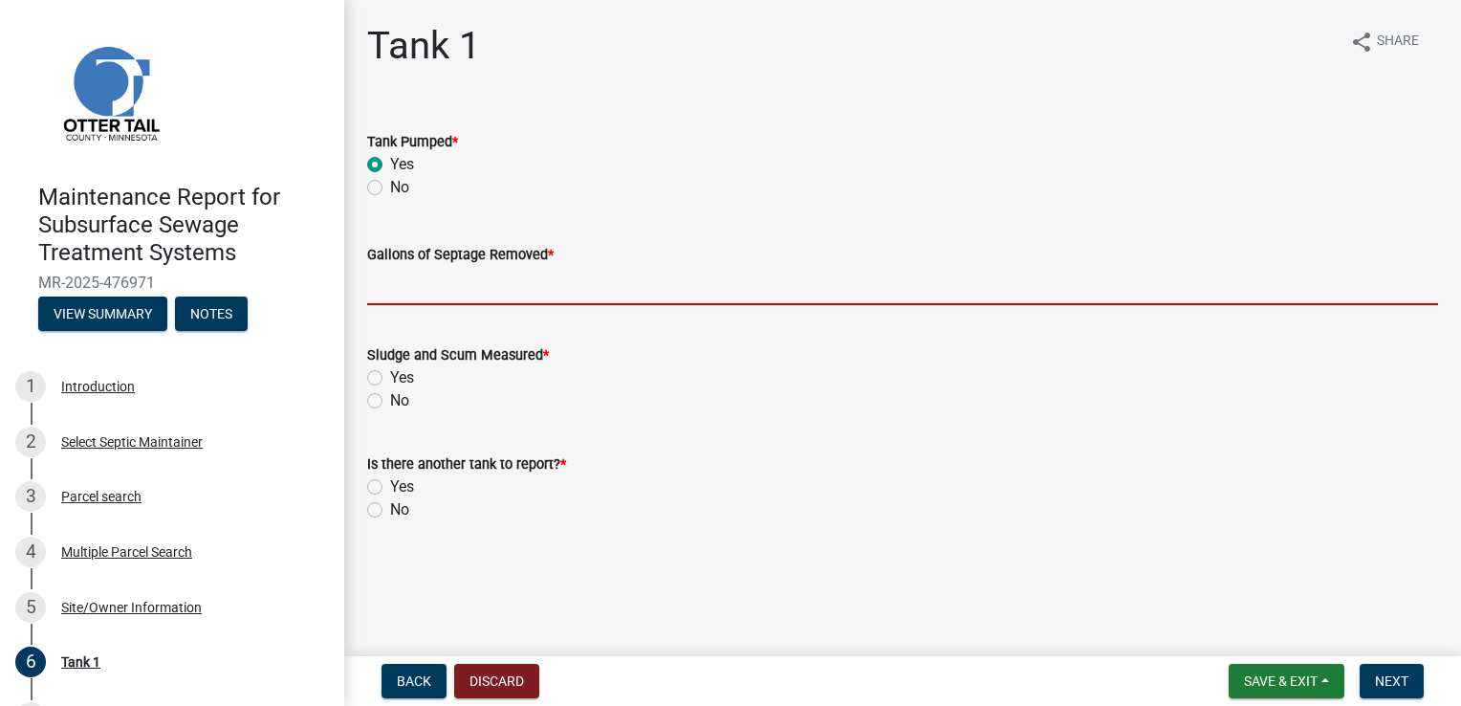
click at [432, 280] on input "Gallons of Septage Removed *" at bounding box center [902, 285] width 1071 height 39
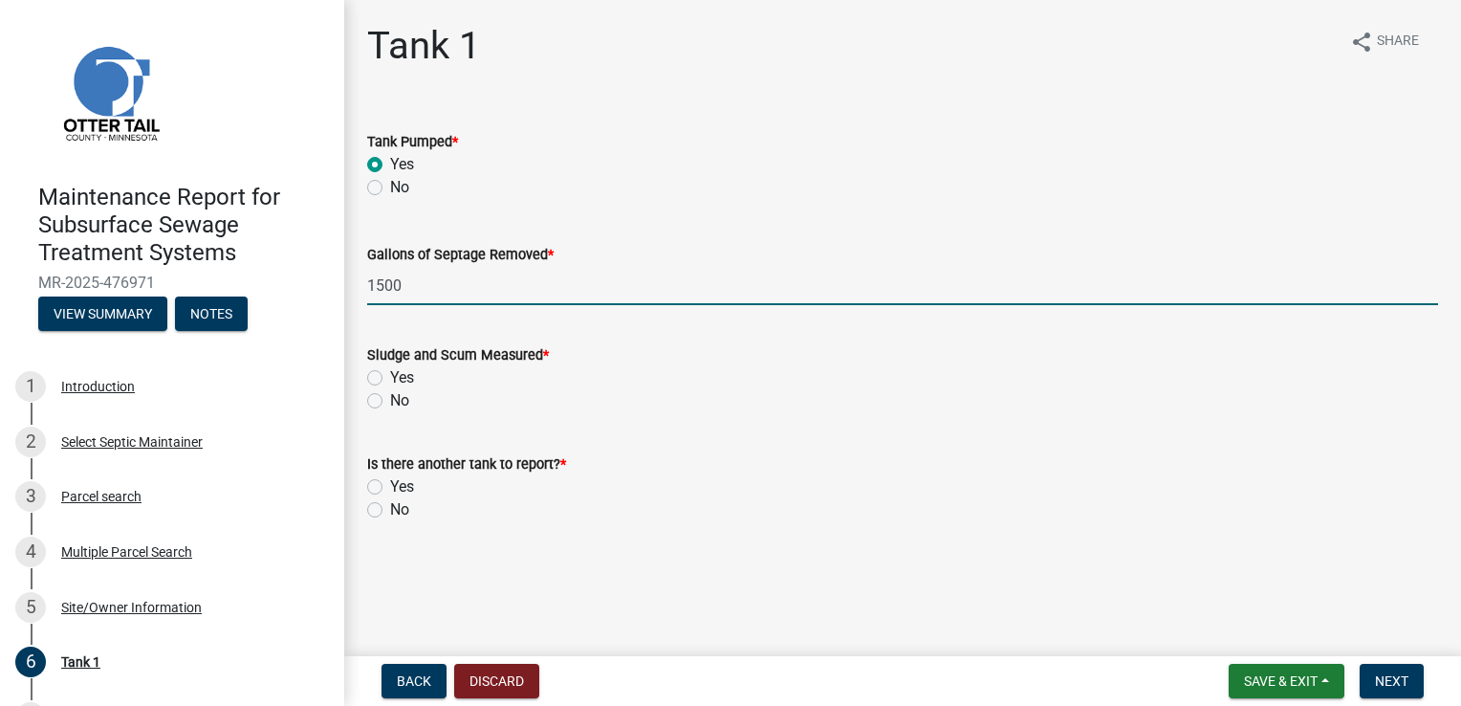
drag, startPoint x: 408, startPoint y: 282, endPoint x: 349, endPoint y: 278, distance: 59.4
click at [349, 277] on div "Tank 1 share Share Tank Pumped * Yes No Gallons of Septage Removed * 1500 Sludg…" at bounding box center [902, 289] width 1117 height 533
type input "1000"
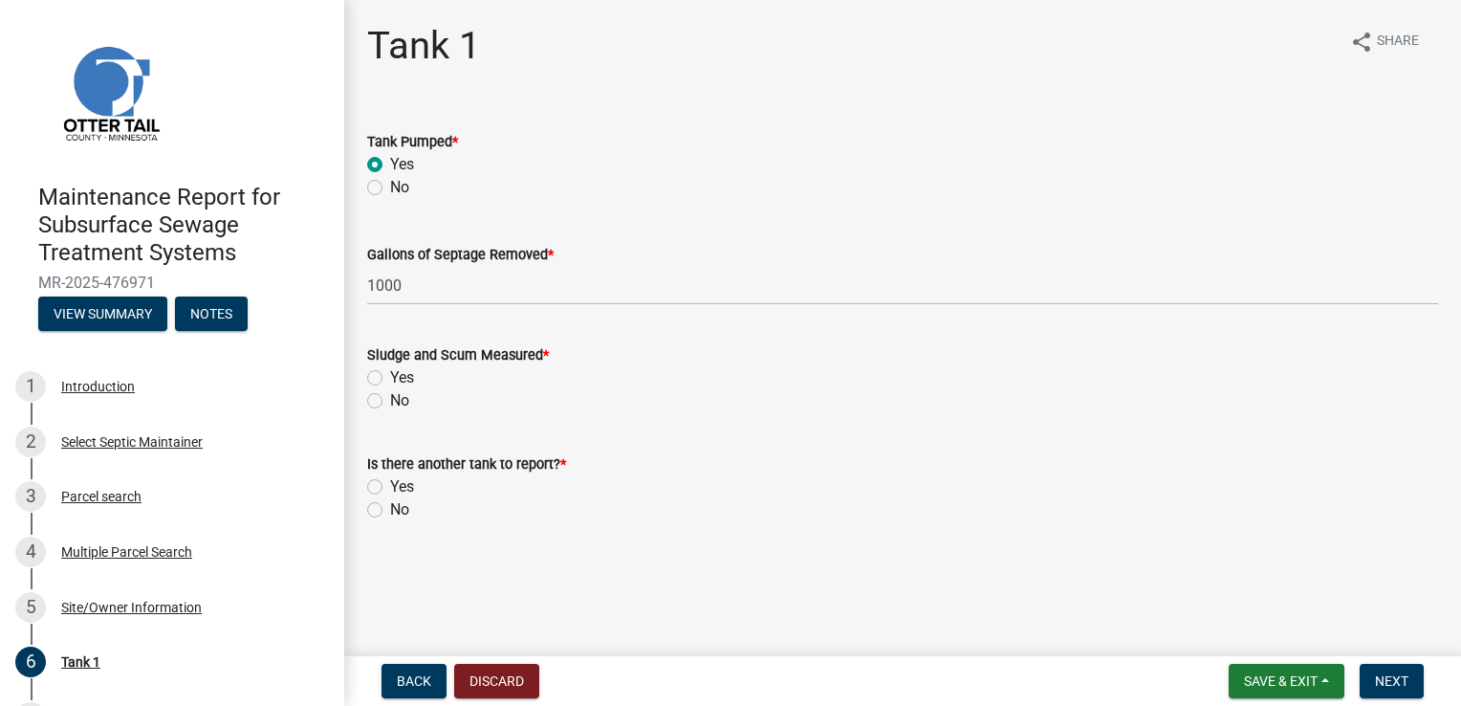
click at [406, 380] on label "Yes" at bounding box center [402, 377] width 24 height 23
click at [403, 379] on input "Yes" at bounding box center [396, 372] width 12 height 12
radio input "true"
click at [406, 508] on label "No" at bounding box center [399, 509] width 19 height 23
click at [403, 508] on input "No" at bounding box center [396, 504] width 12 height 12
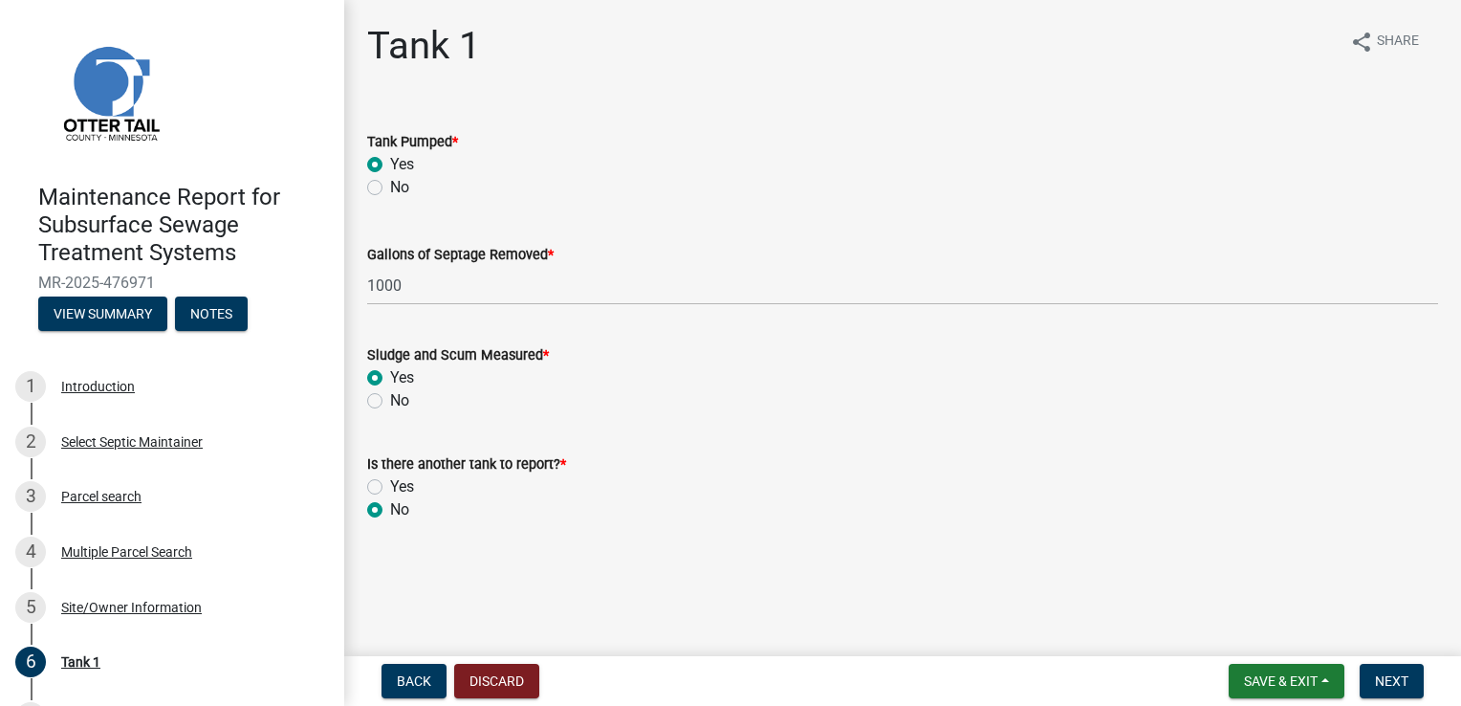
radio input "true"
click at [1385, 666] on button "Next" at bounding box center [1392, 681] width 64 height 34
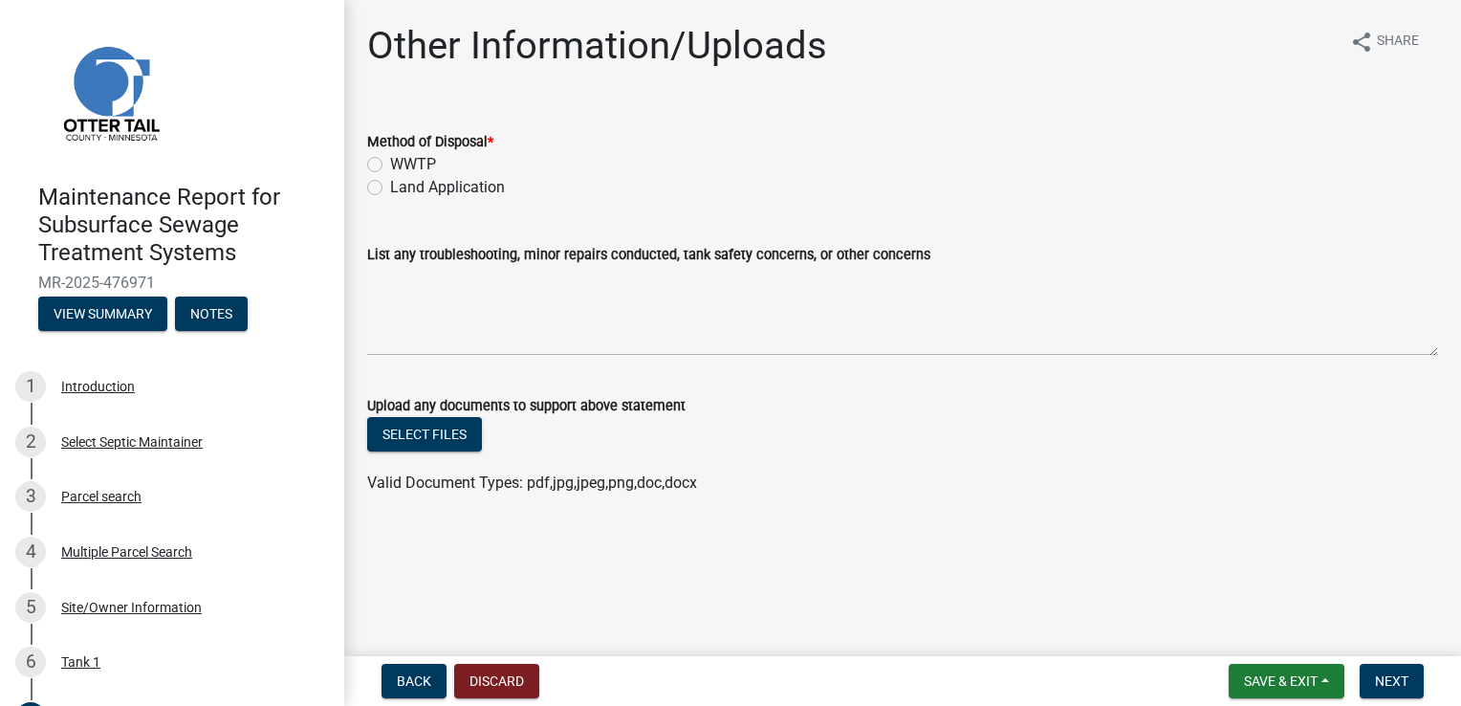
click at [426, 163] on label "WWTP" at bounding box center [413, 164] width 46 height 23
click at [403, 163] on input "WWTP" at bounding box center [396, 159] width 12 height 12
radio input "true"
click at [1389, 666] on button "Next" at bounding box center [1392, 681] width 64 height 34
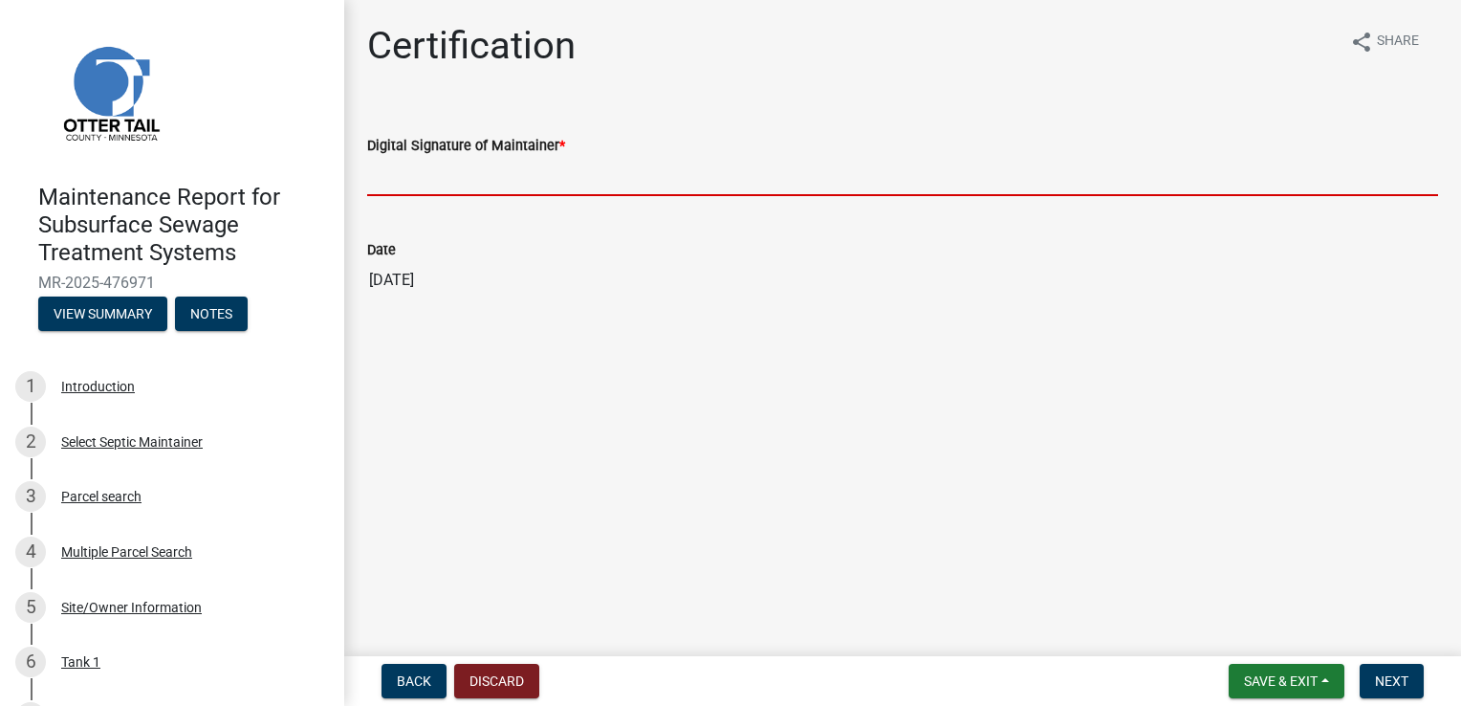
drag, startPoint x: 469, startPoint y: 174, endPoint x: 469, endPoint y: 185, distance: 10.5
click at [469, 174] on input "Digital Signature of Maintainer *" at bounding box center [902, 176] width 1071 height 39
type input "[PERSON_NAME]"
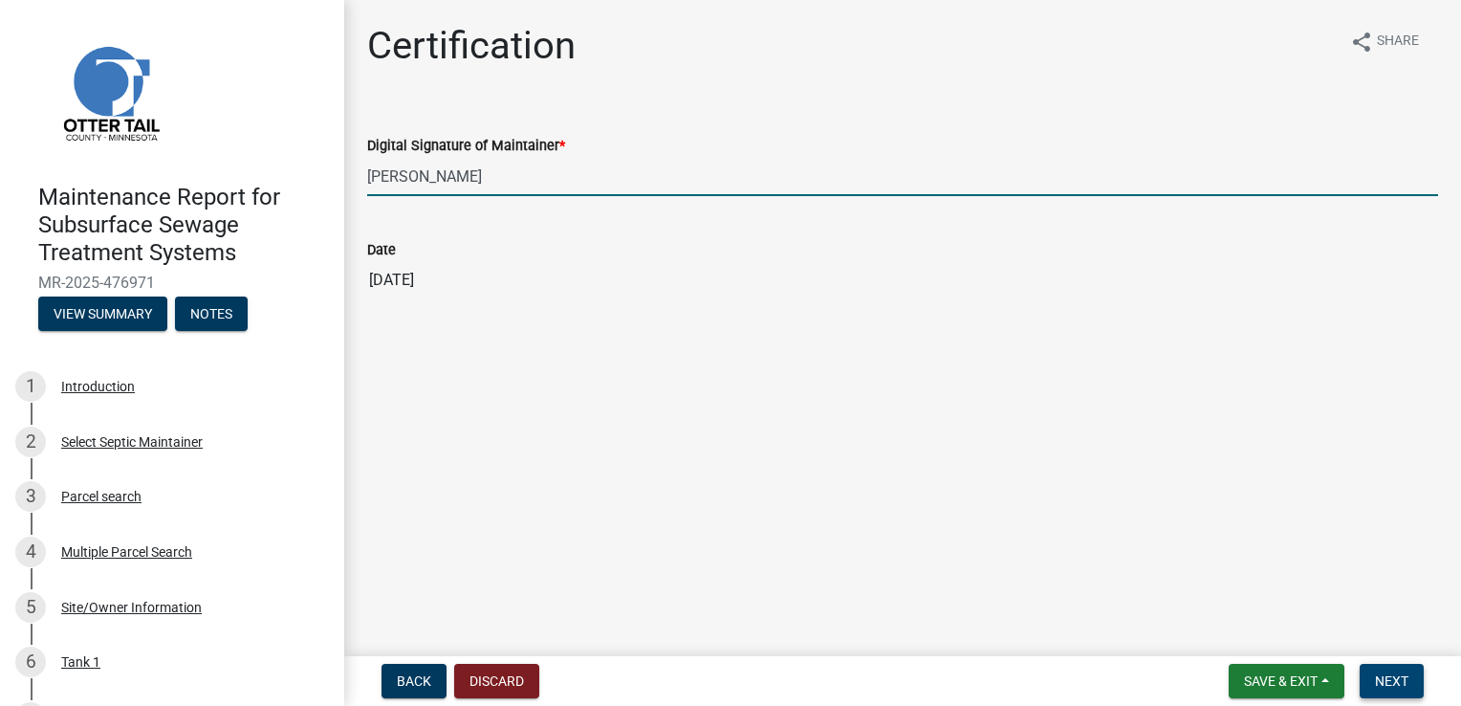
click at [1388, 676] on span "Next" at bounding box center [1391, 680] width 33 height 15
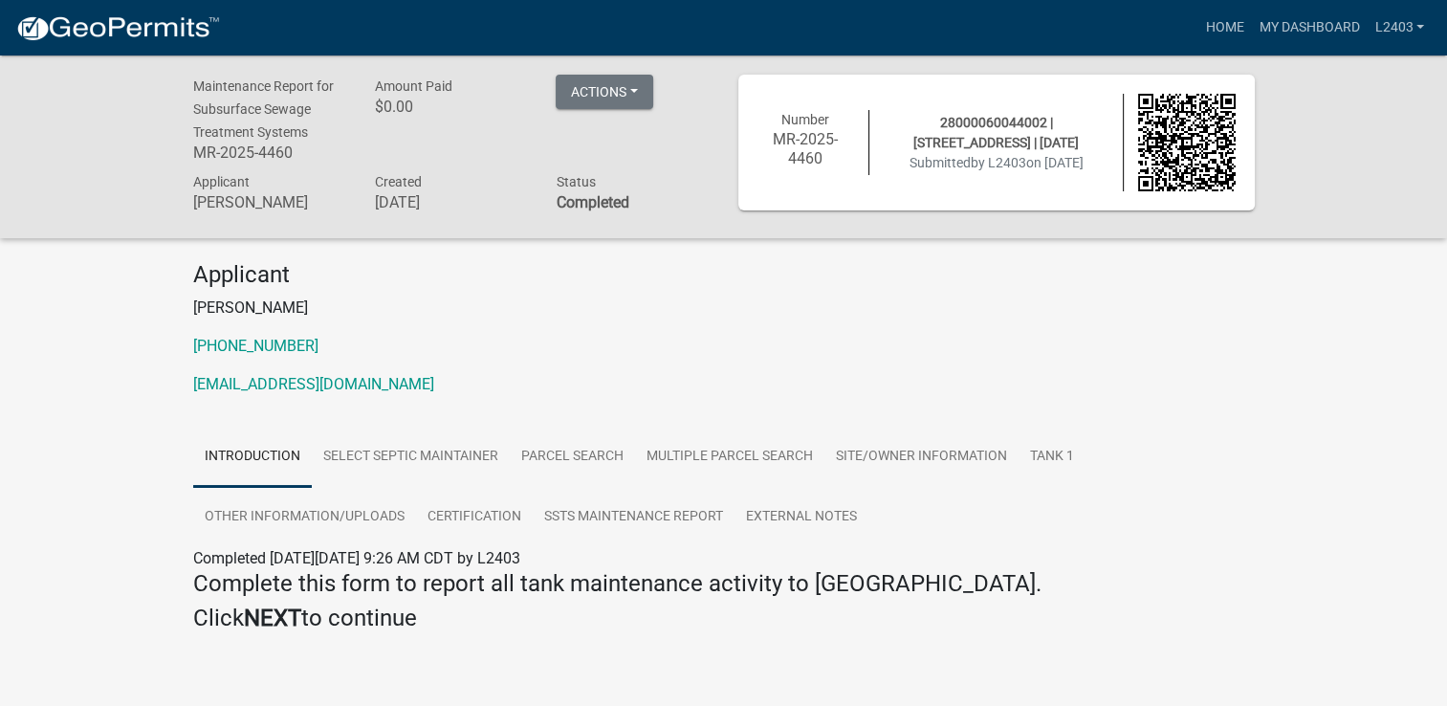
drag, startPoint x: 1393, startPoint y: 155, endPoint x: 1162, endPoint y: 3, distance: 276.9
click at [1392, 155] on div "Maintenance Report for Subsurface Sewage Treatment Systems MR-2025-4460 Amount …" at bounding box center [723, 146] width 1447 height 182
click at [1218, 27] on link "Home" at bounding box center [1224, 28] width 54 height 36
